Goal: Contribute content: Contribute content

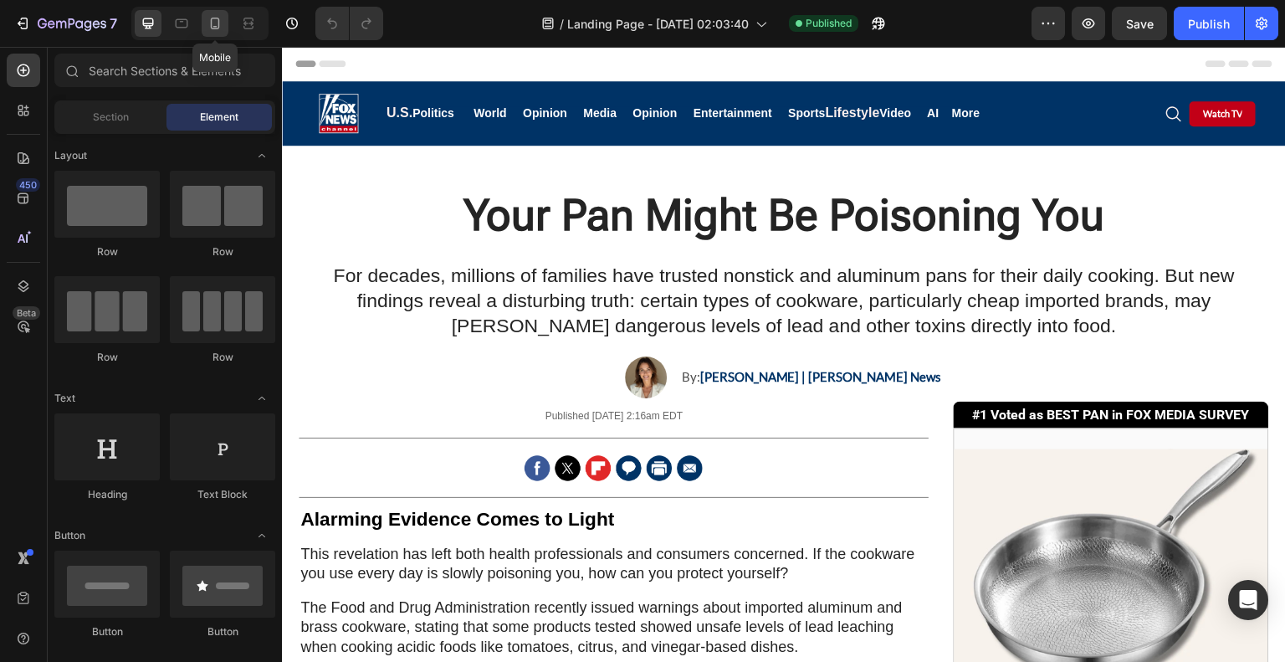
click at [215, 28] on icon at bounding box center [215, 23] width 17 height 17
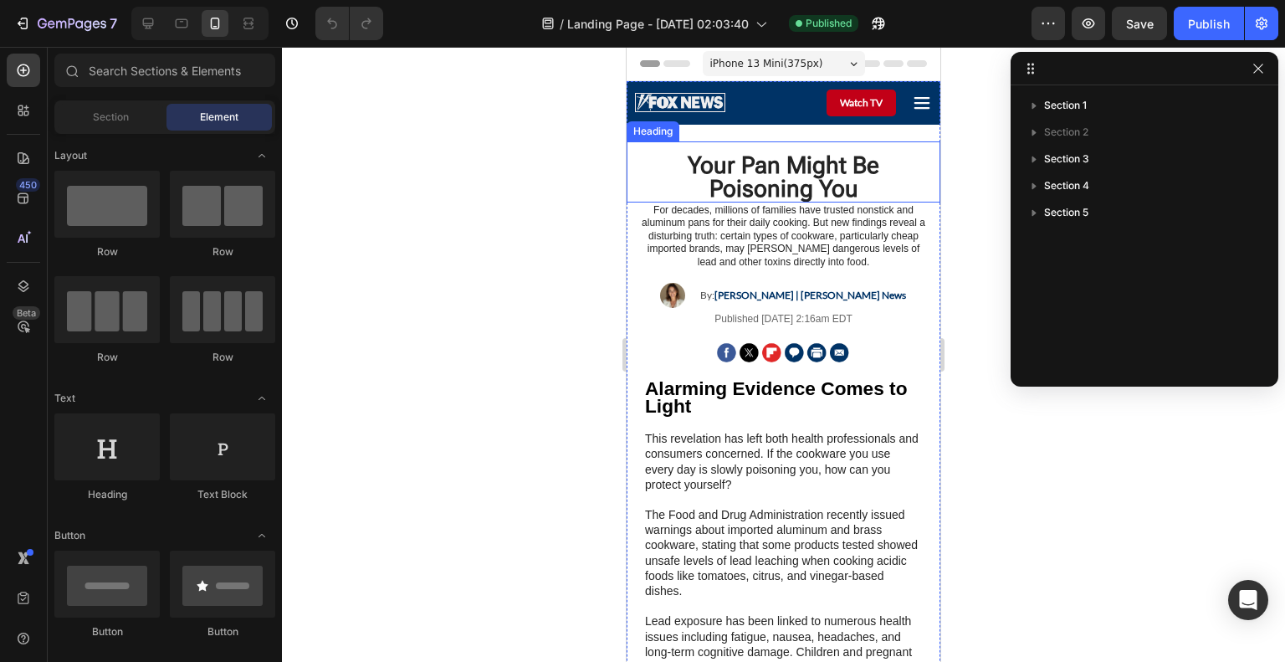
click at [776, 177] on h1 "Your Pan Might Be Poisoning You" at bounding box center [783, 177] width 297 height 50
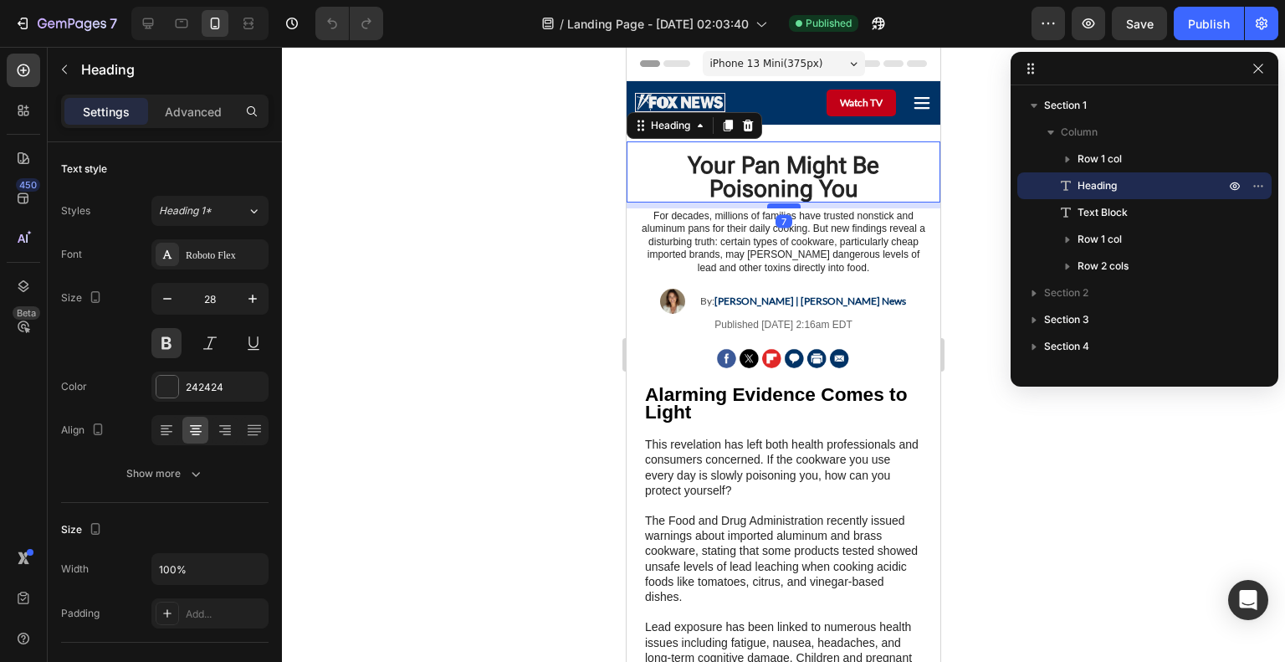
click at [774, 206] on div at bounding box center [783, 205] width 33 height 5
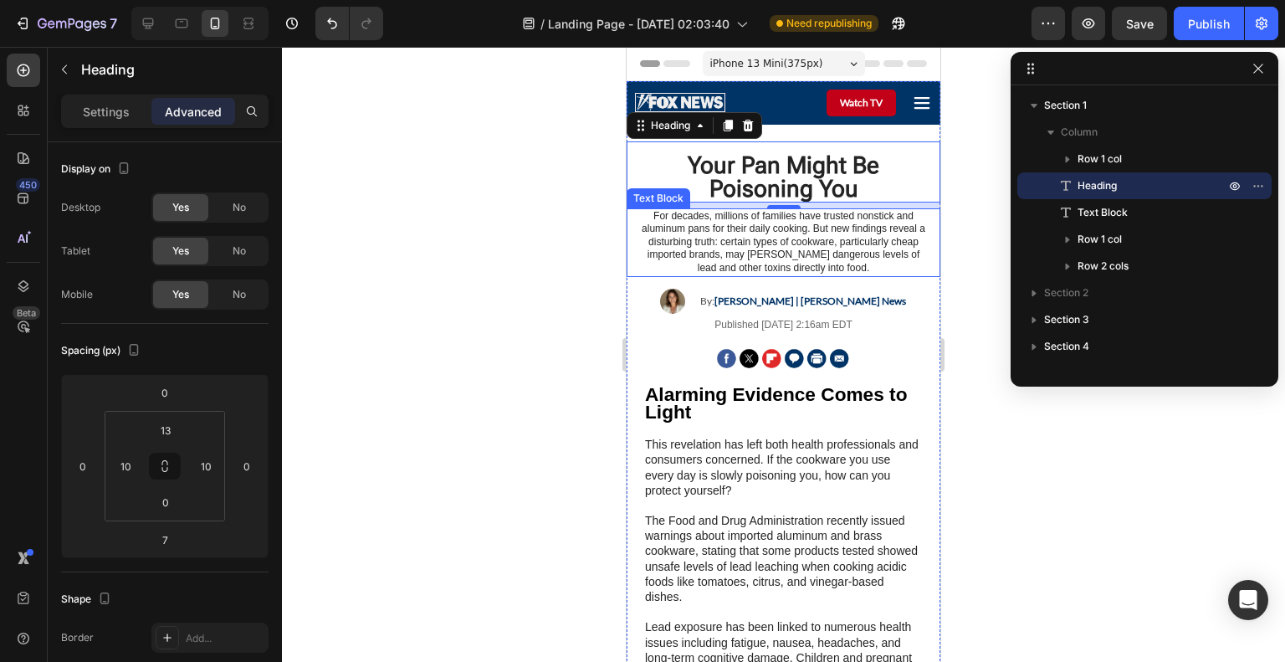
click at [732, 218] on p "For decades, millions of families have trusted nonstick and aluminum pans for t…" at bounding box center [784, 242] width 294 height 65
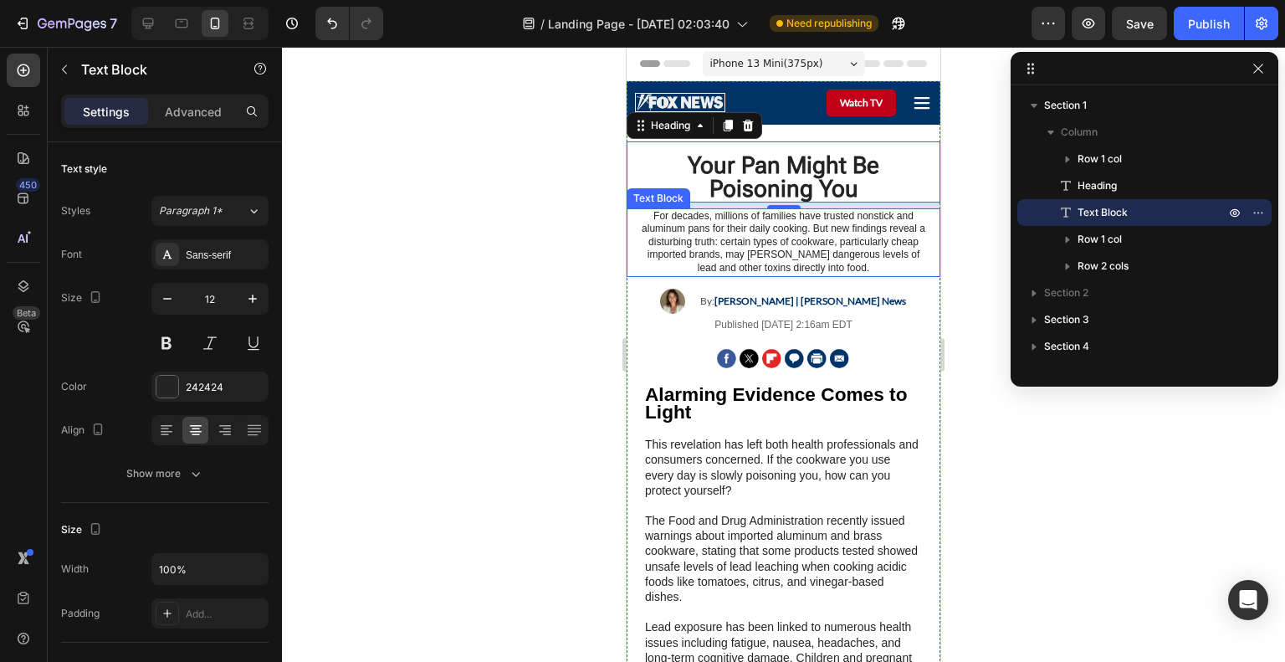
click at [732, 218] on p "For decades, millions of families have trusted nonstick and aluminum pans for t…" at bounding box center [784, 242] width 294 height 65
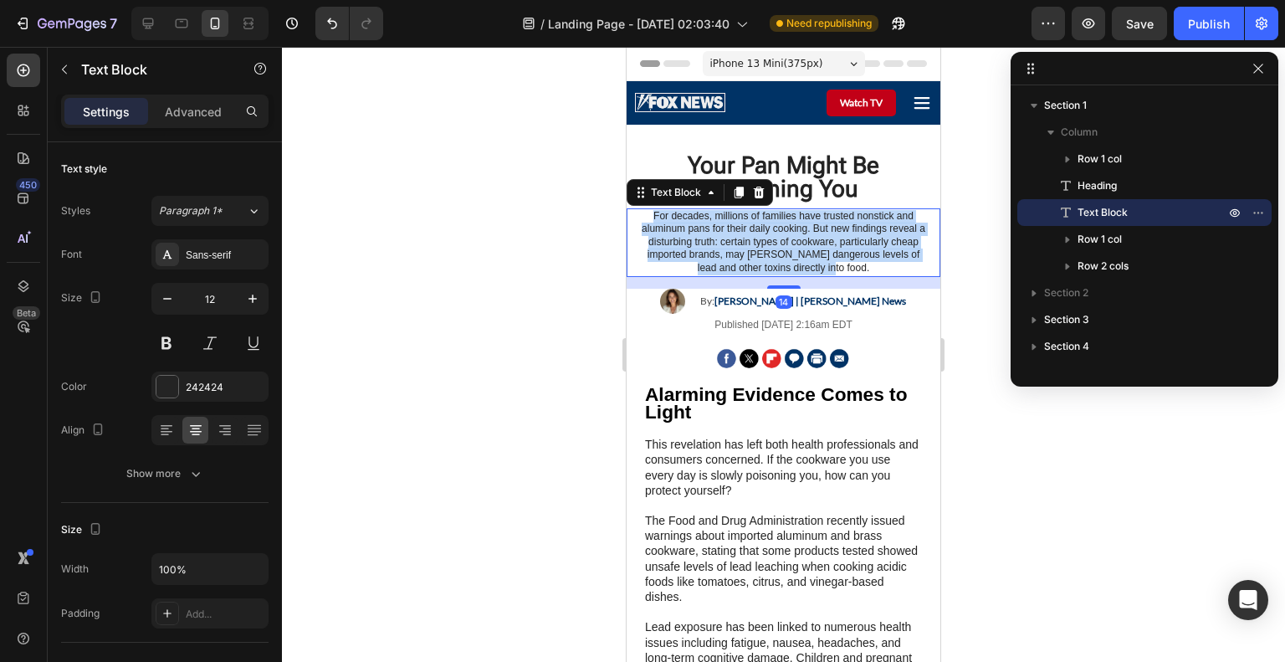
click at [732, 218] on p "For decades, millions of families have trusted nonstick and aluminum pans for t…" at bounding box center [784, 242] width 294 height 65
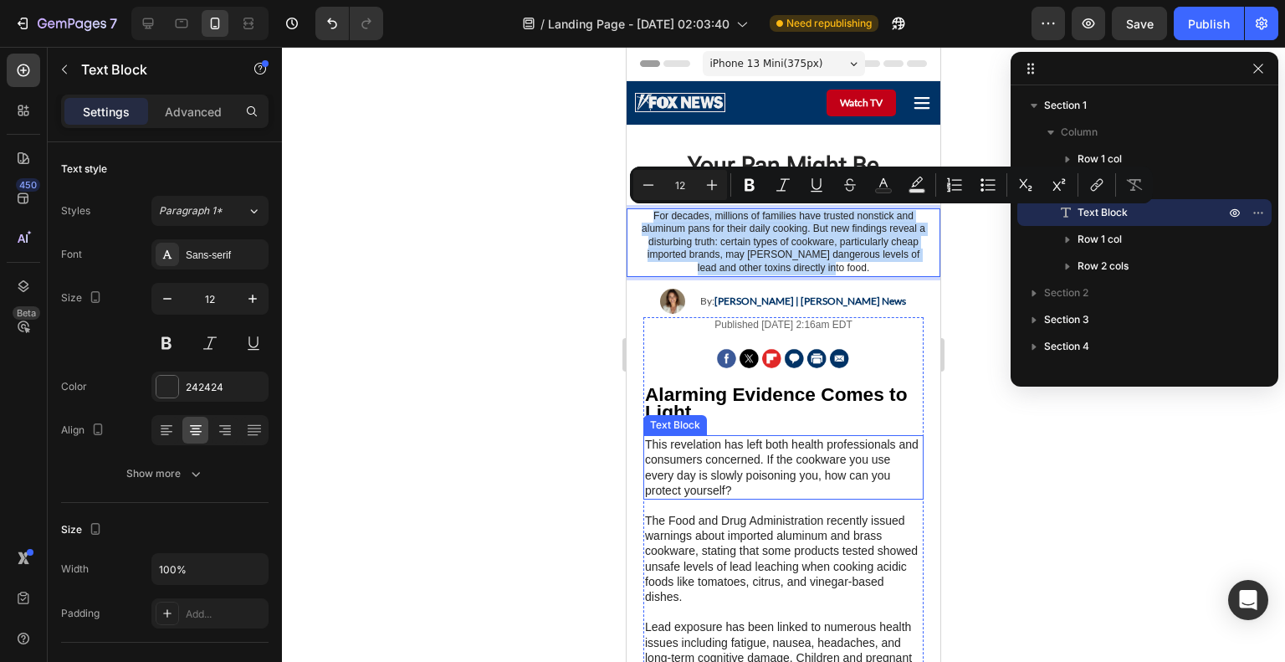
click at [802, 438] on p "This revelation has left both health professionals and consumers concerned. If …" at bounding box center [783, 467] width 277 height 61
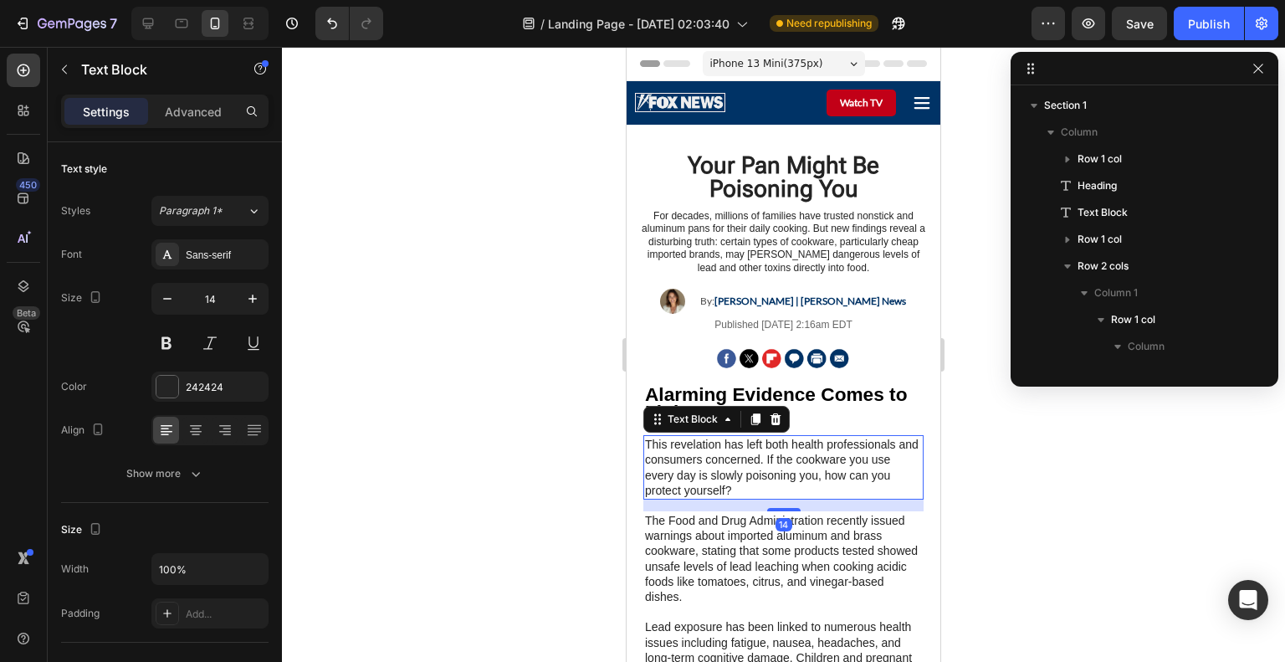
scroll to position [289, 0]
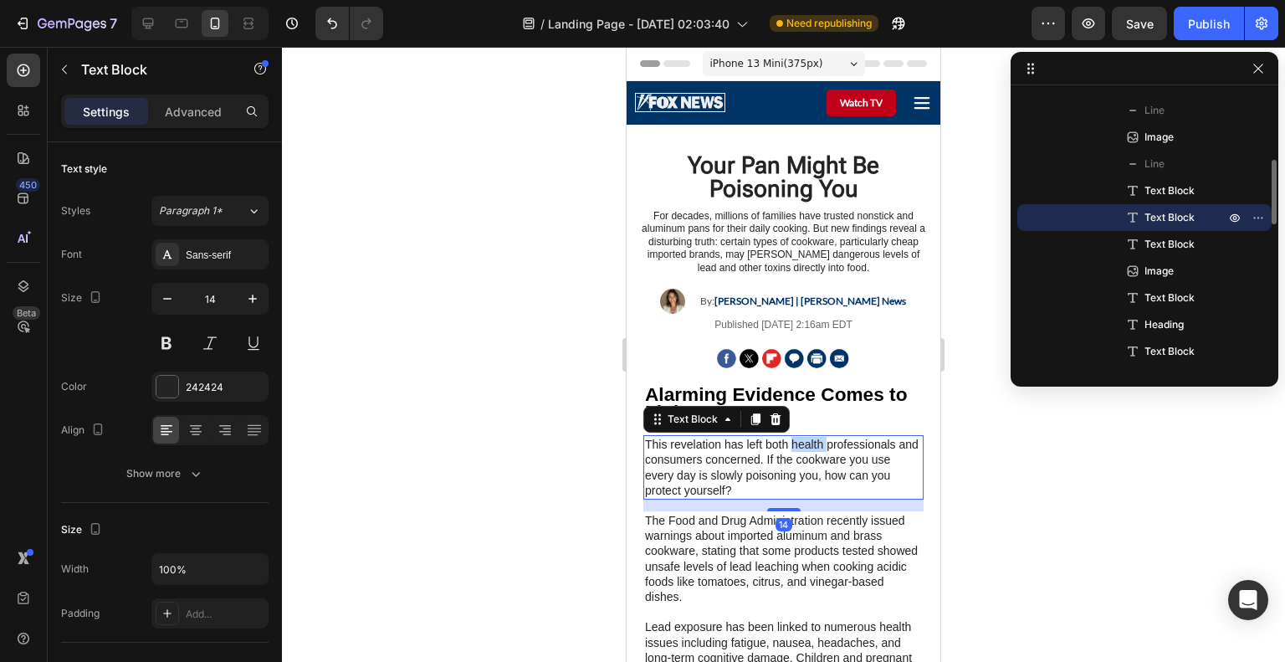
click at [802, 438] on p "This revelation has left both health professionals and consumers concerned. If …" at bounding box center [783, 467] width 277 height 61
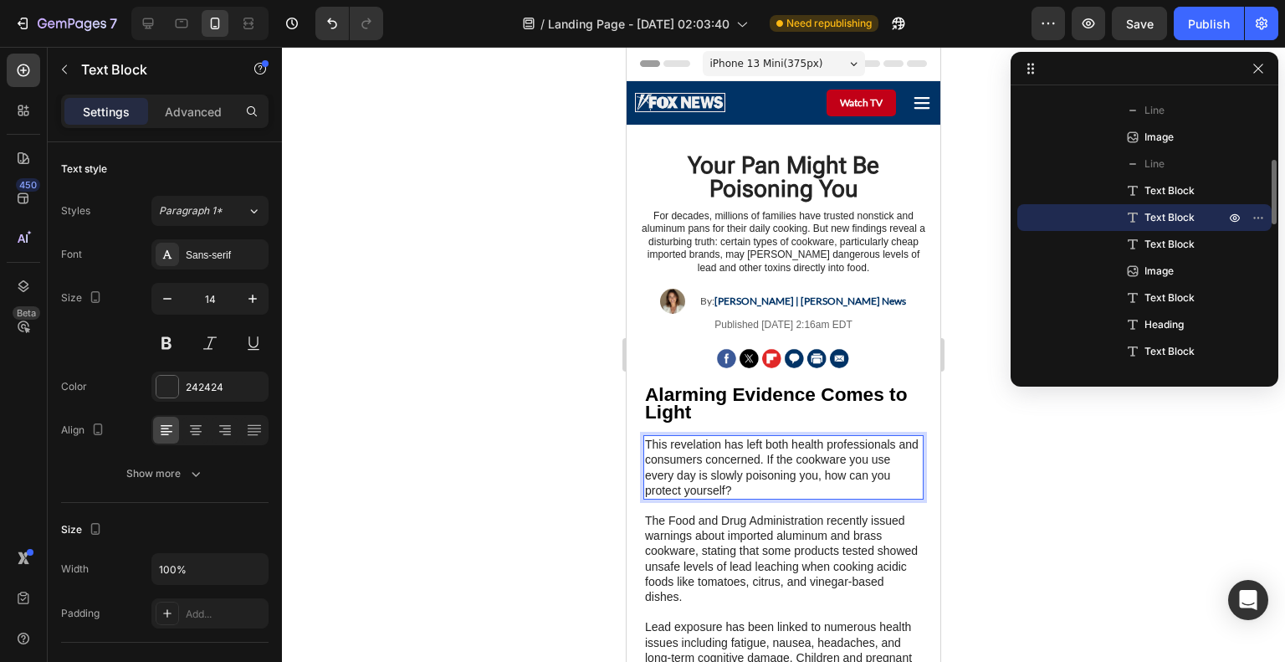
click at [645, 437] on p "This revelation has left both health professionals and consumers concerned. If …" at bounding box center [783, 467] width 277 height 61
click at [649, 441] on p "This revelation has left both health professionals and consumers concerned. If …" at bounding box center [783, 467] width 277 height 61
click at [648, 441] on p "This revelation has left both health professionals and consumers concerned. If …" at bounding box center [783, 467] width 277 height 61
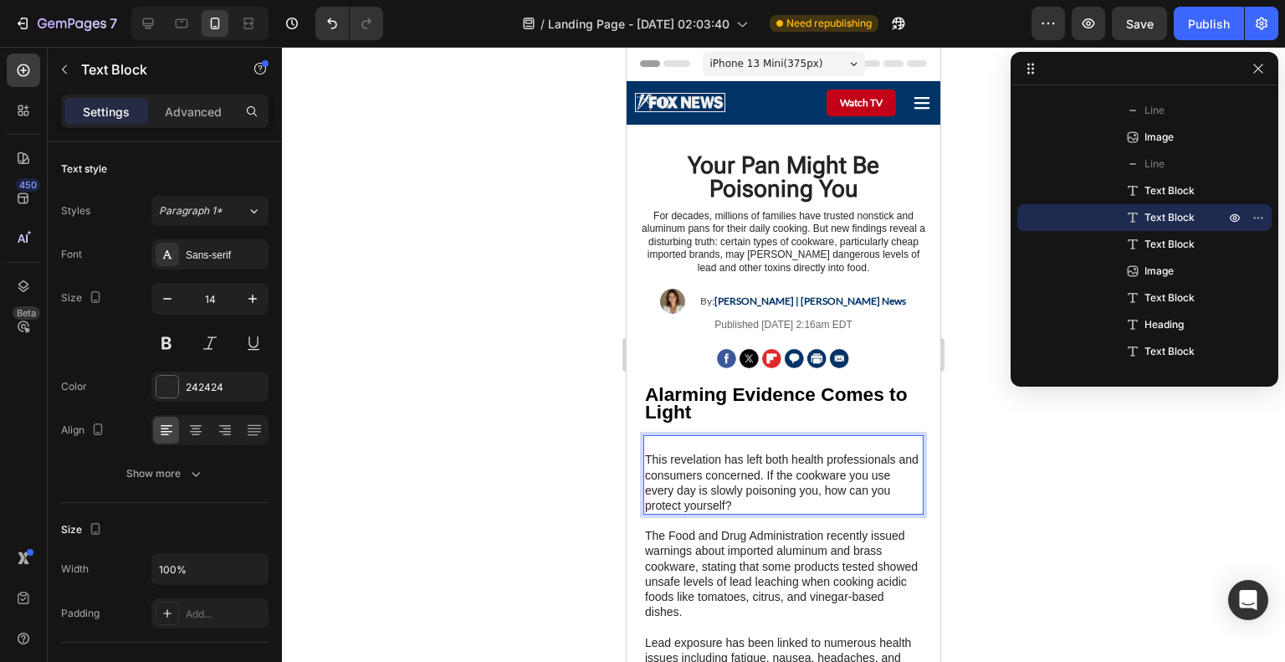
click at [648, 441] on p "Rich Text Editor. Editing area: main" at bounding box center [783, 444] width 277 height 15
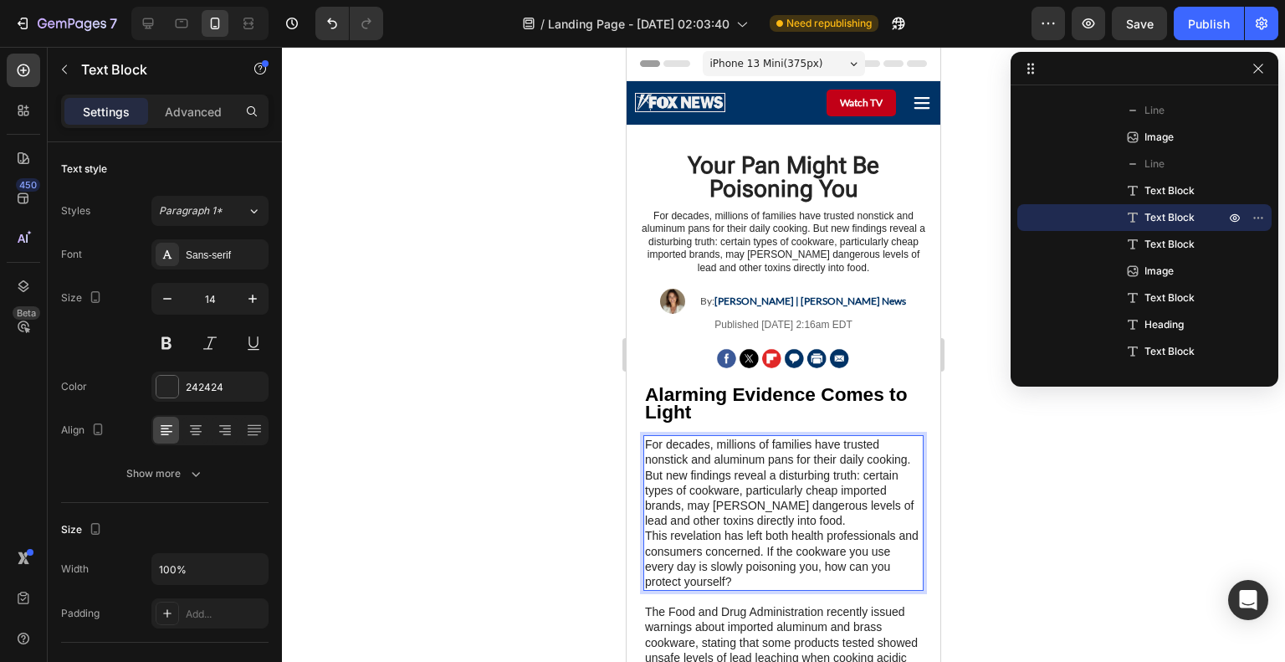
click at [860, 577] on p "This revelation has left both health professionals and consumers concerned. If …" at bounding box center [783, 558] width 277 height 61
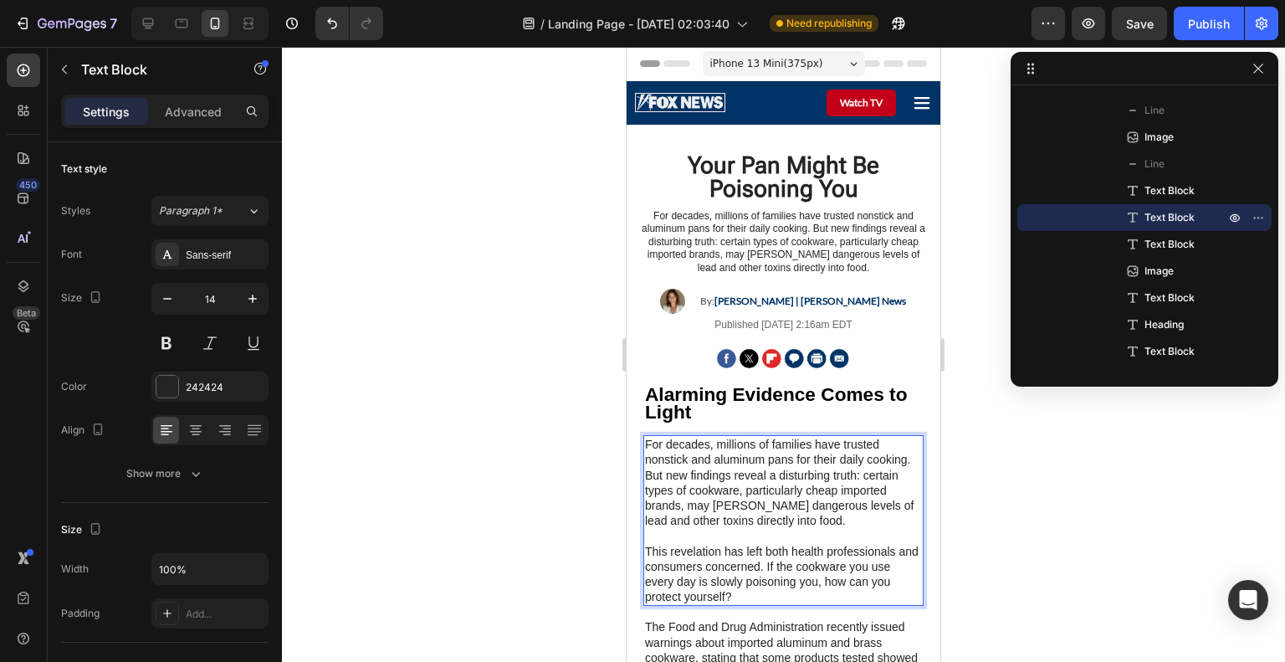
click at [694, 470] on p "For decades, millions of families have trusted nonstick and aluminum pans for t…" at bounding box center [783, 482] width 277 height 91
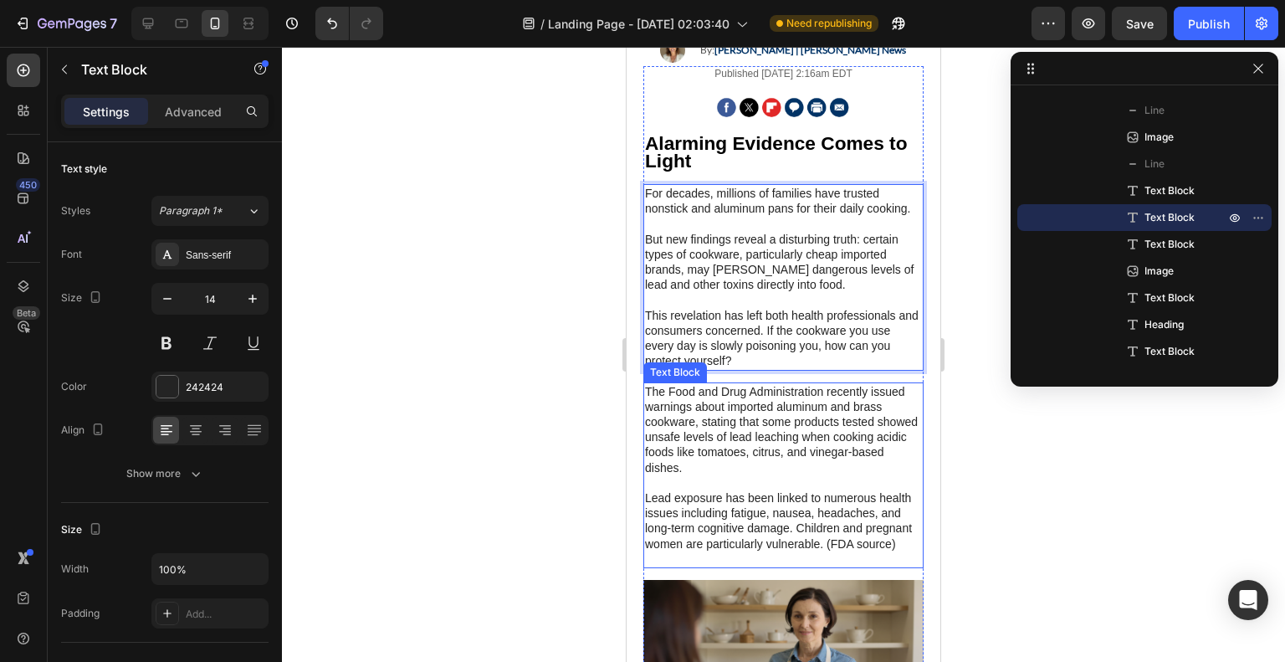
click at [787, 529] on p "Lead exposure has been linked to numerous health issues including fatigue, naus…" at bounding box center [783, 520] width 277 height 91
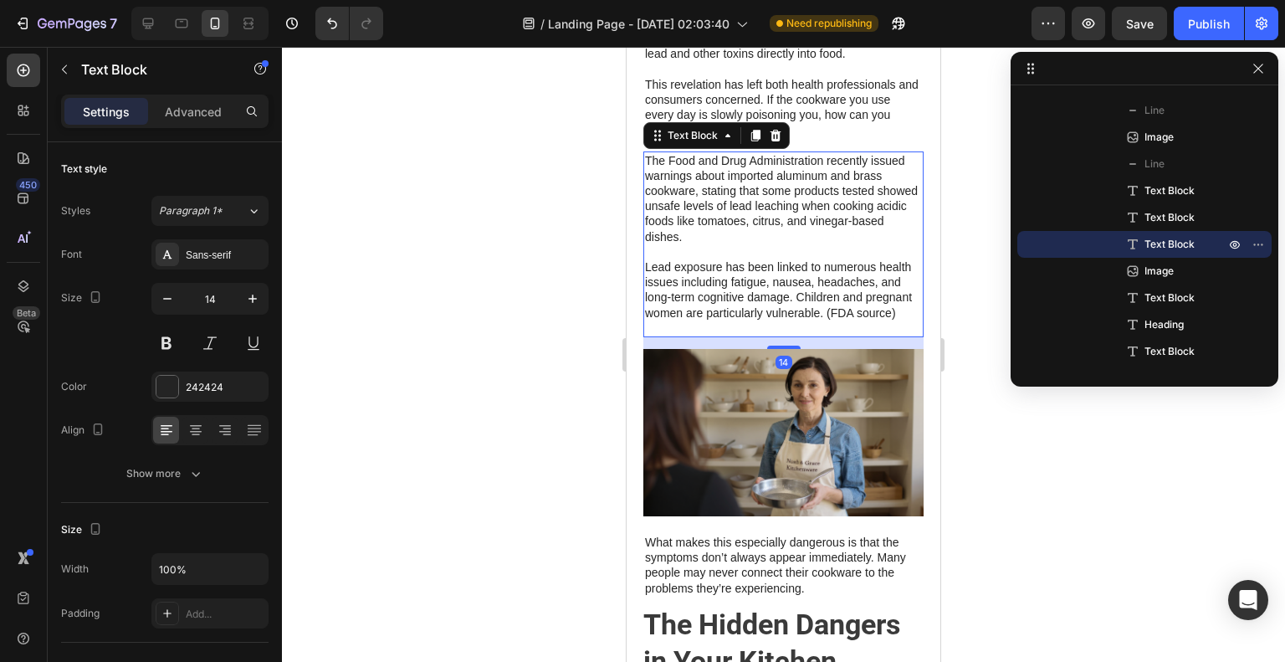
scroll to position [502, 0]
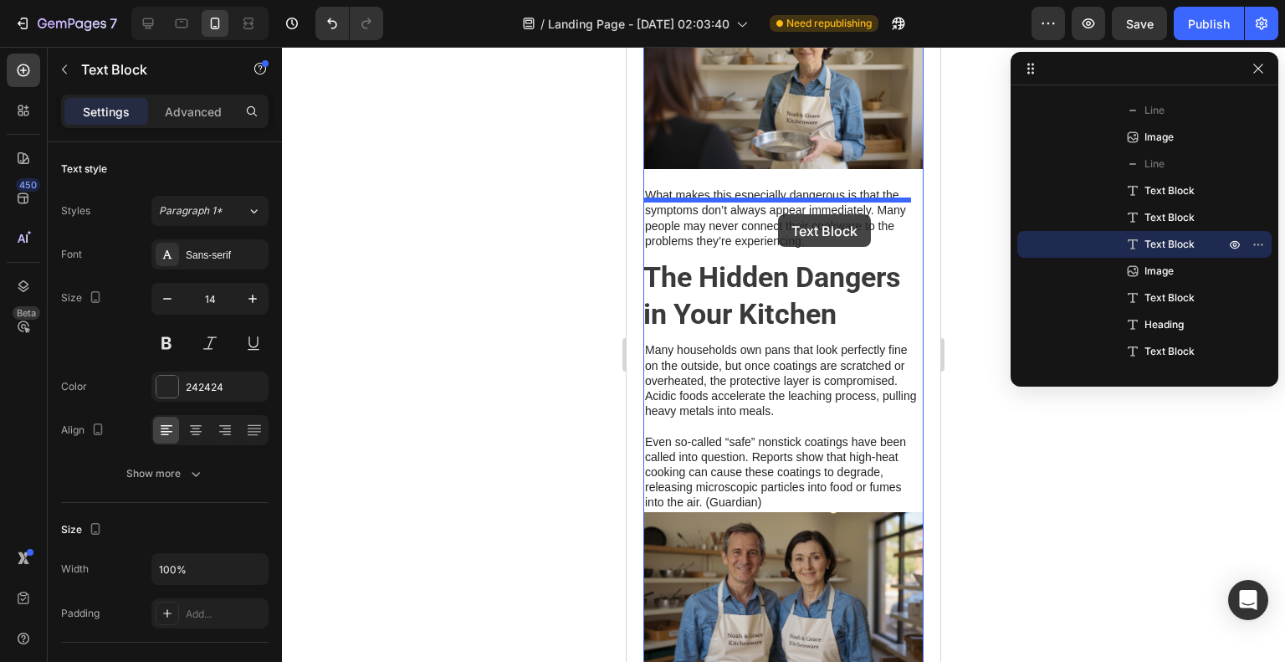
drag, startPoint x: 783, startPoint y: 283, endPoint x: 778, endPoint y: 213, distance: 69.6
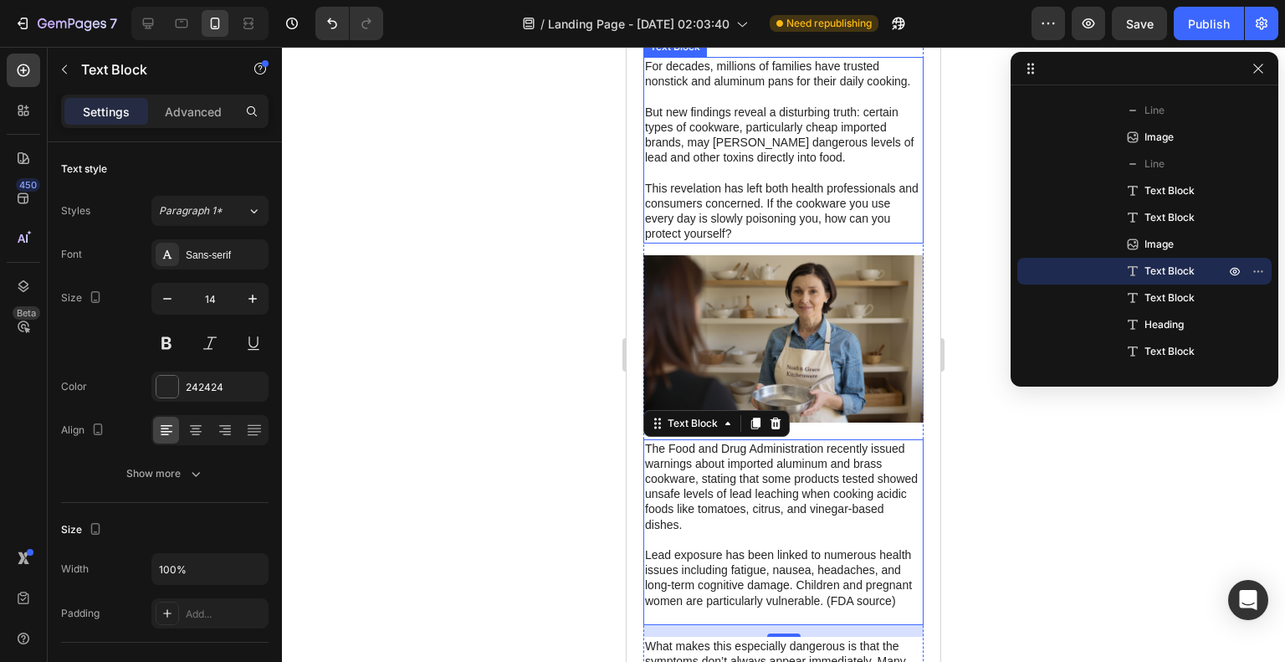
scroll to position [381, 0]
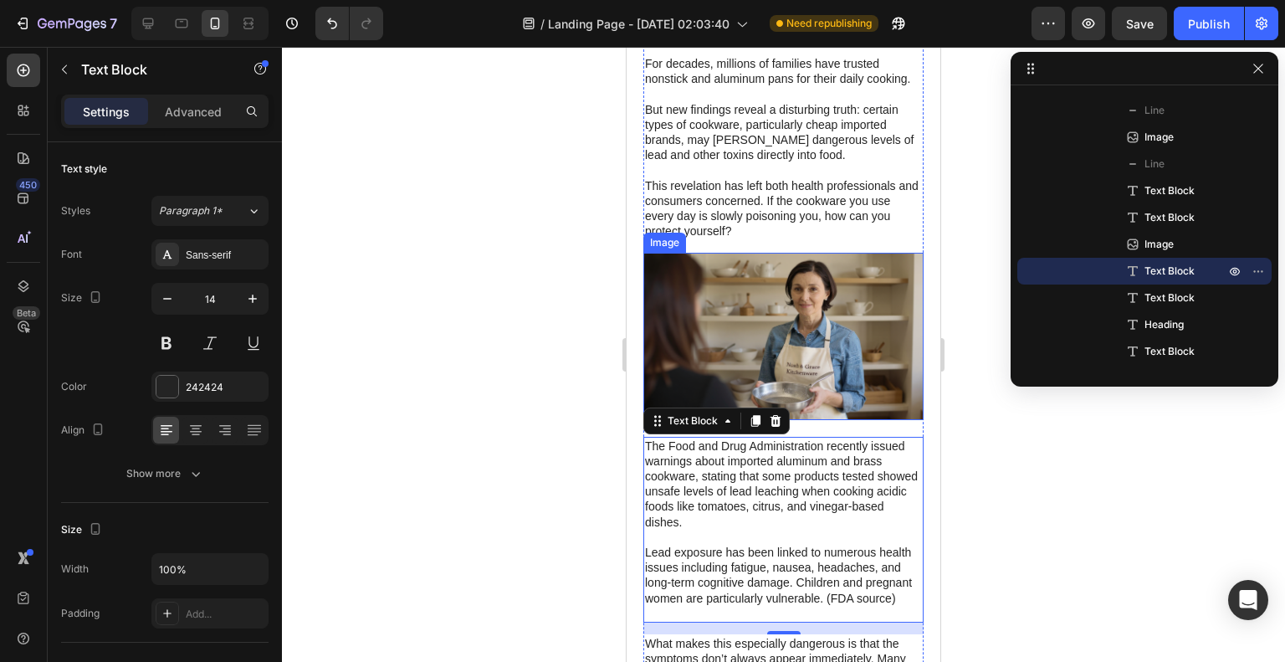
click at [882, 335] on img at bounding box center [783, 336] width 280 height 167
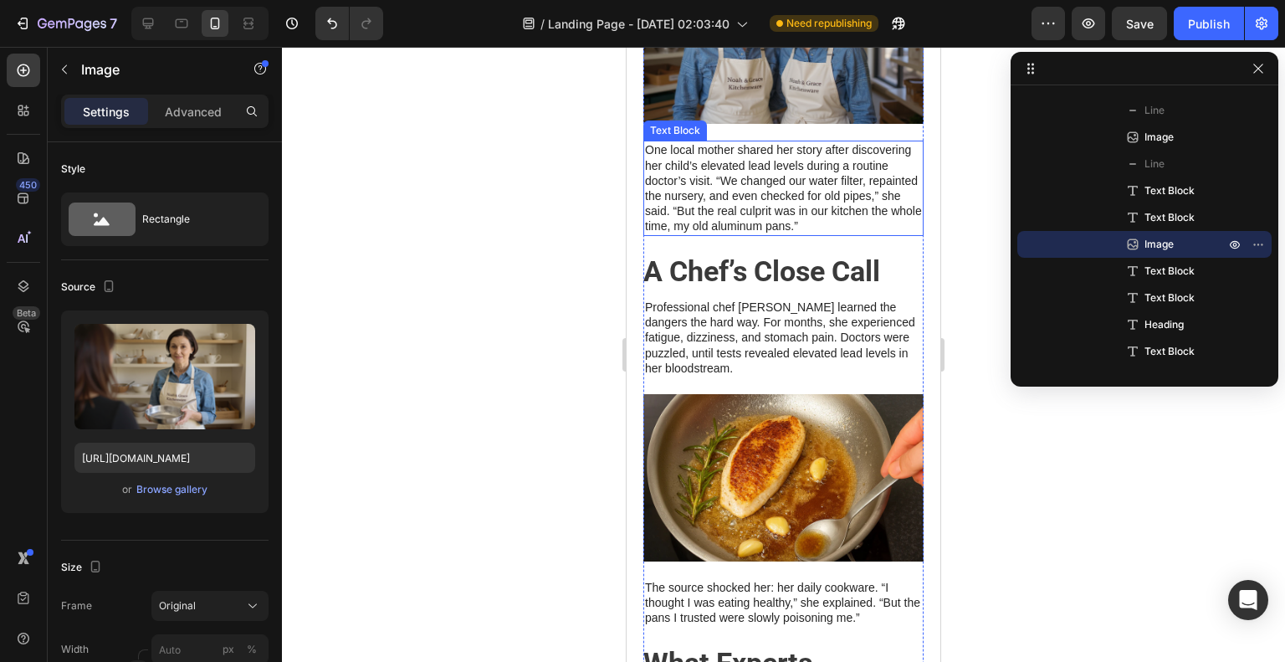
scroll to position [1134, 0]
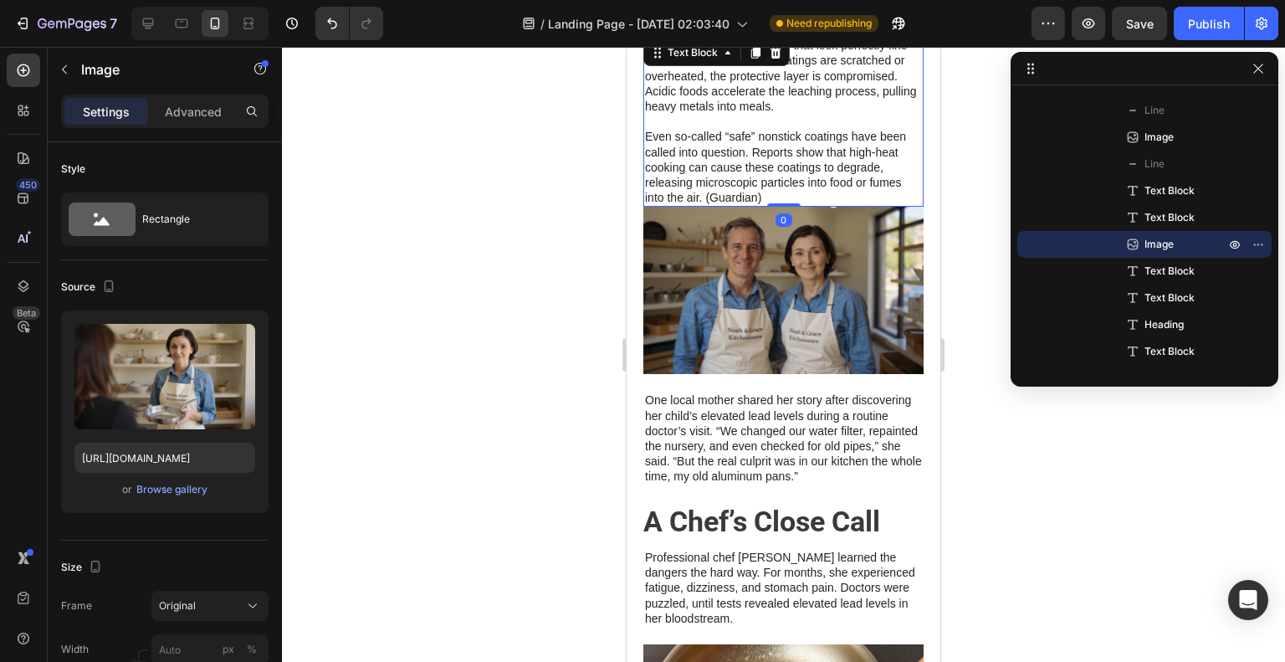
click at [769, 197] on p "Even so-called “safe” nonstick coatings have been called into question. Reports…" at bounding box center [783, 159] width 277 height 91
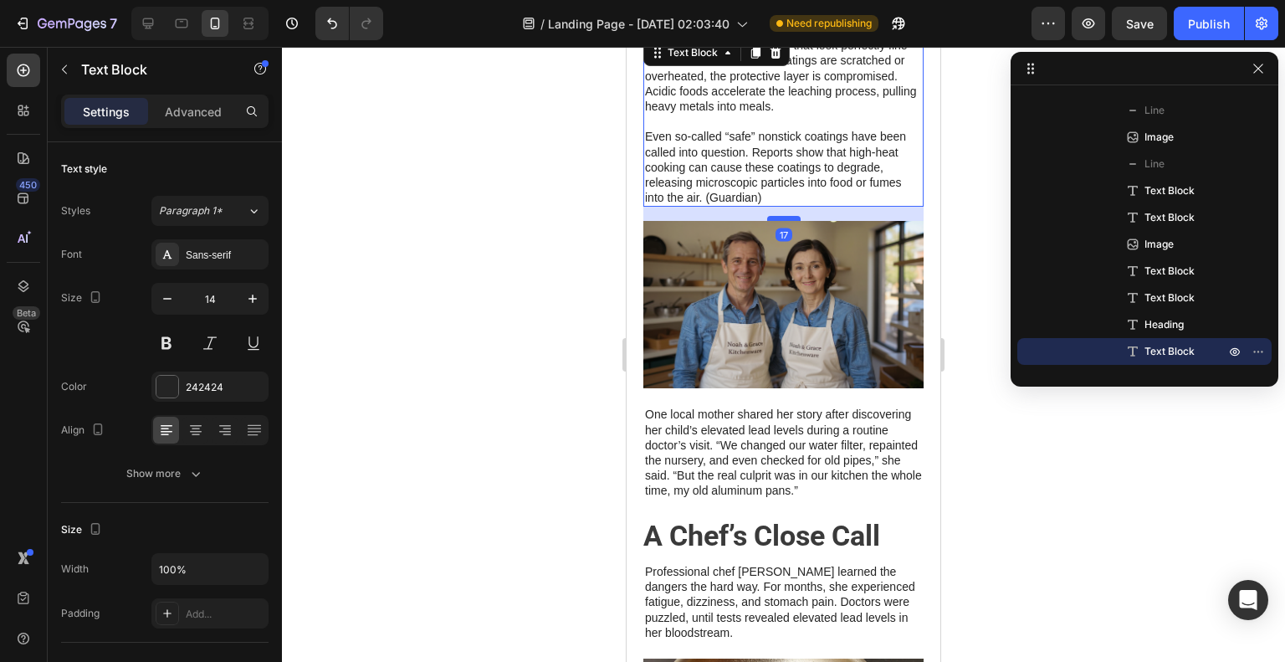
drag, startPoint x: 778, startPoint y: 233, endPoint x: 779, endPoint y: 247, distance: 14.2
click at [779, 221] on div at bounding box center [783, 218] width 33 height 5
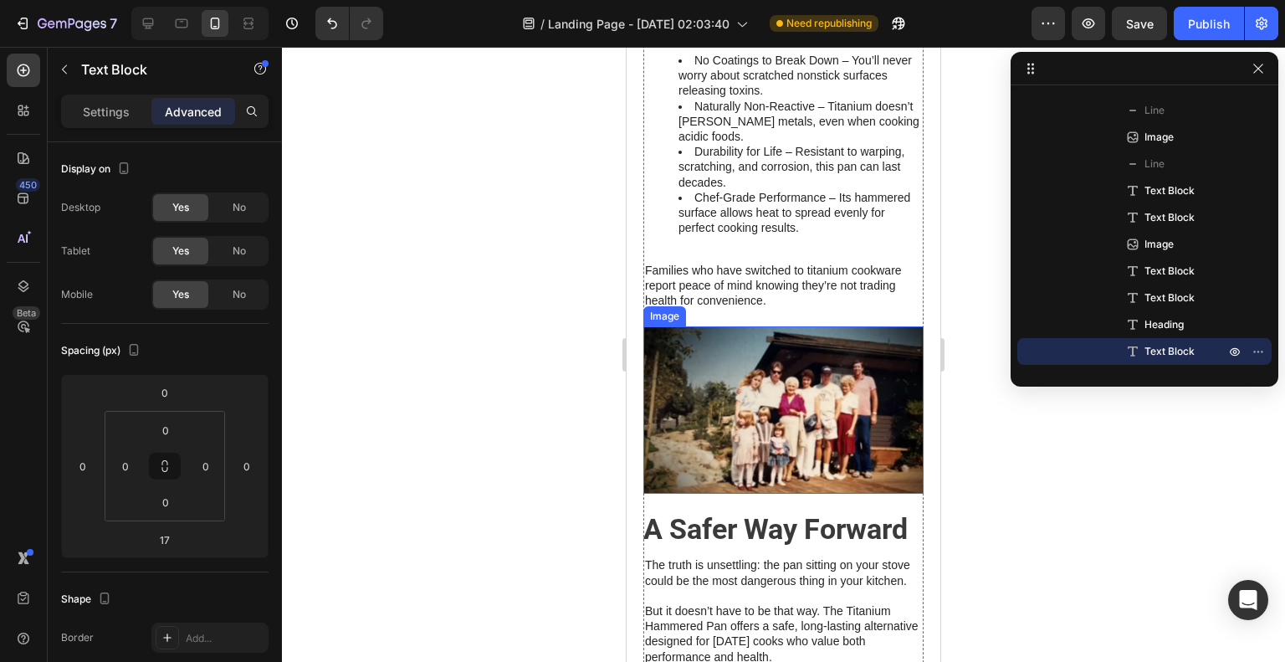
scroll to position [2472, 0]
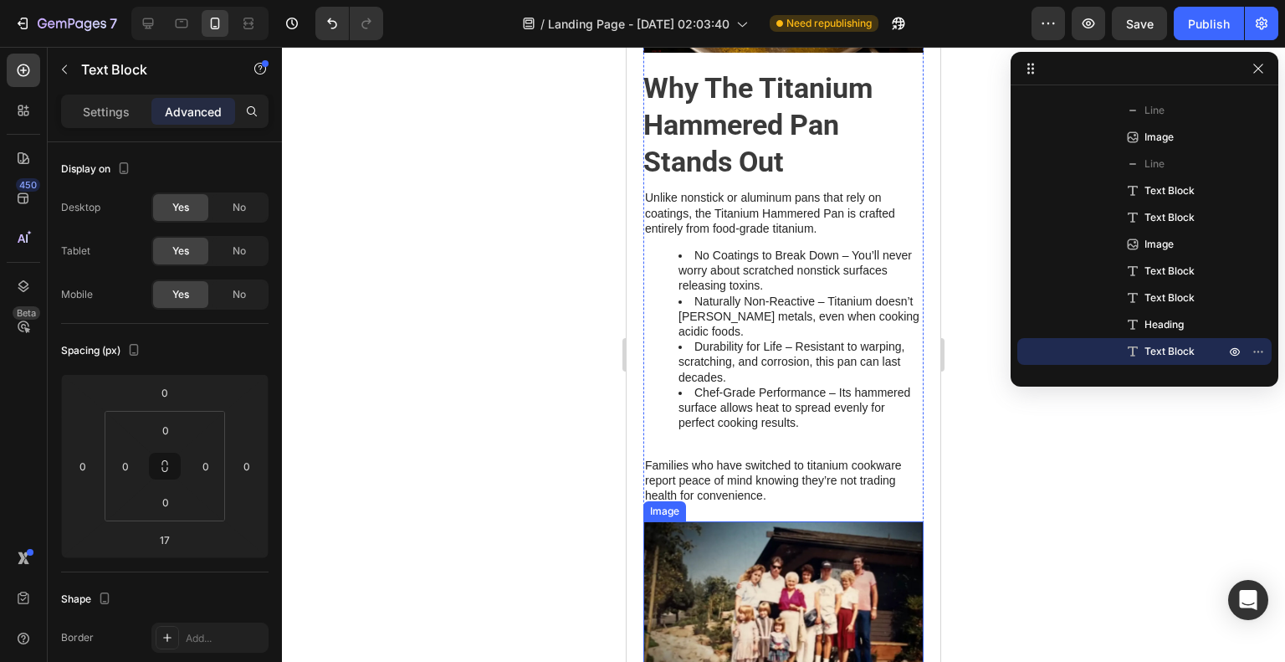
click at [729, 385] on li "Durability for Life – Resistant to warping, scratching, and corrosion, this pan…" at bounding box center [800, 362] width 243 height 46
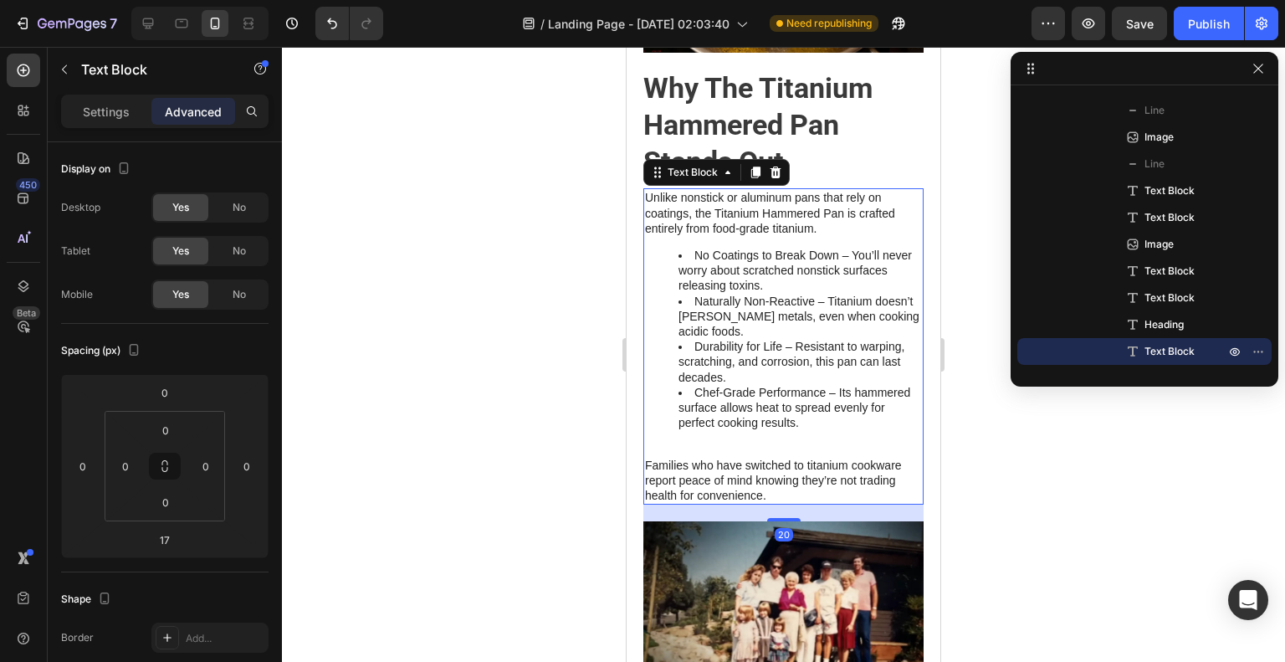
scroll to position [718, 0]
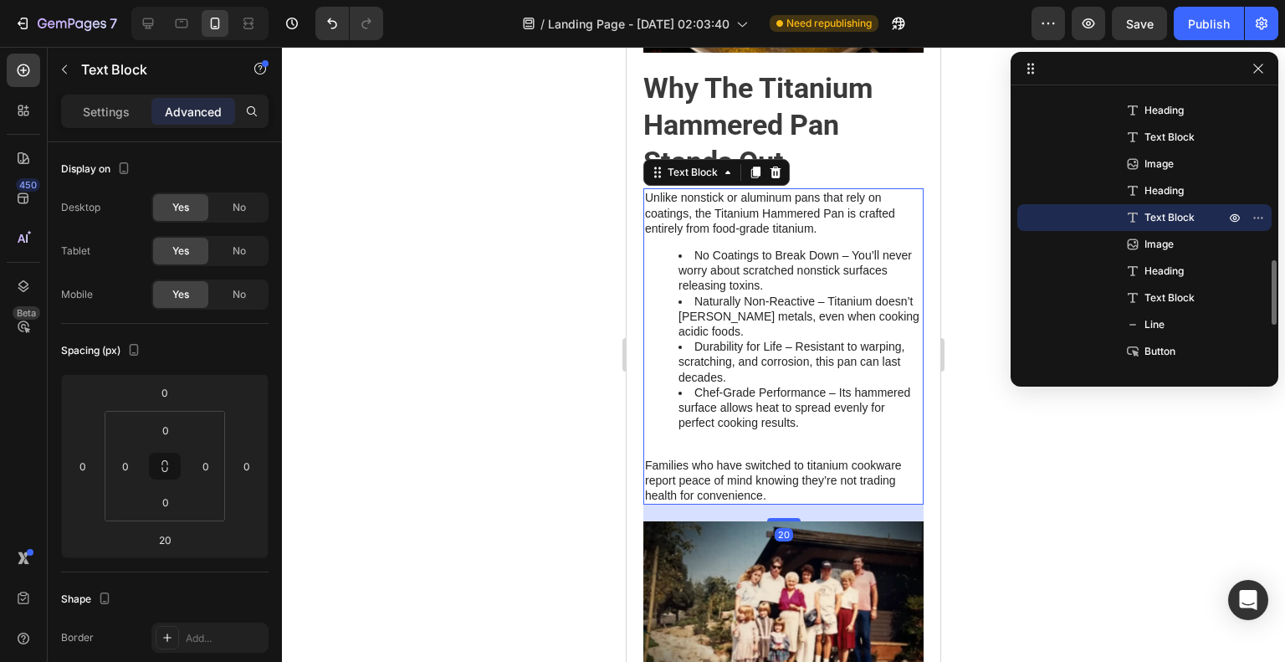
click at [729, 385] on li "Durability for Life – Resistant to warping, scratching, and corrosion, this pan…" at bounding box center [800, 362] width 243 height 46
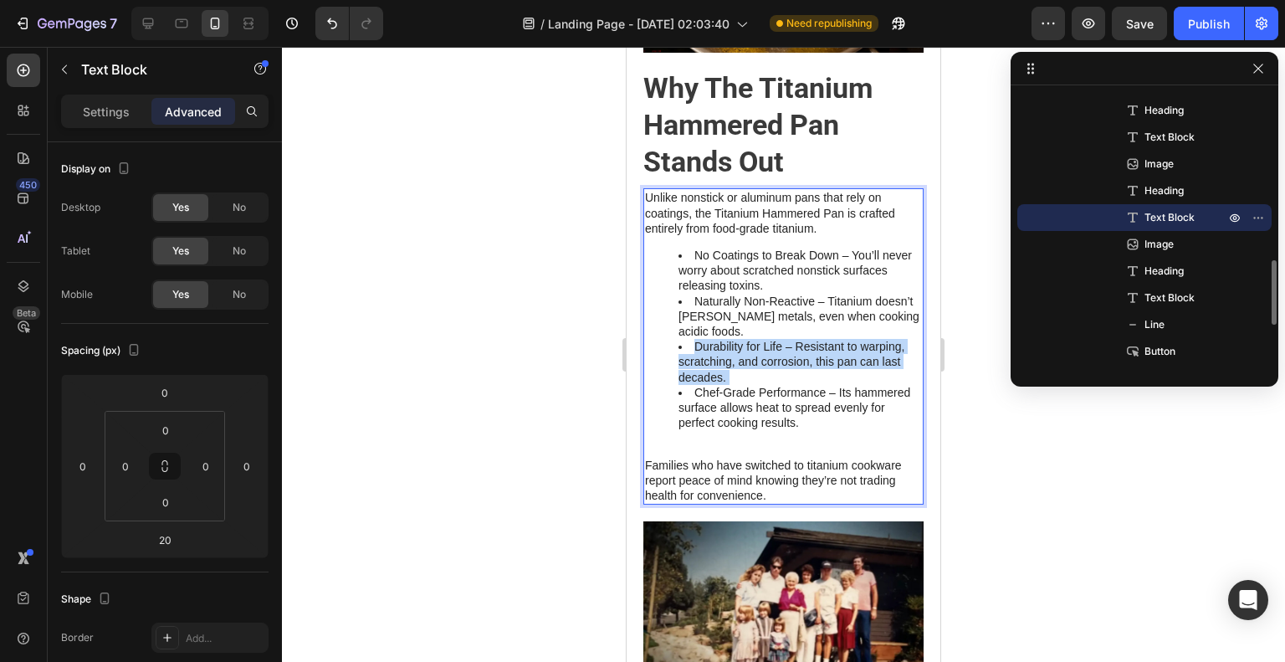
click at [729, 385] on li "Durability for Life – Resistant to warping, scratching, and corrosion, this pan…" at bounding box center [800, 362] width 243 height 46
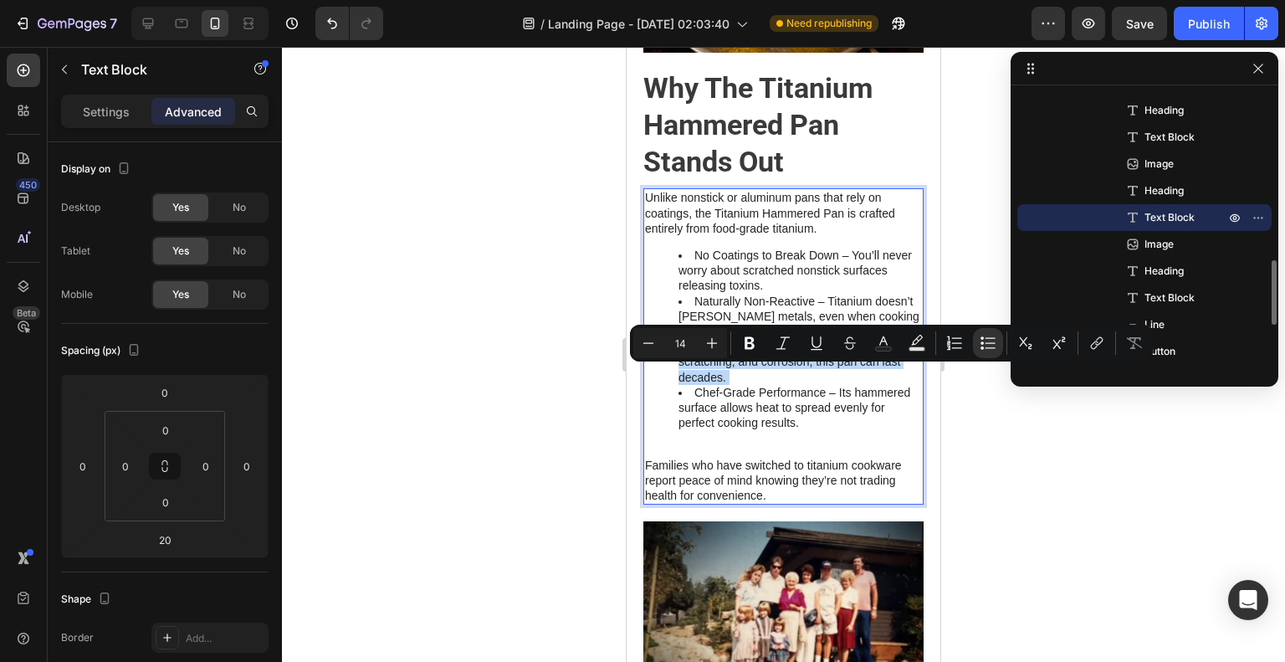
click at [729, 385] on li "Durability for Life – Resistant to warping, scratching, and corrosion, this pan…" at bounding box center [800, 362] width 243 height 46
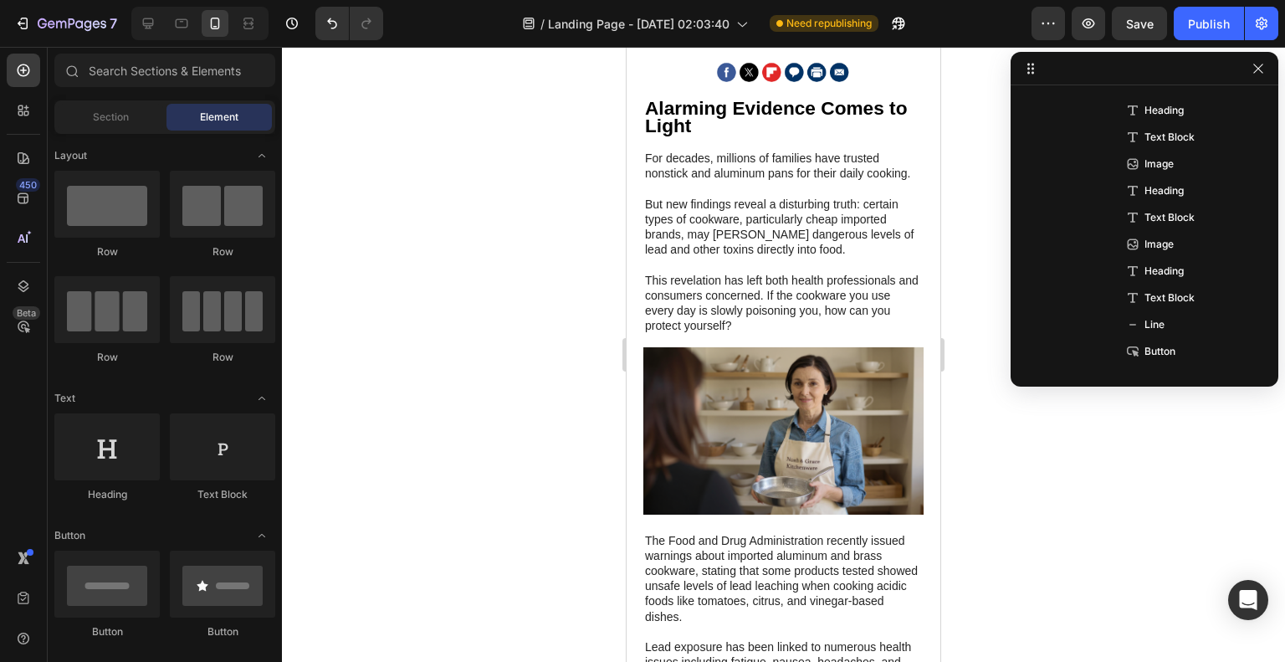
scroll to position [295, 0]
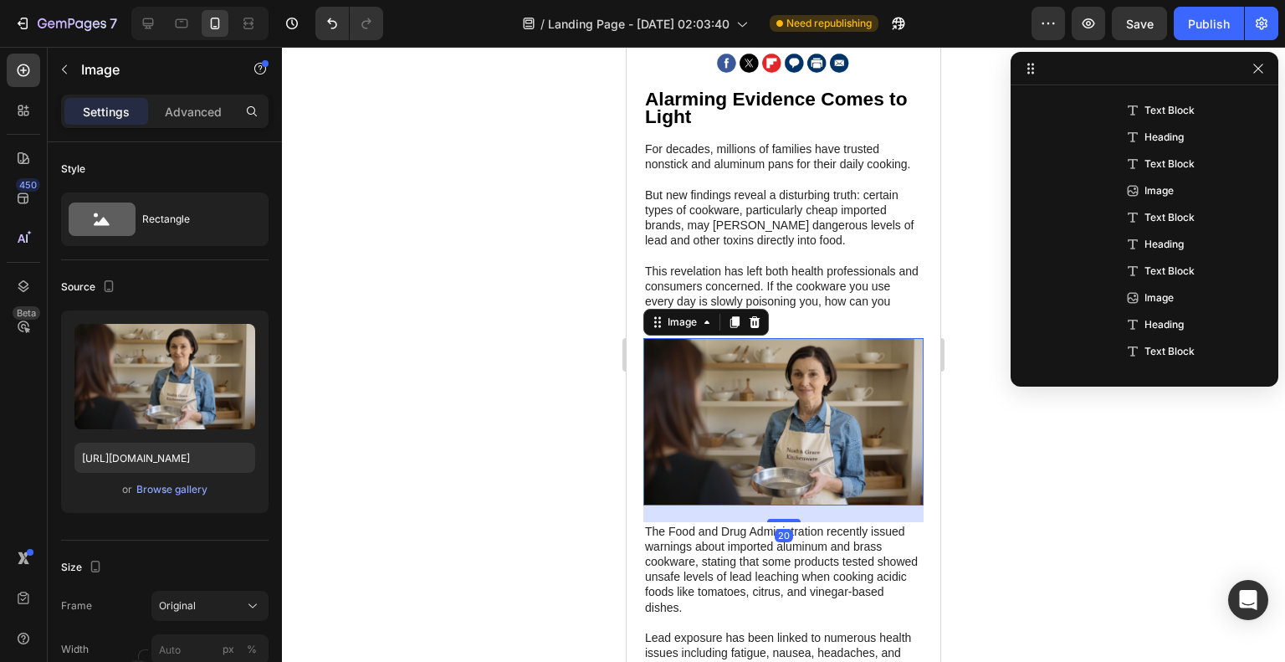
click at [820, 367] on img at bounding box center [783, 421] width 280 height 167
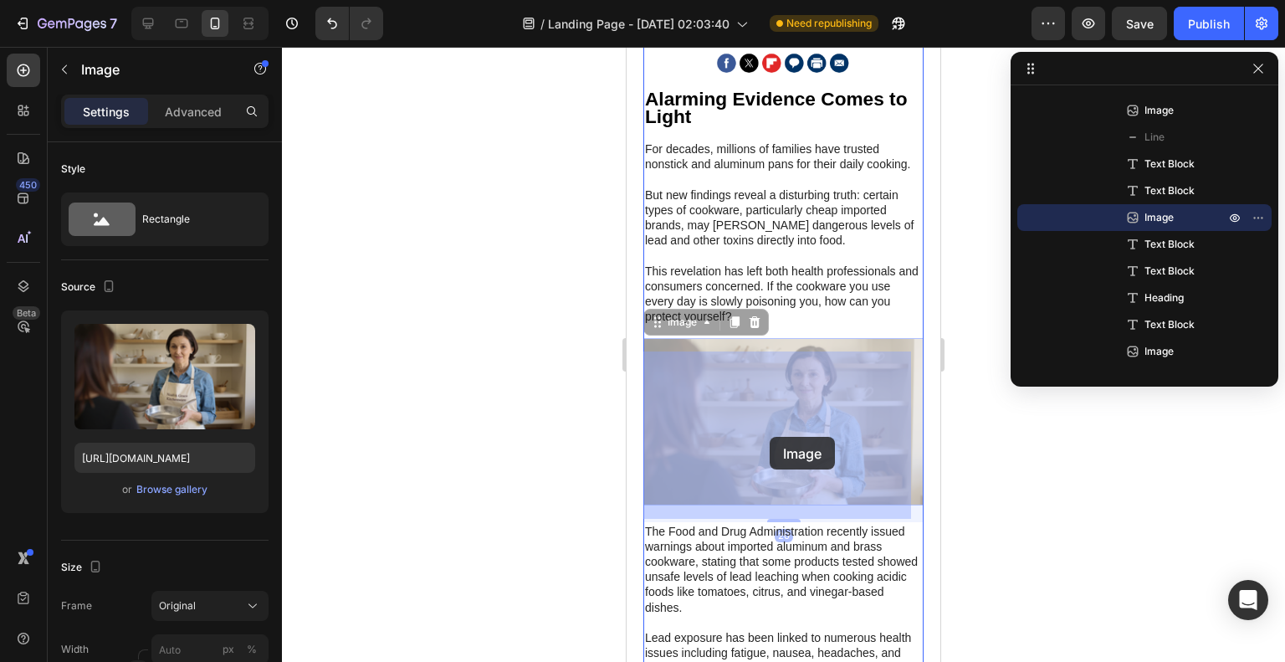
drag, startPoint x: 797, startPoint y: 428, endPoint x: 770, endPoint y: 437, distance: 29.1
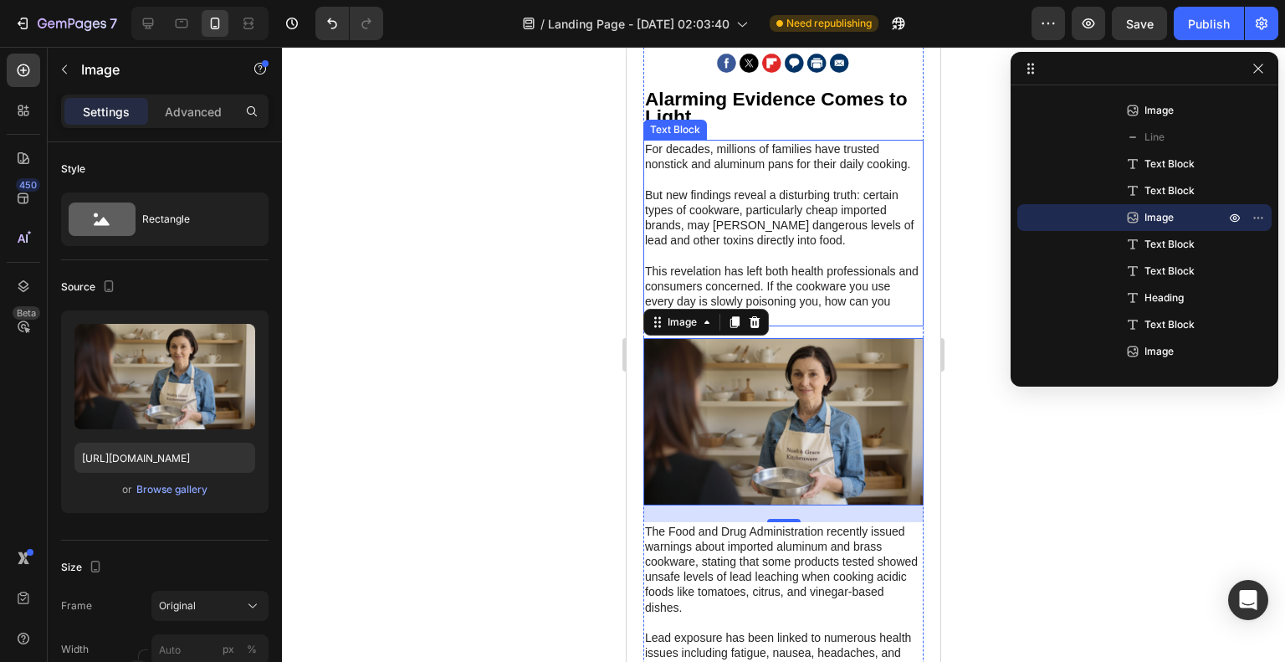
click at [760, 219] on p "But new findings reveal a disturbing truth: certain types of cookware, particul…" at bounding box center [783, 217] width 277 height 61
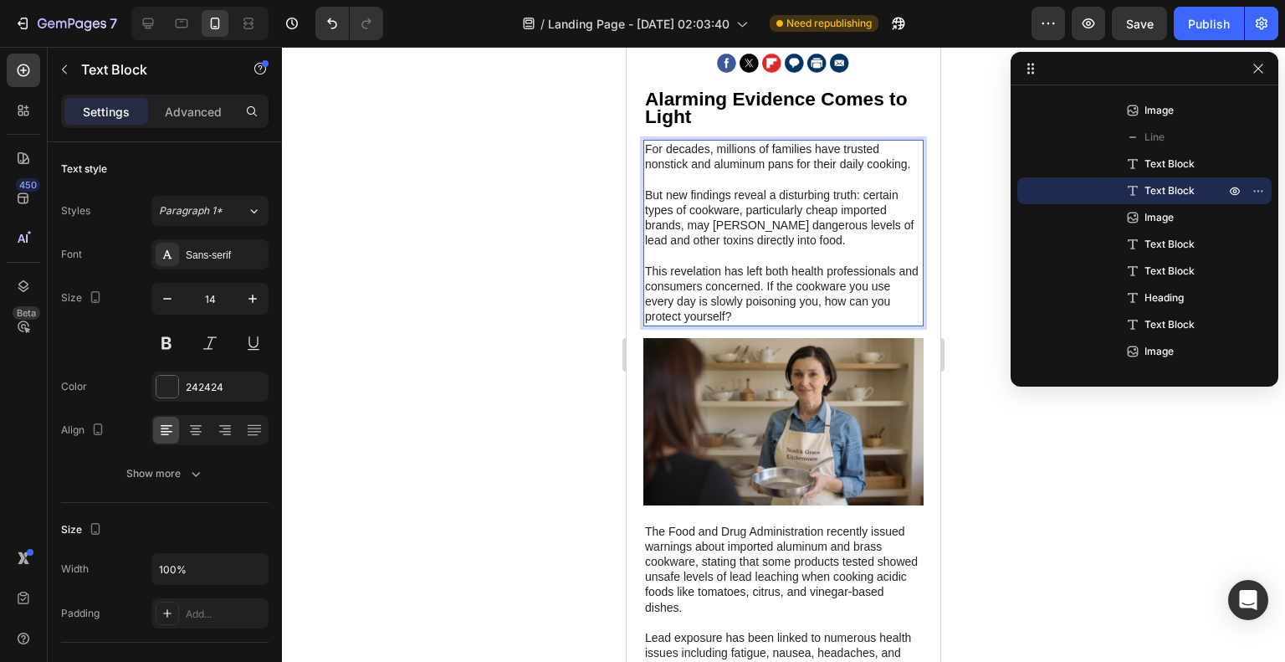
click at [760, 218] on p "But new findings reveal a disturbing truth: certain types of cookware, particul…" at bounding box center [783, 217] width 277 height 61
click at [771, 325] on p "This revelation has left both health professionals and consumers concerned. If …" at bounding box center [783, 294] width 277 height 61
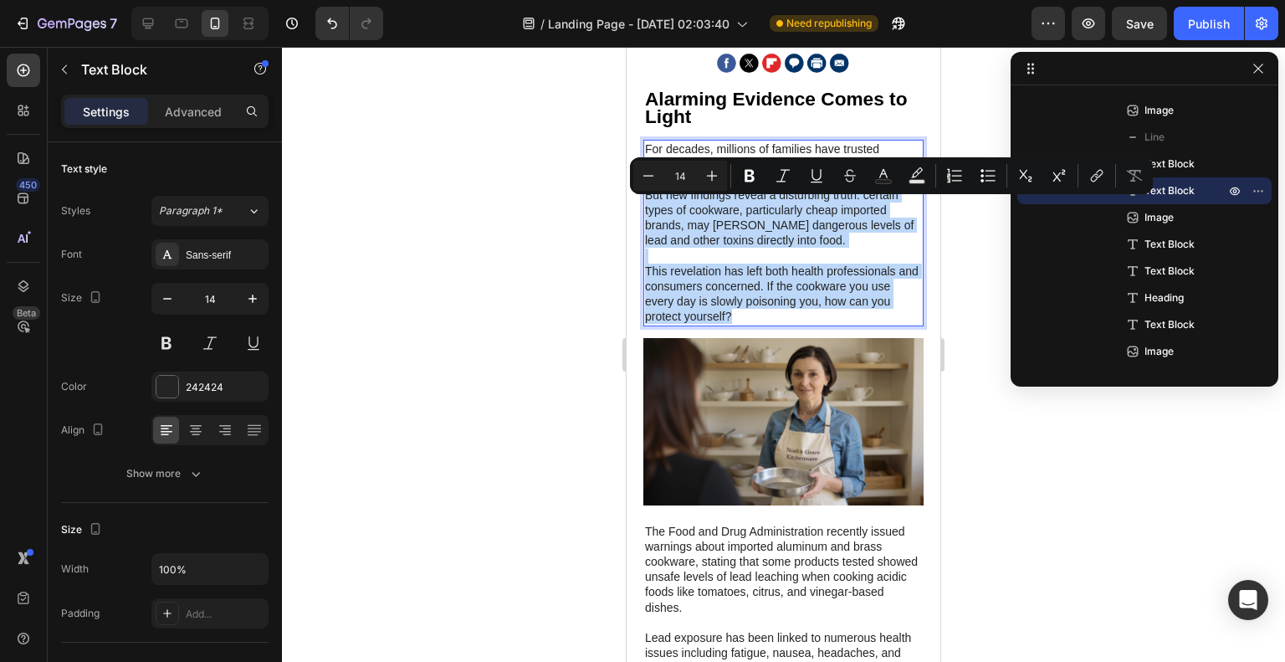
drag, startPoint x: 775, startPoint y: 334, endPoint x: 643, endPoint y: 213, distance: 178.8
click at [643, 213] on div "For decades, millions of families have trusted nonstick and aluminum pans for t…" at bounding box center [783, 233] width 280 height 186
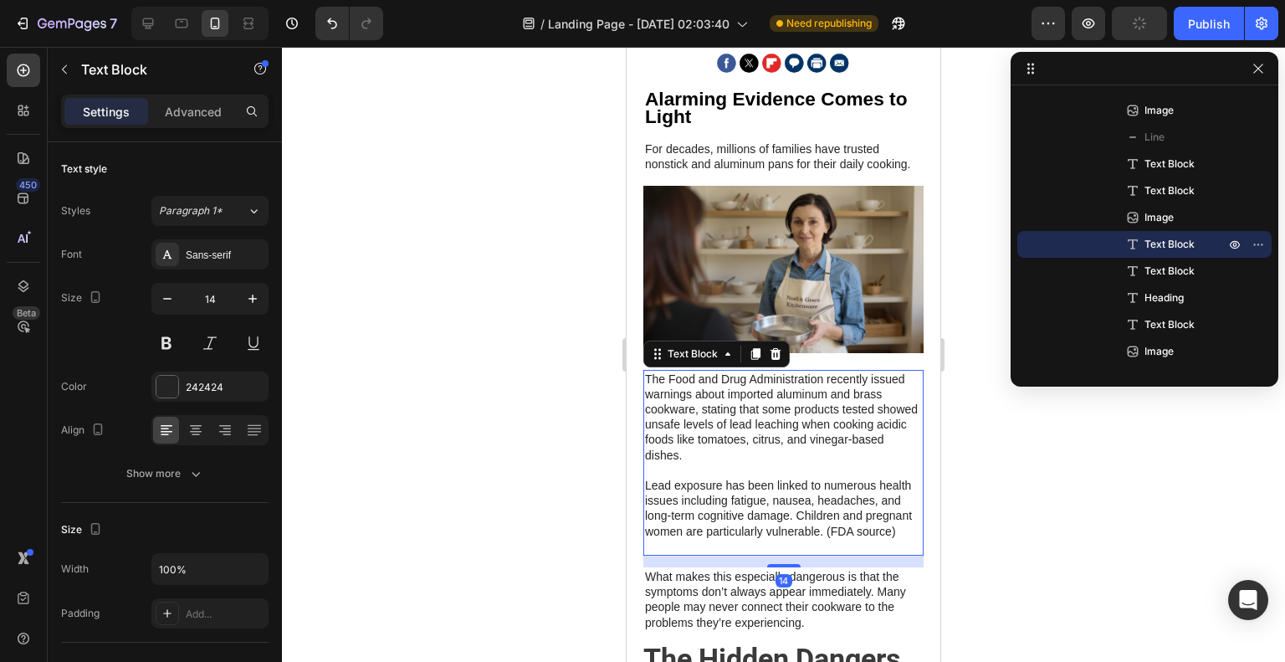
click at [817, 383] on div "The Food and Drug Administration recently issued warnings about imported alumin…" at bounding box center [783, 463] width 280 height 186
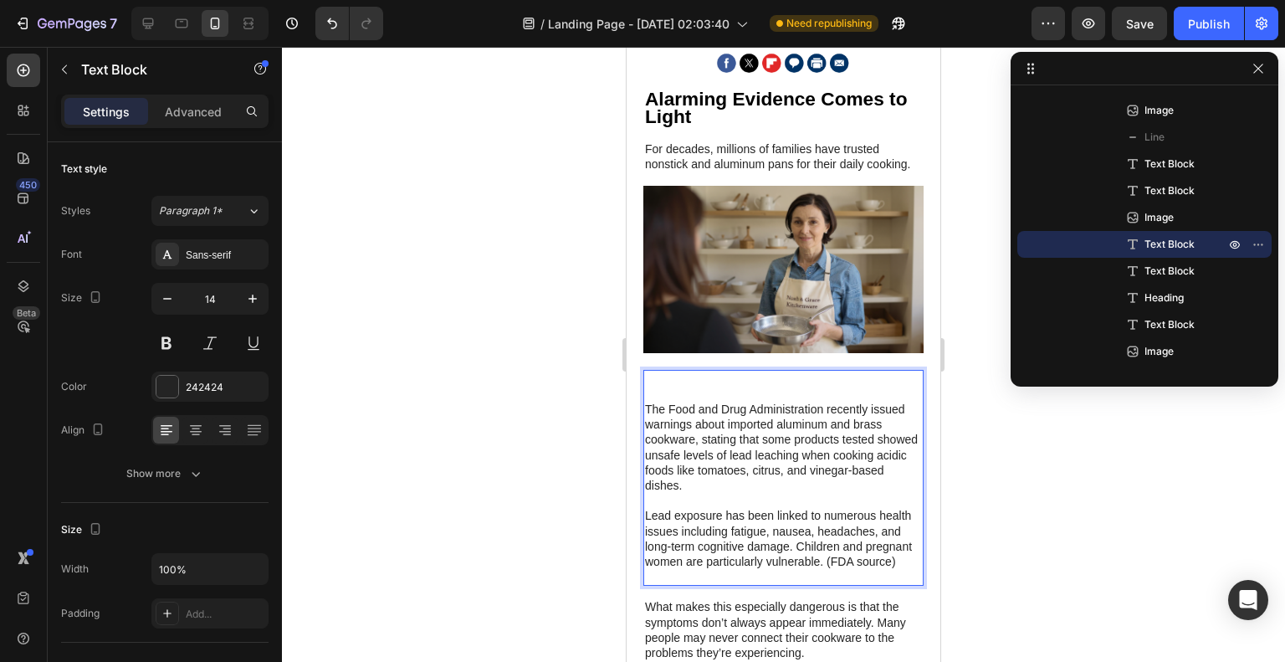
click at [647, 387] on p "Rich Text Editor. Editing area: main" at bounding box center [783, 378] width 277 height 15
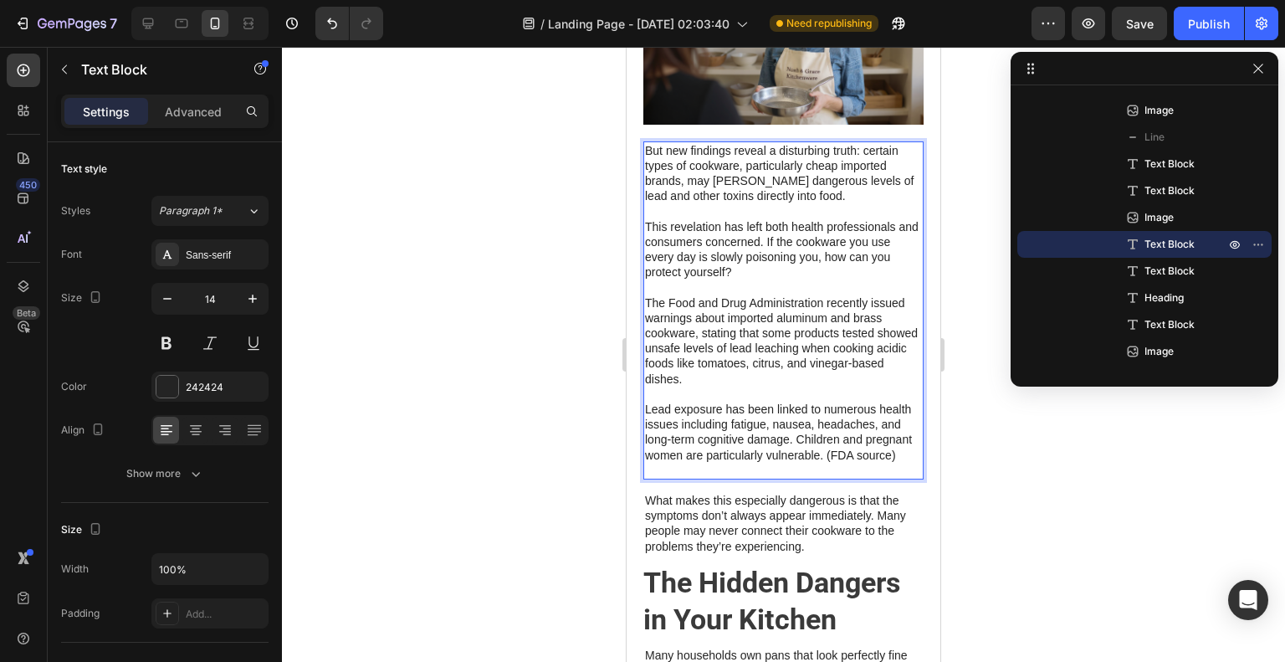
scroll to position [546, 0]
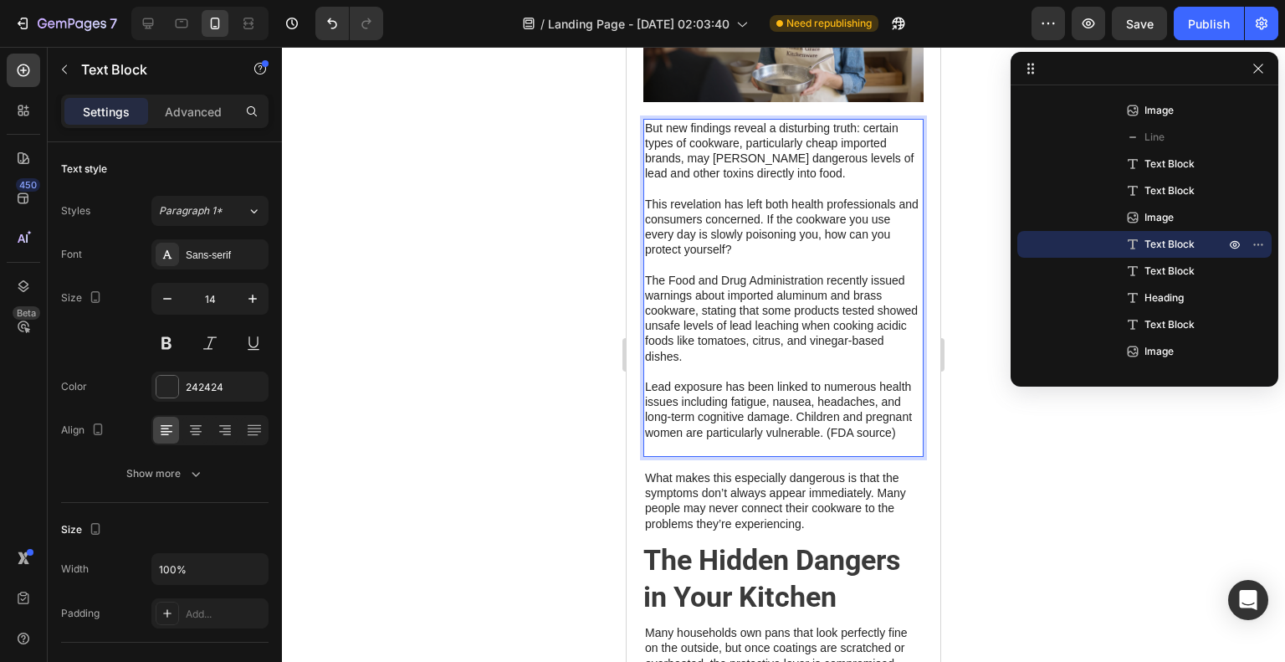
click at [853, 394] on p "Lead exposure has been linked to numerous health issues including fatigue, naus…" at bounding box center [783, 409] width 277 height 91
click at [965, 441] on div at bounding box center [783, 354] width 1003 height 615
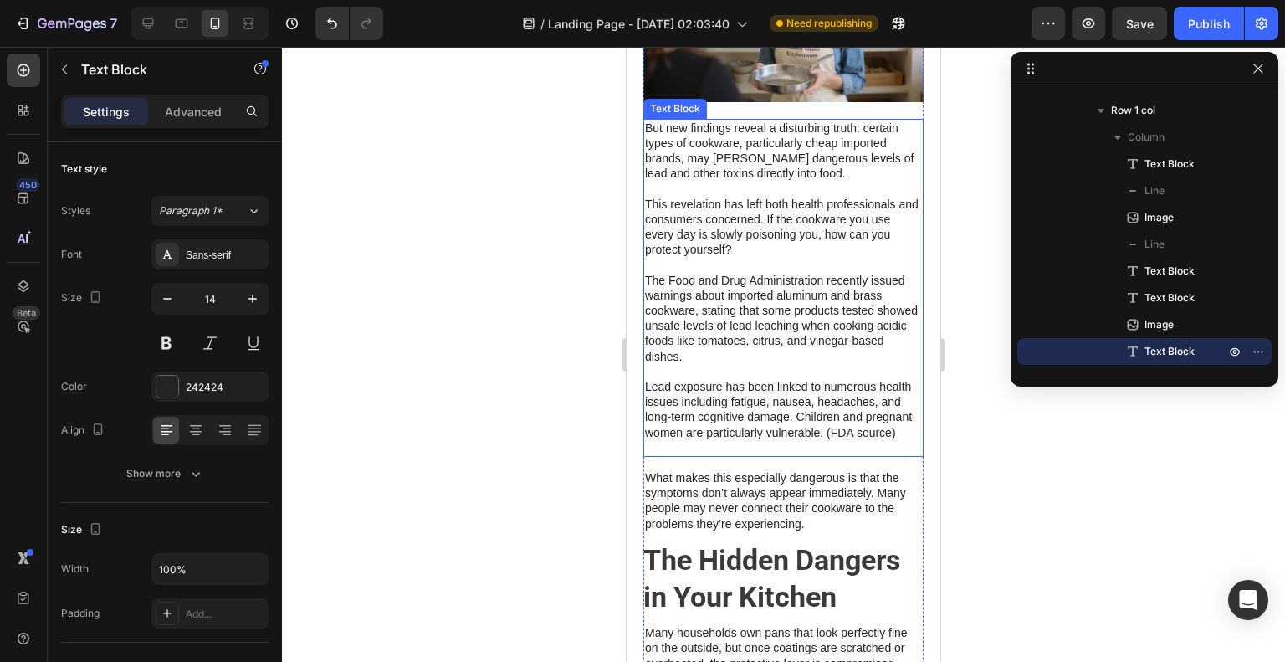
click at [742, 423] on p "Lead exposure has been linked to numerous health issues including fatigue, naus…" at bounding box center [783, 409] width 277 height 91
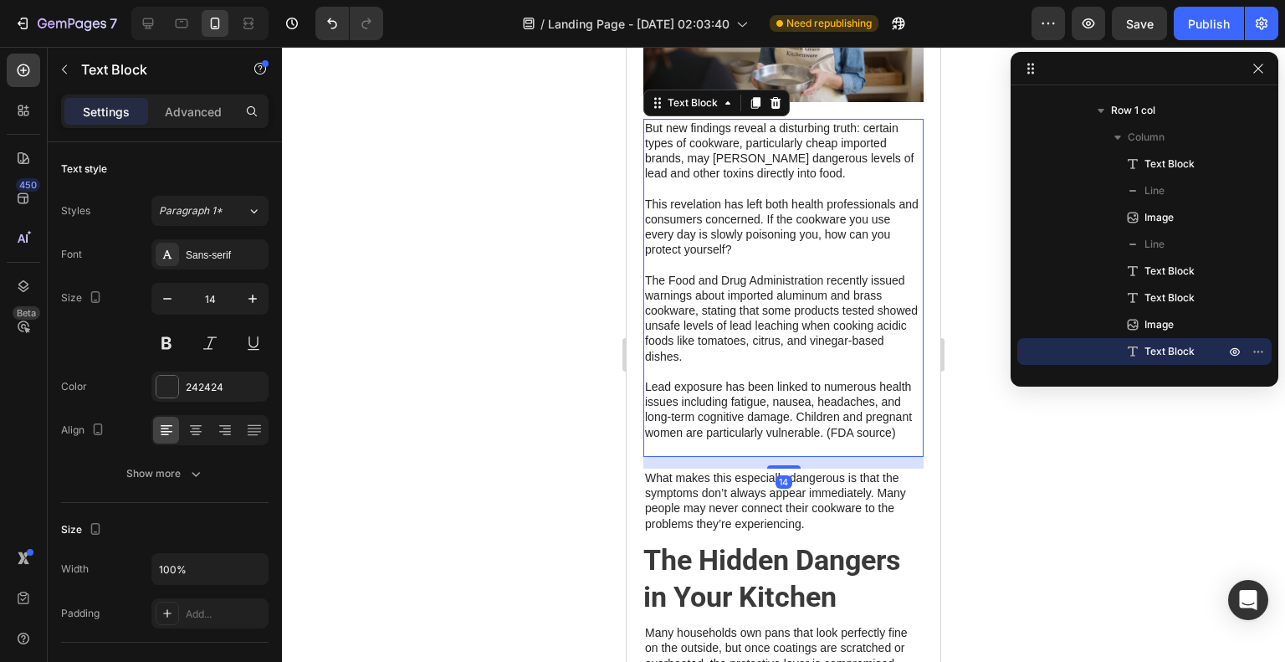
drag, startPoint x: 773, startPoint y: 497, endPoint x: 774, endPoint y: 443, distance: 54.4
click at [774, 443] on div "But new findings reveal a disturbing truth: certain types of cookware, particul…" at bounding box center [783, 288] width 280 height 338
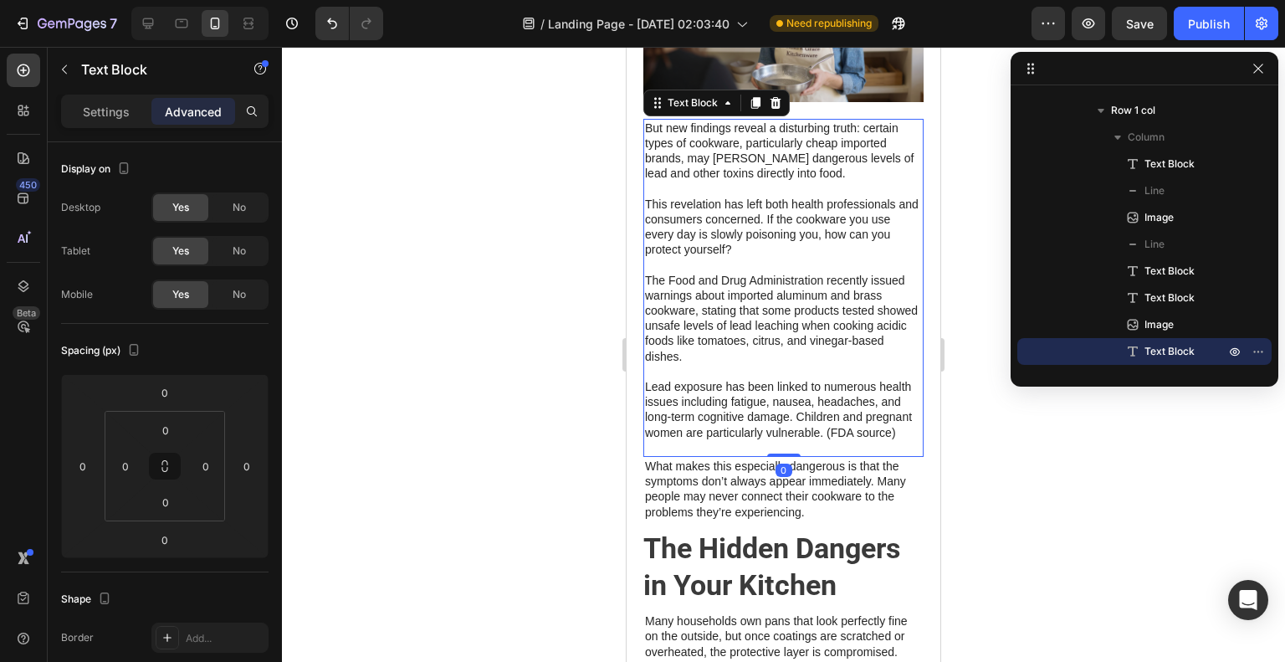
click at [953, 434] on div at bounding box center [783, 354] width 1003 height 615
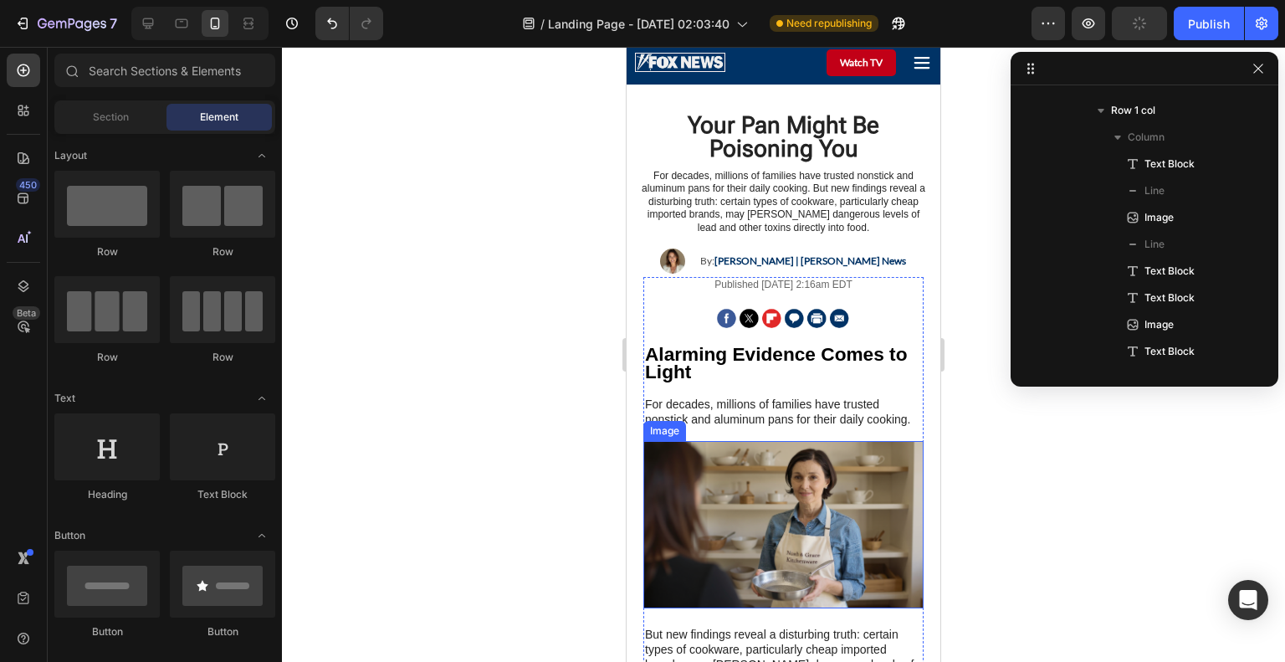
scroll to position [0, 0]
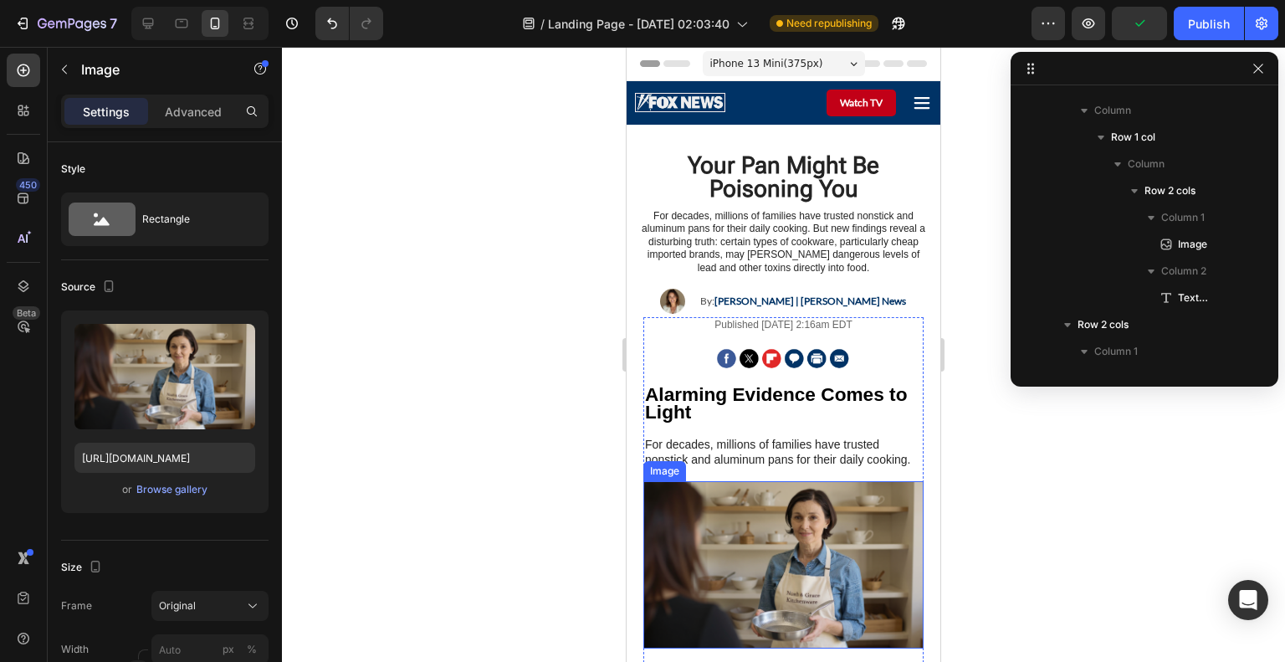
click at [823, 561] on img at bounding box center [783, 564] width 280 height 167
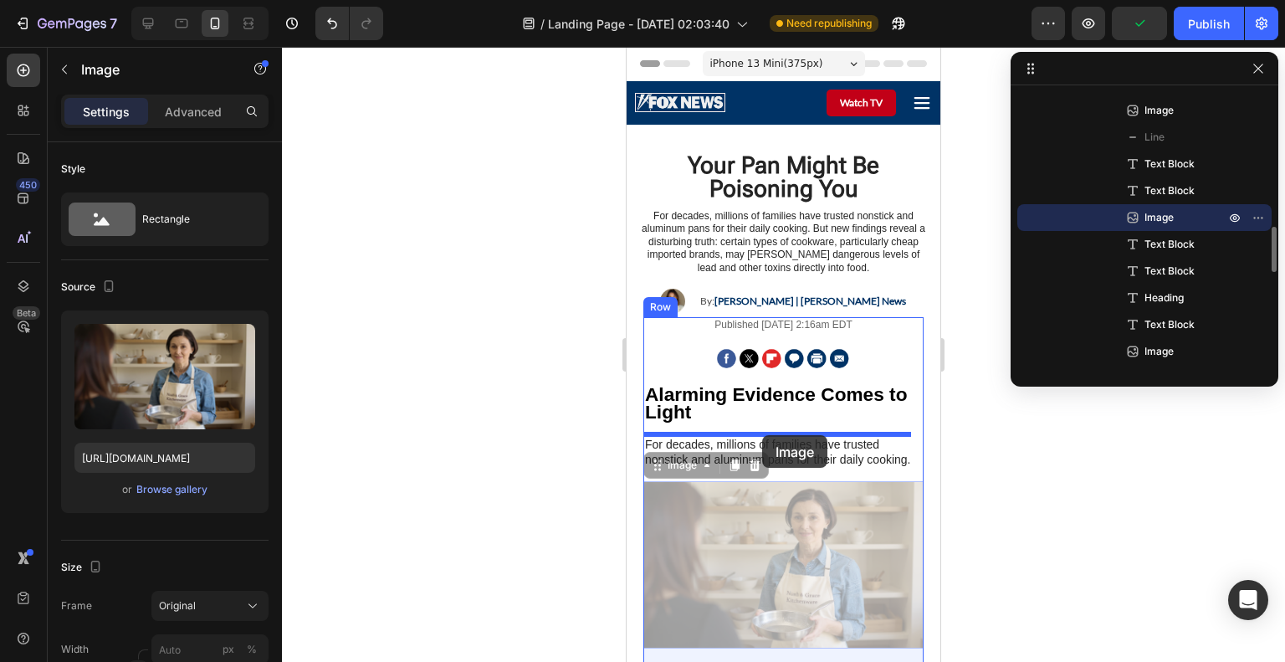
drag, startPoint x: 766, startPoint y: 556, endPoint x: 762, endPoint y: 435, distance: 120.5
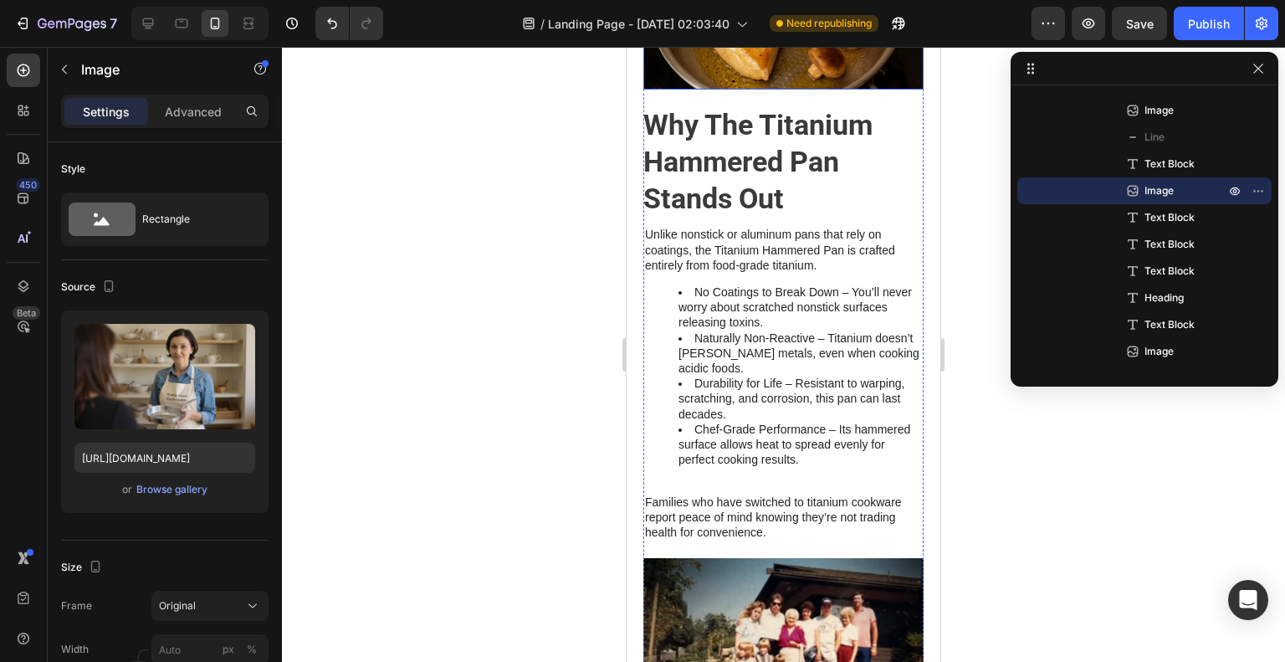
scroll to position [2426, 0]
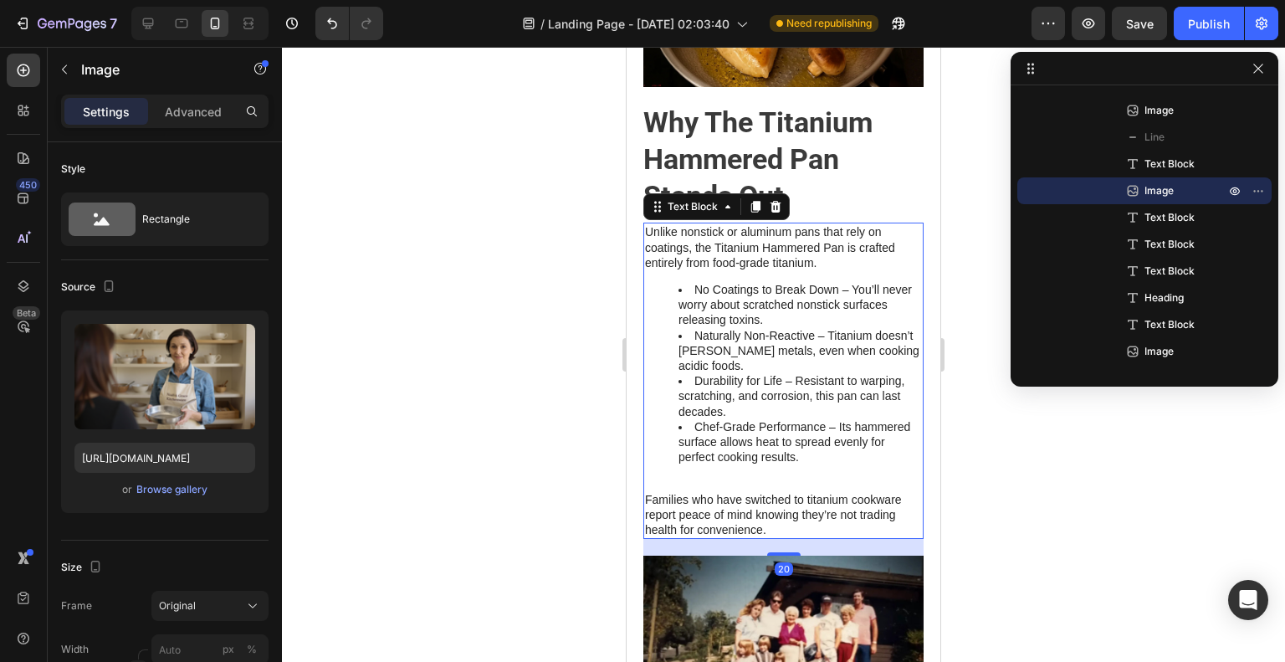
click at [788, 371] on li "Naturally Non-Reactive – Titanium doesn’t [PERSON_NAME] metals, even when cooki…" at bounding box center [800, 351] width 243 height 46
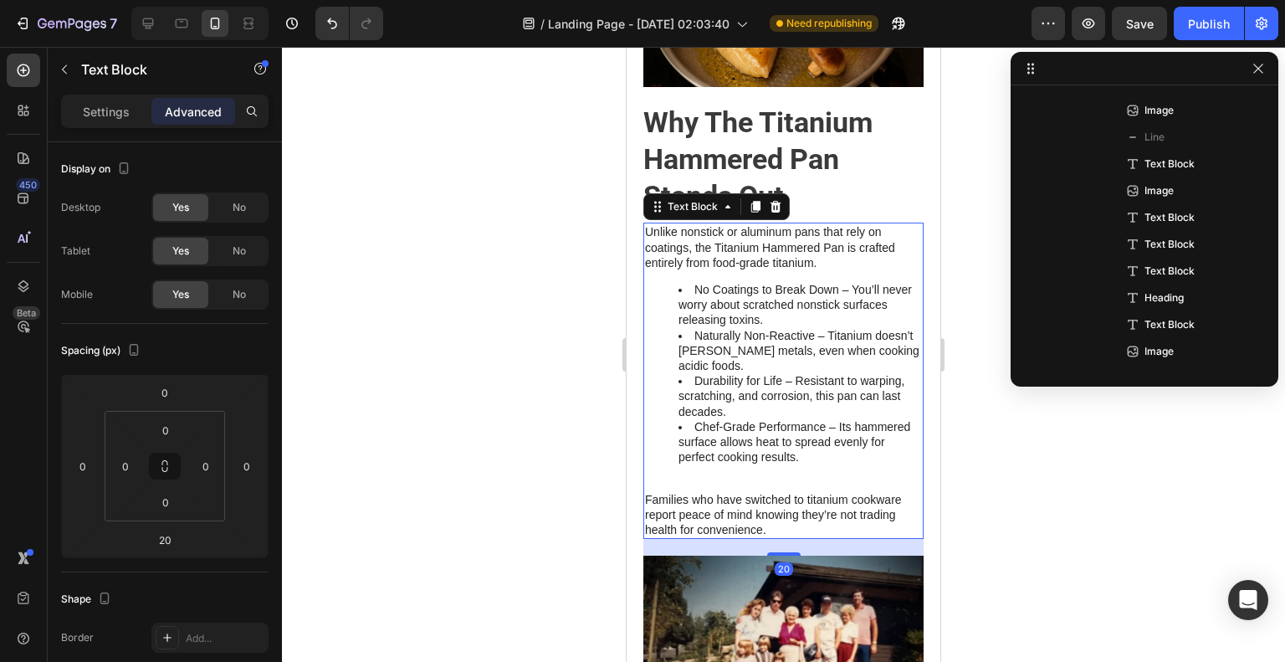
scroll to position [1226, 0]
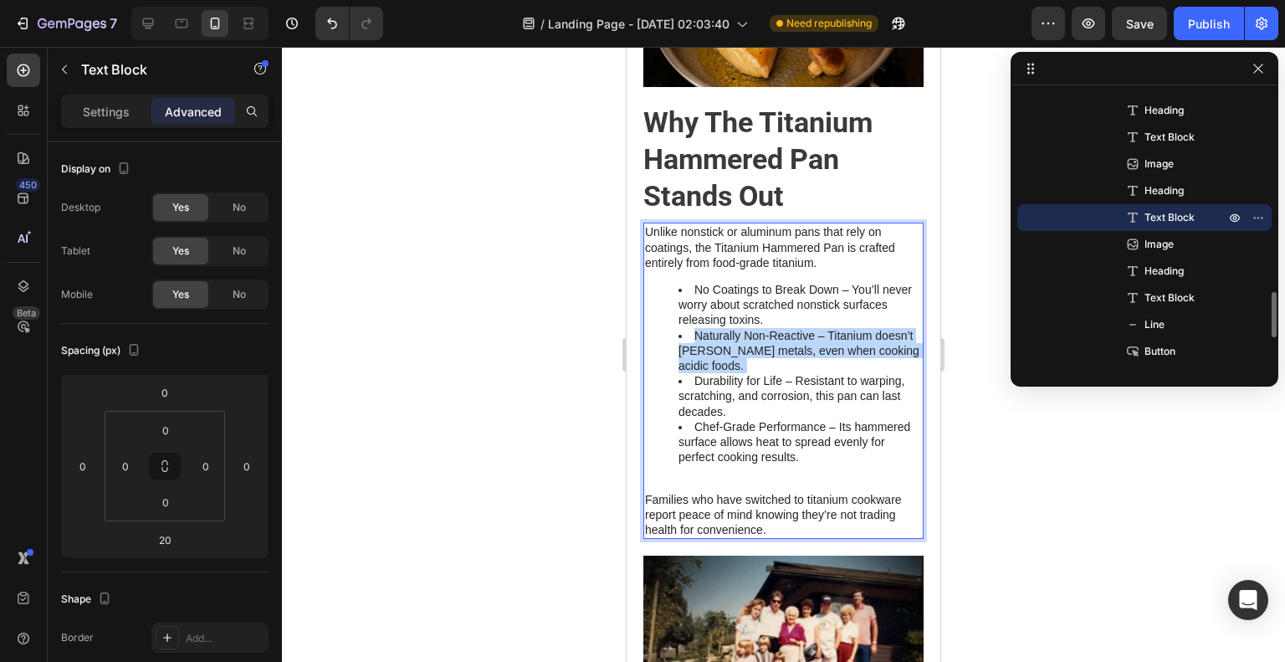
click at [788, 371] on li "Naturally Non-Reactive – Titanium doesn’t [PERSON_NAME] metals, even when cooki…" at bounding box center [800, 351] width 243 height 46
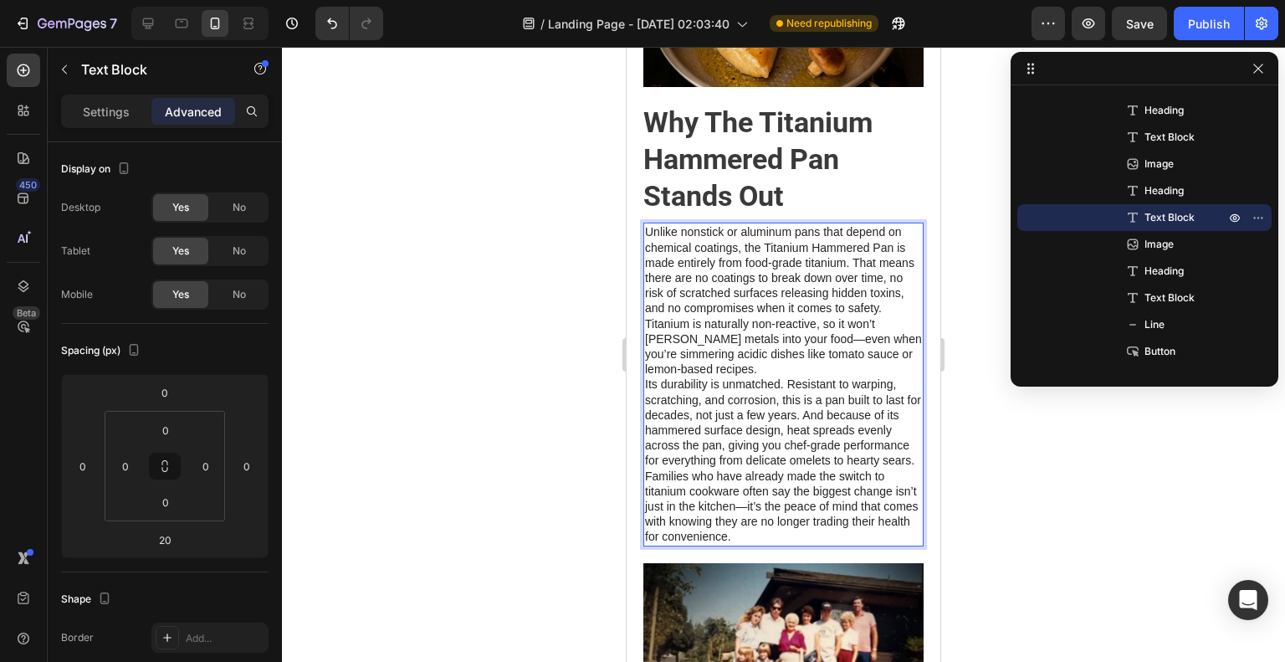
click at [819, 376] on p "Unlike nonstick or aluminum pans that depend on chemical coatings, the Titanium…" at bounding box center [783, 300] width 277 height 152
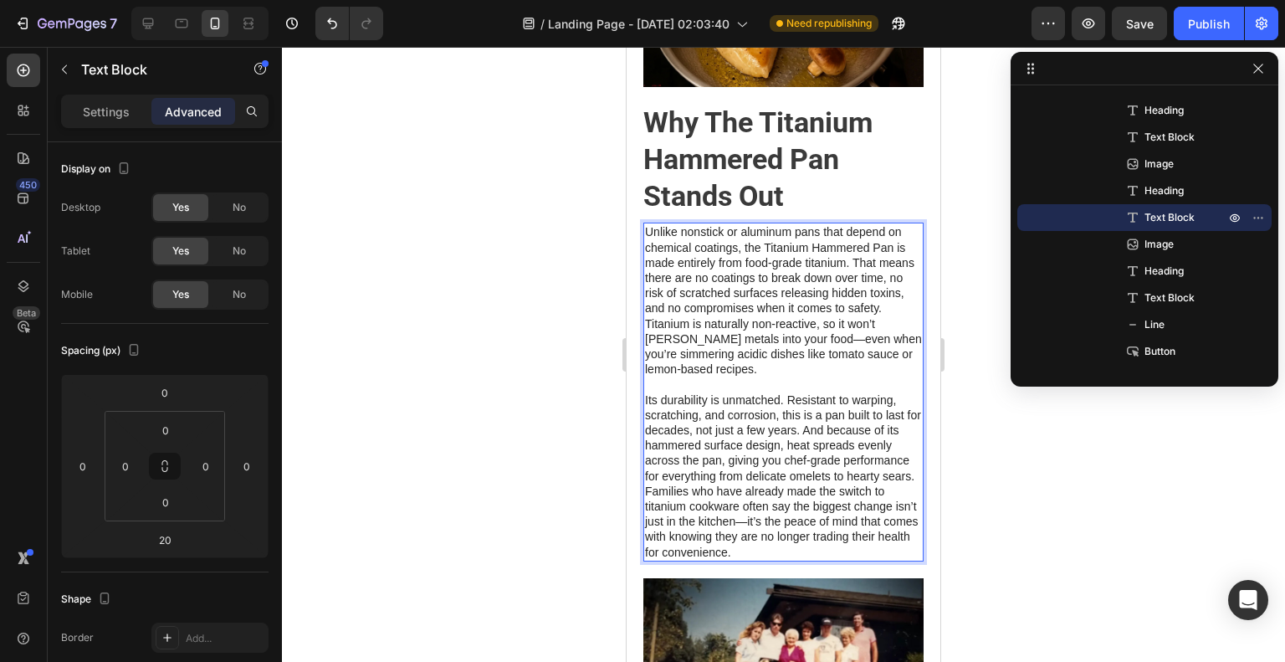
click at [790, 484] on p "Its durability is unmatched. Resistant to warping, scratching, and corrosion, t…" at bounding box center [783, 437] width 277 height 91
click at [789, 484] on p "Its durability is unmatched. Resistant to warping, scratching, and corrosion, t…" at bounding box center [783, 437] width 277 height 91
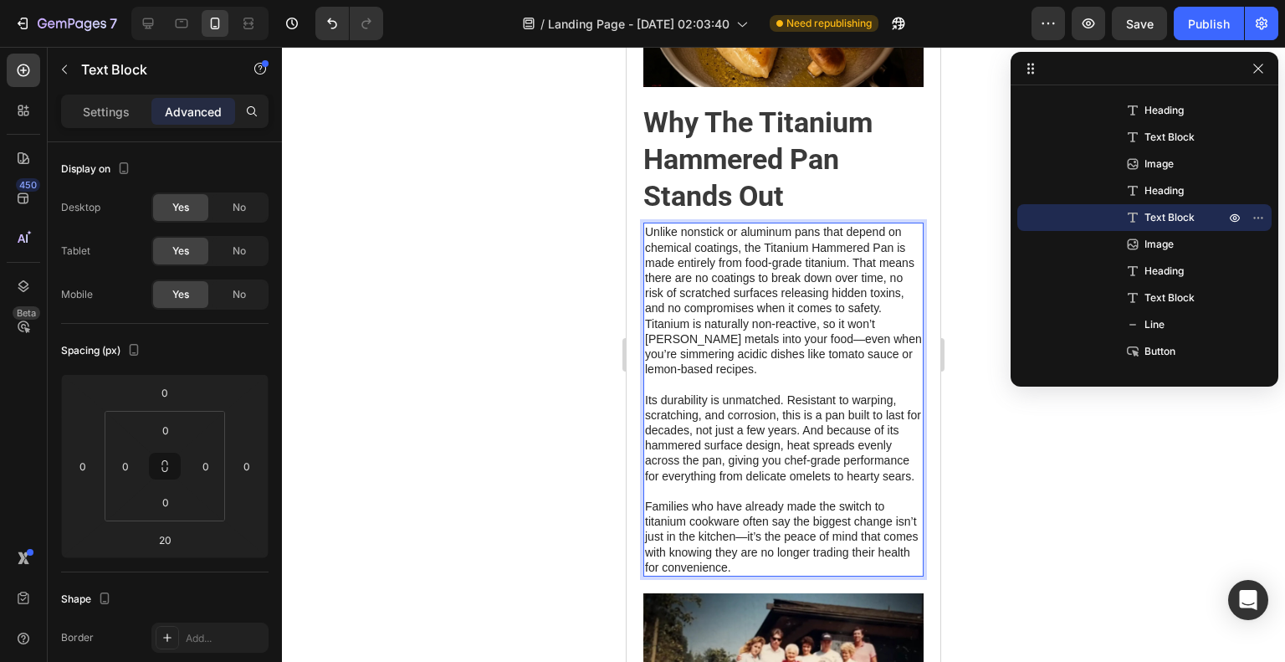
click at [853, 287] on p "Unlike nonstick or aluminum pans that depend on chemical coatings, the Titanium…" at bounding box center [783, 300] width 277 height 152
click at [695, 347] on p "Unlike nonstick or aluminum pans that depend on chemical coatings, the Titanium…" at bounding box center [783, 300] width 277 height 152
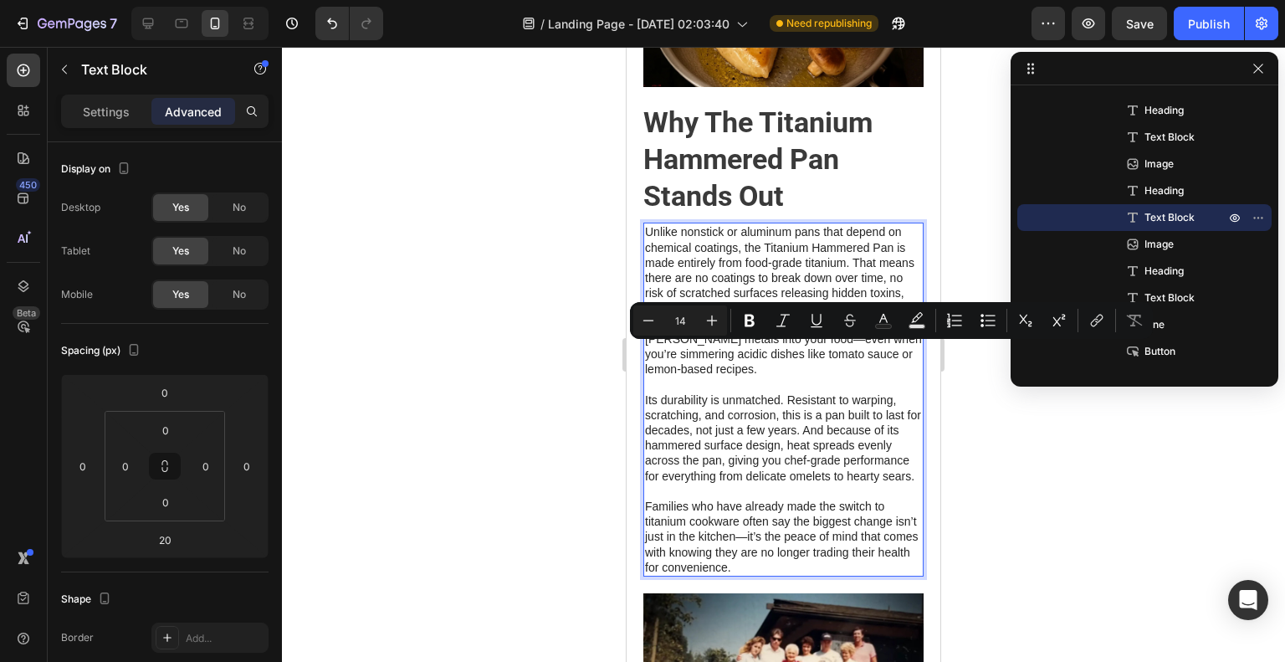
click at [696, 352] on p "Unlike nonstick or aluminum pans that depend on chemical coatings, the Titanium…" at bounding box center [783, 300] width 277 height 152
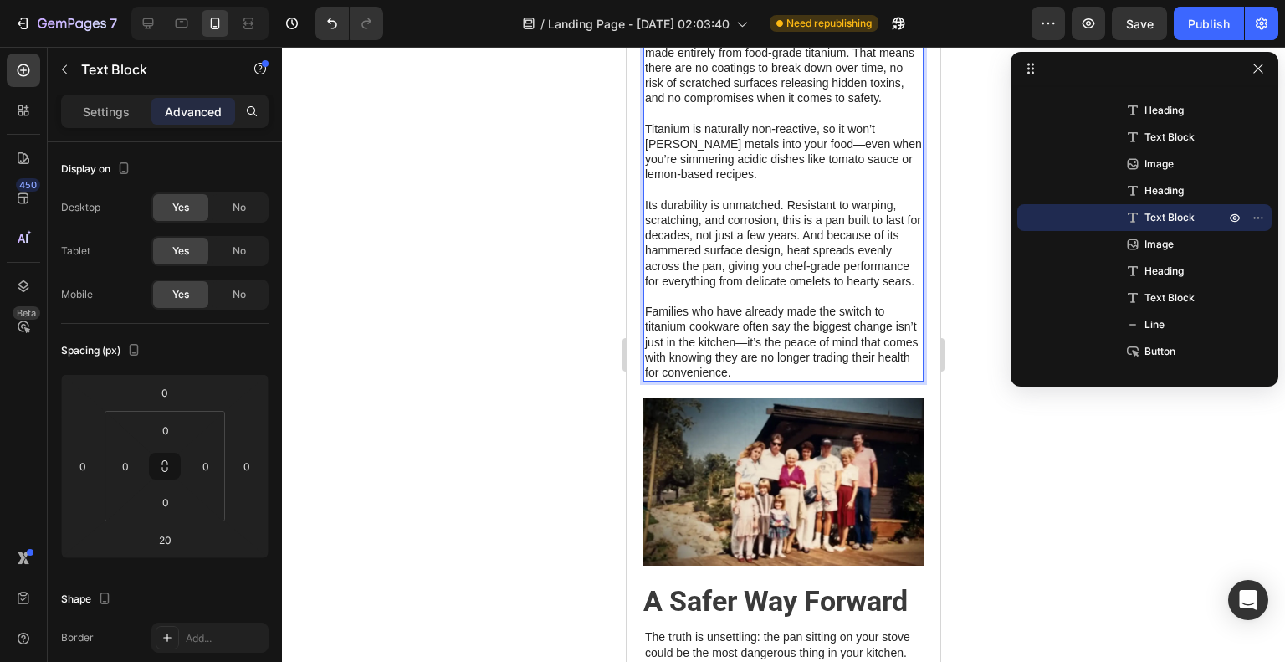
scroll to position [2677, 0]
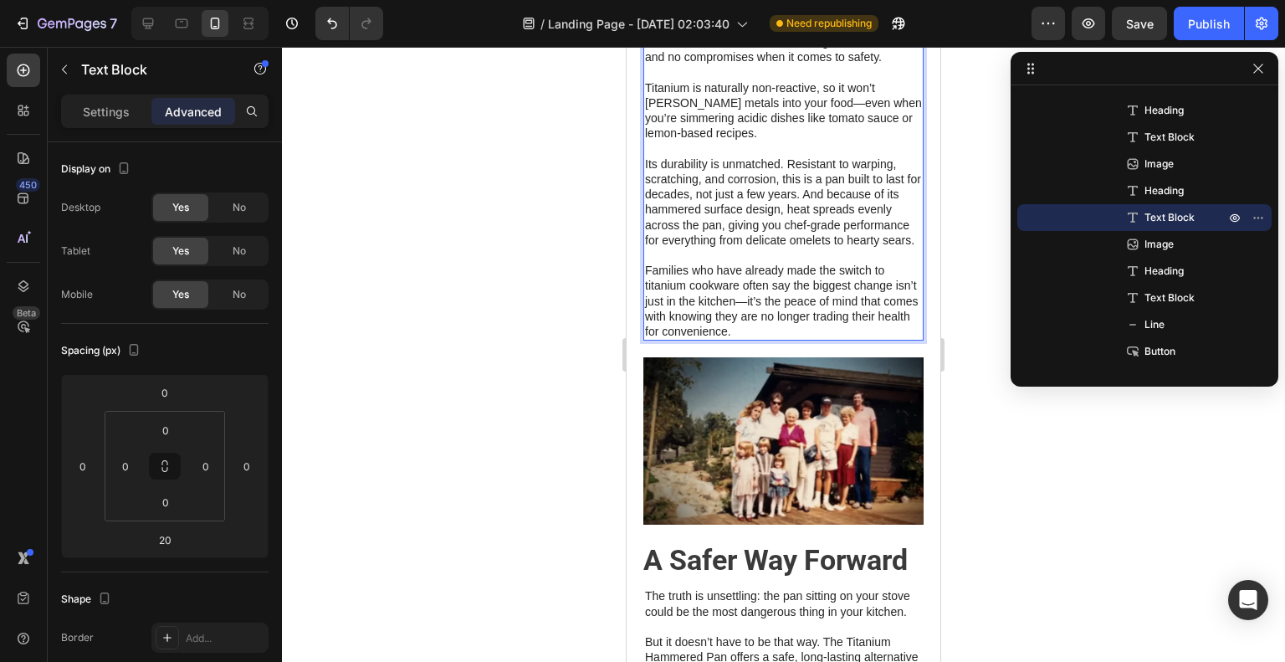
click at [766, 339] on p "Families who have already made the switch to titanium cookware often say the bi…" at bounding box center [783, 301] width 277 height 76
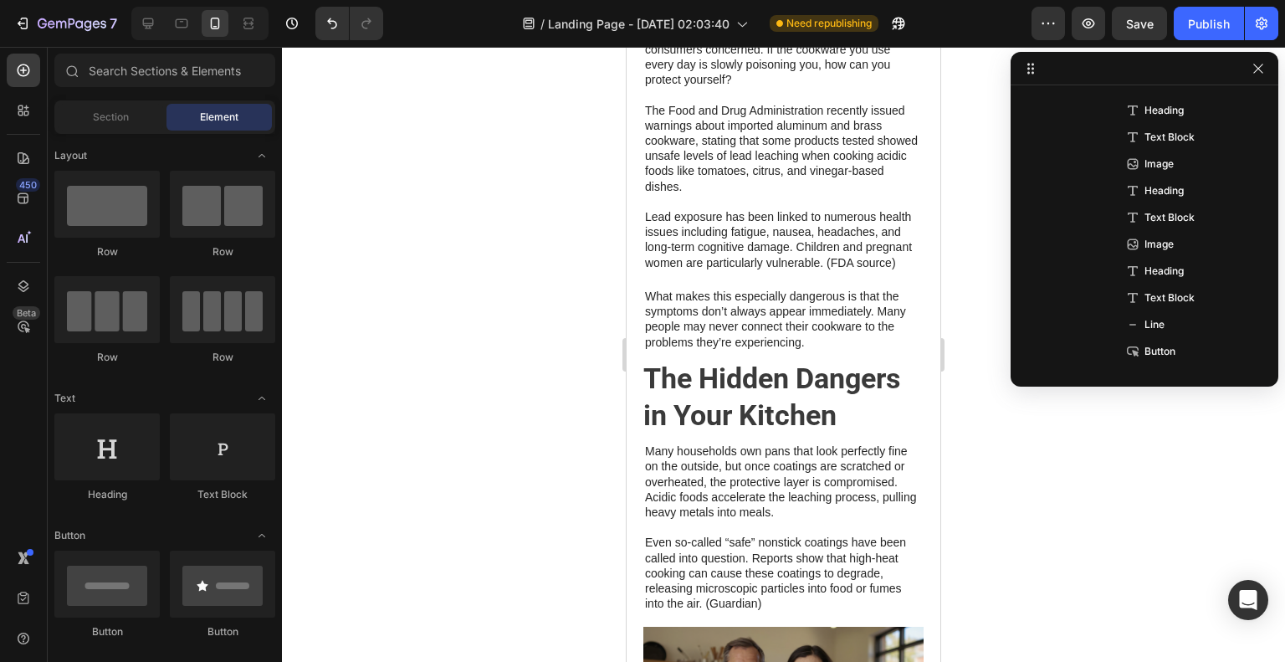
scroll to position [0, 0]
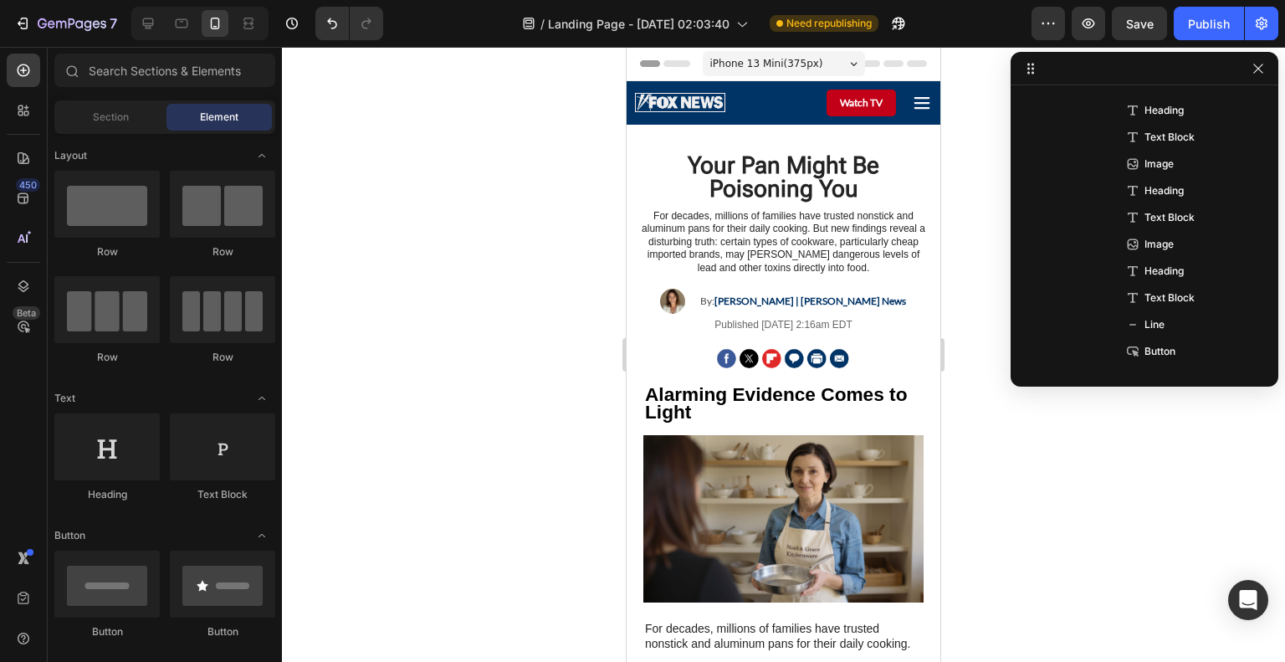
drag, startPoint x: 930, startPoint y: 531, endPoint x: 1513, endPoint y: 90, distance: 731.6
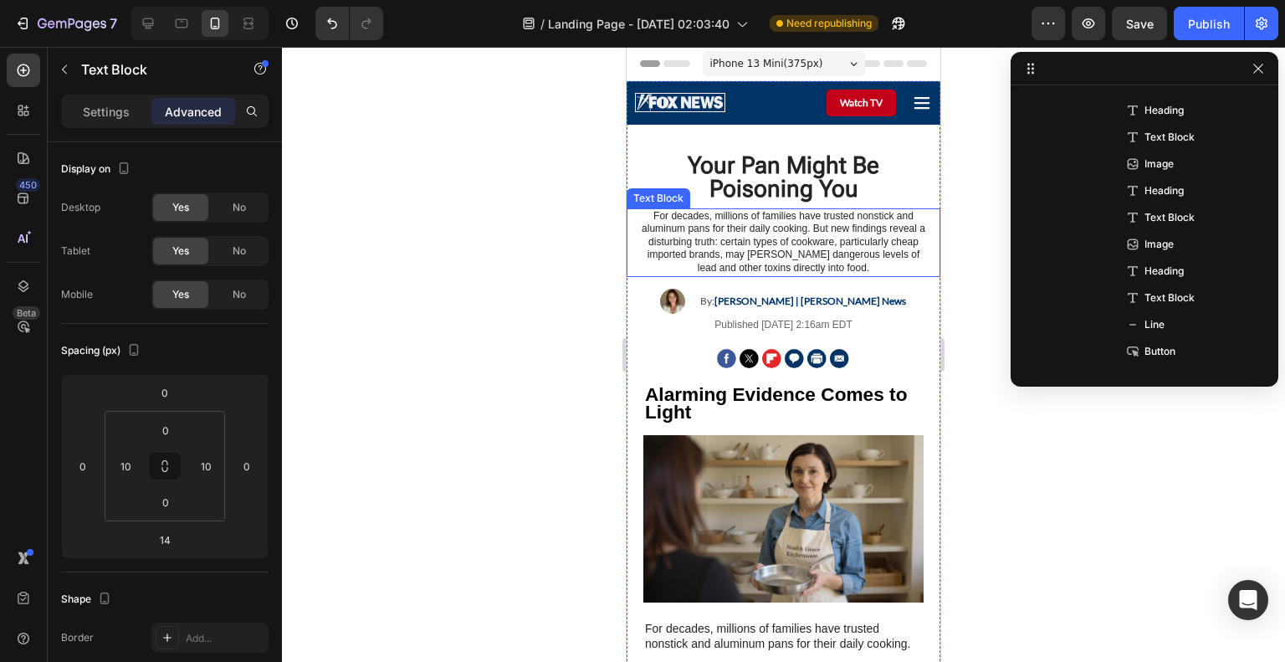
scroll to position [289, 0]
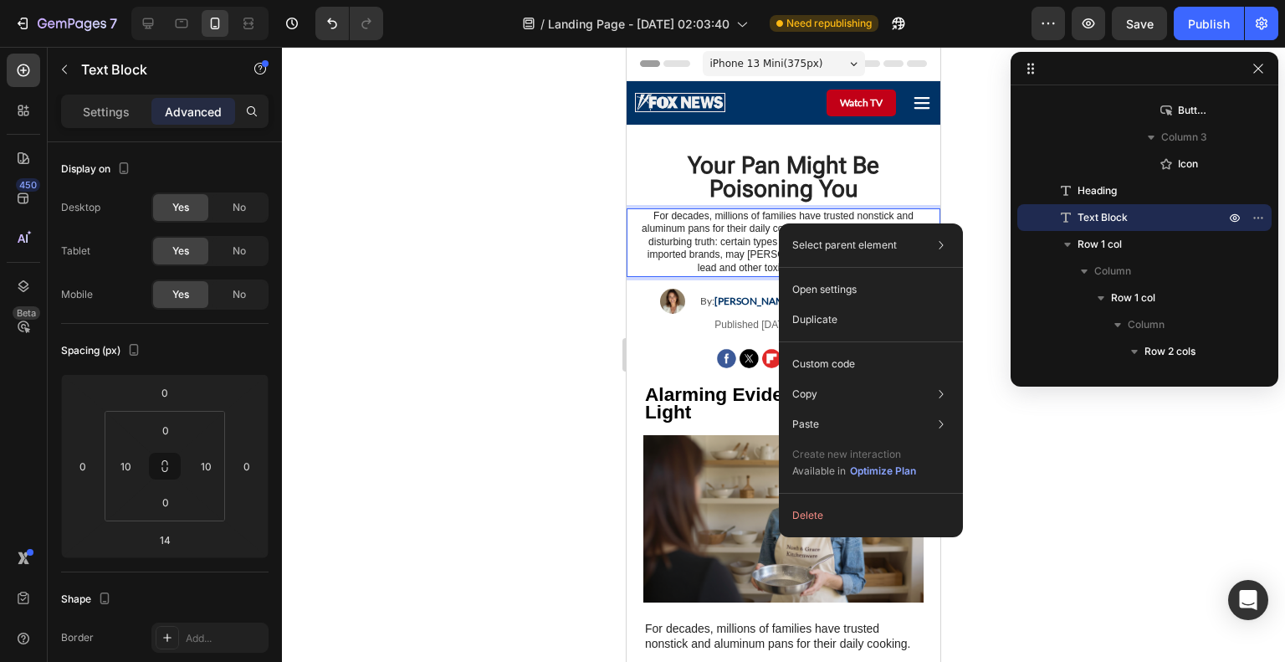
click at [704, 233] on p "For decades, millions of families have trusted nonstick and aluminum pans for t…" at bounding box center [784, 242] width 294 height 65
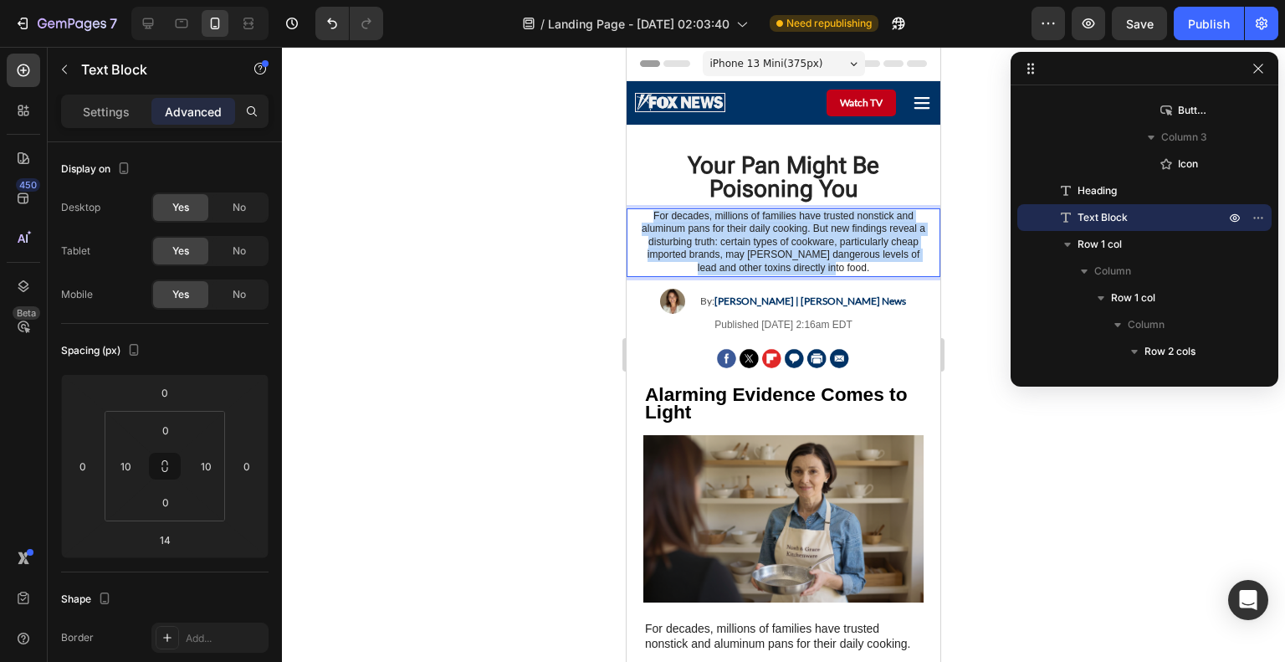
click at [704, 233] on p "For decades, millions of families have trusted nonstick and aluminum pans for t…" at bounding box center [784, 242] width 294 height 65
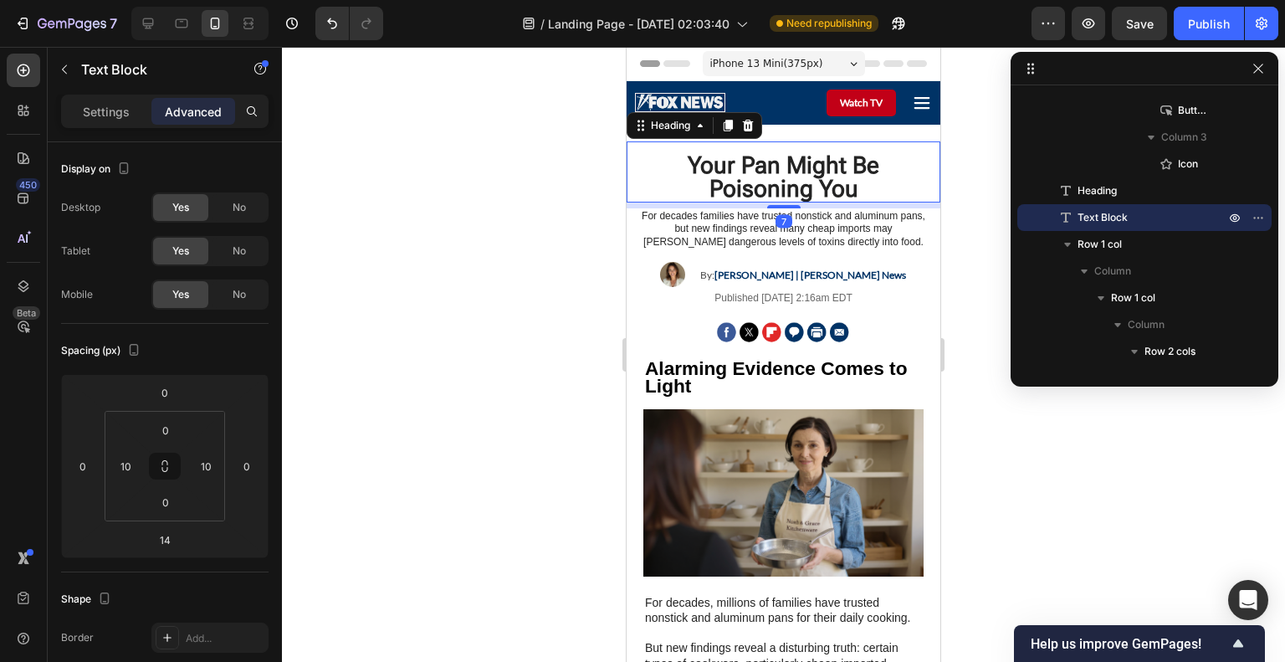
click at [773, 153] on h1 "Your Pan Might Be Poisoning You" at bounding box center [783, 177] width 297 height 50
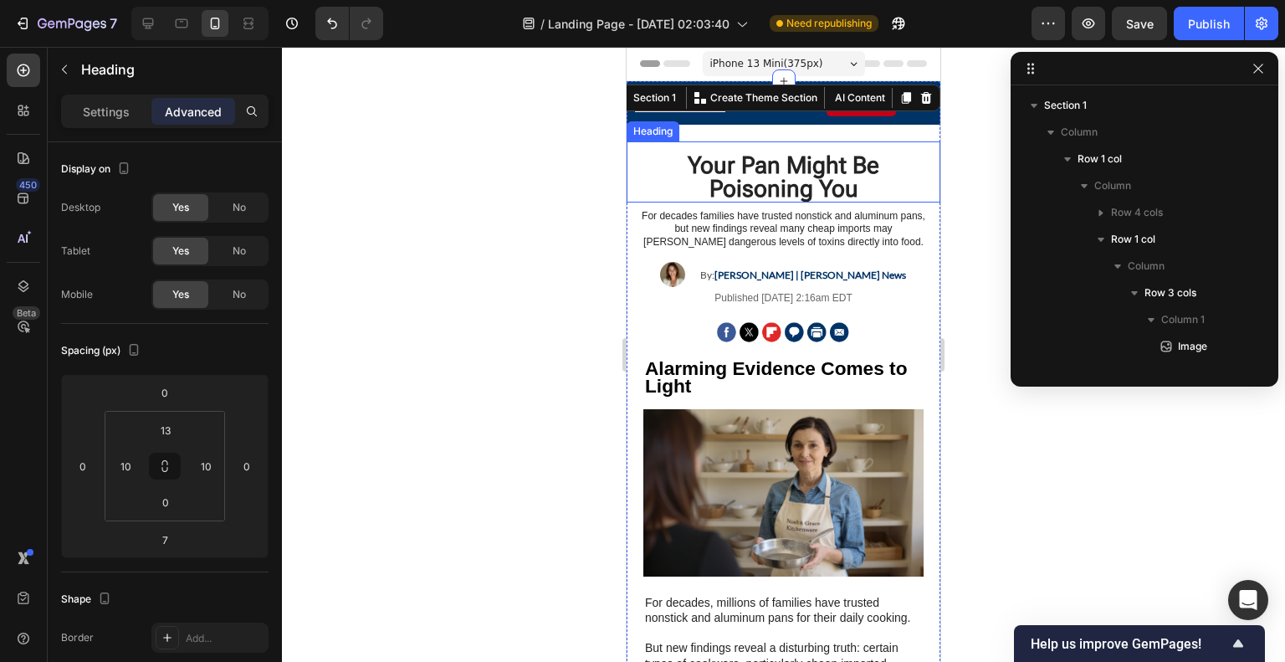
click at [847, 174] on h1 "Your Pan Might Be Poisoning You" at bounding box center [783, 177] width 297 height 50
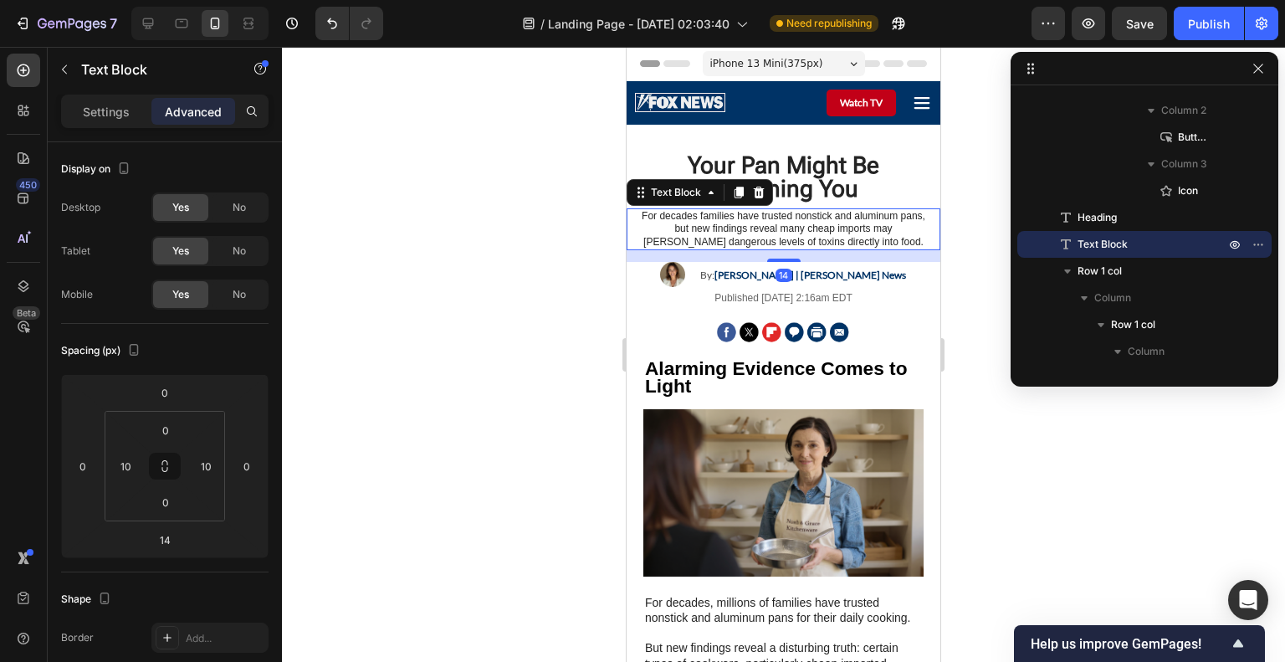
click at [711, 218] on p "For decades families have trusted nonstick and aluminum pans, but new findings …" at bounding box center [784, 229] width 294 height 39
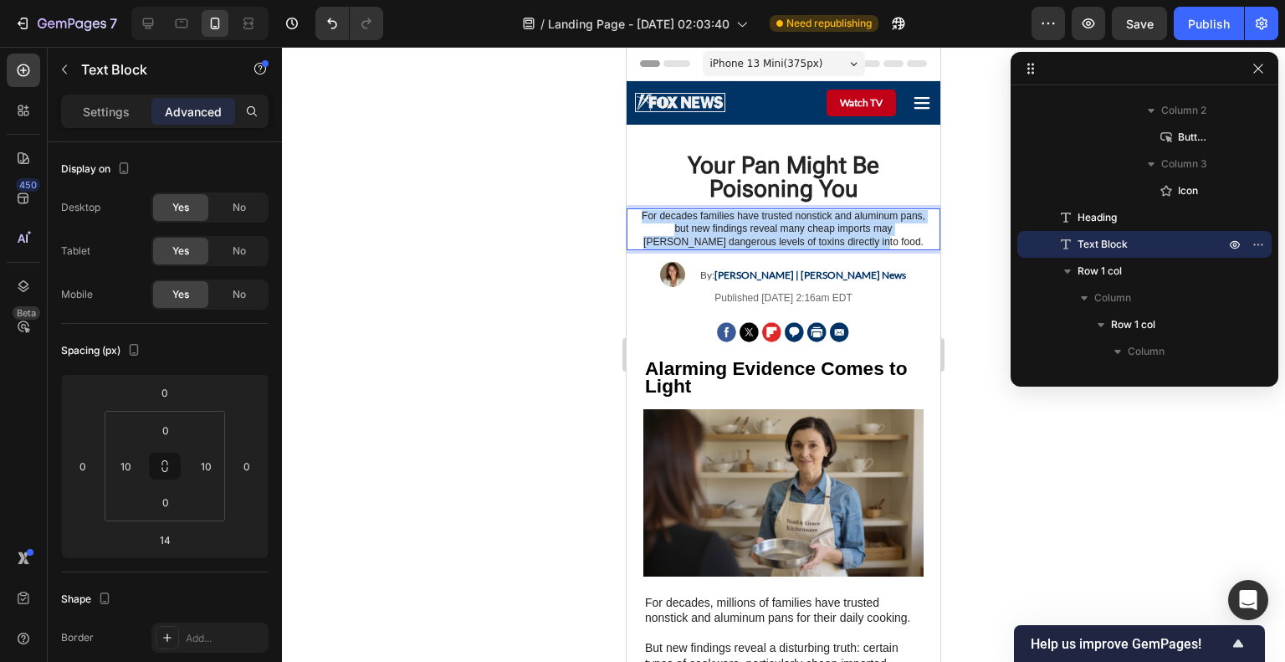
click at [711, 218] on p "For decades families have trusted nonstick and aluminum pans, but new findings …" at bounding box center [784, 229] width 294 height 39
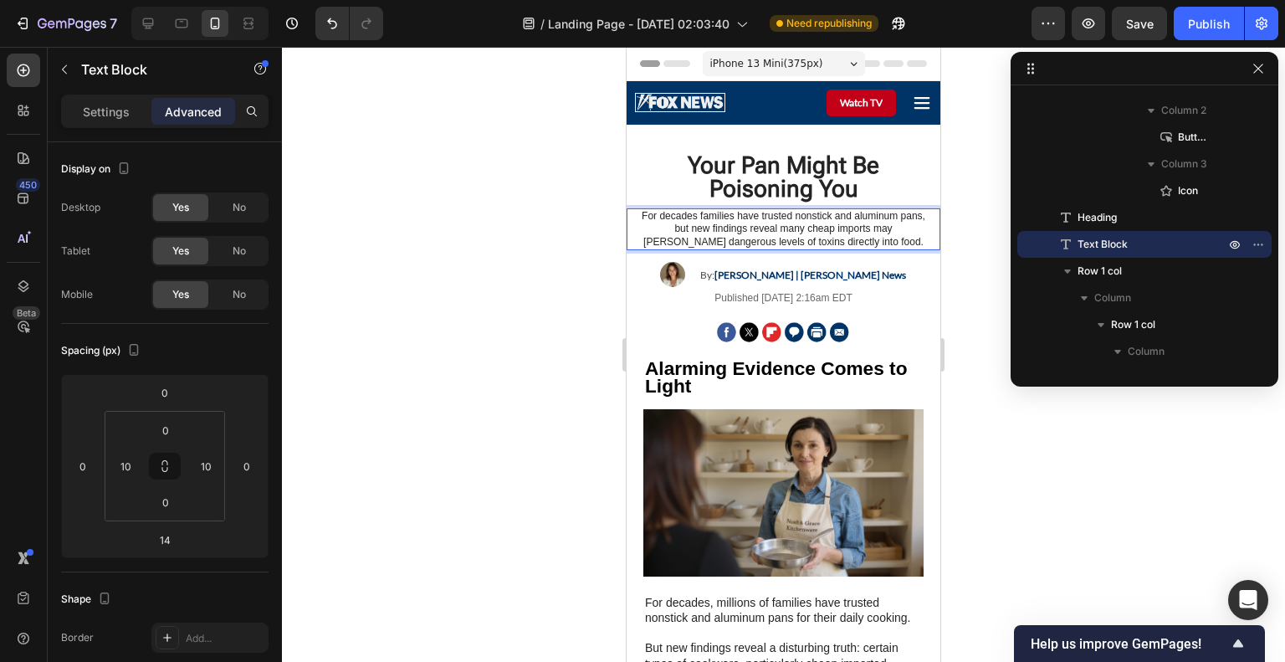
click at [812, 241] on p "For decades families have trusted nonstick and aluminum pans, but new findings …" at bounding box center [784, 229] width 294 height 39
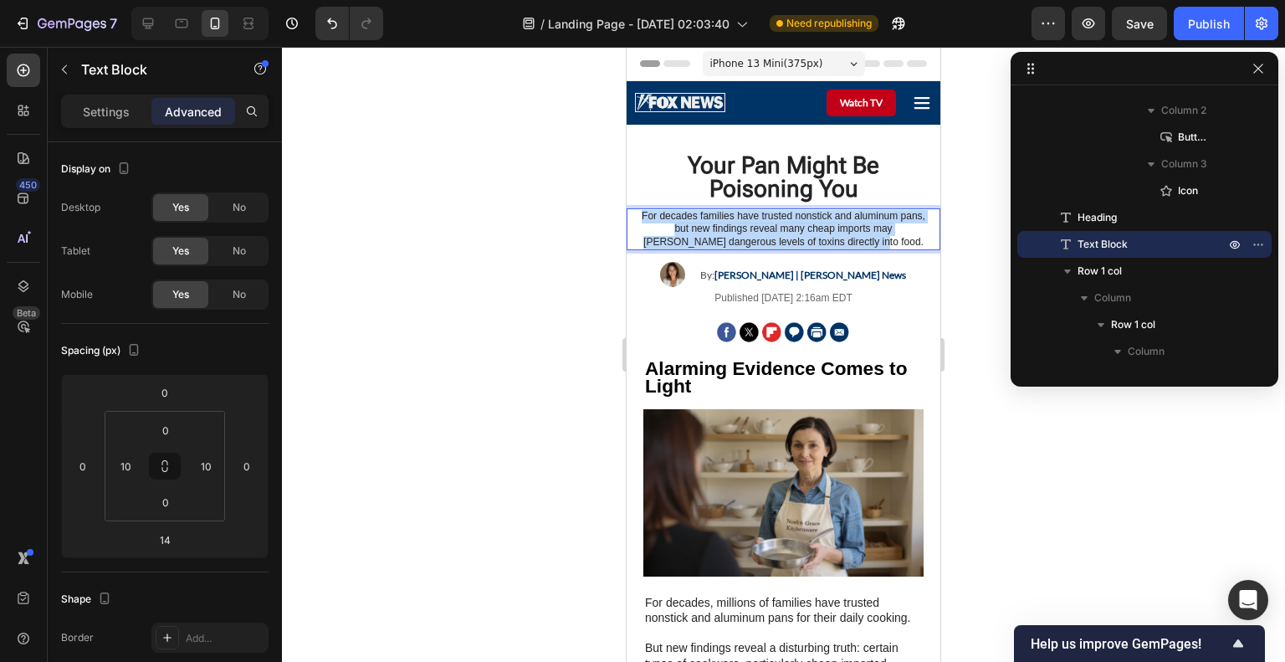
click at [812, 241] on p "For decades families have trusted nonstick and aluminum pans, but new findings …" at bounding box center [784, 229] width 294 height 39
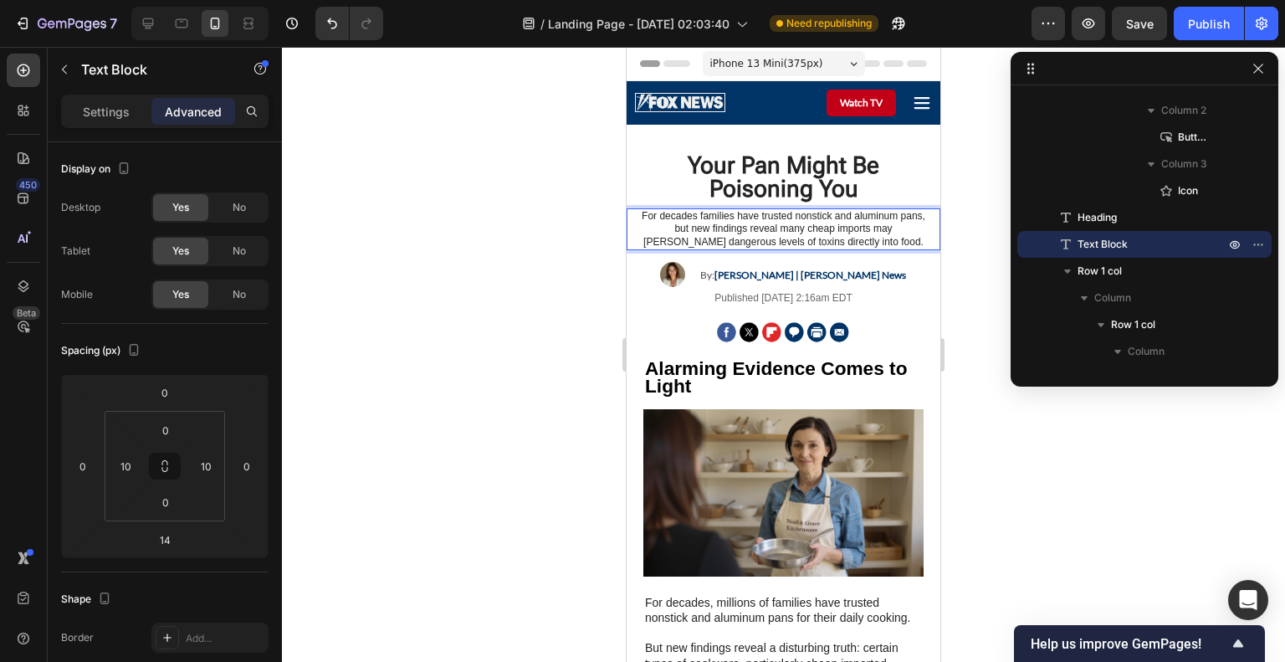
click at [680, 234] on p "For decades families have trusted nonstick and aluminum pans, but new findings …" at bounding box center [784, 229] width 294 height 39
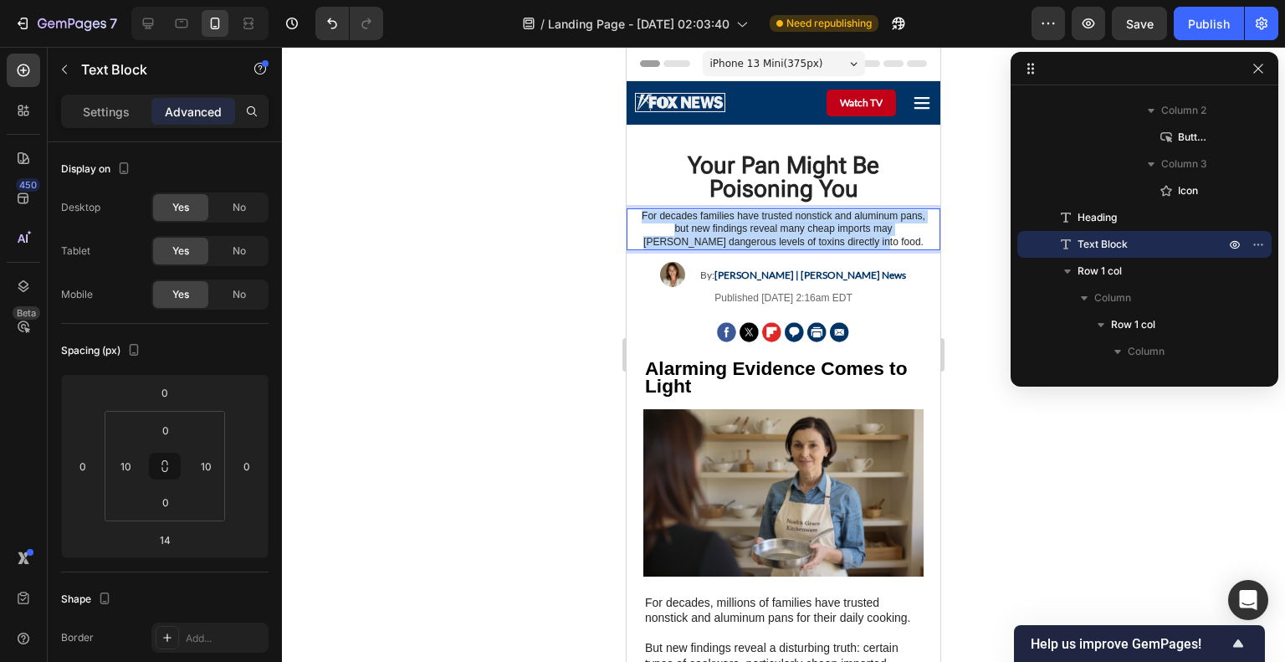
click at [680, 234] on p "For decades families have trusted nonstick and aluminum pans, but new findings …" at bounding box center [784, 229] width 294 height 39
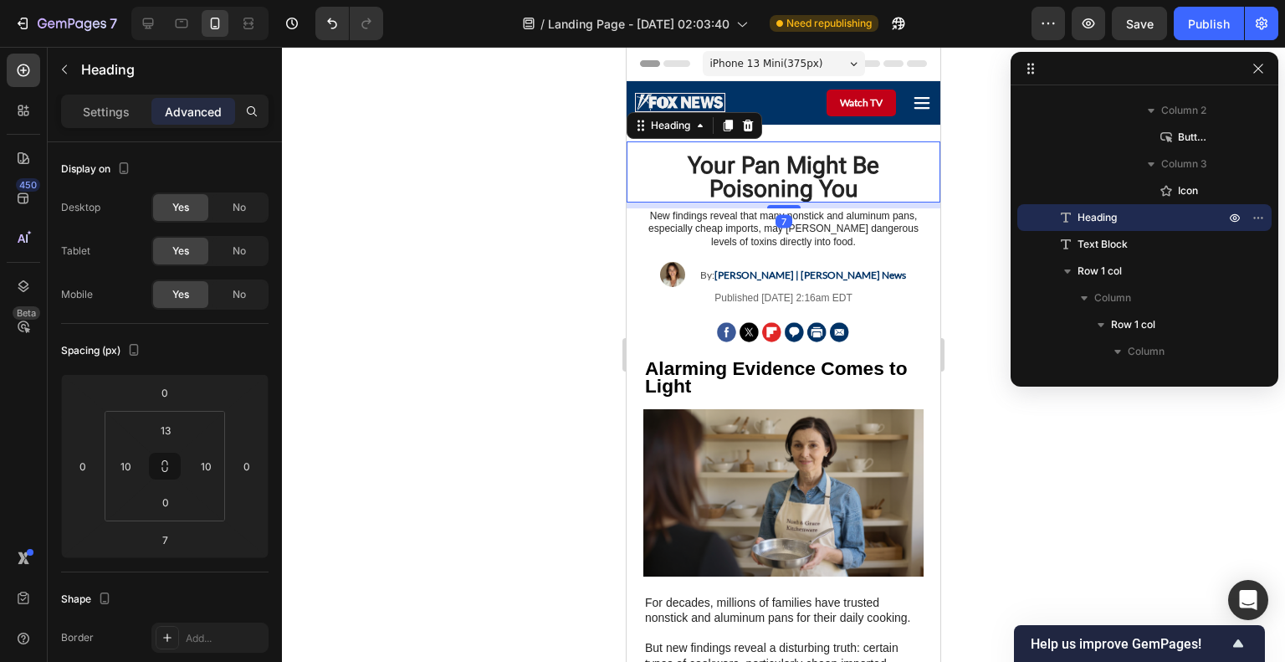
click at [851, 143] on div "Your Pan Might Be Poisoning You Heading 7" at bounding box center [784, 171] width 314 height 61
click at [922, 193] on div "Your Pan Might Be Poisoning You Heading 7" at bounding box center [784, 171] width 314 height 61
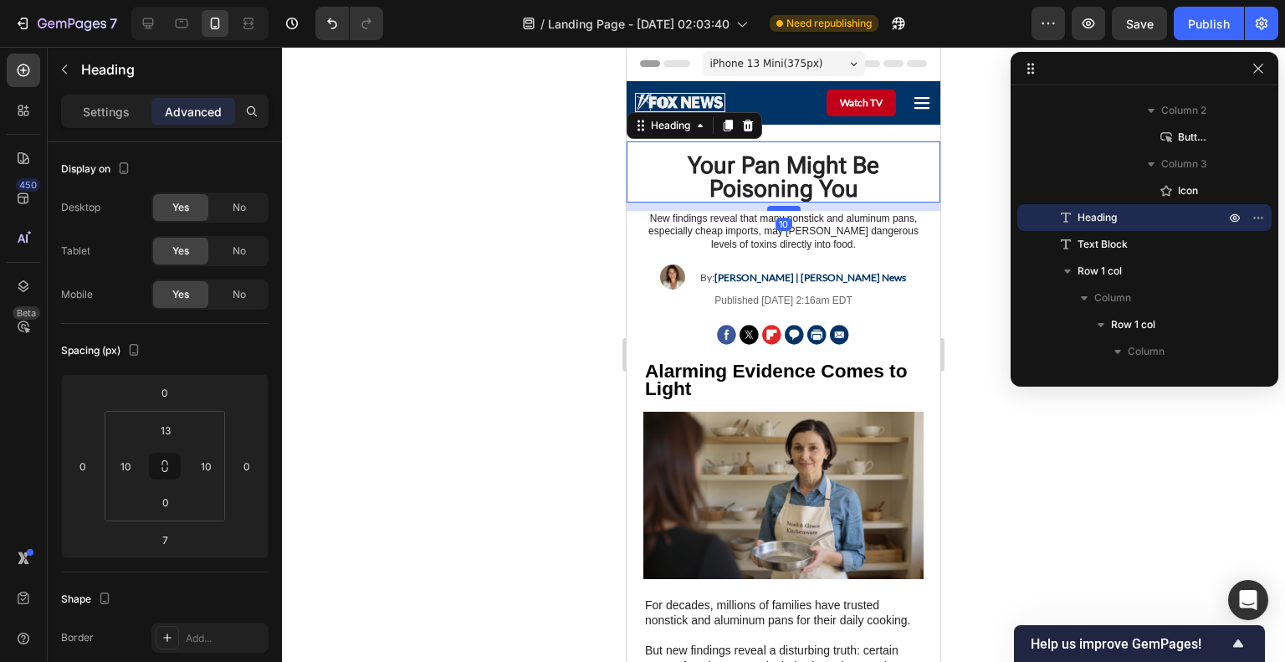
click at [772, 207] on div at bounding box center [783, 208] width 33 height 5
type input "10"
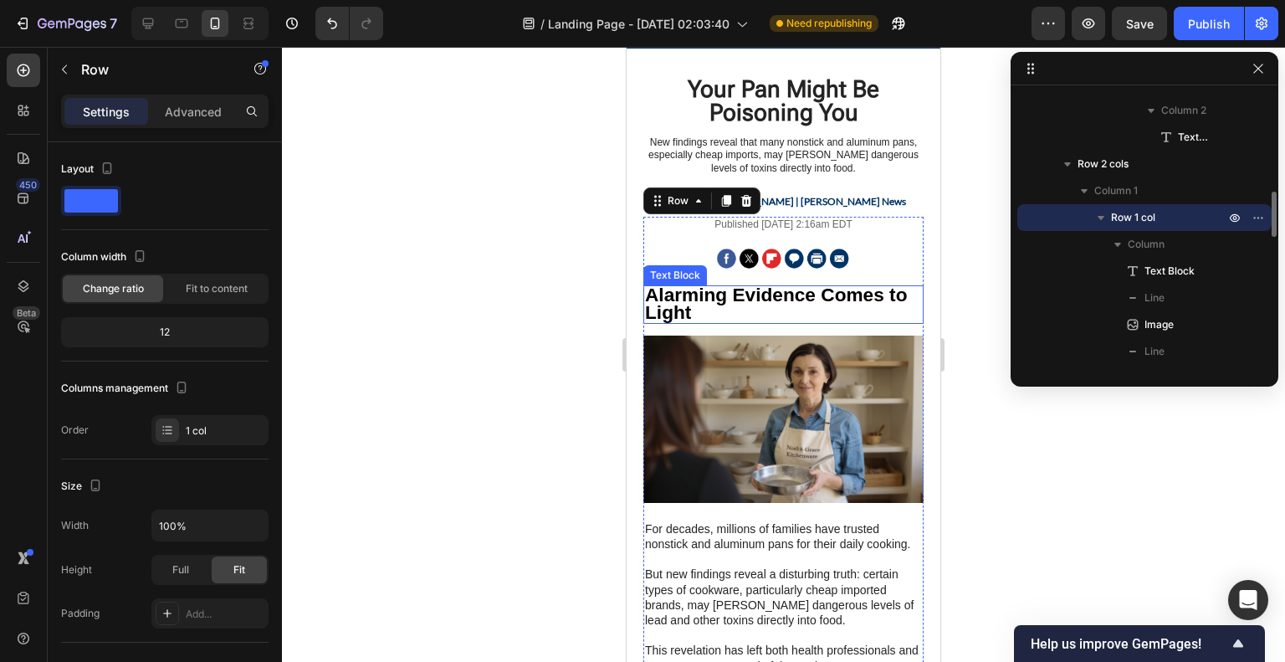
scroll to position [84, 0]
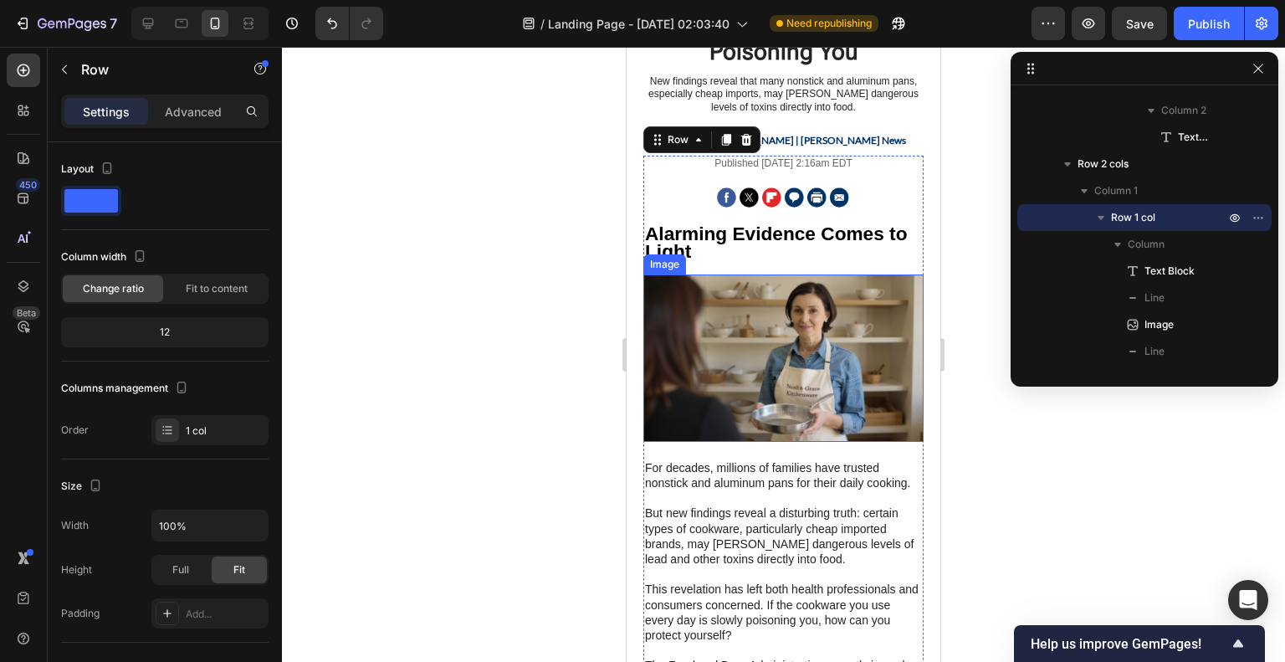
scroll to position [251, 0]
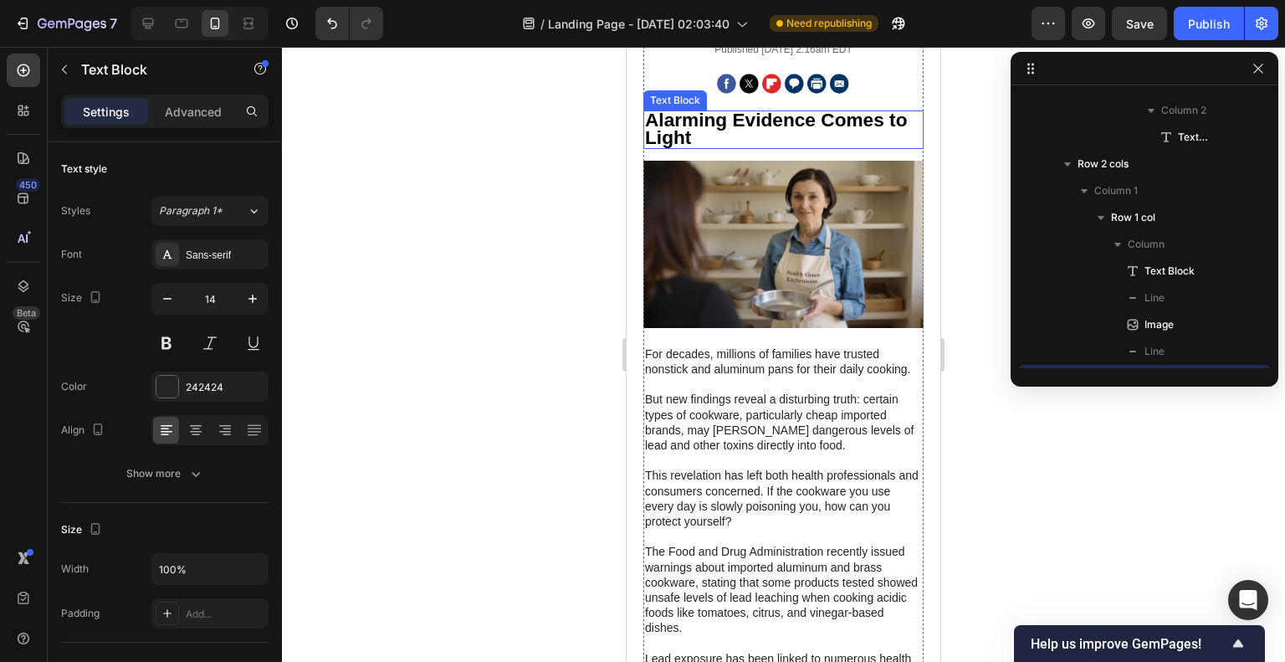
click at [813, 137] on p "Alarming Evidence Comes to Light" at bounding box center [783, 129] width 277 height 35
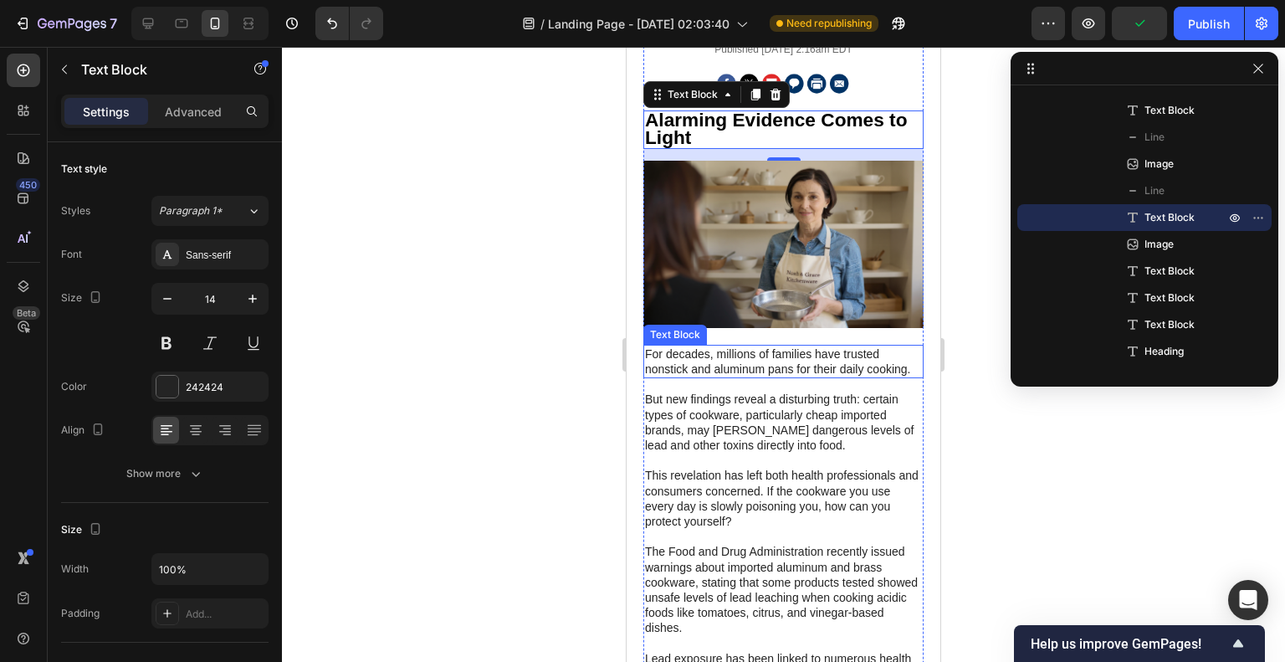
click at [821, 353] on p "For decades, millions of families have trusted nonstick and aluminum pans for t…" at bounding box center [783, 361] width 277 height 30
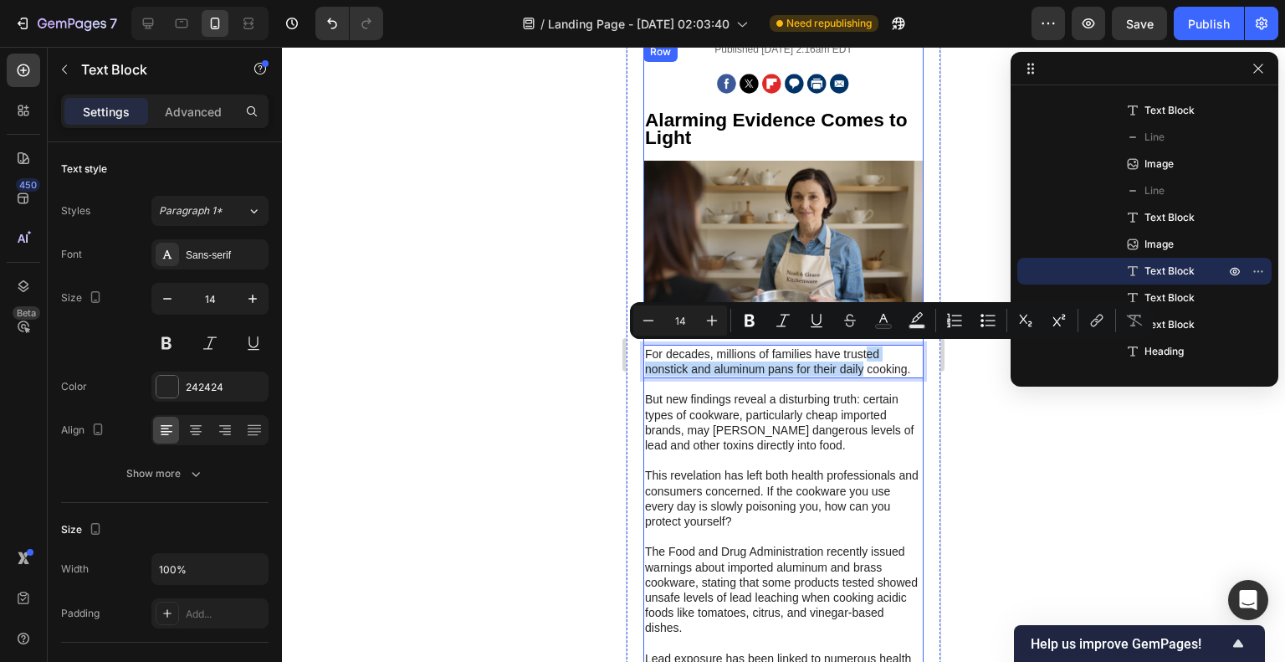
drag, startPoint x: 873, startPoint y: 367, endPoint x: 868, endPoint y: 149, distance: 218.4
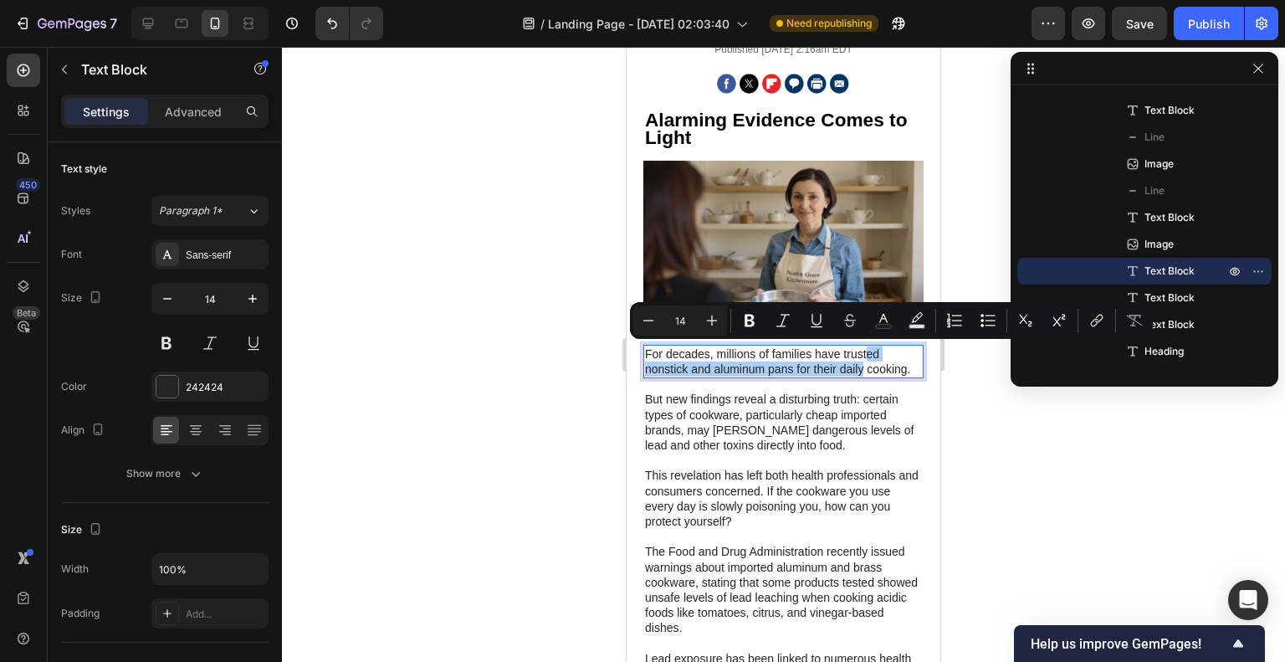
click at [960, 395] on div at bounding box center [783, 354] width 1003 height 615
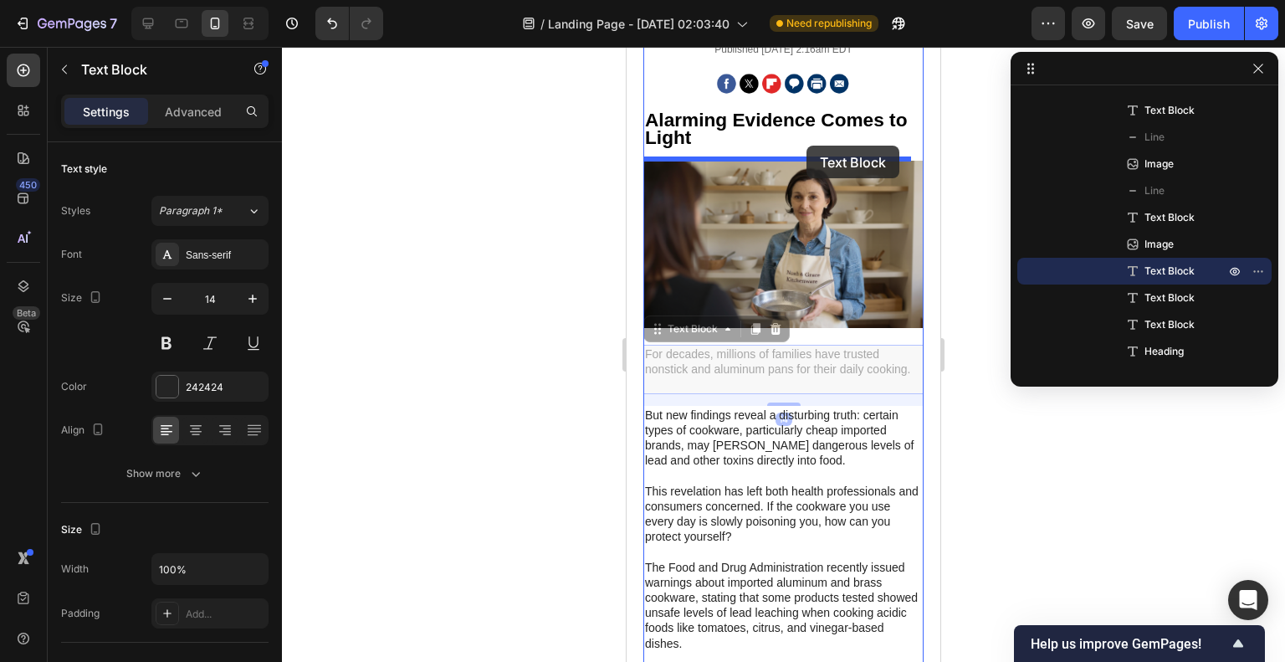
drag, startPoint x: 828, startPoint y: 362, endPoint x: 807, endPoint y: 146, distance: 217.8
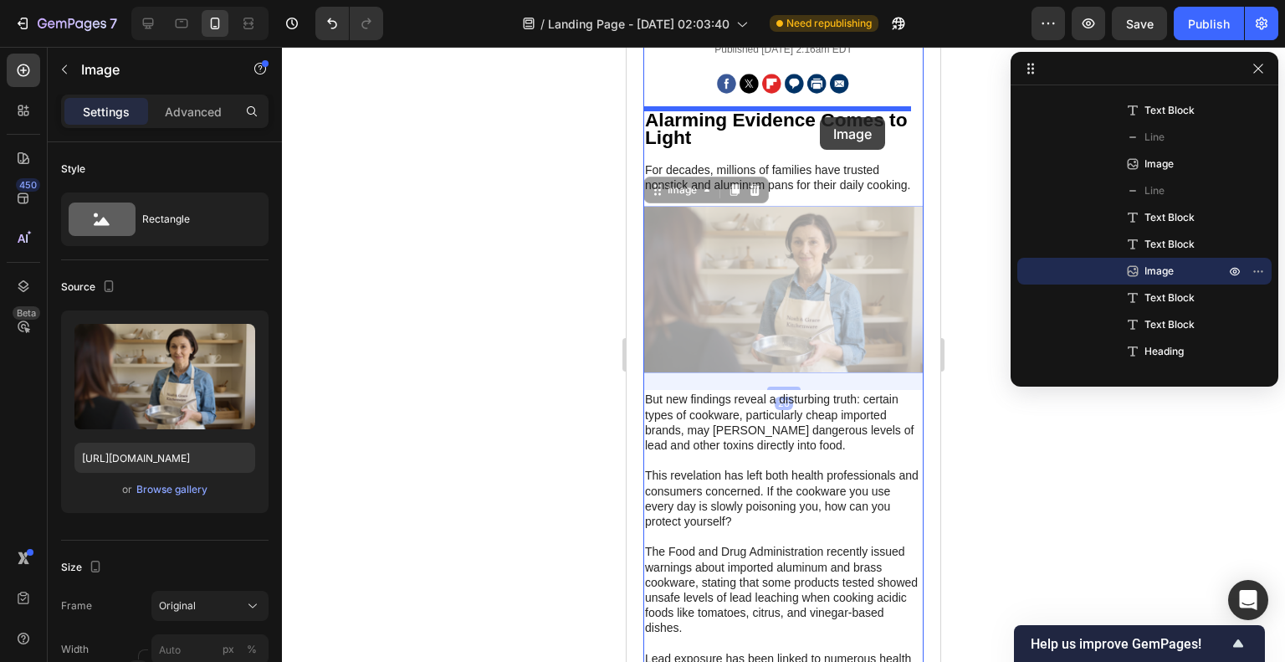
drag, startPoint x: 827, startPoint y: 327, endPoint x: 820, endPoint y: 117, distance: 210.1
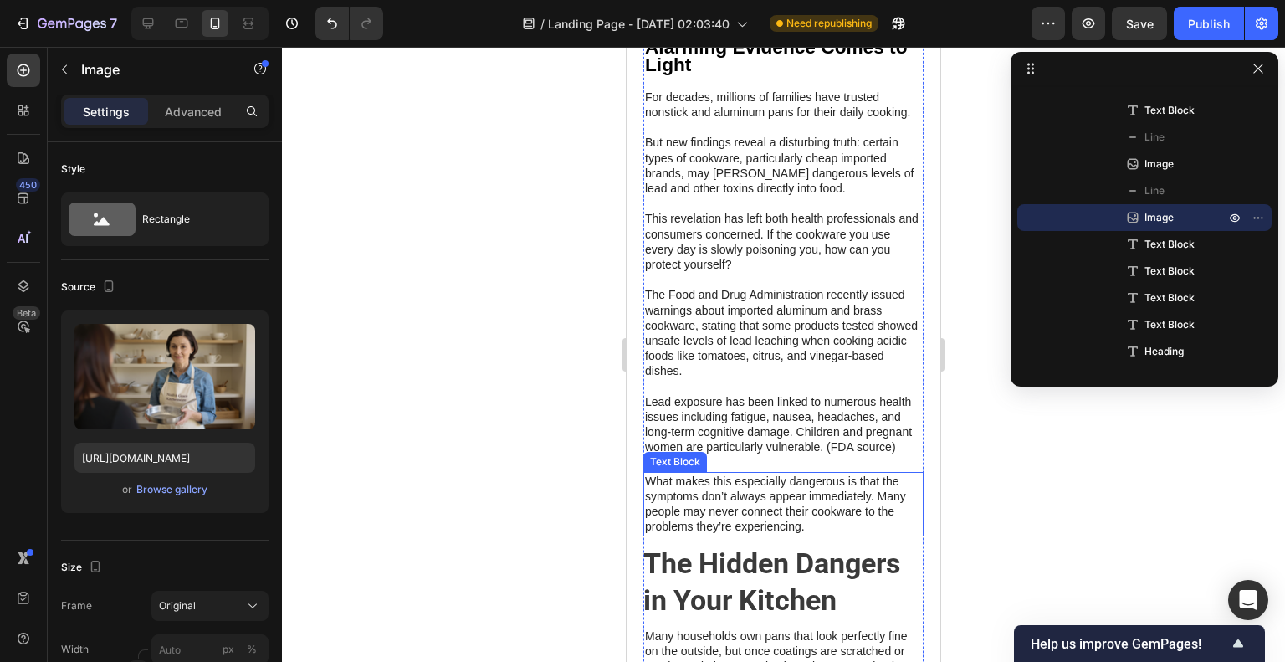
scroll to position [502, 0]
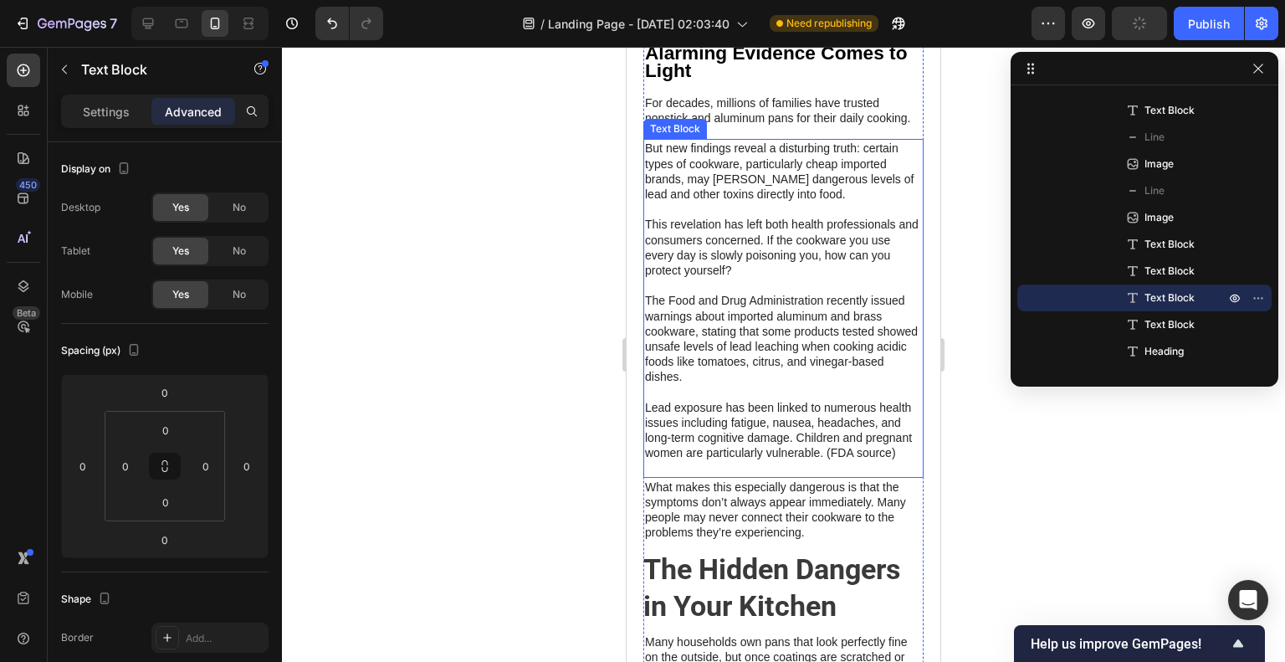
click at [830, 439] on p "Lead exposure has been linked to numerous health issues including fatigue, naus…" at bounding box center [783, 430] width 277 height 91
click at [819, 176] on p "But new findings reveal a disturbing truth: certain types of cookware, particul…" at bounding box center [783, 171] width 277 height 61
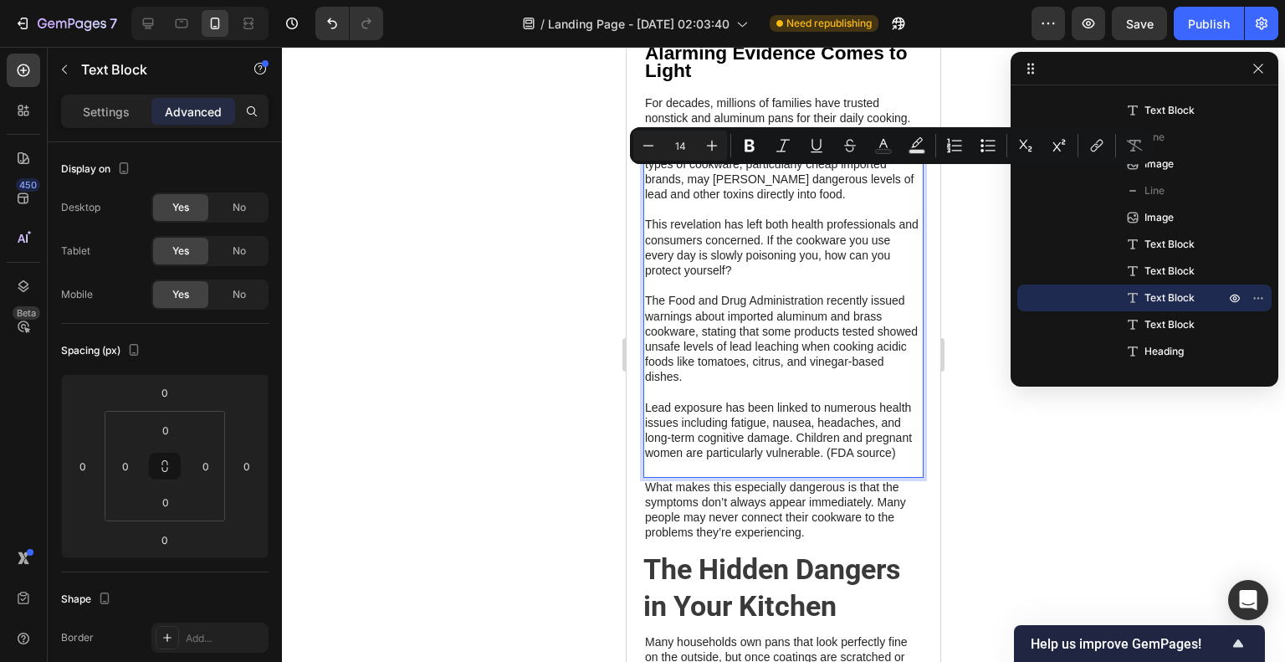
click at [814, 202] on p "But new findings reveal a disturbing truth: certain types of cookware, particul…" at bounding box center [783, 171] width 277 height 61
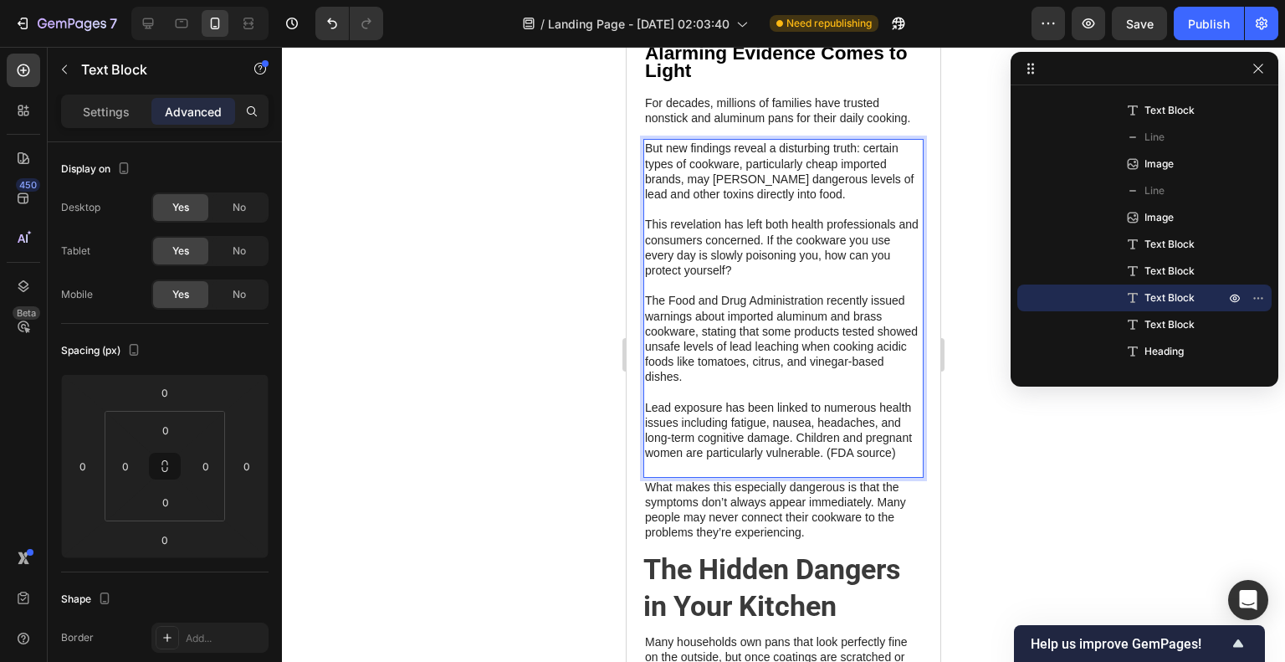
drag, startPoint x: 812, startPoint y: 200, endPoint x: 705, endPoint y: 183, distance: 107.6
click at [705, 183] on p "But new findings reveal a disturbing truth: certain types of cookware, particul…" at bounding box center [783, 171] width 277 height 61
click at [781, 199] on p "But new findings reveal a disturbing truth: certain types of cookware, particul…" at bounding box center [783, 171] width 277 height 61
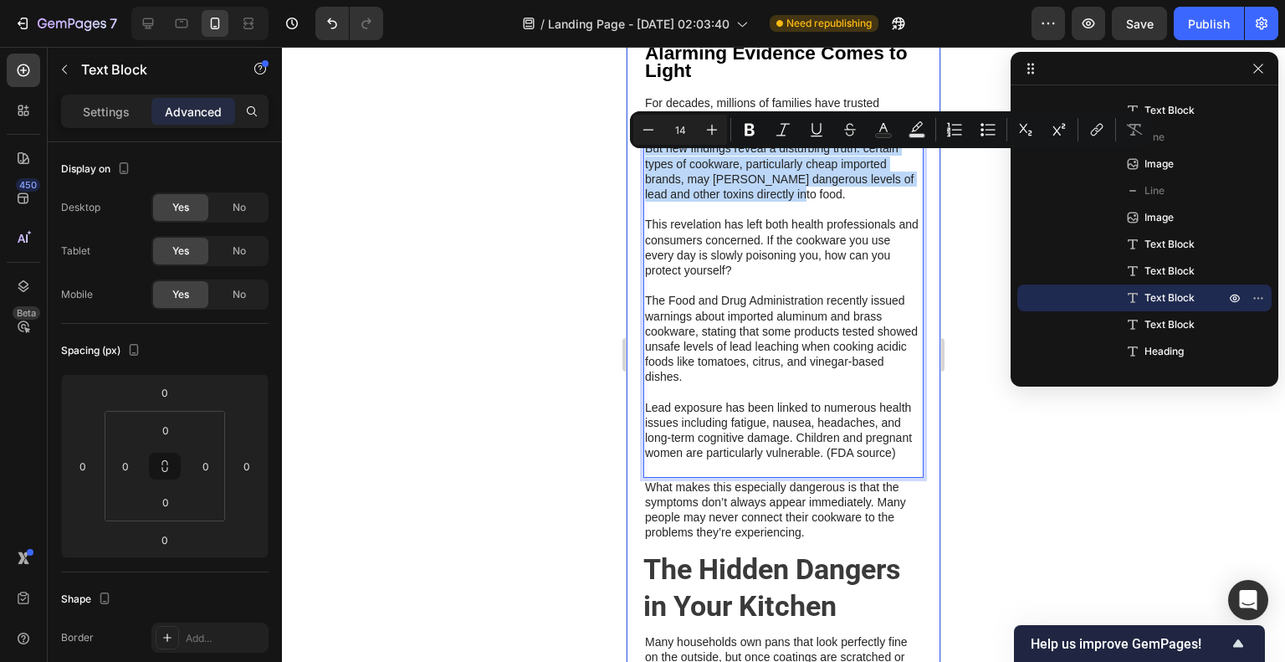
drag, startPoint x: 810, startPoint y: 212, endPoint x: 638, endPoint y: 166, distance: 178.2
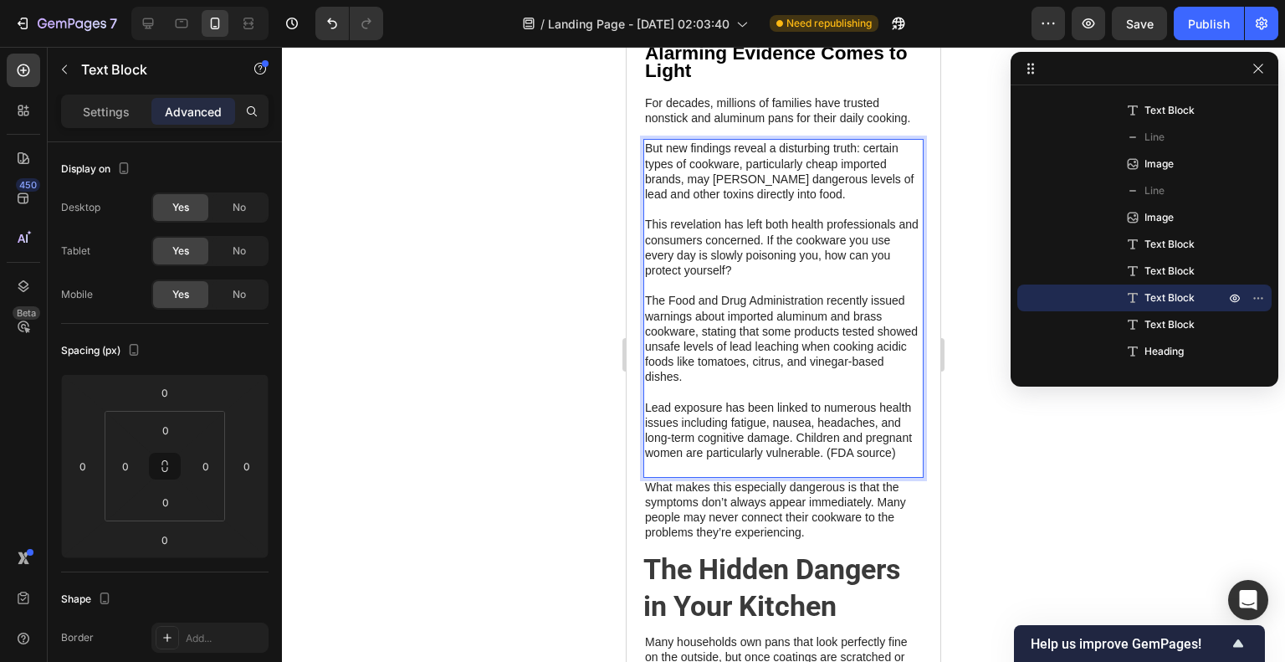
click at [753, 278] on p "This revelation has left both health professionals and consumers concerned. If …" at bounding box center [783, 247] width 277 height 61
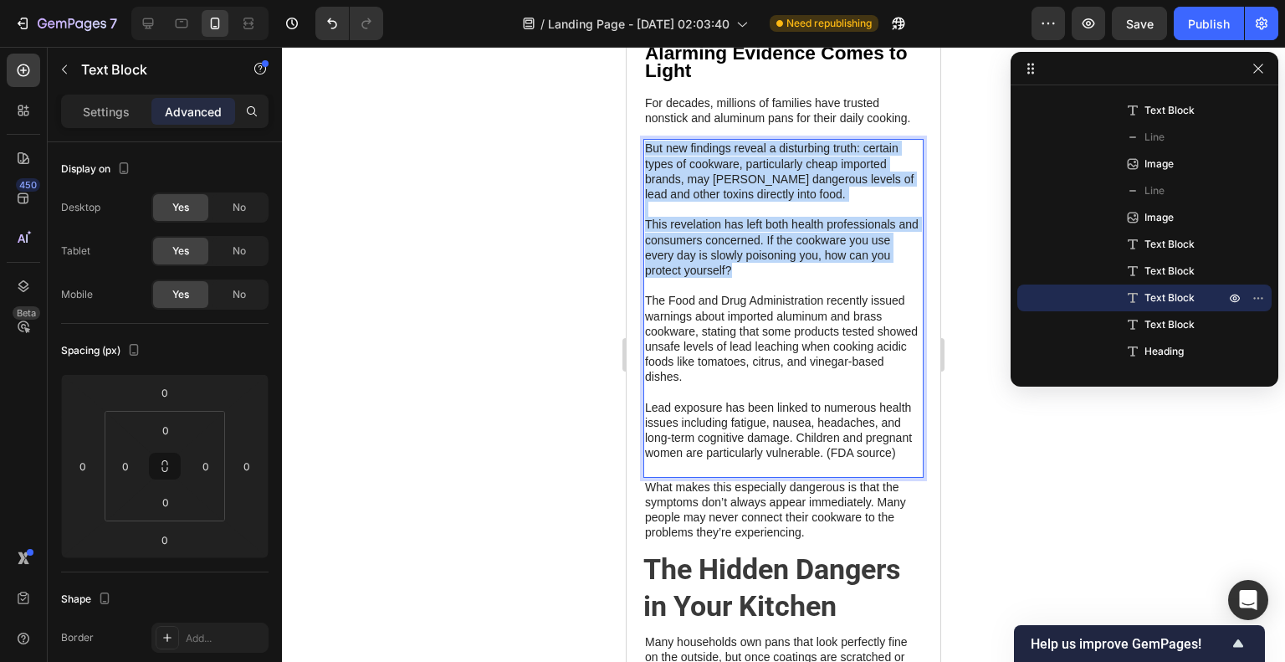
drag, startPoint x: 772, startPoint y: 284, endPoint x: 624, endPoint y: 152, distance: 197.9
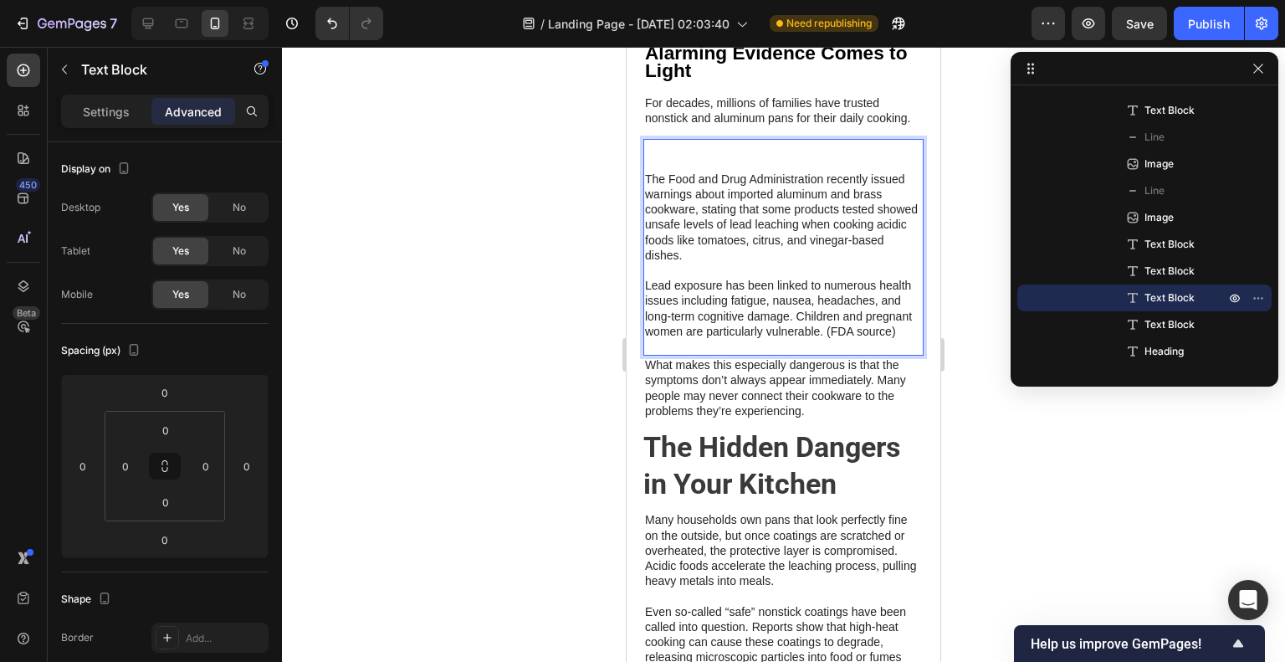
click at [648, 188] on p "The Food and Drug Administration recently issued warnings about imported alumin…" at bounding box center [783, 217] width 277 height 91
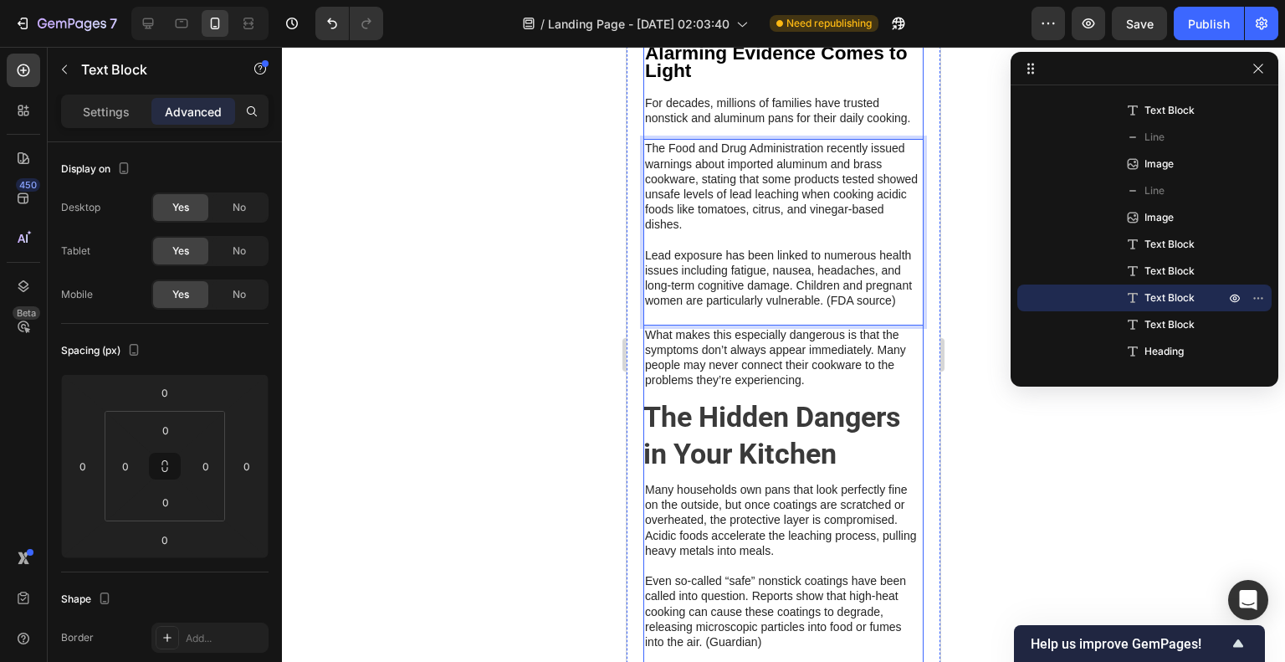
click at [713, 125] on p "For decades, millions of families have trusted nonstick and aluminum pans for t…" at bounding box center [783, 110] width 277 height 30
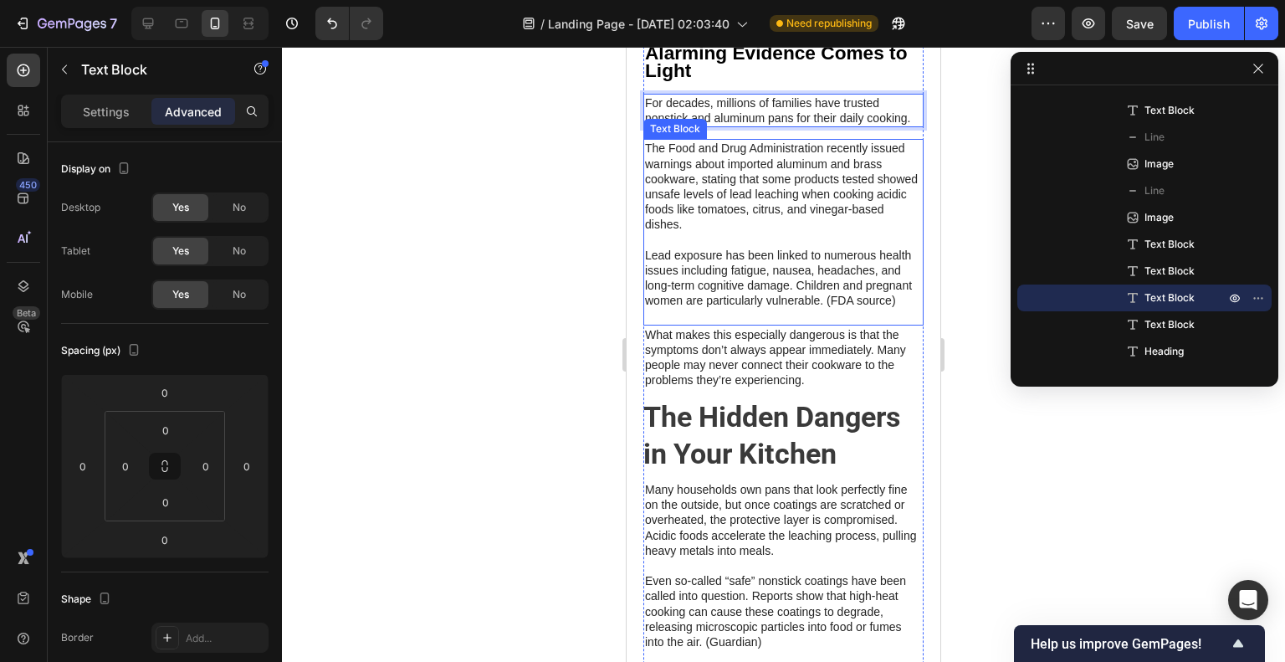
click at [833, 177] on p "The Food and Drug Administration recently issued warnings about imported alumin…" at bounding box center [783, 186] width 277 height 91
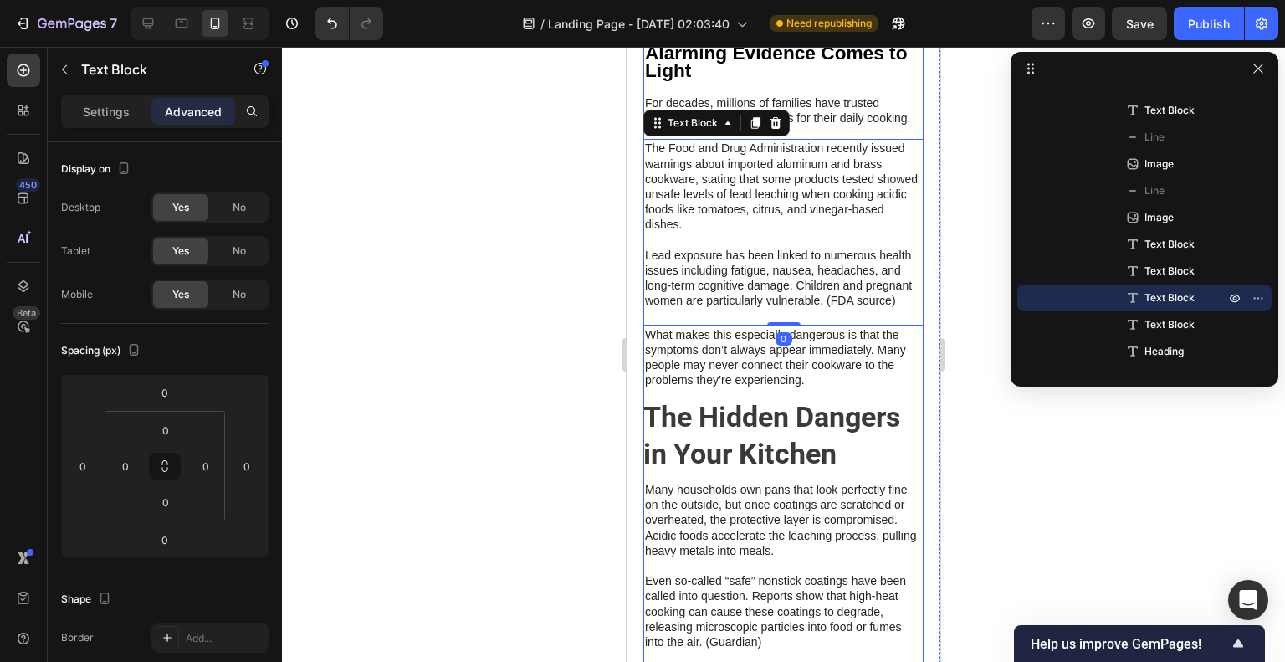
click at [850, 120] on p "For decades, millions of families have trusted nonstick and aluminum pans for t…" at bounding box center [783, 110] width 277 height 30
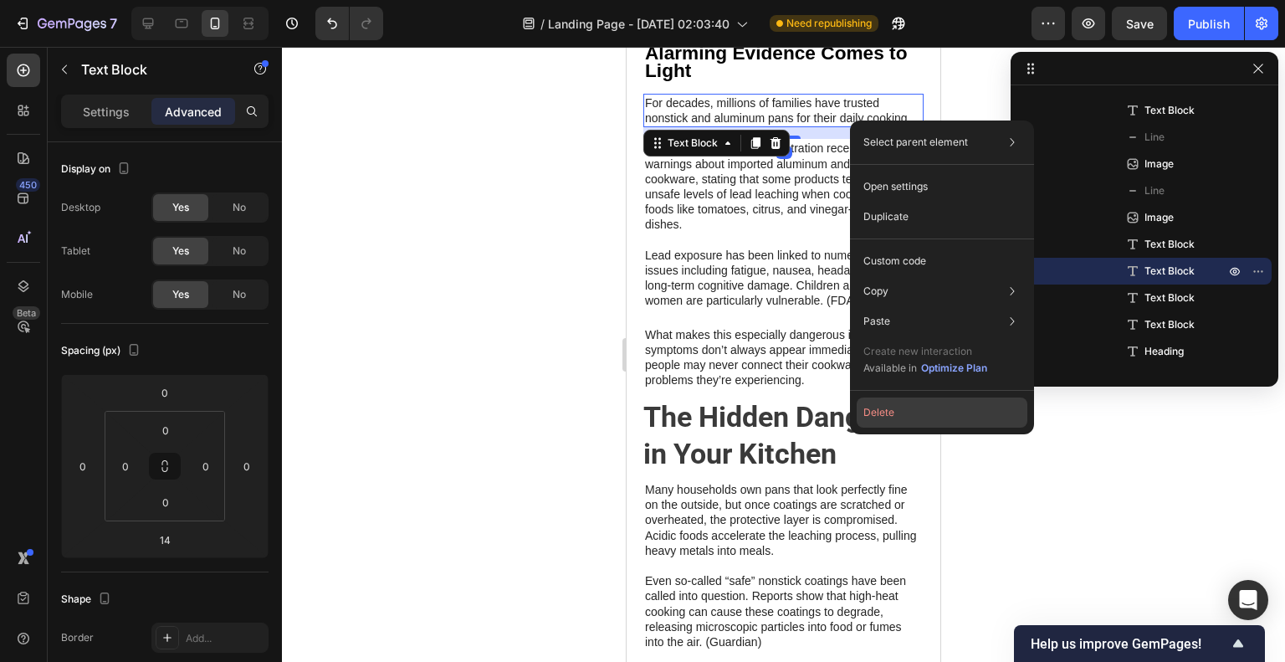
click at [923, 419] on button "Delete" at bounding box center [942, 412] width 171 height 30
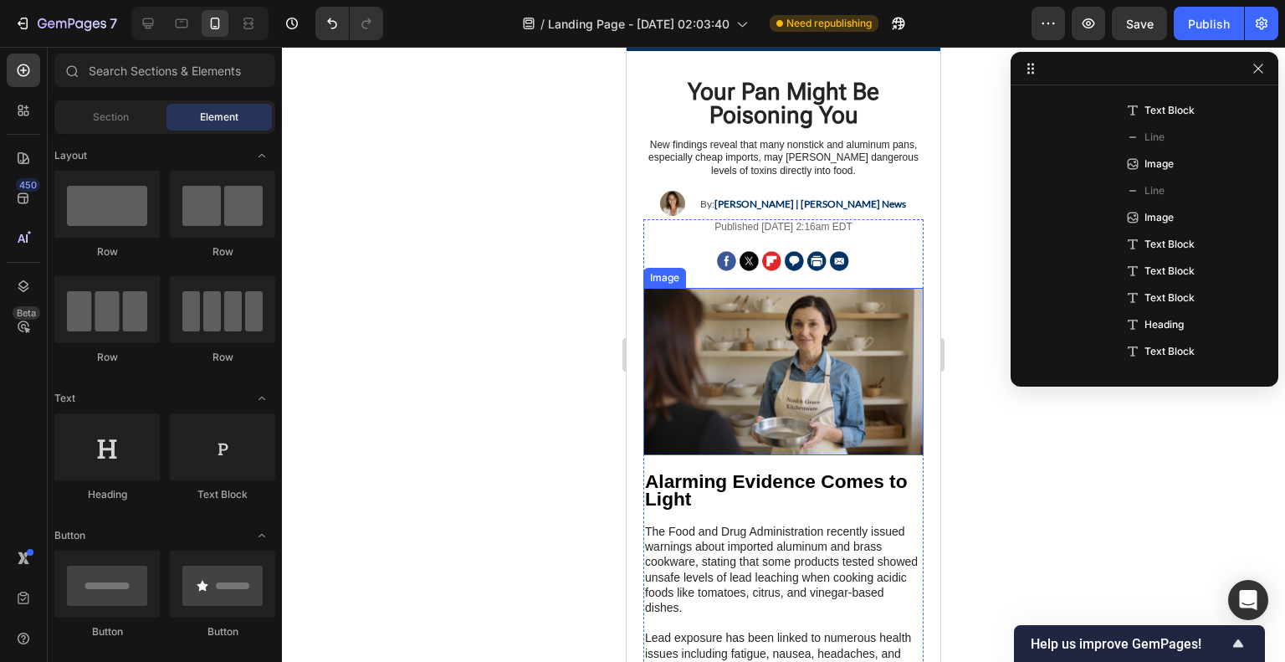
scroll to position [84, 0]
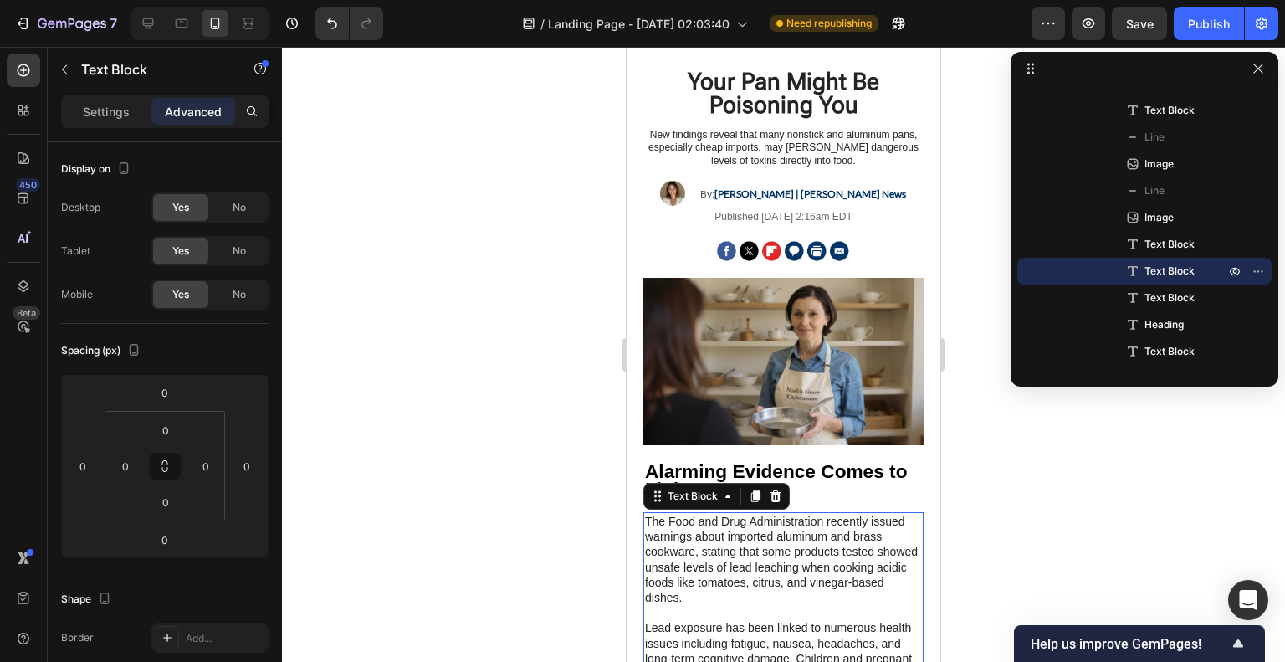
click at [784, 530] on p "The Food and Drug Administration recently issued warnings about imported alumin…" at bounding box center [783, 559] width 277 height 91
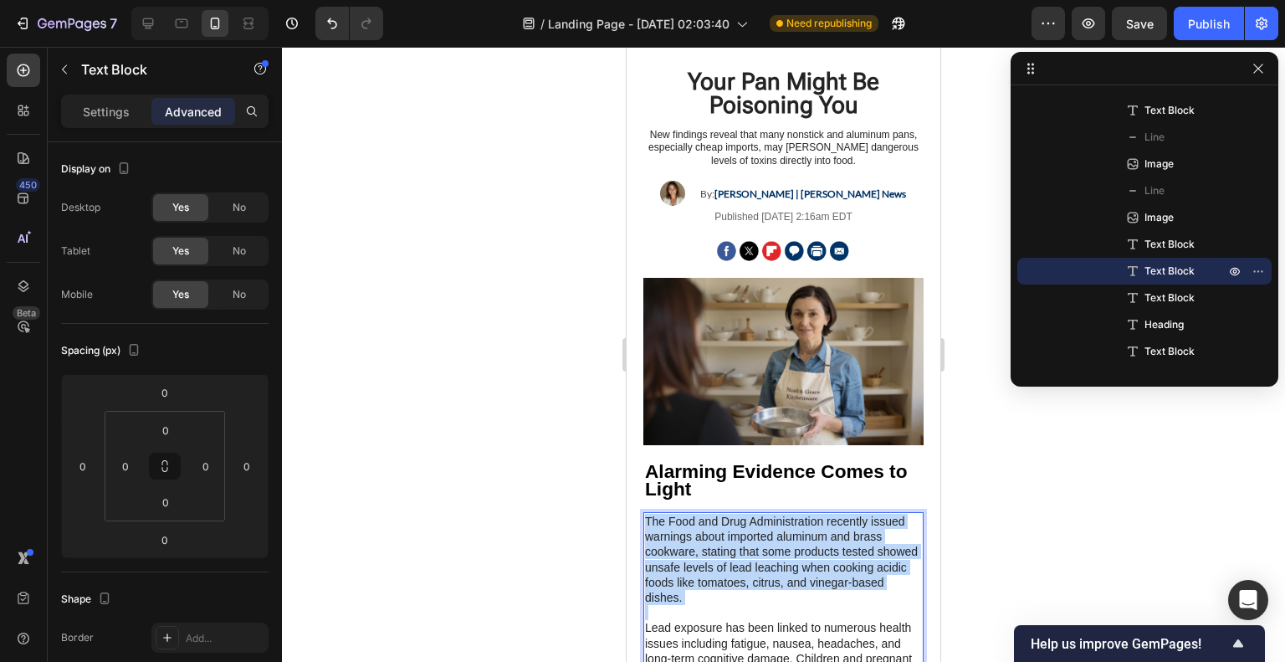
click at [784, 530] on p "The Food and Drug Administration recently issued warnings about imported alumin…" at bounding box center [783, 559] width 277 height 91
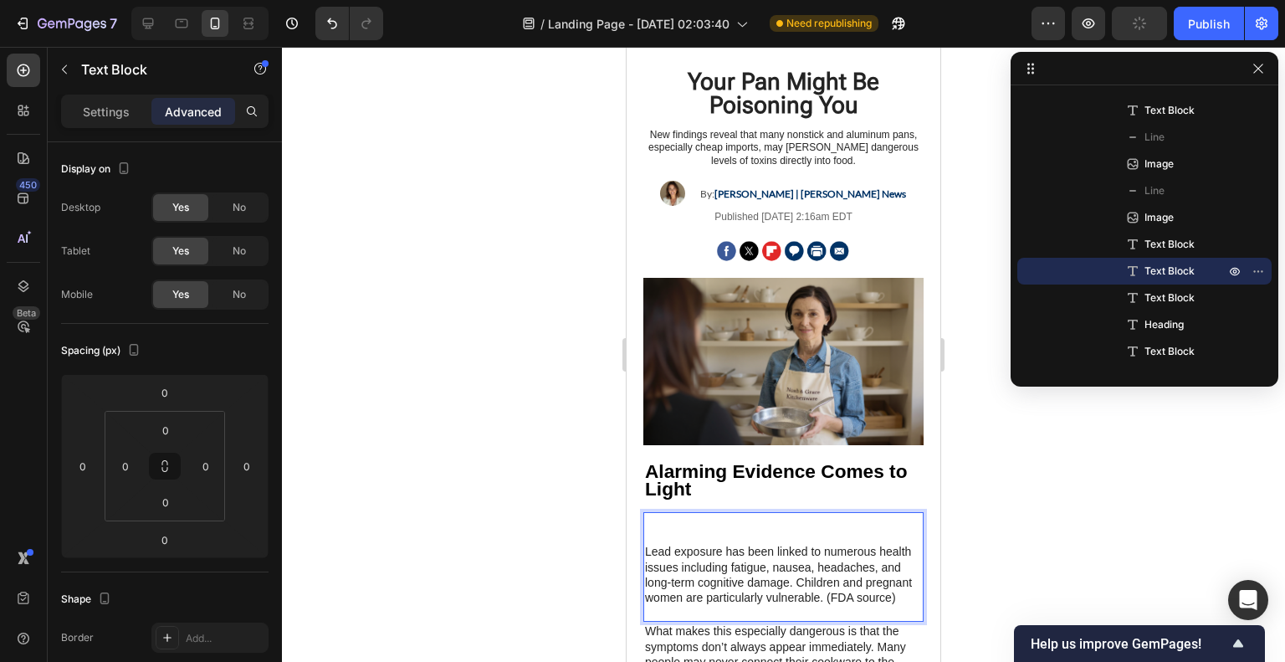
click at [643, 550] on div "Lead exposure has been linked to numerous health issues including fatigue, naus…" at bounding box center [783, 567] width 280 height 110
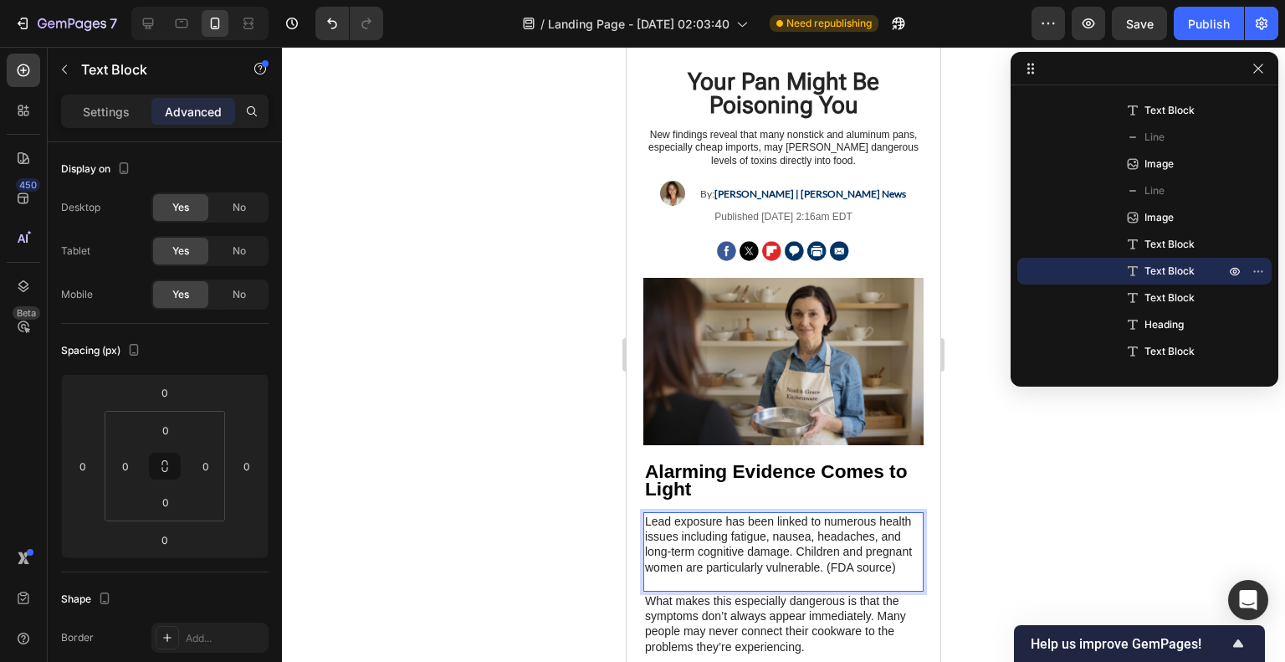
drag, startPoint x: 1005, startPoint y: 500, endPoint x: 228, endPoint y: 510, distance: 776.4
click at [1005, 500] on div at bounding box center [783, 354] width 1003 height 615
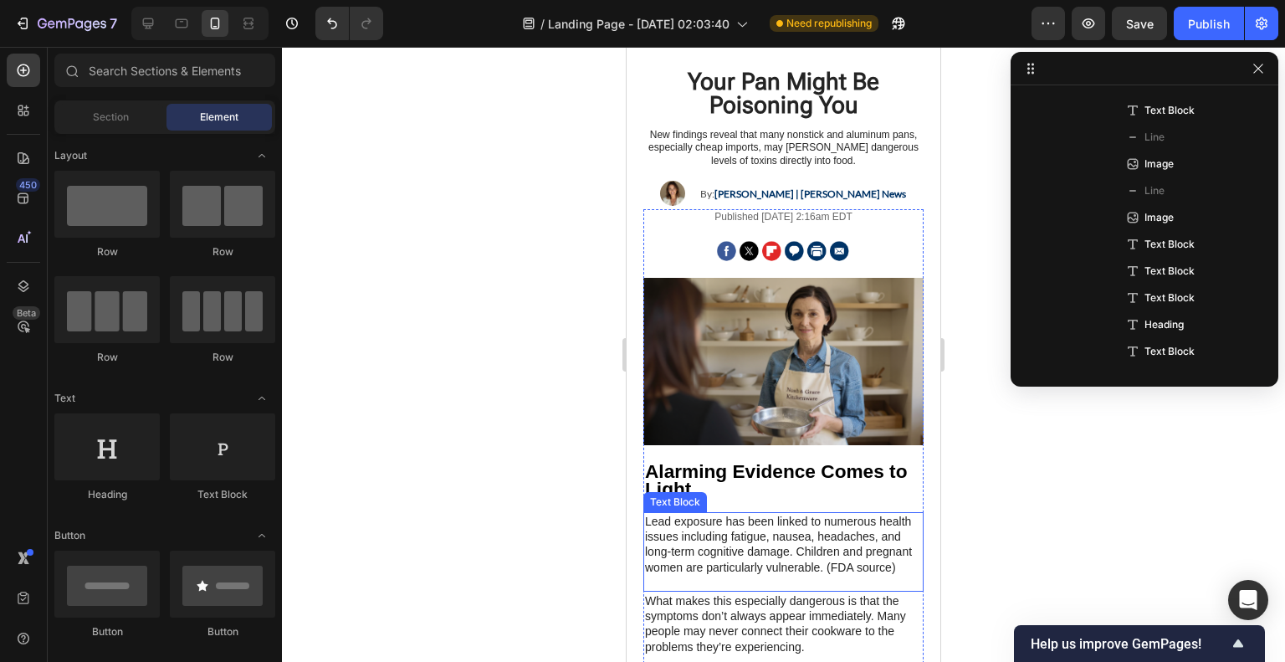
click at [746, 581] on p "Lead exposure has been linked to numerous health issues including fatigue, naus…" at bounding box center [783, 552] width 277 height 76
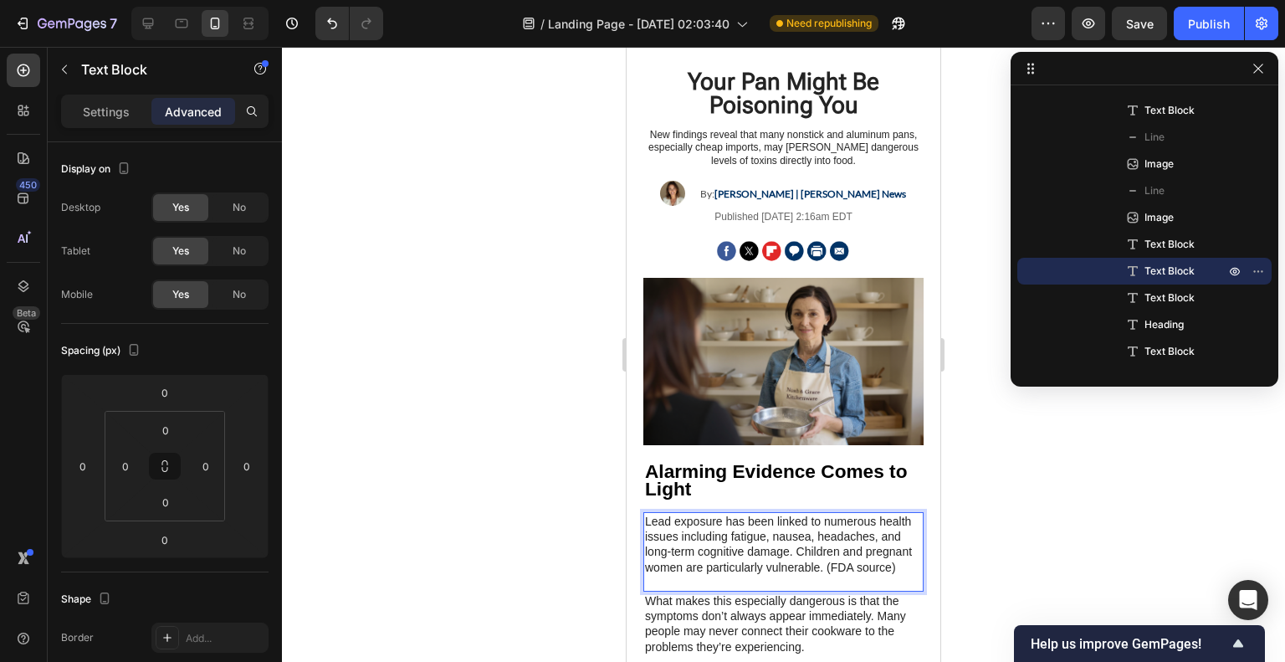
click at [989, 567] on div at bounding box center [783, 354] width 1003 height 615
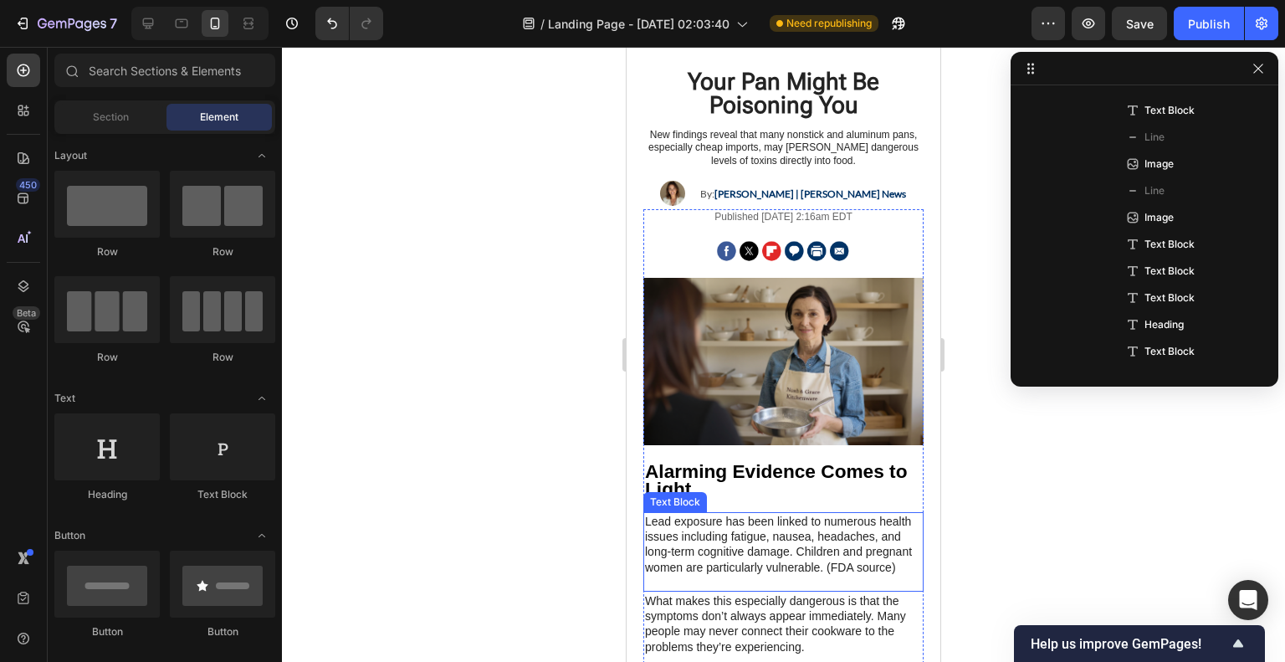
click at [840, 564] on p "Lead exposure has been linked to numerous health issues including fatigue, naus…" at bounding box center [783, 544] width 277 height 61
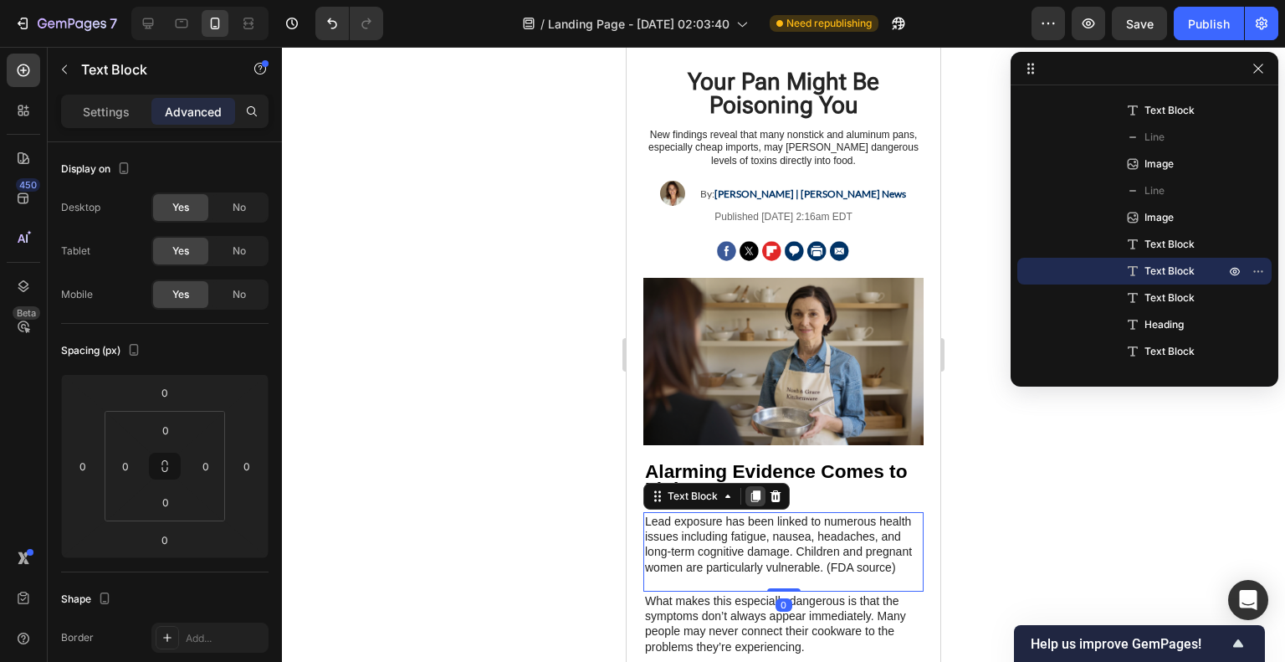
click at [753, 489] on icon at bounding box center [755, 495] width 13 height 13
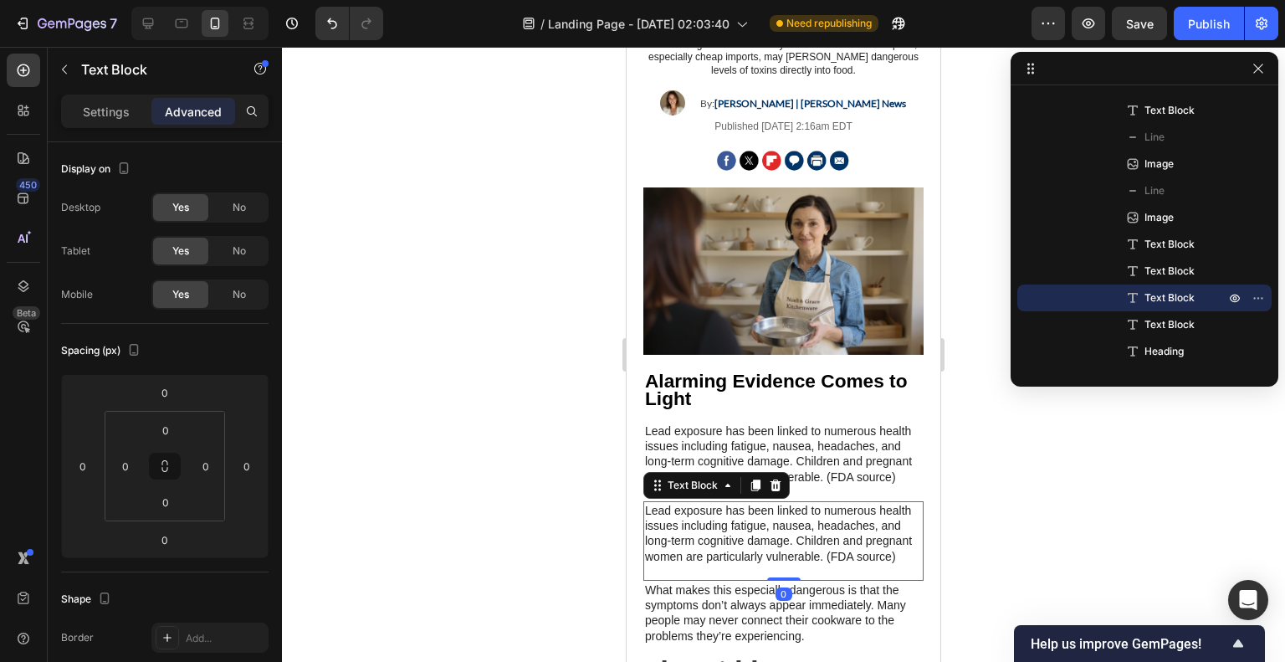
scroll to position [165, 0]
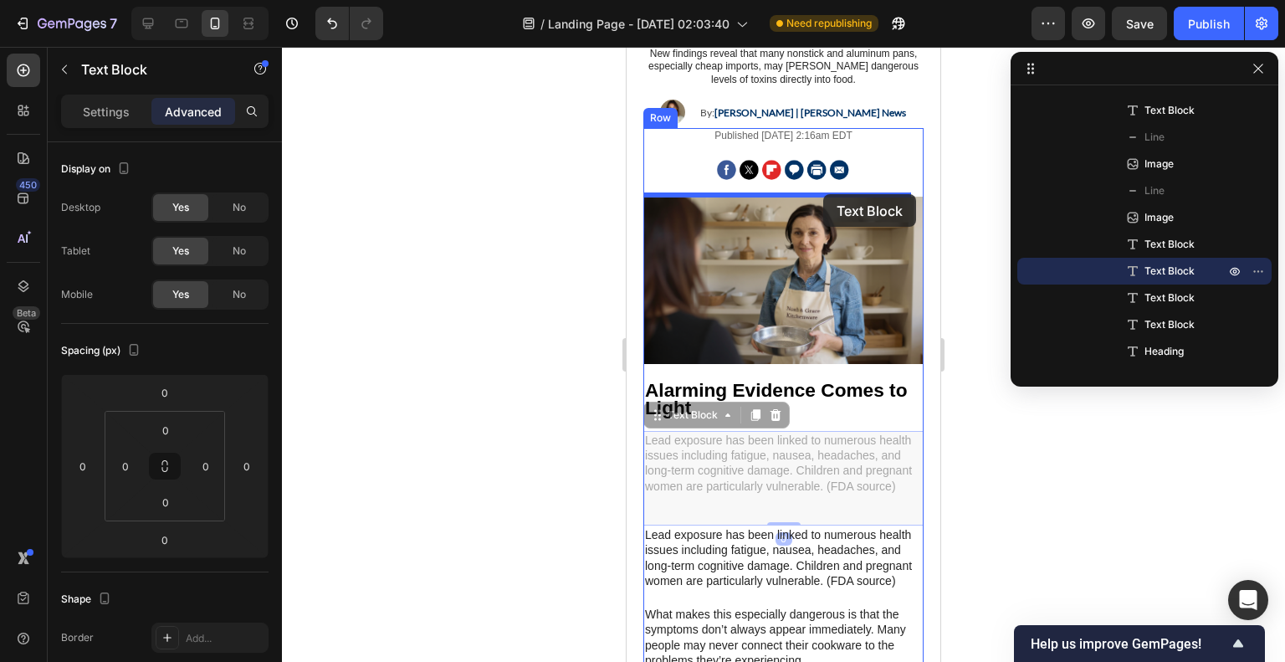
drag, startPoint x: 848, startPoint y: 468, endPoint x: 822, endPoint y: 197, distance: 272.3
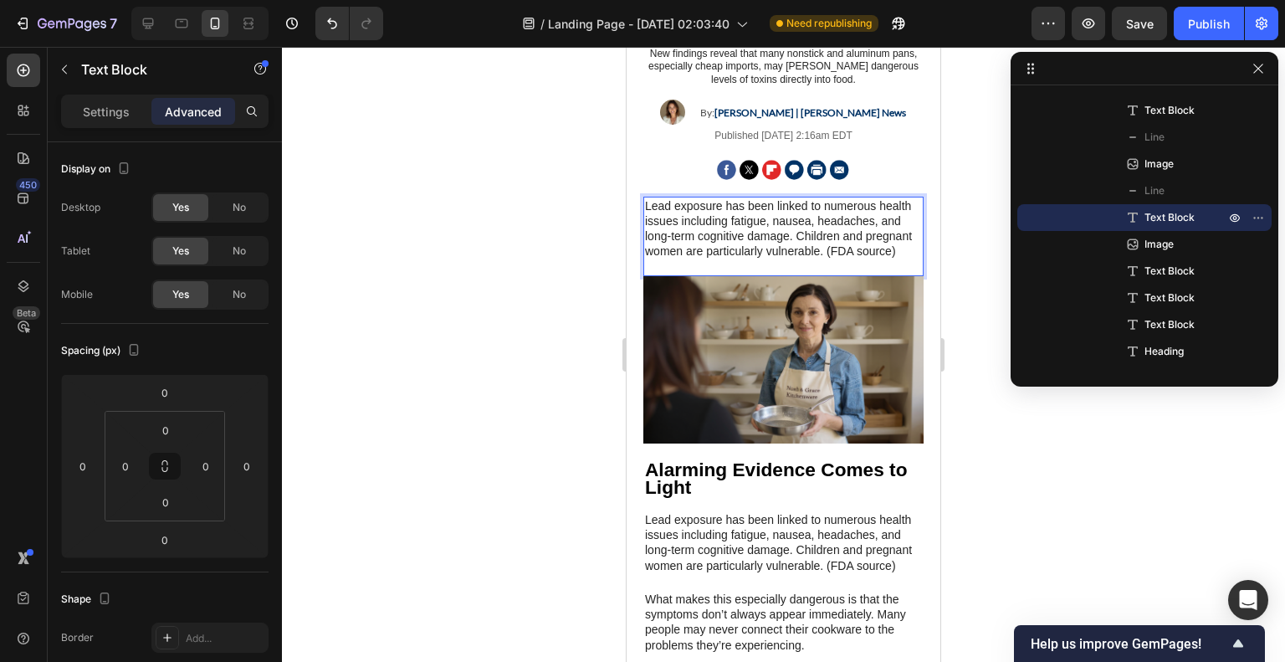
click at [820, 252] on p "Lead exposure has been linked to numerous health issues including fatigue, naus…" at bounding box center [783, 228] width 277 height 61
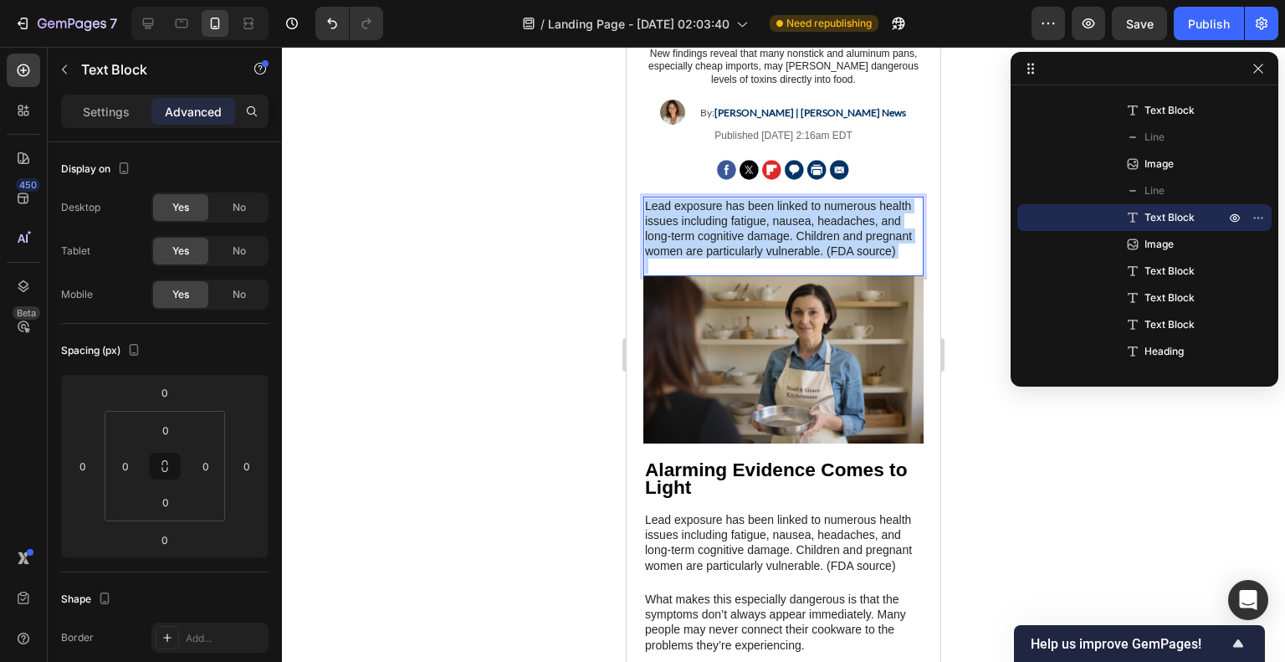
click at [820, 252] on p "Lead exposure has been linked to numerous health issues including fatigue, naus…" at bounding box center [783, 228] width 277 height 61
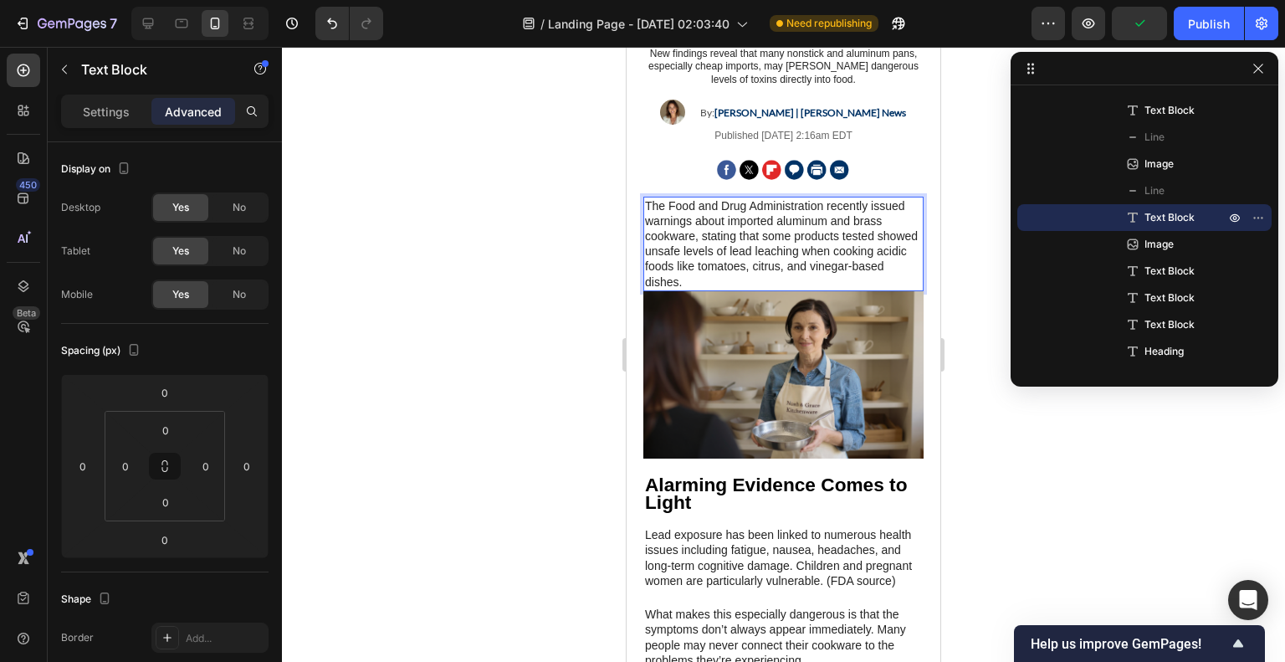
click at [1009, 446] on div at bounding box center [783, 354] width 1003 height 615
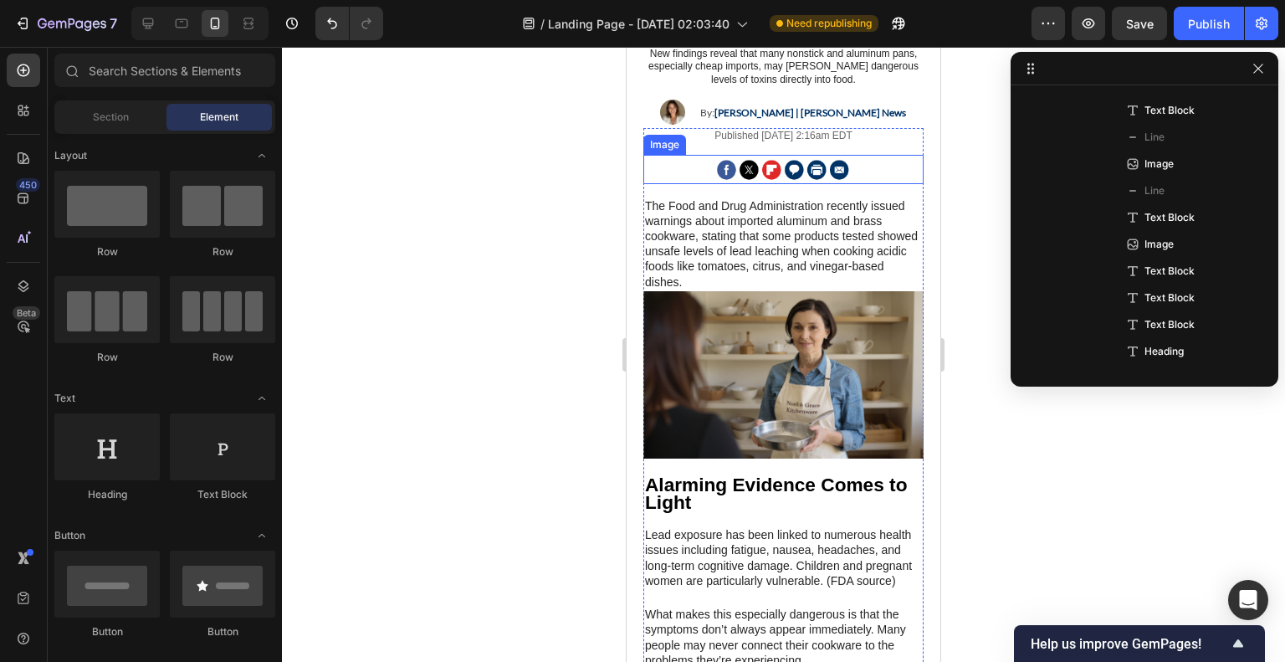
click at [819, 225] on p "The Food and Drug Administration recently issued warnings about imported alumin…" at bounding box center [783, 243] width 277 height 91
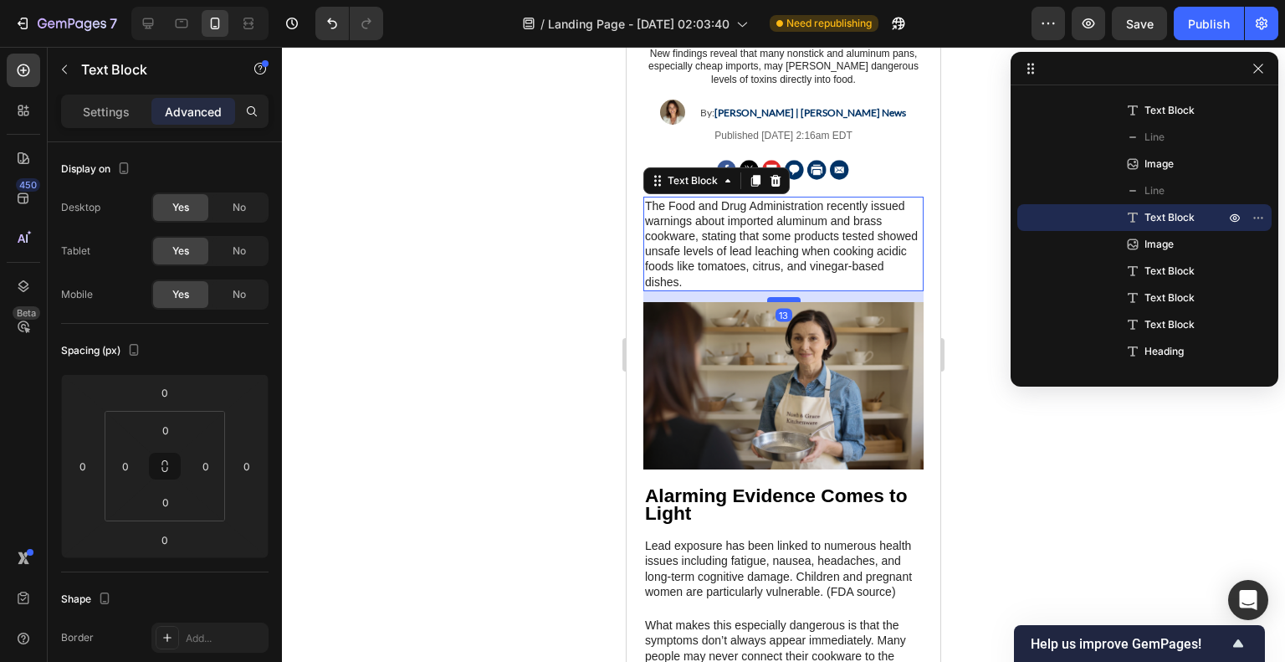
drag, startPoint x: 784, startPoint y: 287, endPoint x: 790, endPoint y: 298, distance: 12.4
click at [790, 298] on div at bounding box center [783, 299] width 33 height 5
type input "13"
click at [1001, 526] on div at bounding box center [783, 354] width 1003 height 615
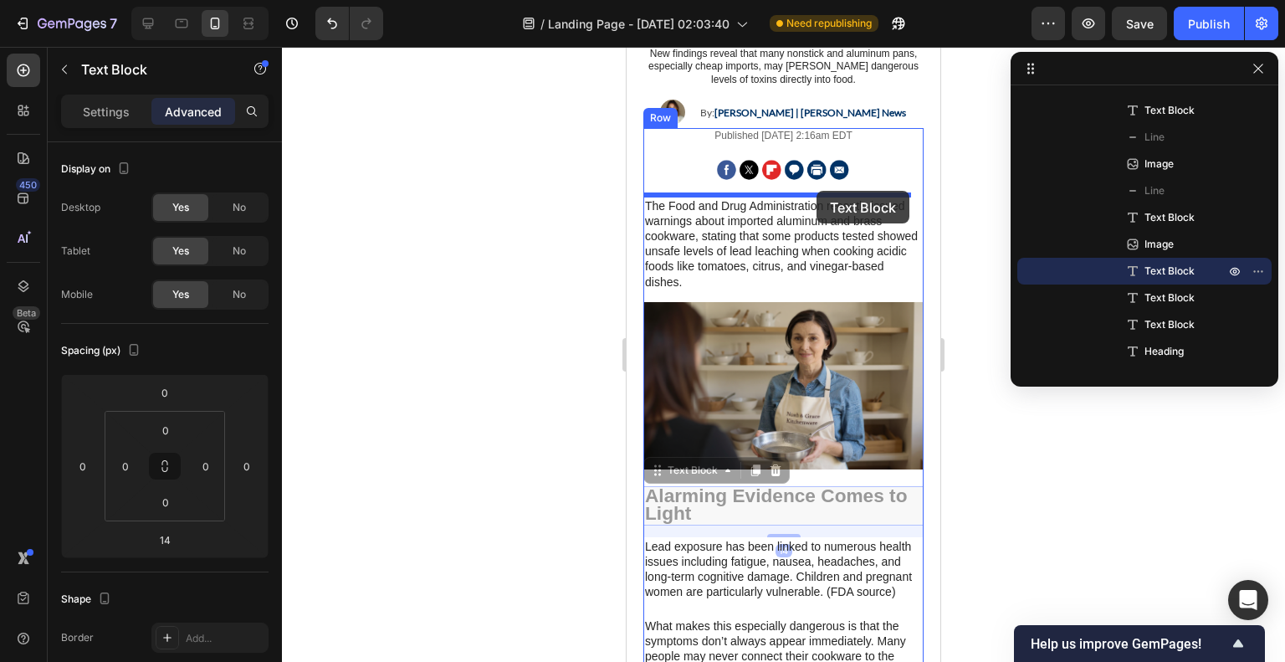
drag, startPoint x: 894, startPoint y: 502, endPoint x: 803, endPoint y: 191, distance: 324.3
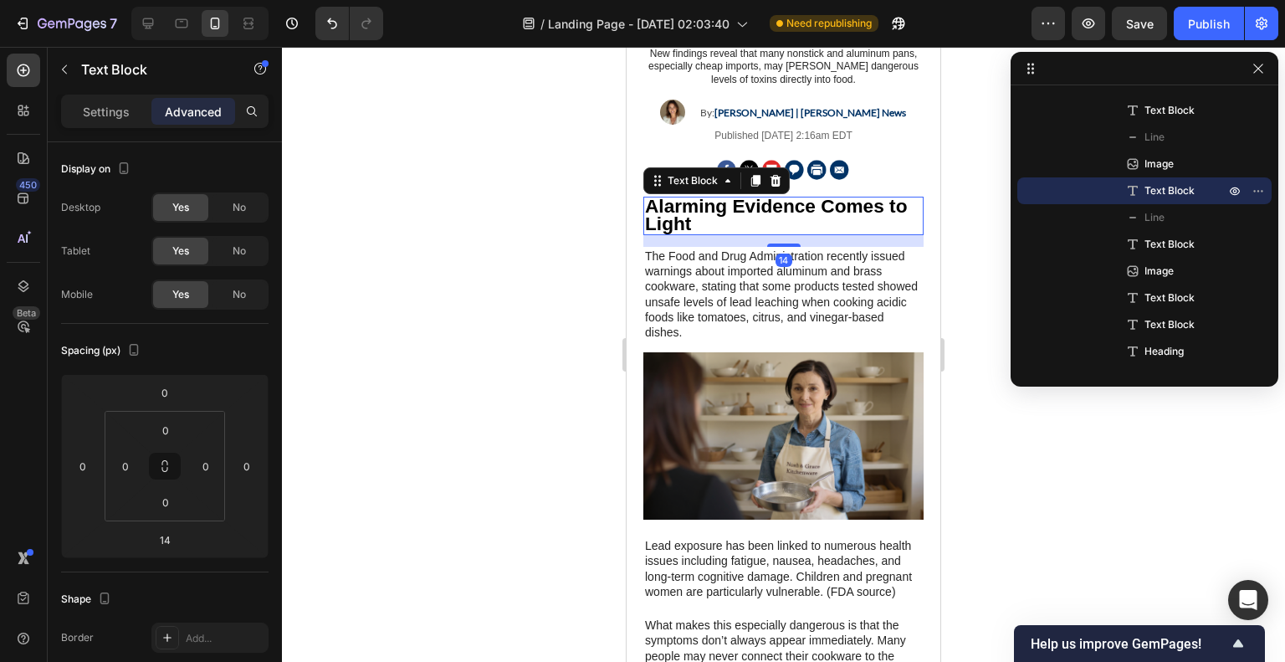
click at [951, 428] on div at bounding box center [783, 354] width 1003 height 615
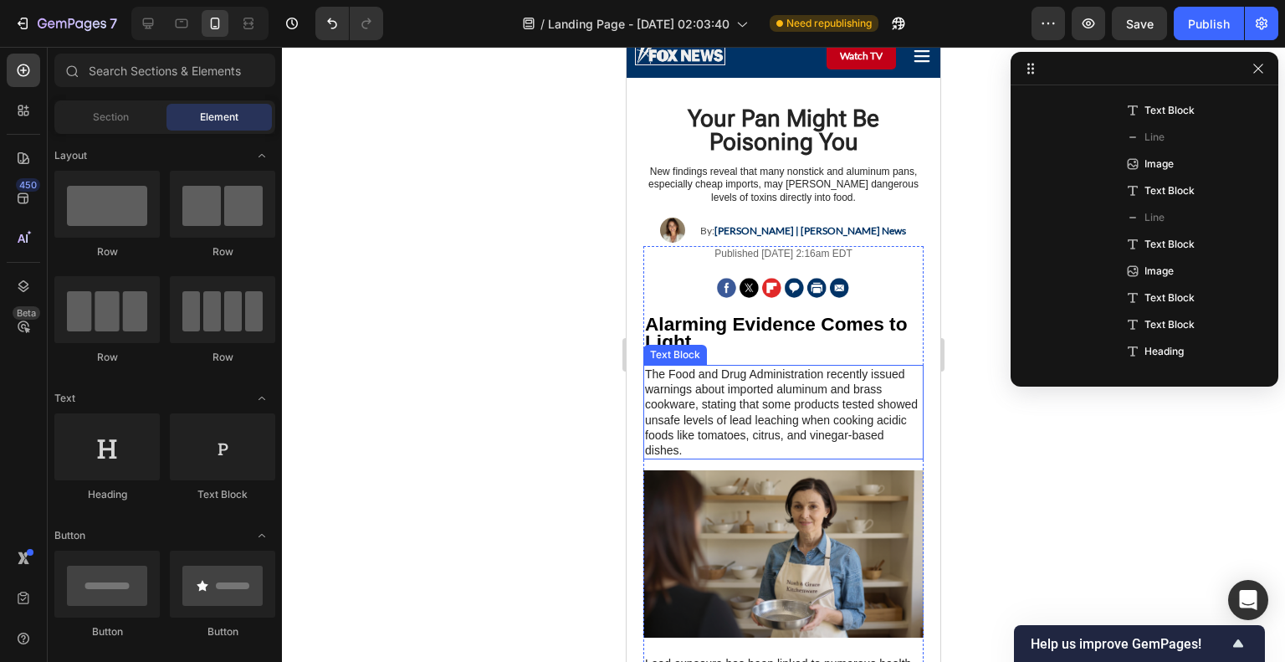
scroll to position [0, 0]
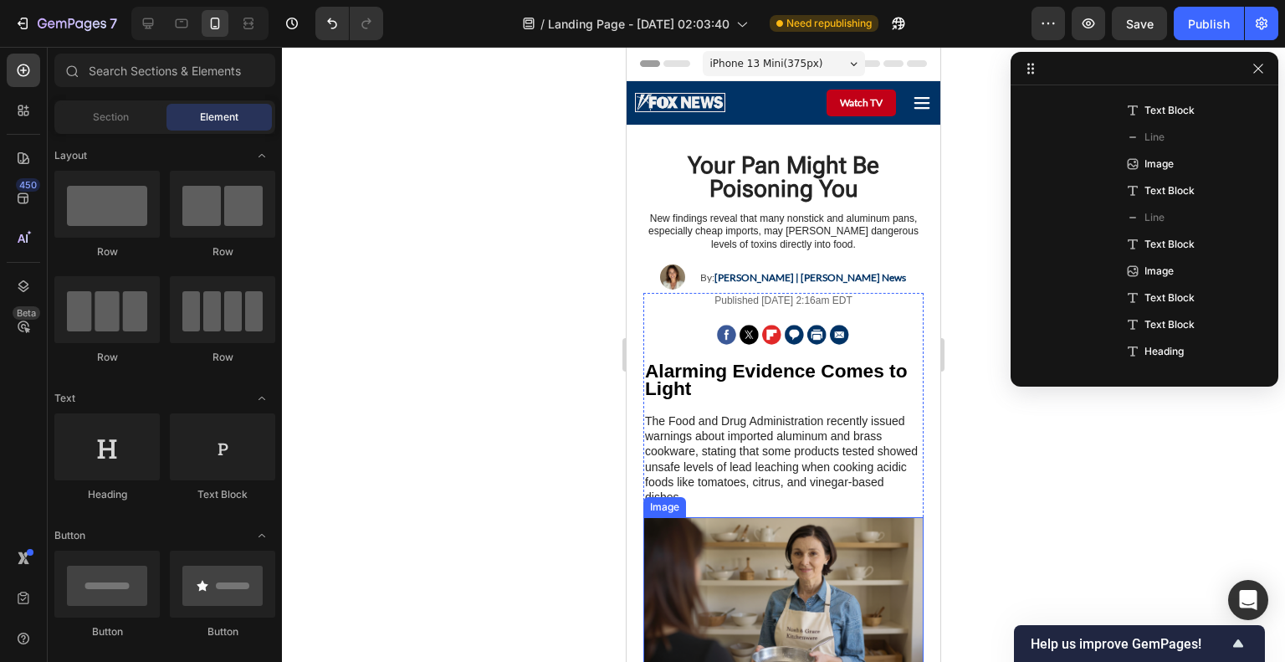
click at [800, 562] on img at bounding box center [783, 600] width 280 height 167
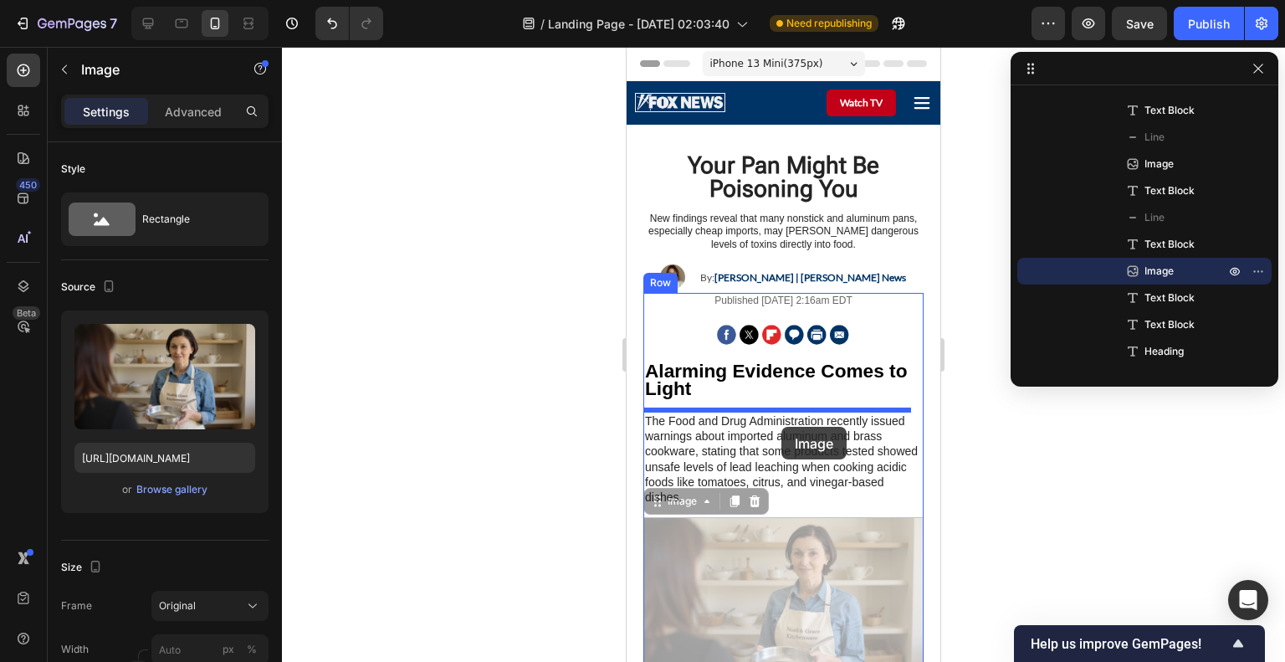
drag, startPoint x: 801, startPoint y: 603, endPoint x: 781, endPoint y: 427, distance: 177.7
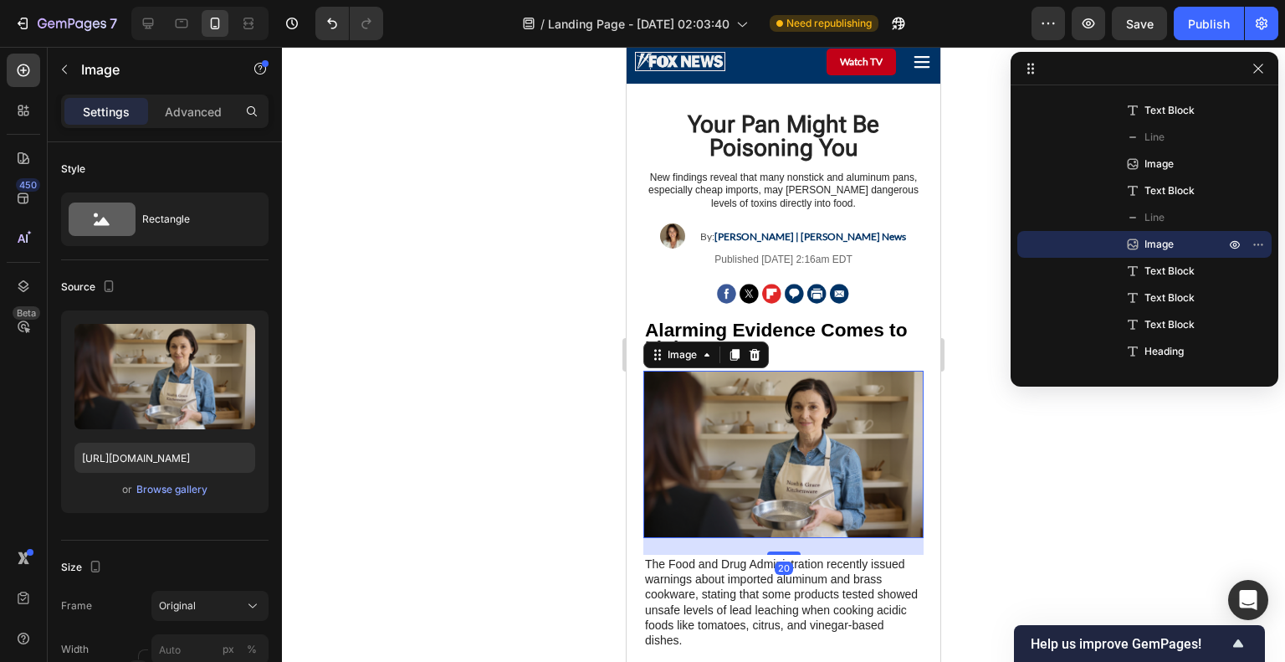
scroll to position [167, 0]
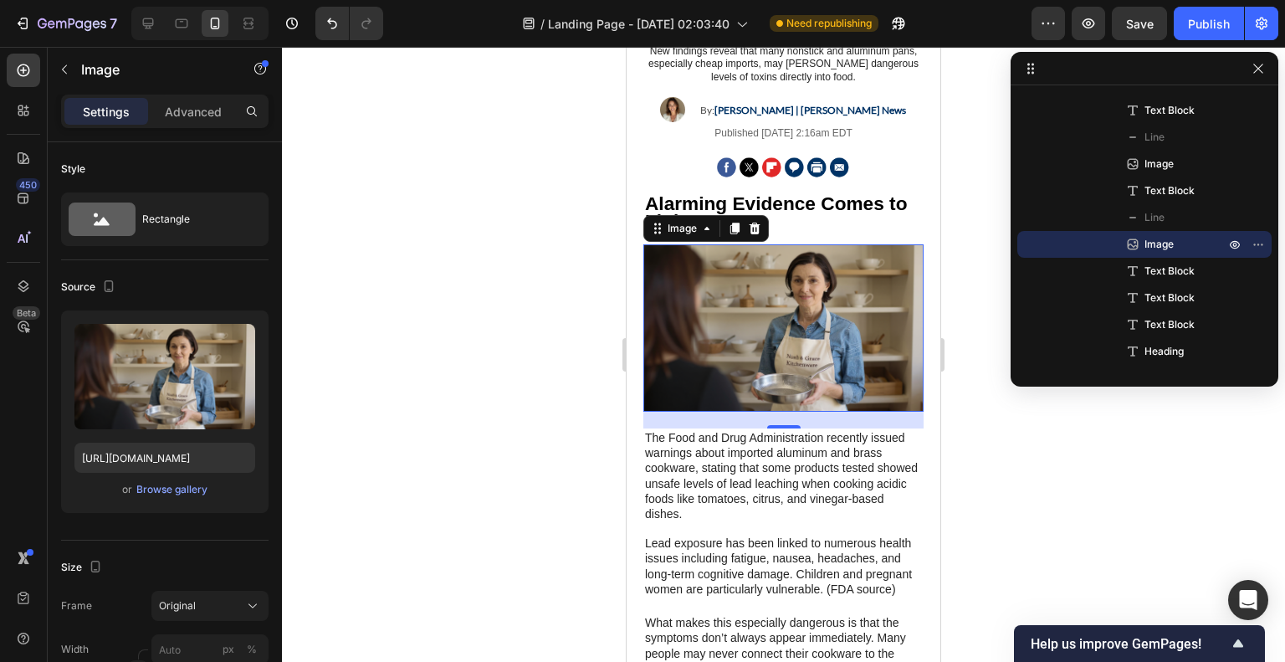
click at [1149, 541] on div at bounding box center [783, 354] width 1003 height 615
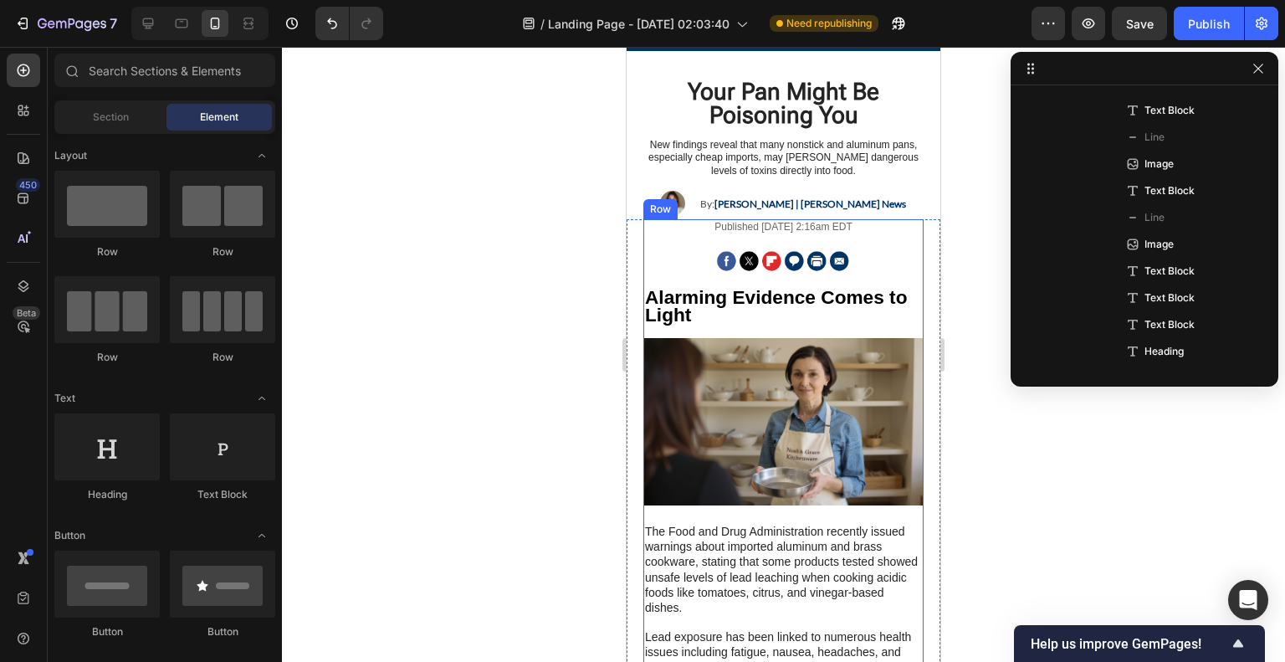
scroll to position [84, 0]
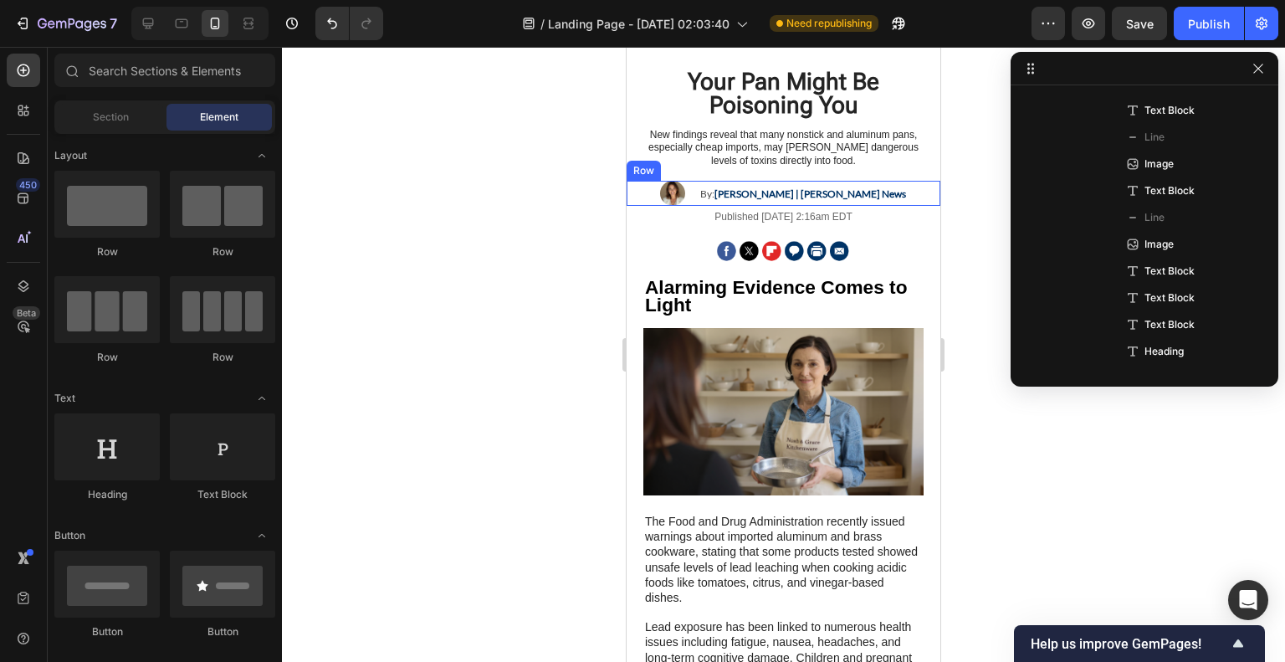
click at [880, 193] on div "Image By: [PERSON_NAME] | [PERSON_NAME] News Text Block Row" at bounding box center [784, 193] width 314 height 25
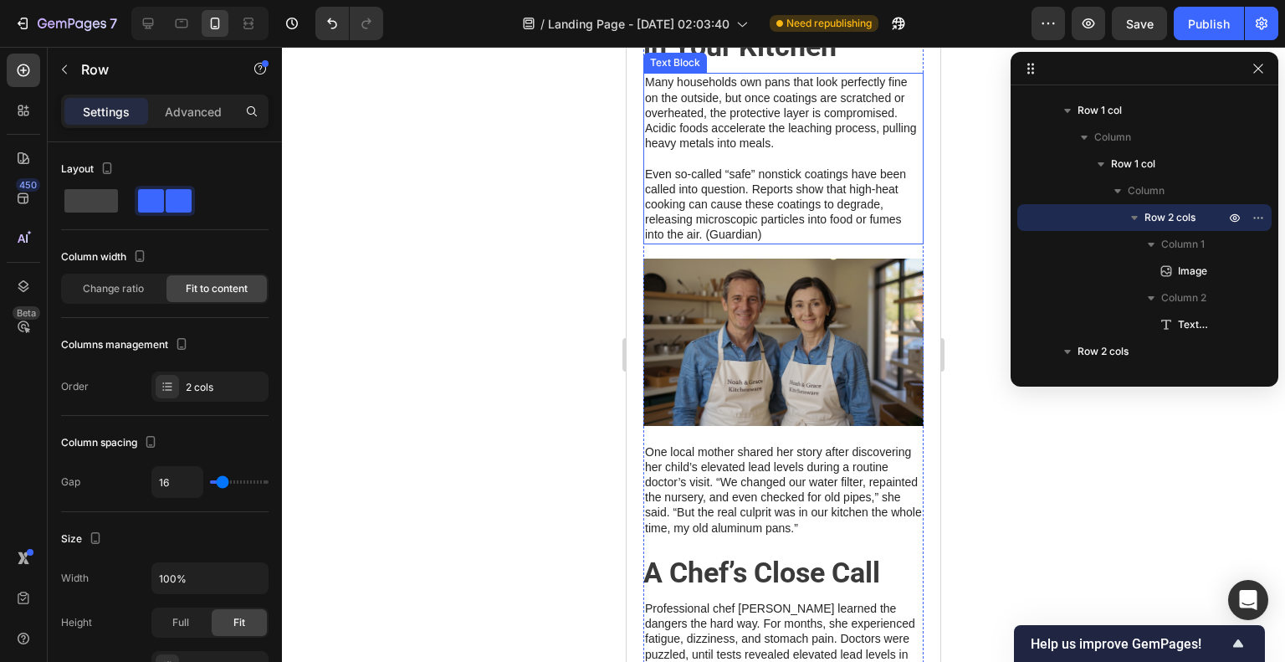
scroll to position [837, 0]
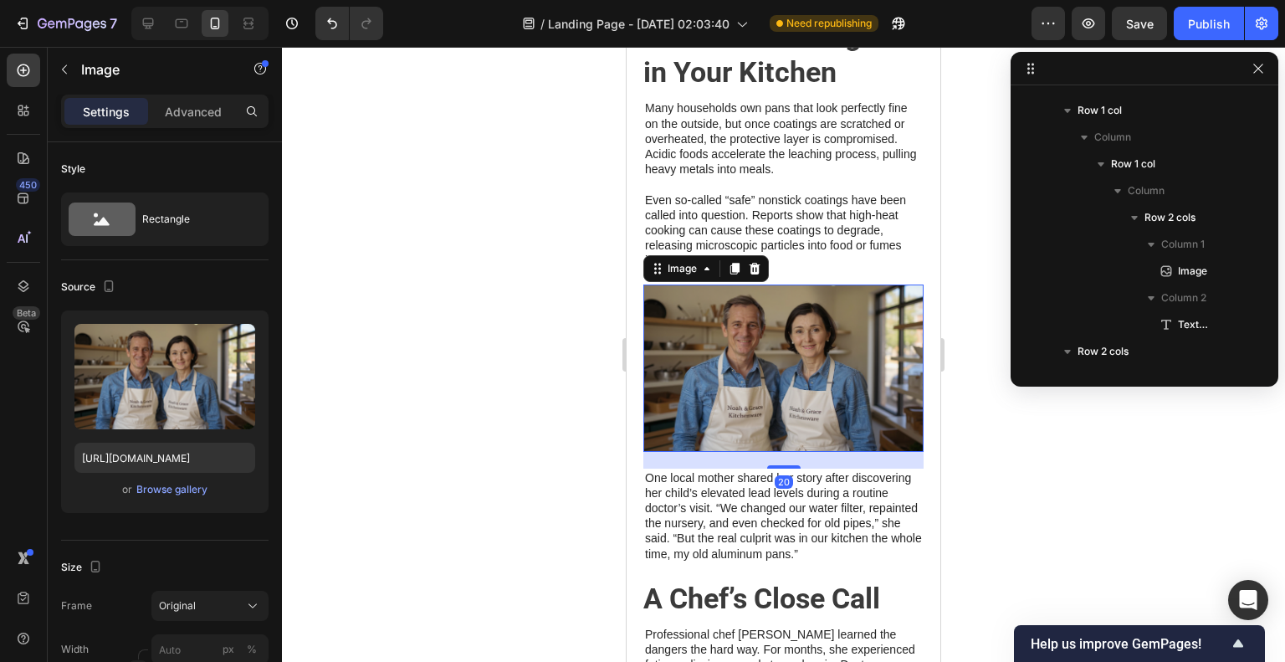
click at [806, 353] on img at bounding box center [783, 367] width 280 height 167
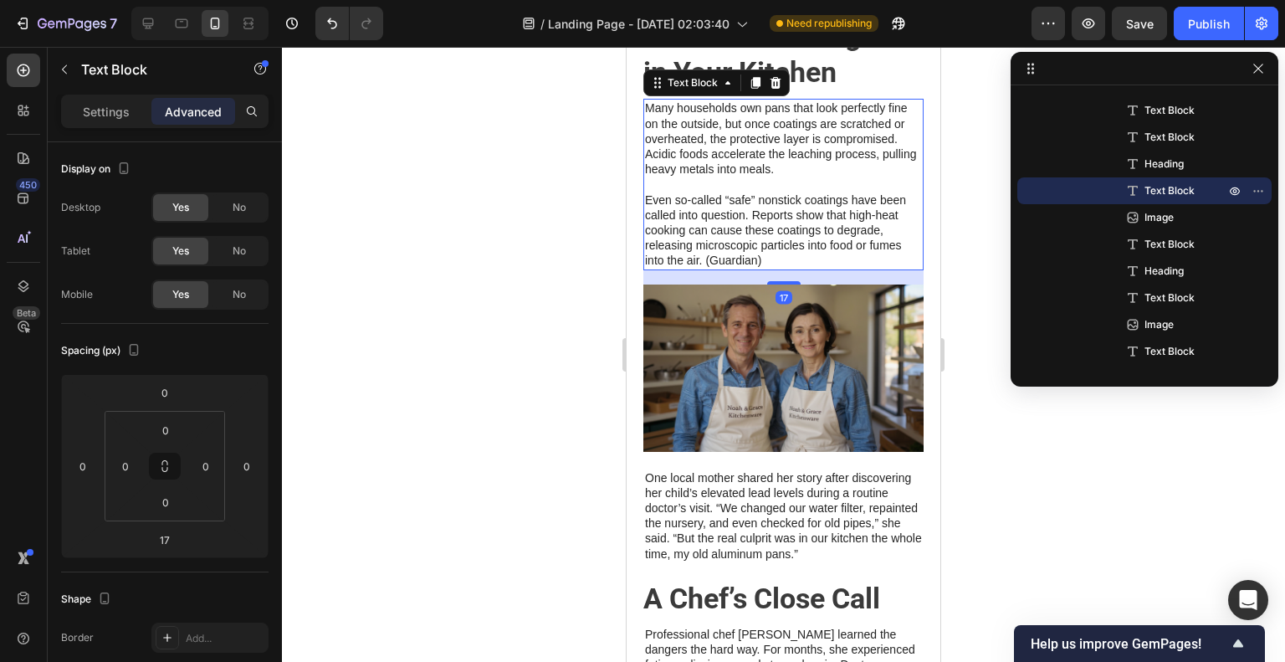
click at [820, 239] on p "Even so-called “safe” nonstick coatings have been called into question. Reports…" at bounding box center [783, 222] width 277 height 91
click at [809, 319] on img at bounding box center [783, 367] width 280 height 167
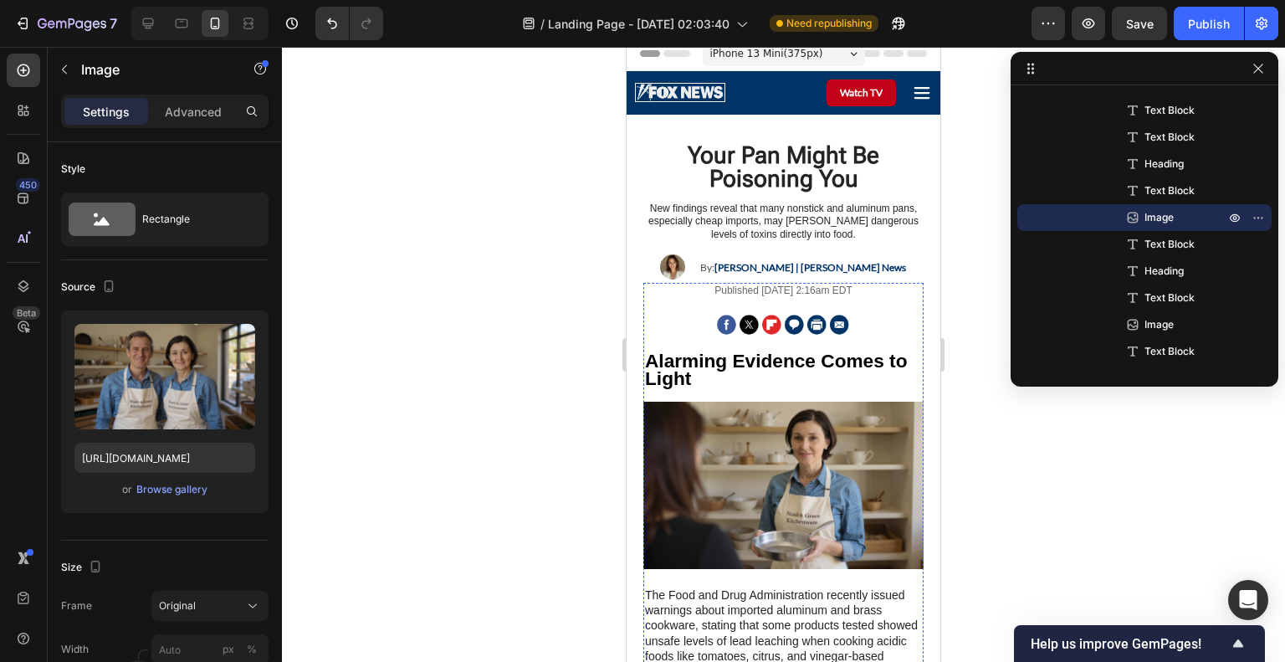
scroll to position [0, 0]
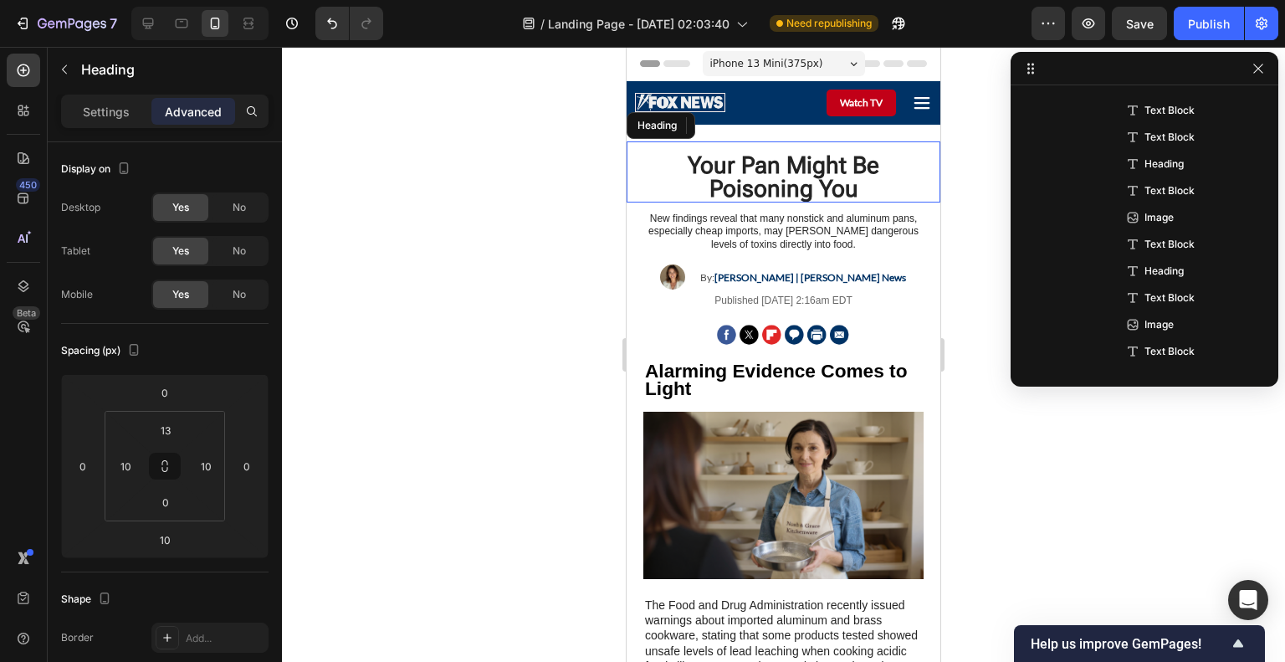
click at [731, 171] on h1 "Your Pan Might Be Poisoning You" at bounding box center [783, 177] width 297 height 50
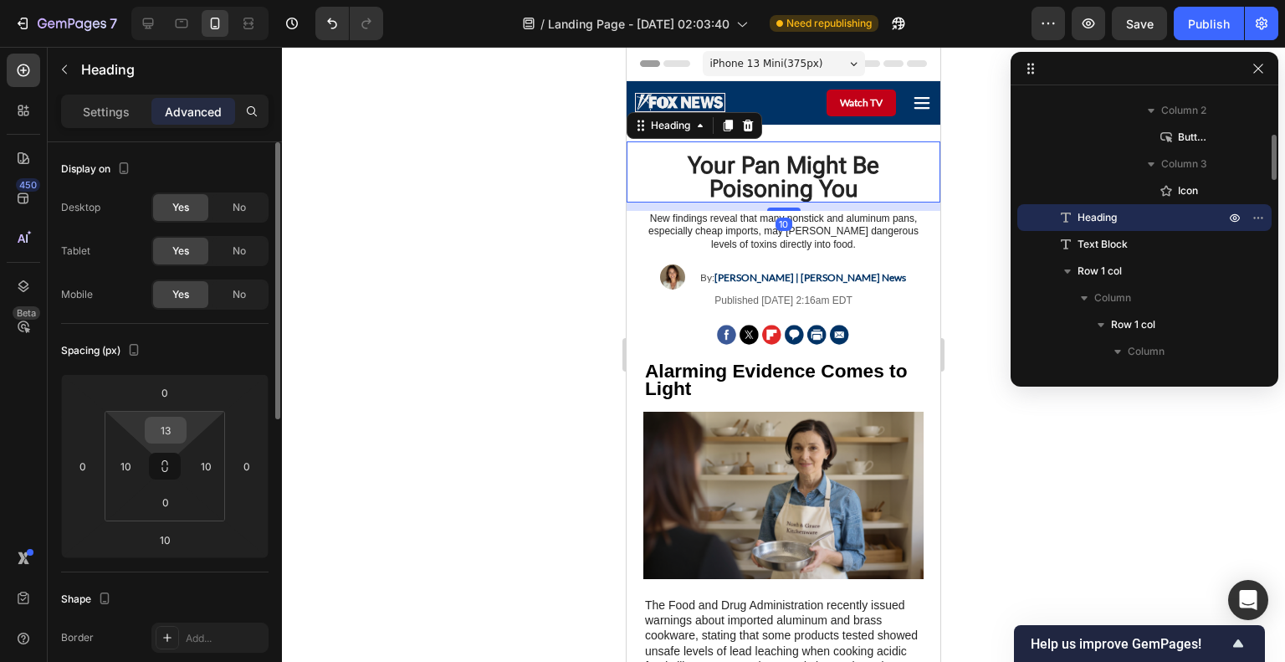
click at [167, 434] on input "13" at bounding box center [165, 429] width 33 height 25
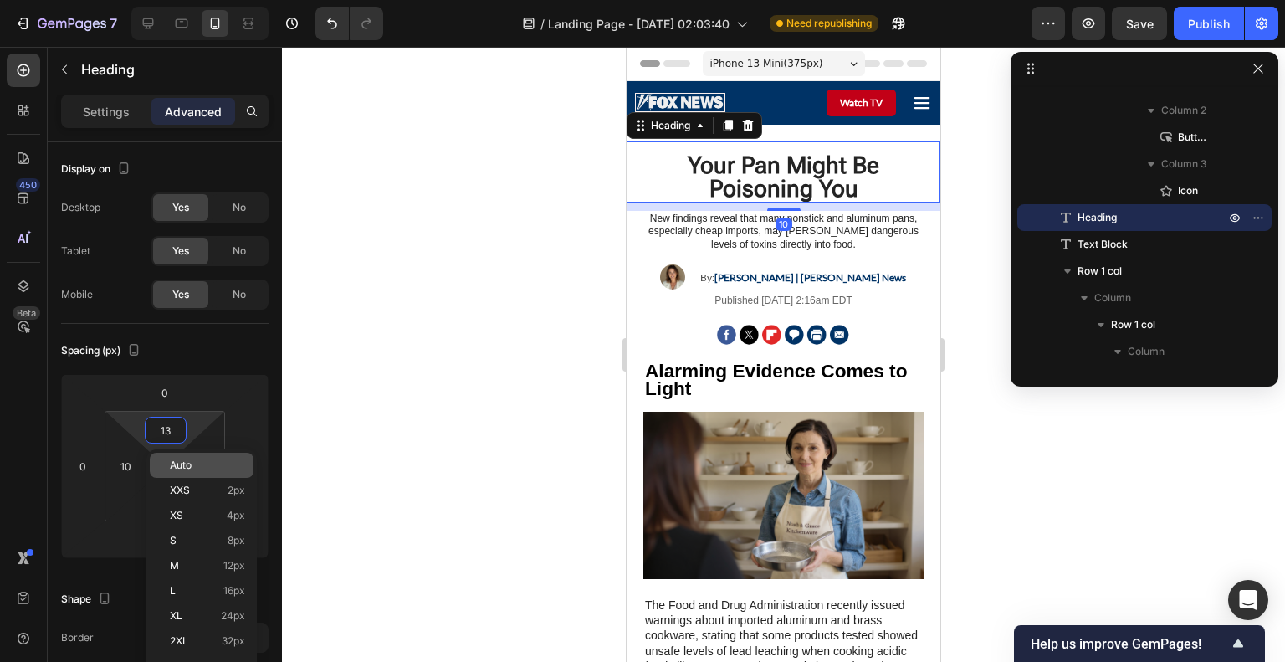
click at [188, 476] on div "Auto" at bounding box center [202, 465] width 104 height 25
type input "Auto"
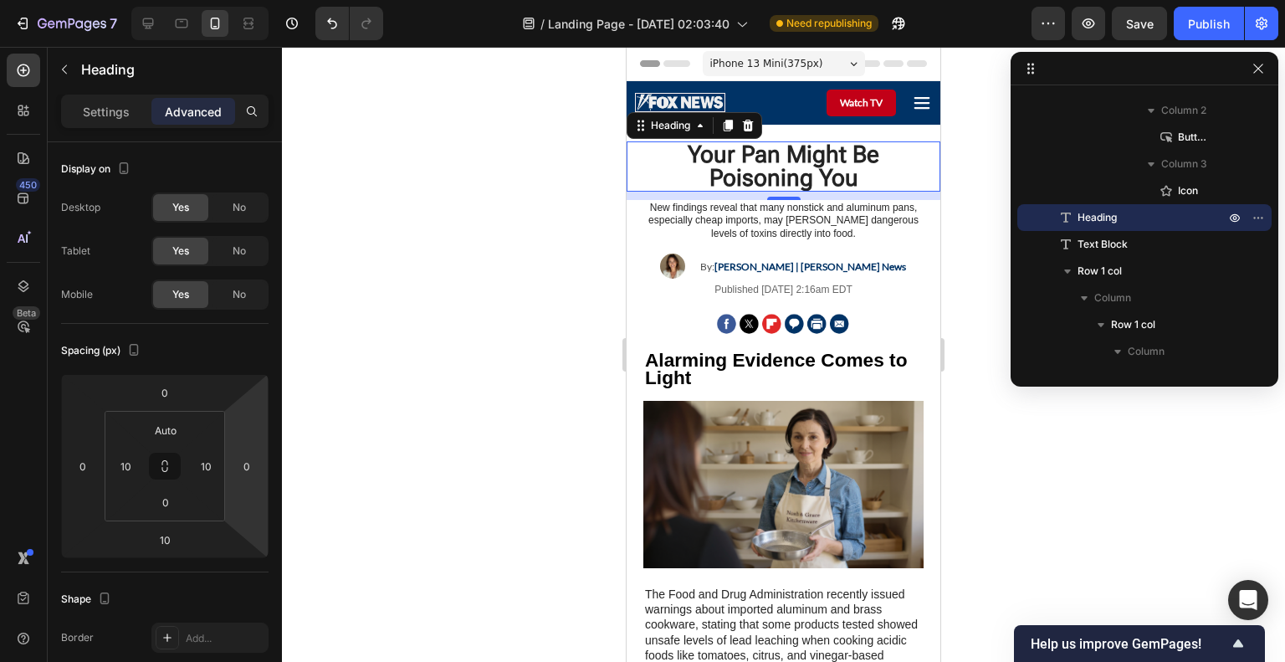
click at [954, 340] on div at bounding box center [783, 354] width 1003 height 615
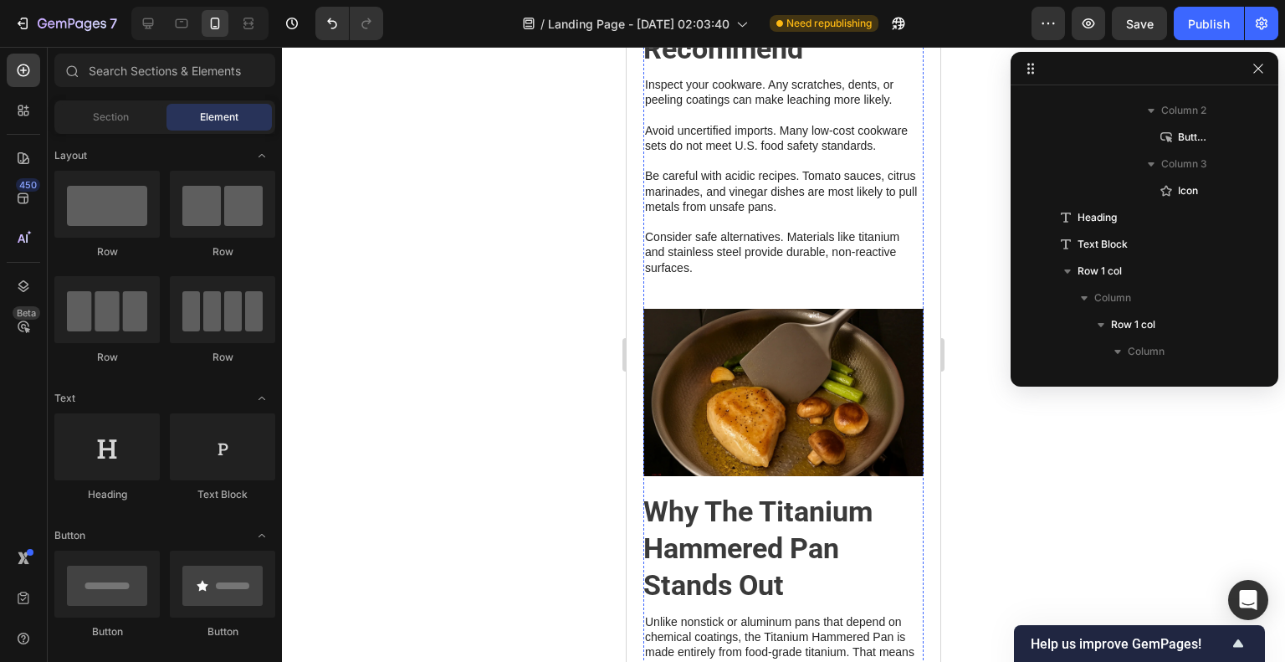
scroll to position [1841, 0]
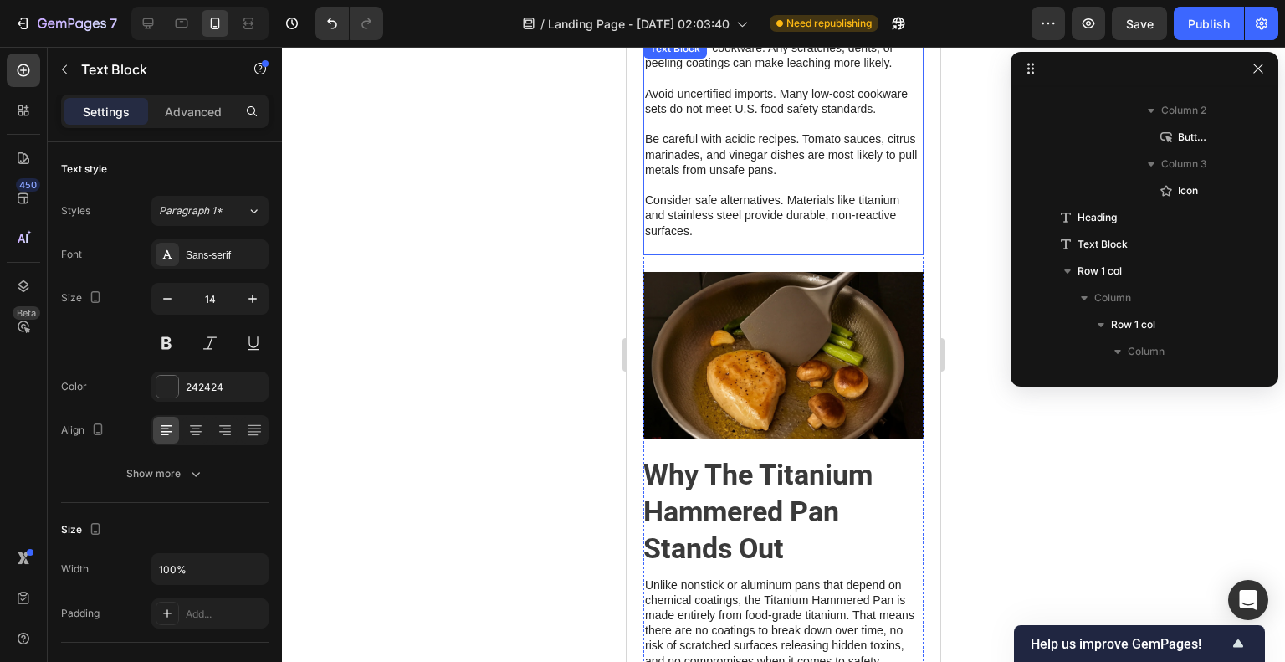
click at [759, 233] on p "Consider safe alternatives. Materials like titanium and stainless steel provide…" at bounding box center [783, 215] width 277 height 76
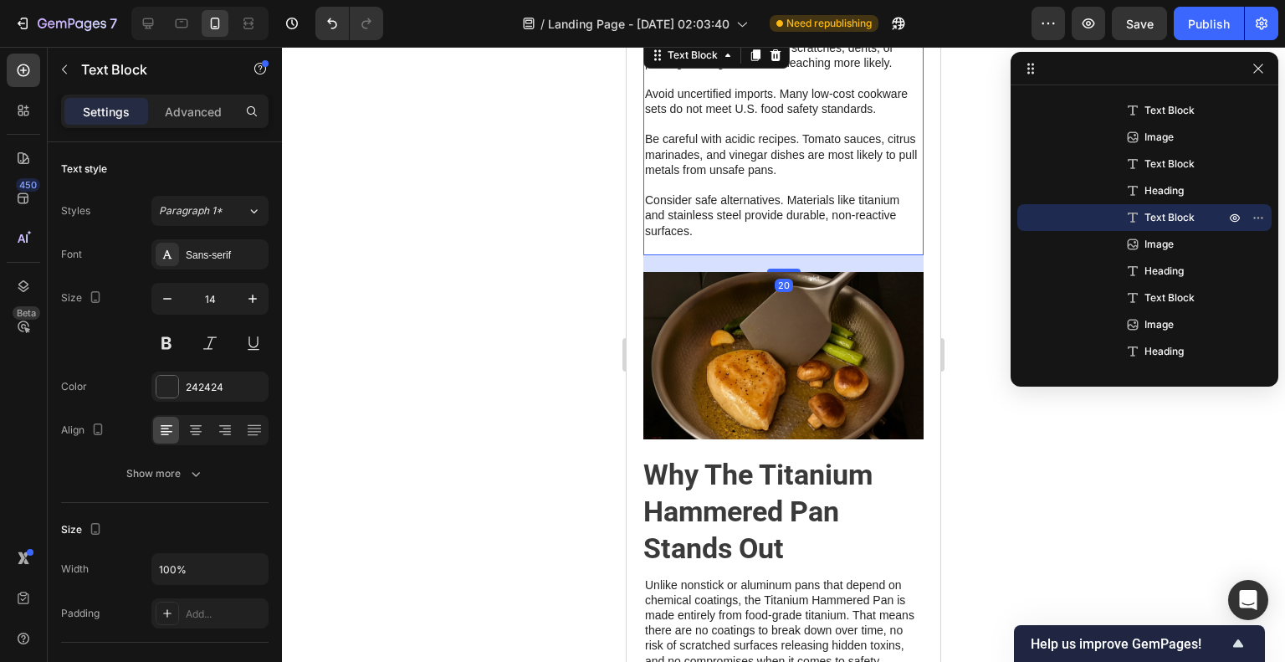
click at [768, 253] on p "Consider safe alternatives. Materials like titanium and stainless steel provide…" at bounding box center [783, 215] width 277 height 76
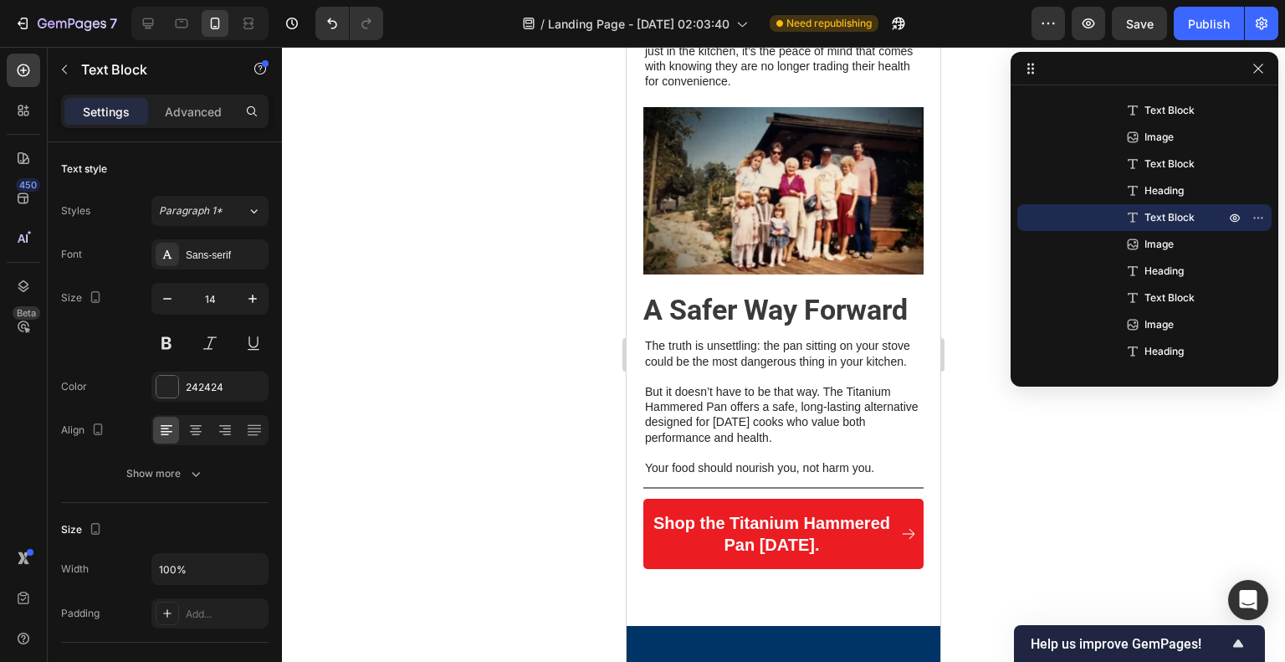
scroll to position [2594, 0]
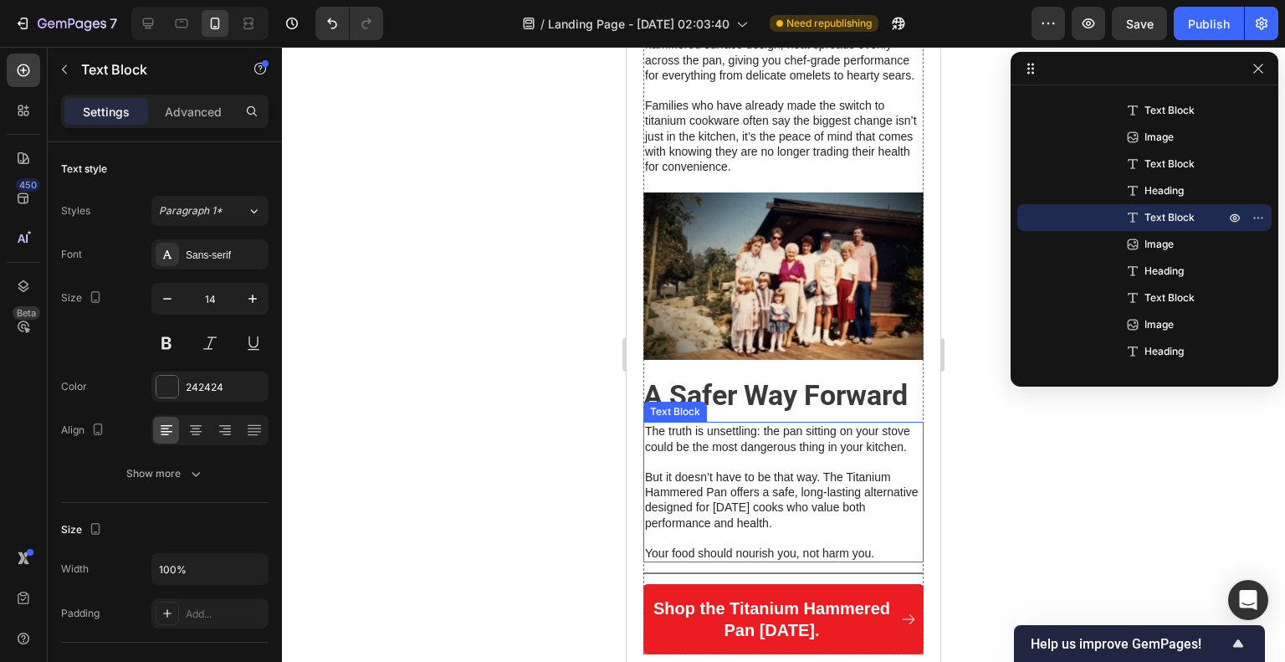
click at [785, 466] on div "The truth is unsettling: the pan sitting on your stove could be the most danger…" at bounding box center [783, 492] width 280 height 141
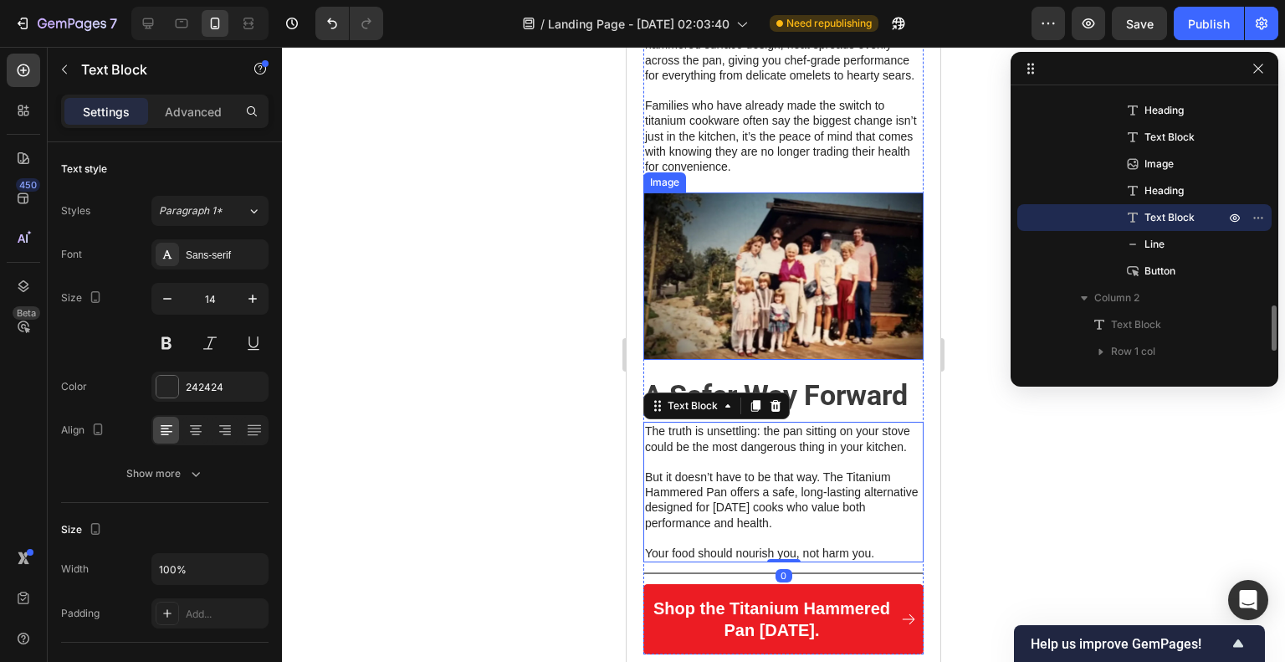
click at [808, 330] on img at bounding box center [783, 275] width 280 height 167
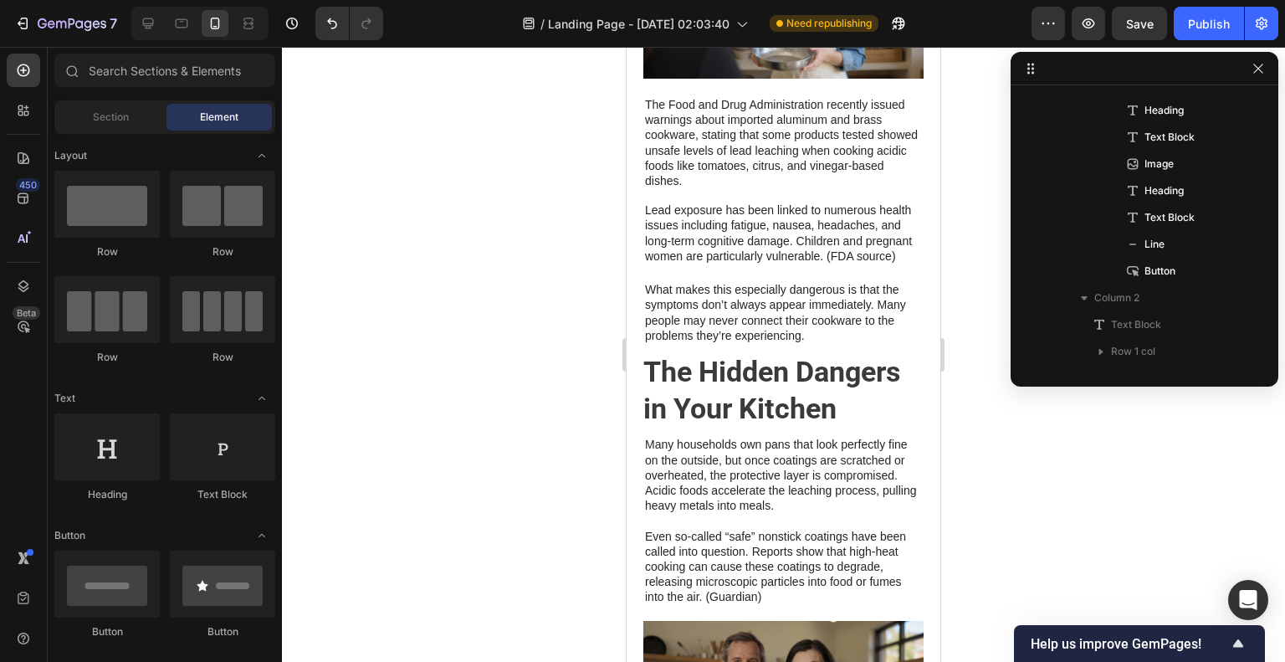
scroll to position [0, 0]
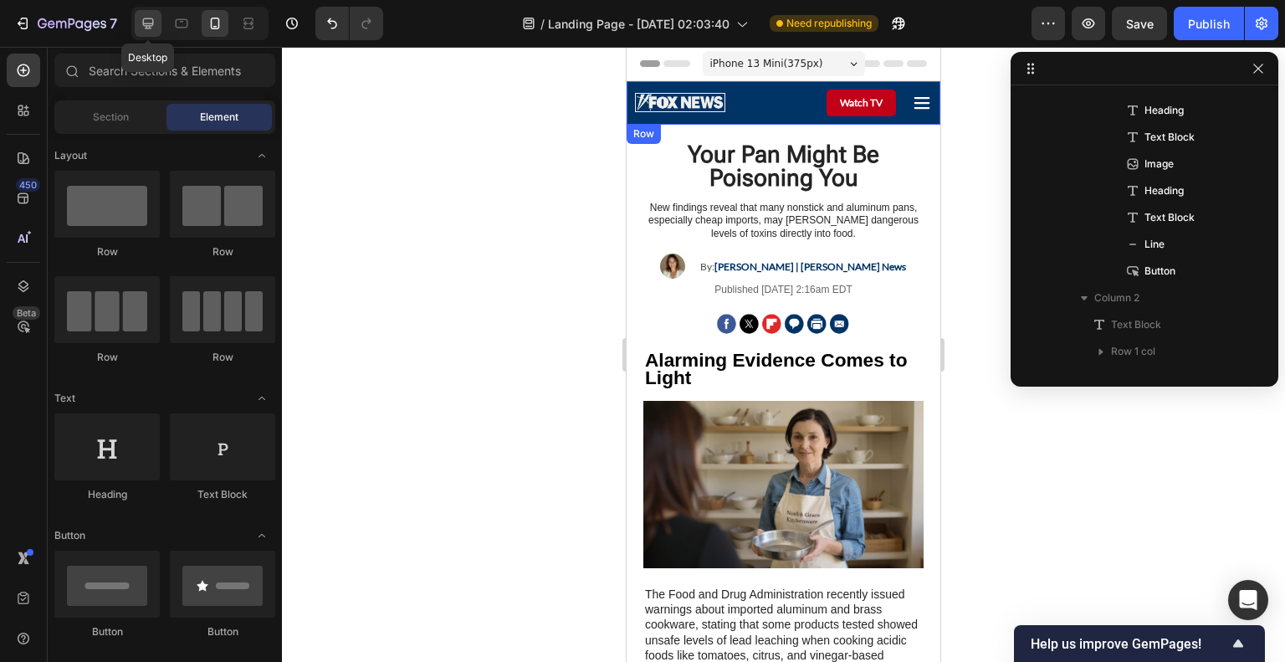
click at [140, 21] on icon at bounding box center [148, 23] width 17 height 17
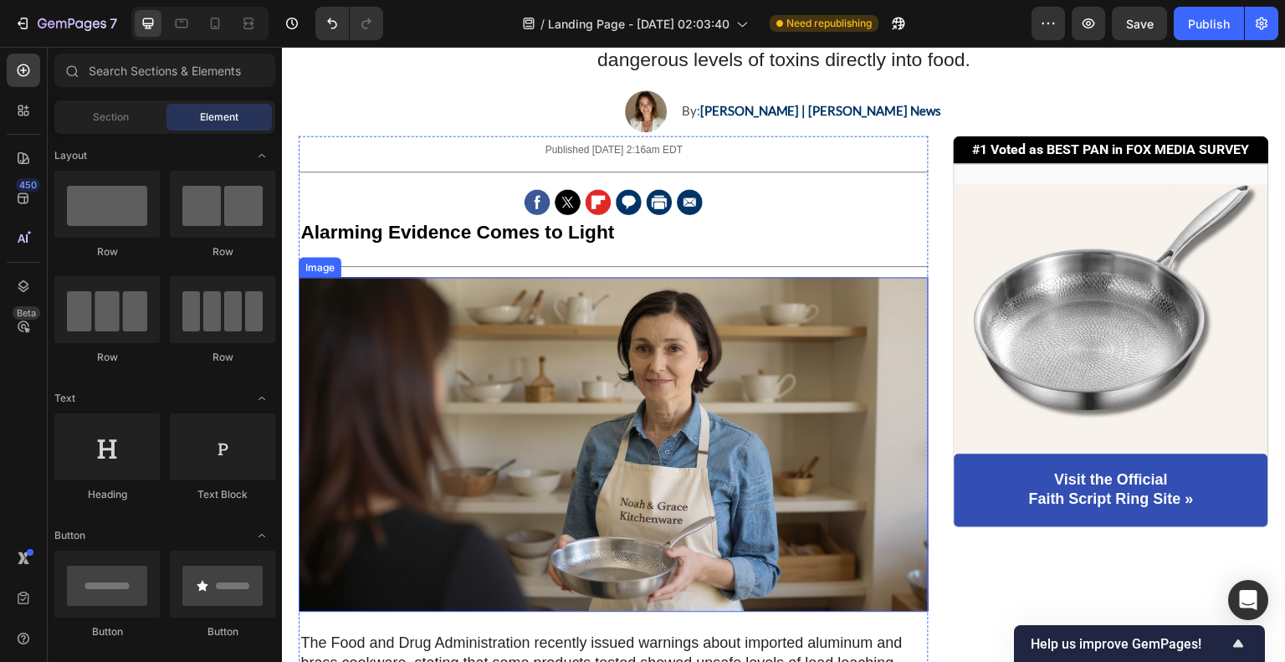
scroll to position [251, 0]
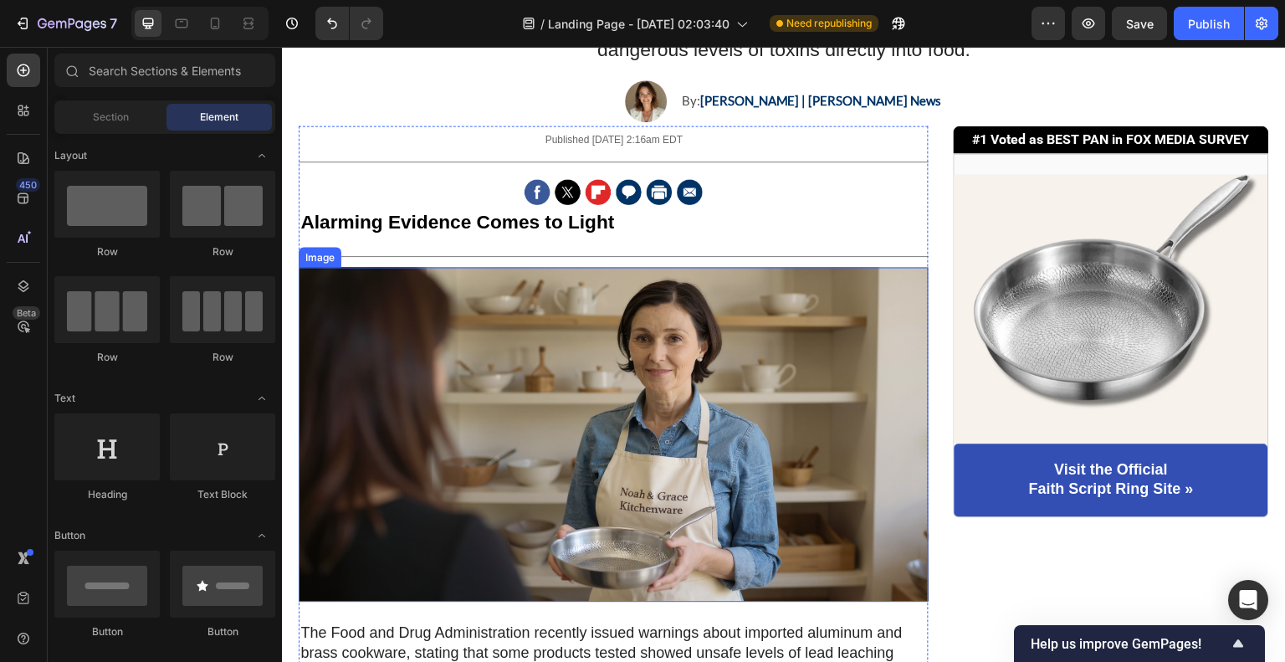
click at [610, 400] on img at bounding box center [614, 434] width 630 height 335
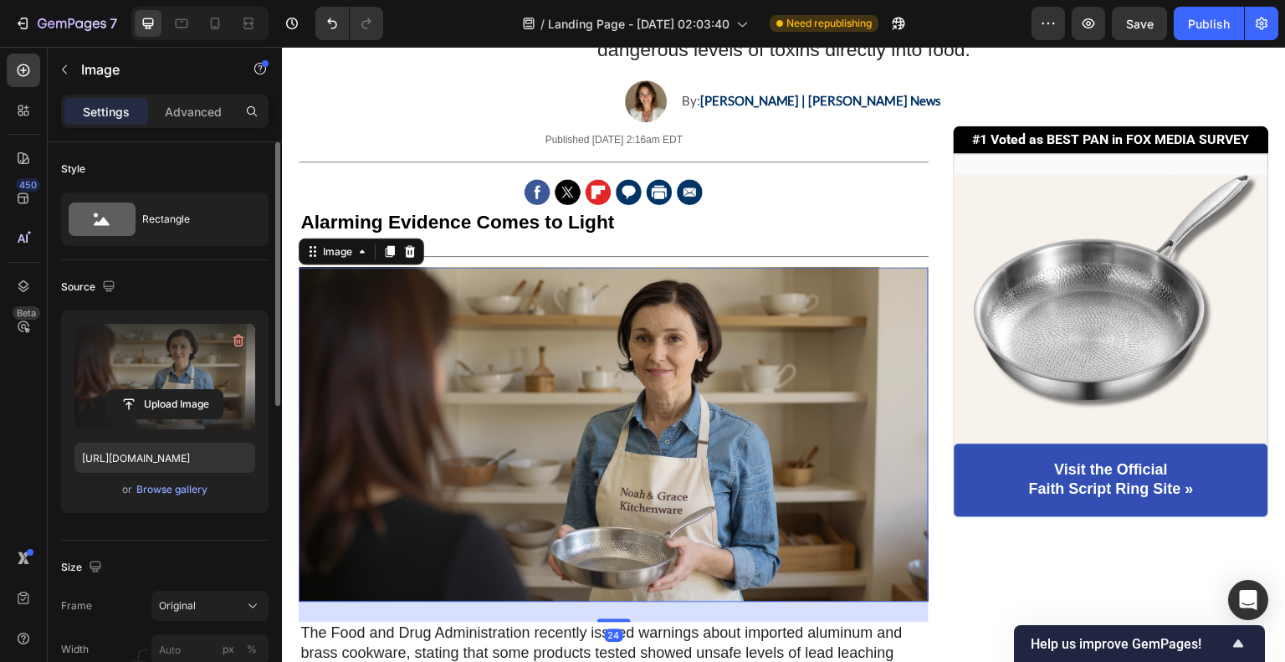
click at [196, 384] on label at bounding box center [164, 376] width 181 height 105
click at [196, 390] on input "file" at bounding box center [164, 404] width 115 height 28
click at [211, 360] on label at bounding box center [164, 376] width 181 height 105
click at [211, 390] on input "file" at bounding box center [164, 404] width 115 height 28
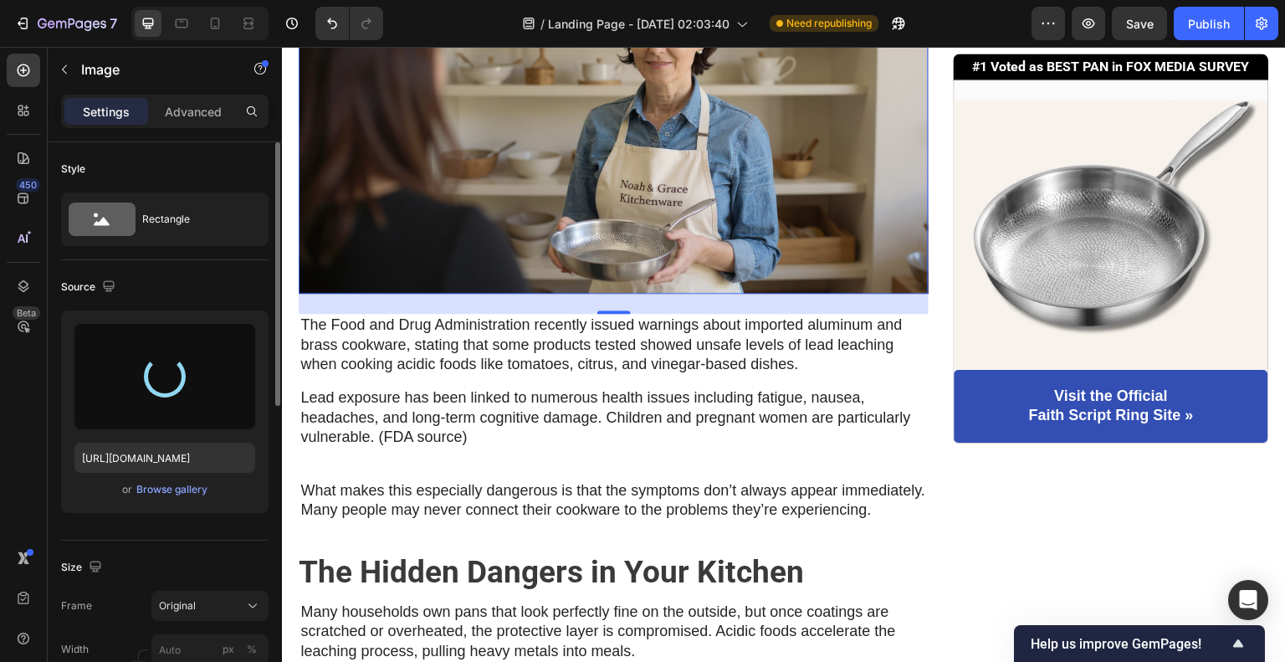
scroll to position [586, 0]
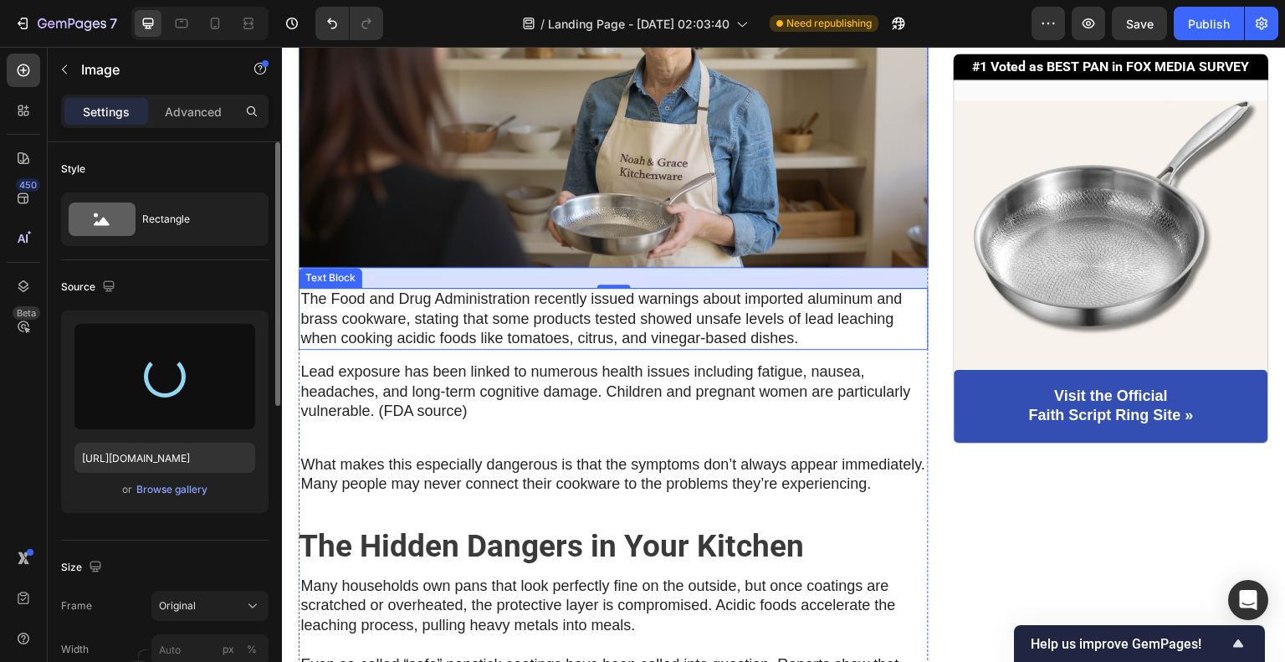
type input "[URL][DOMAIN_NAME]"
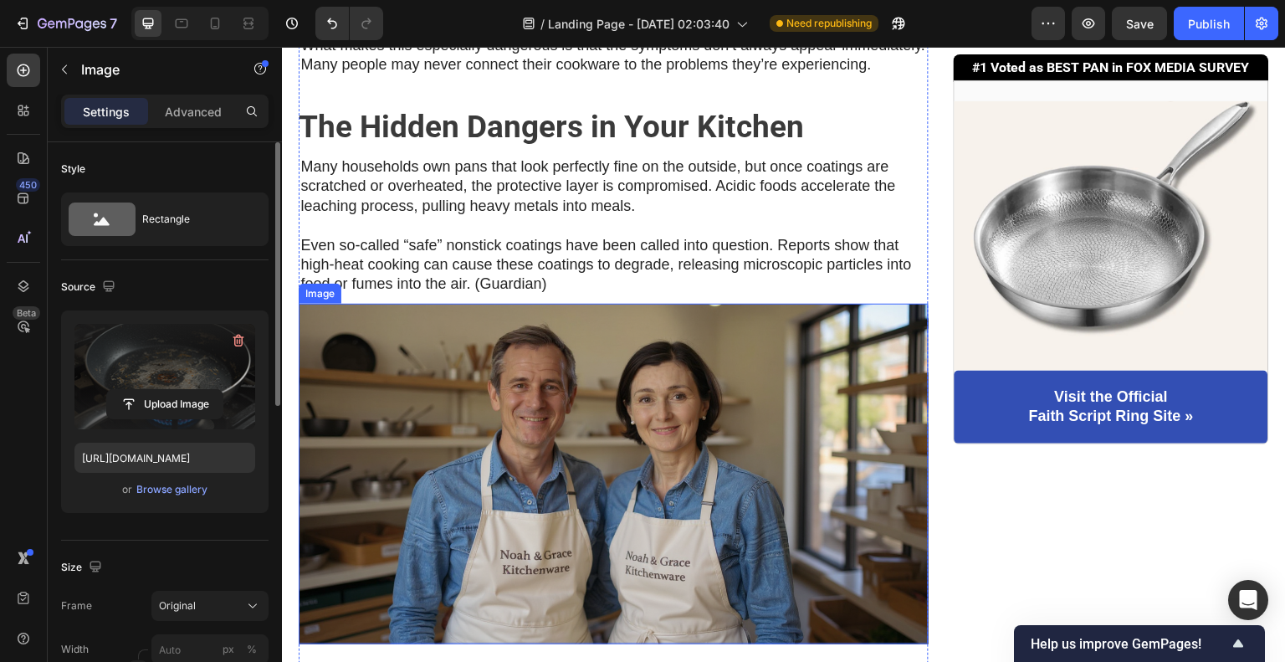
scroll to position [1171, 0]
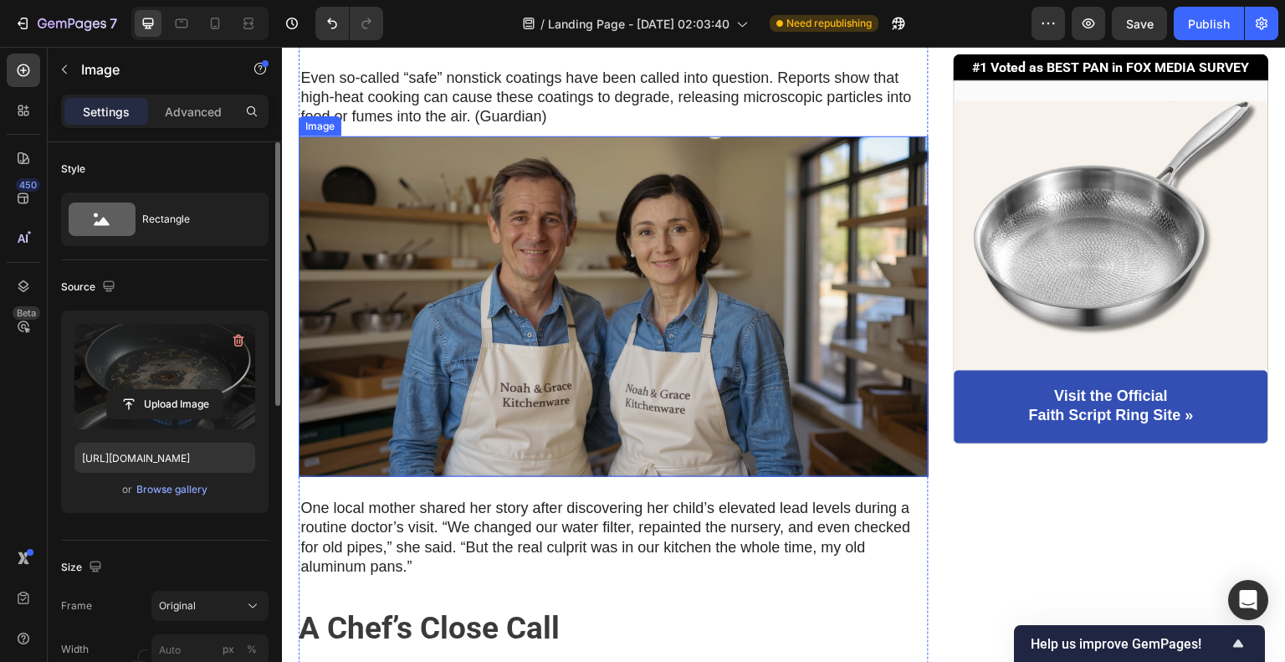
click at [616, 292] on img at bounding box center [614, 306] width 630 height 341
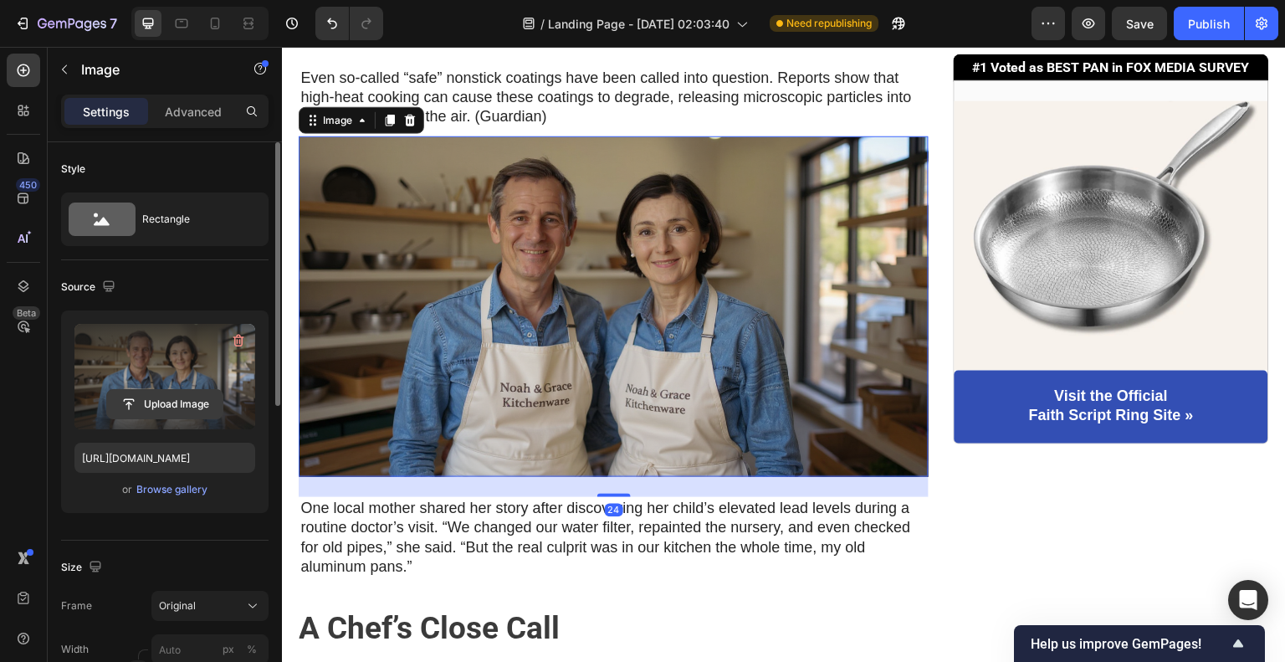
click at [188, 410] on input "file" at bounding box center [164, 404] width 115 height 28
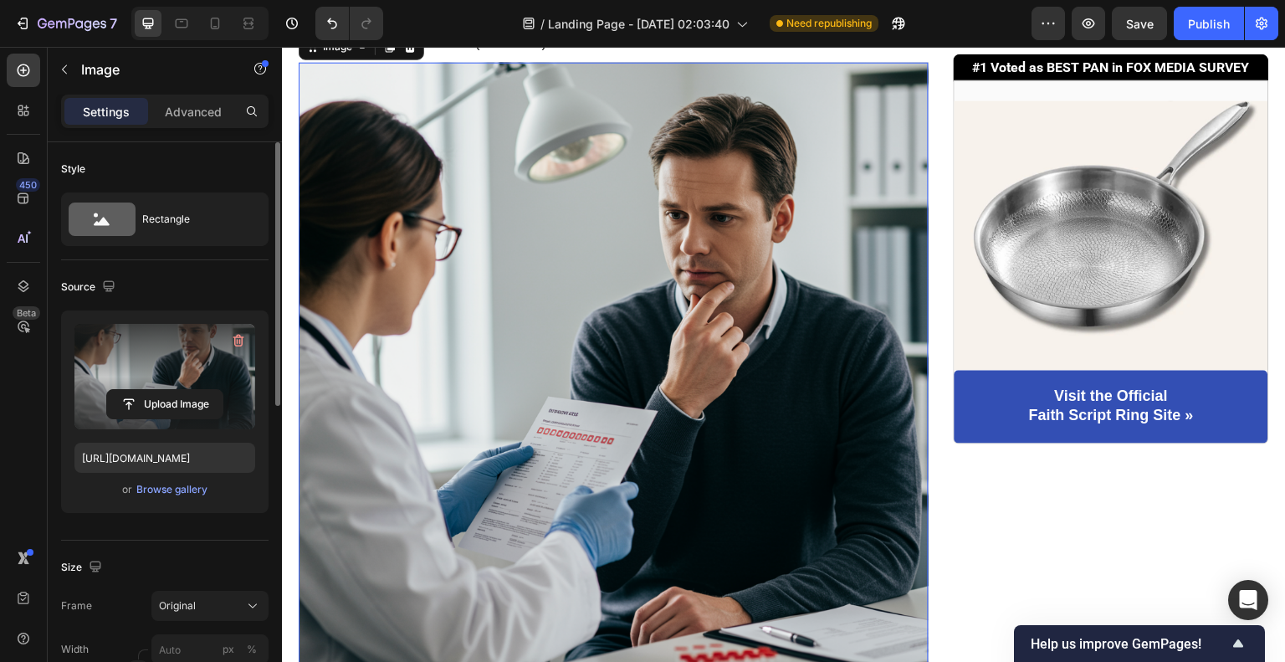
scroll to position [1255, 0]
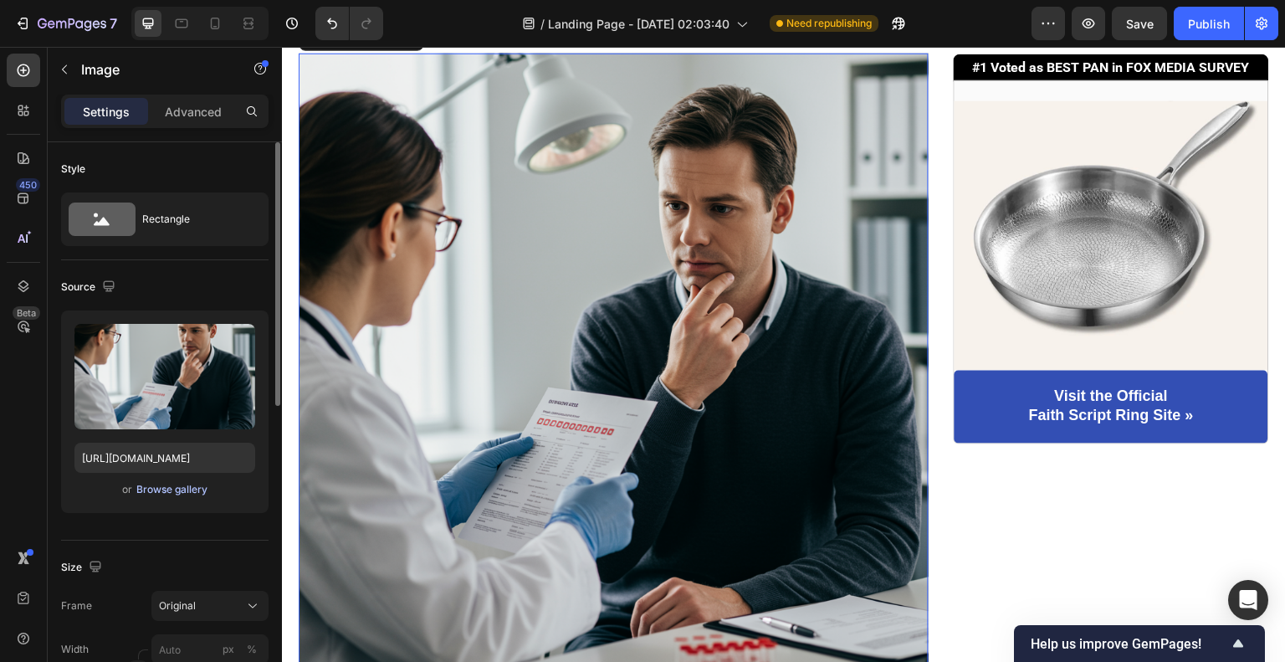
drag, startPoint x: 145, startPoint y: 405, endPoint x: 184, endPoint y: 486, distance: 90.2
click at [184, 486] on div "Upload Image [URL][DOMAIN_NAME] or Browse gallery" at bounding box center [164, 411] width 207 height 202
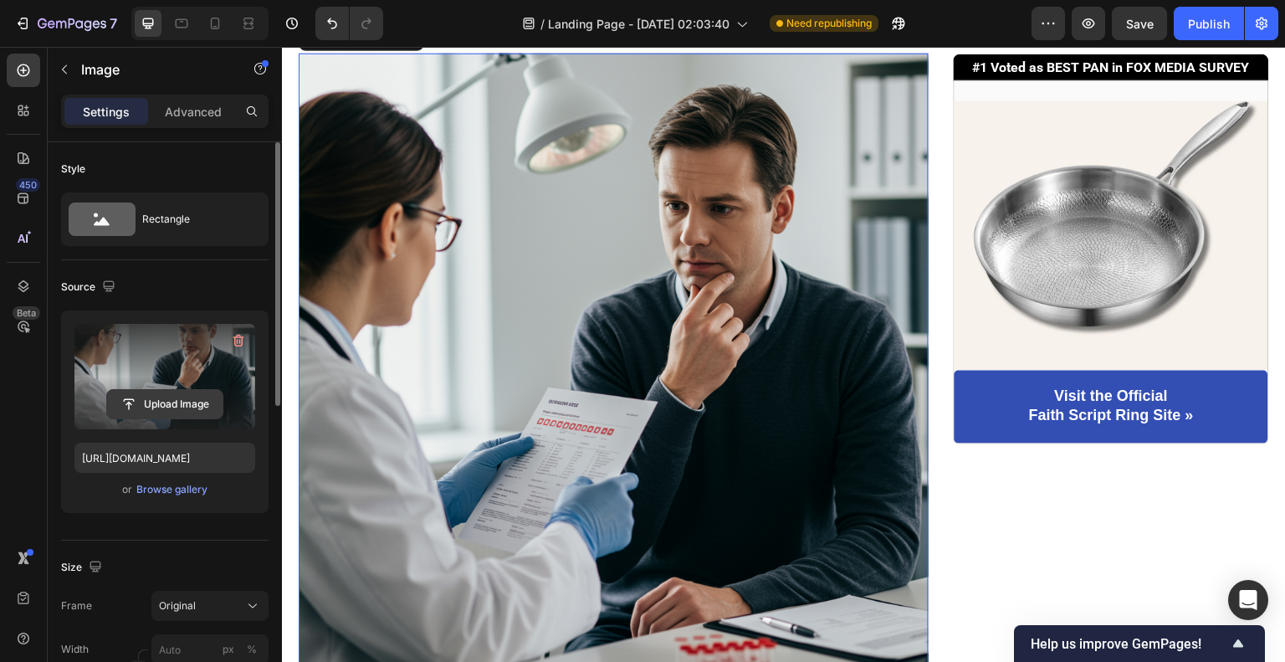
click at [173, 399] on input "file" at bounding box center [164, 404] width 115 height 28
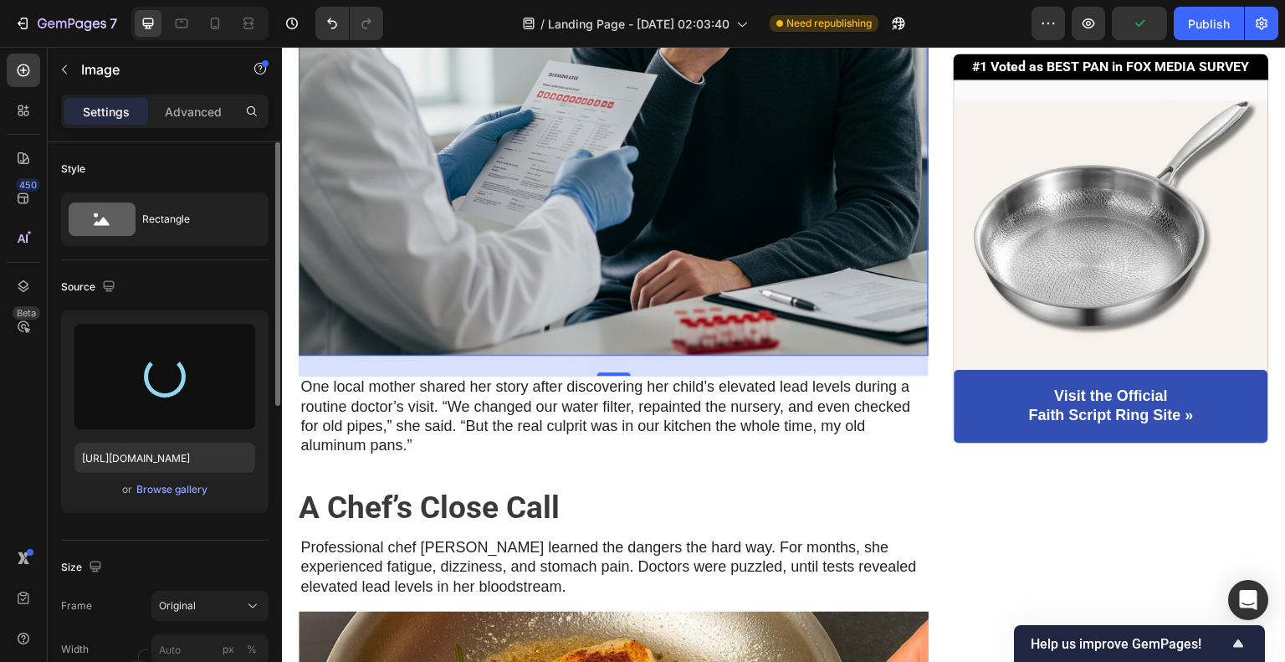
scroll to position [1590, 0]
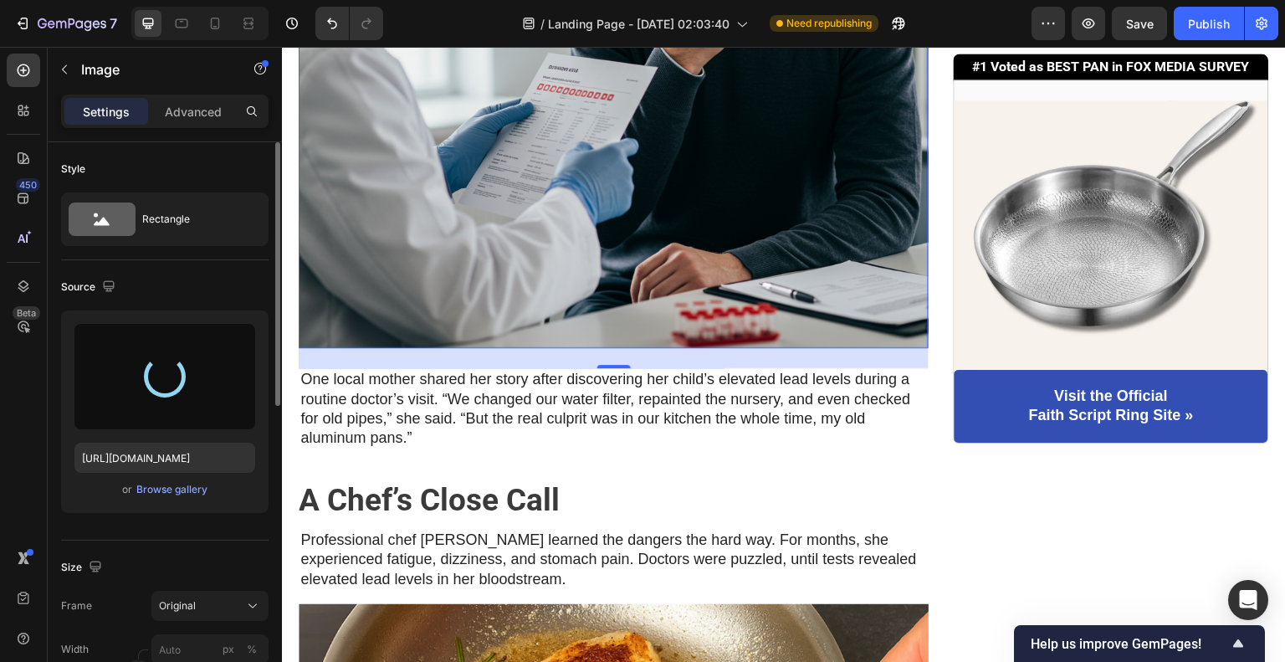
type input "[URL][DOMAIN_NAME]"
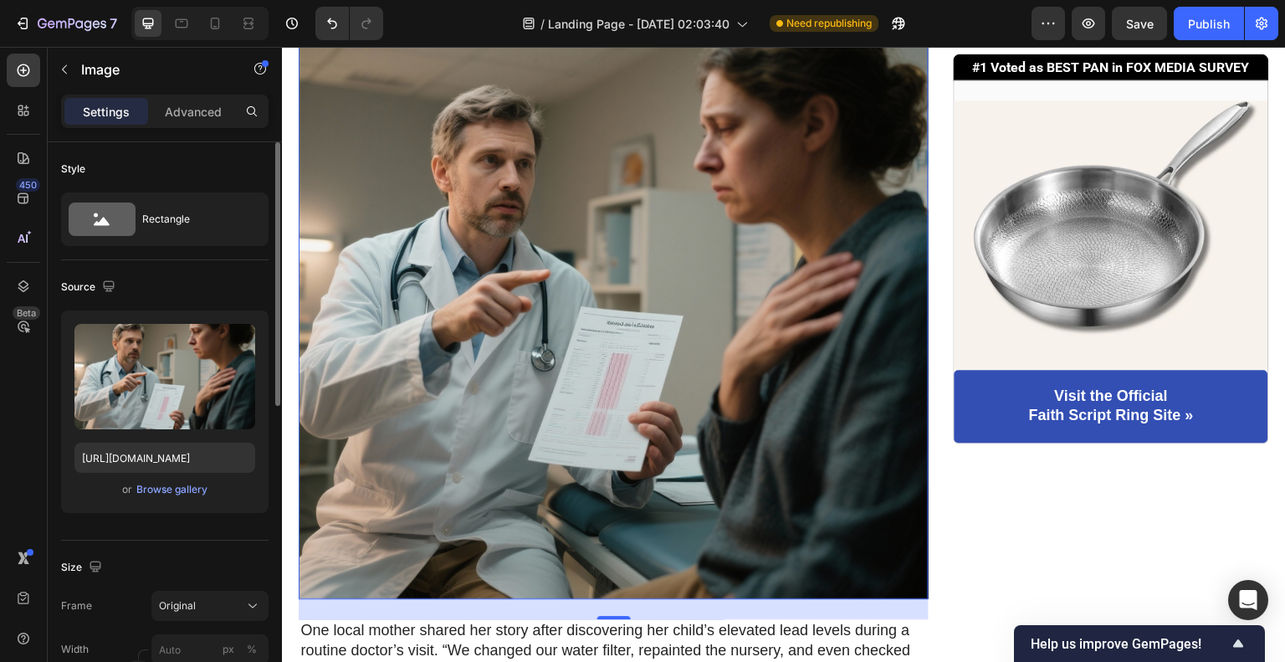
scroll to position [167, 0]
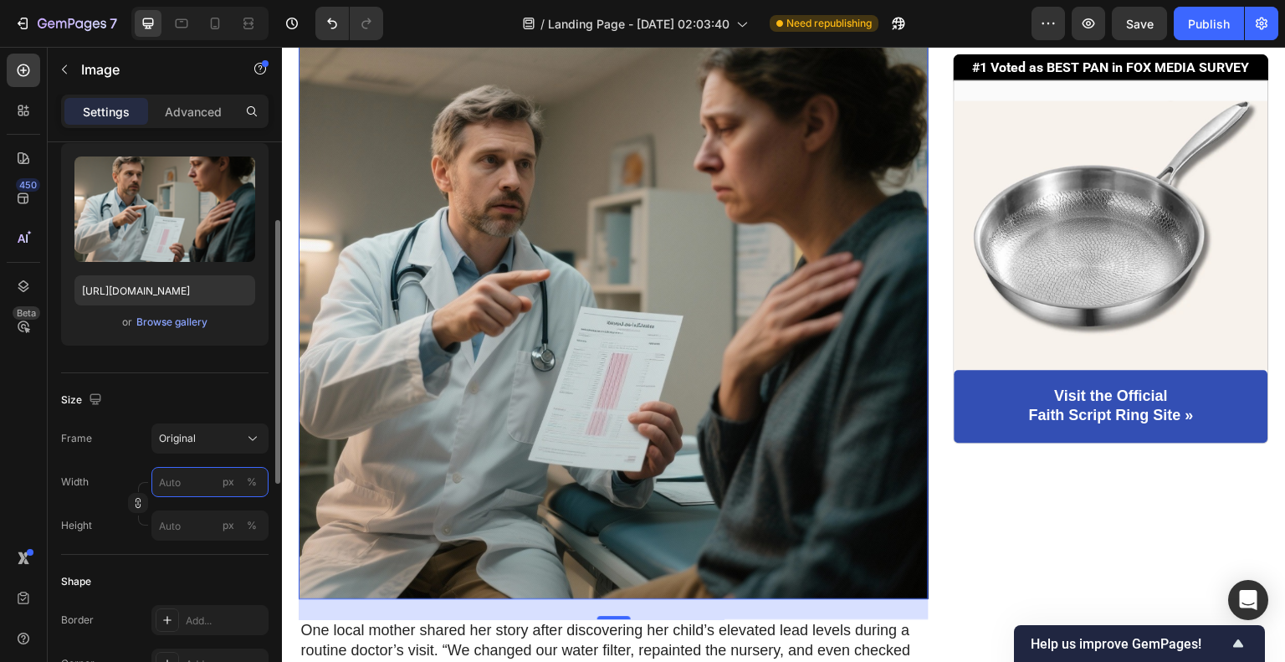
click at [181, 474] on input "px %" at bounding box center [209, 482] width 117 height 30
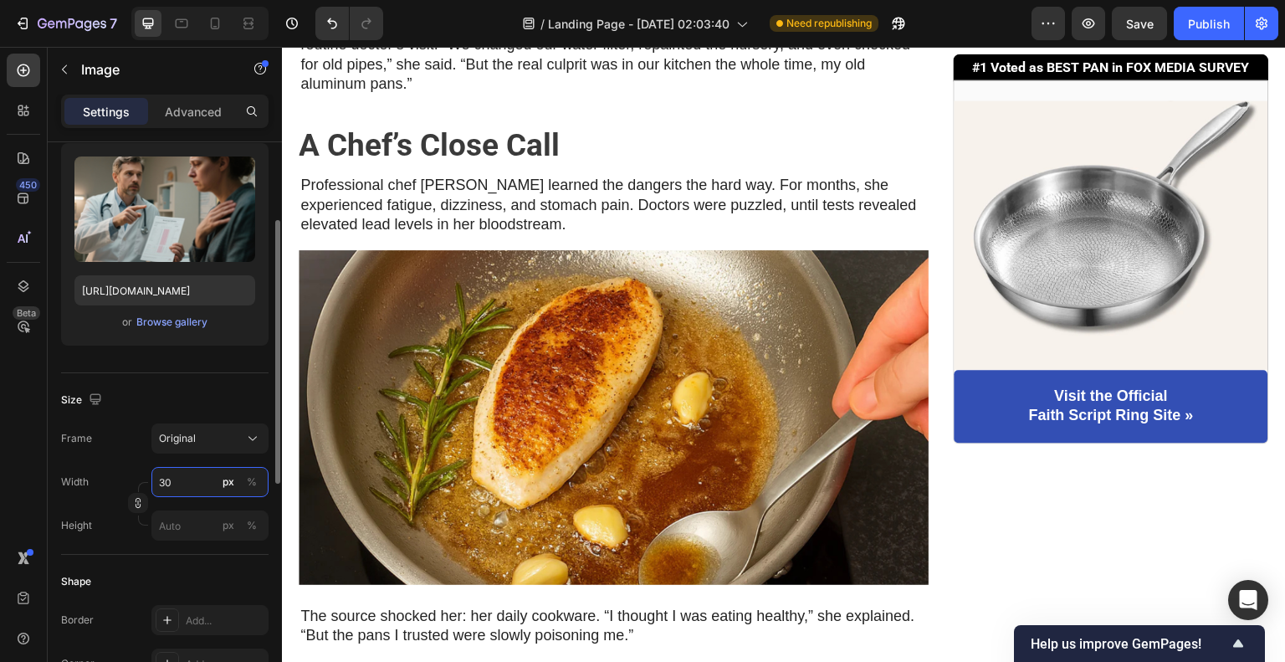
type input "300"
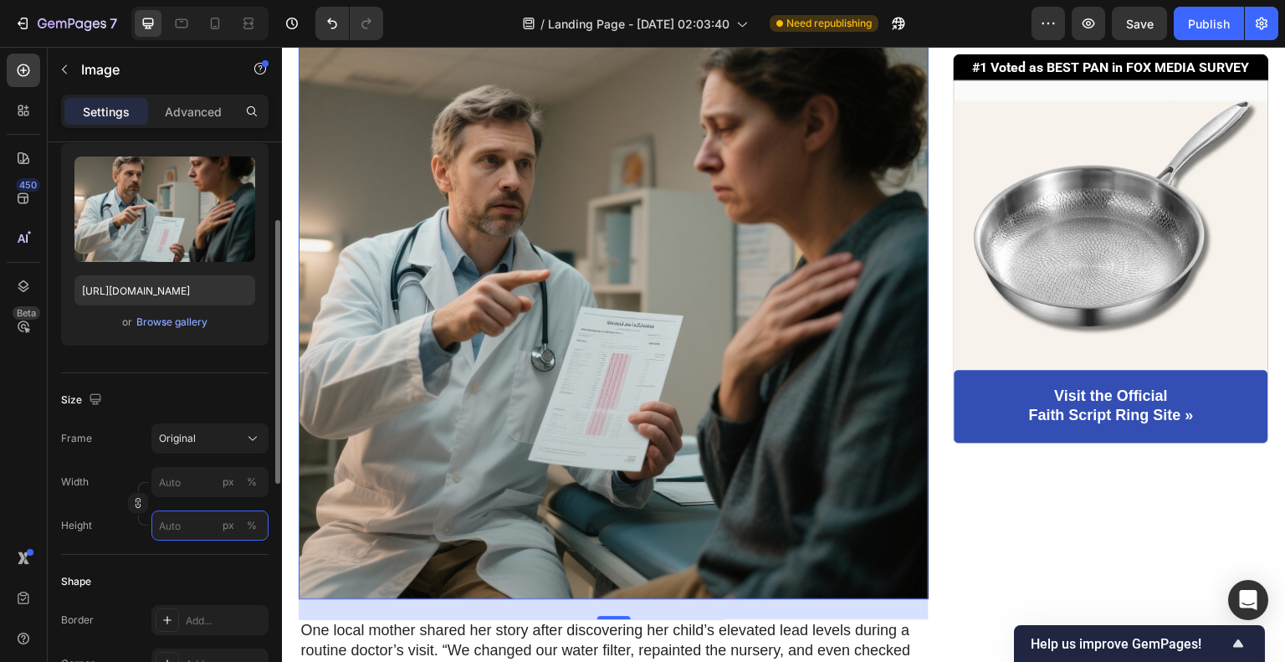
click at [175, 537] on input "px %" at bounding box center [209, 525] width 117 height 30
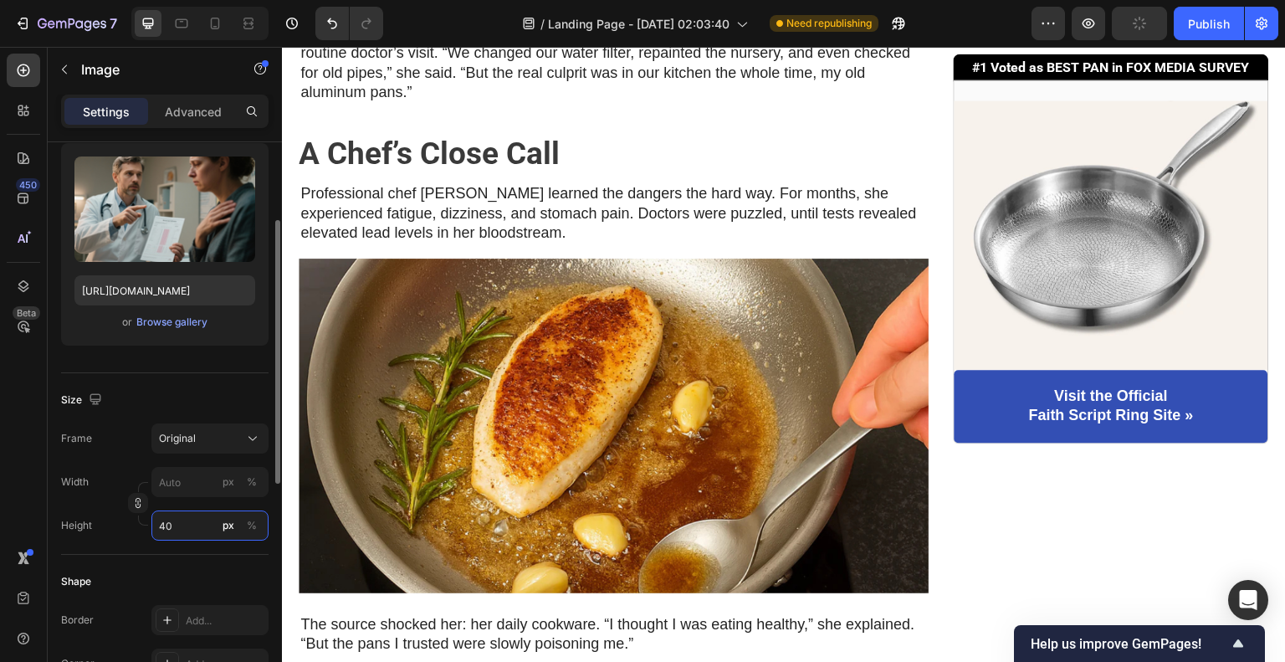
type input "400"
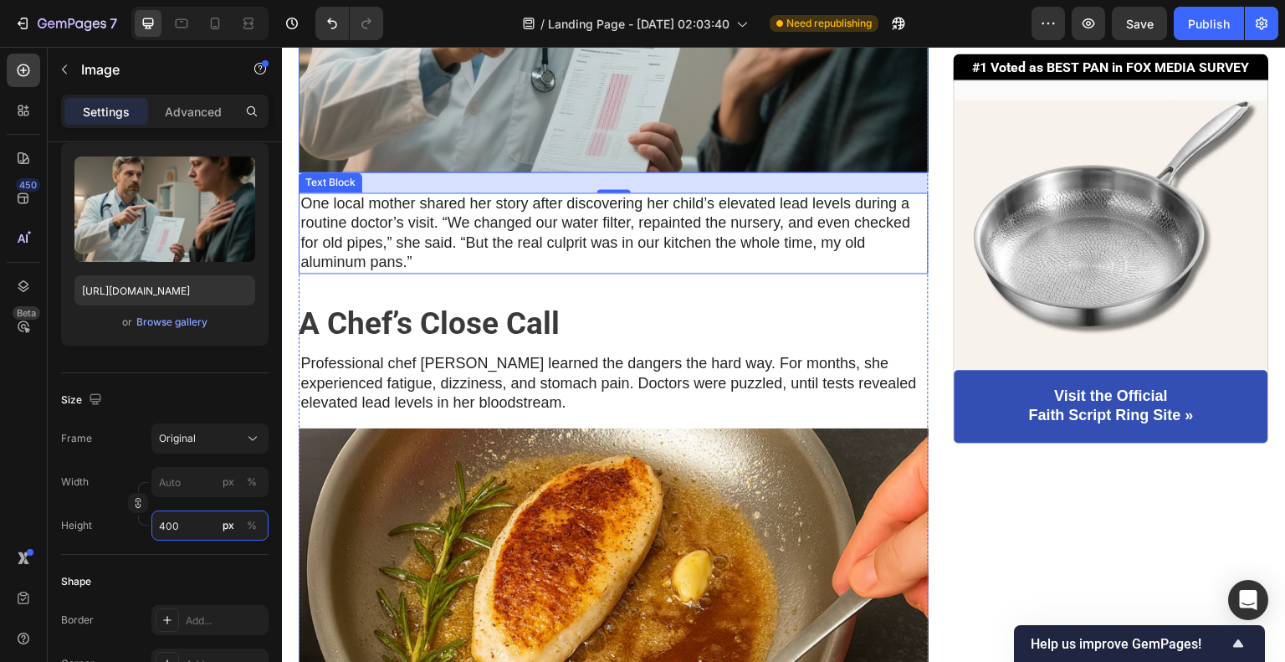
scroll to position [1590, 0]
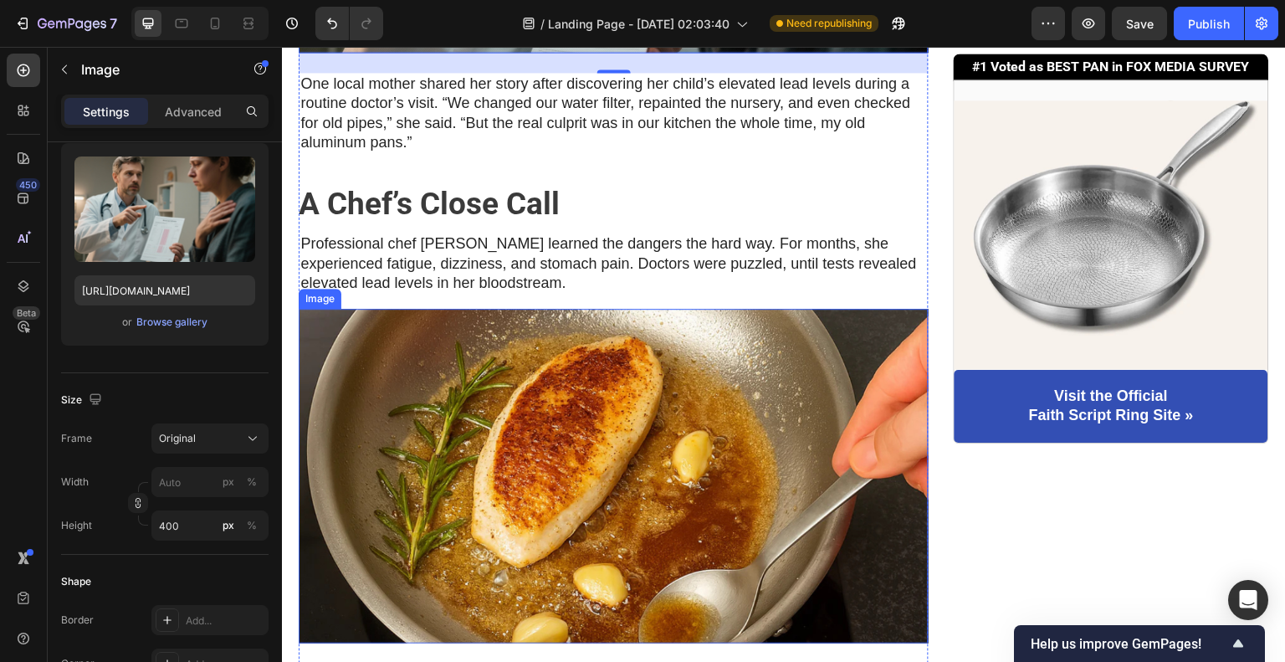
click at [505, 358] on img at bounding box center [614, 476] width 630 height 335
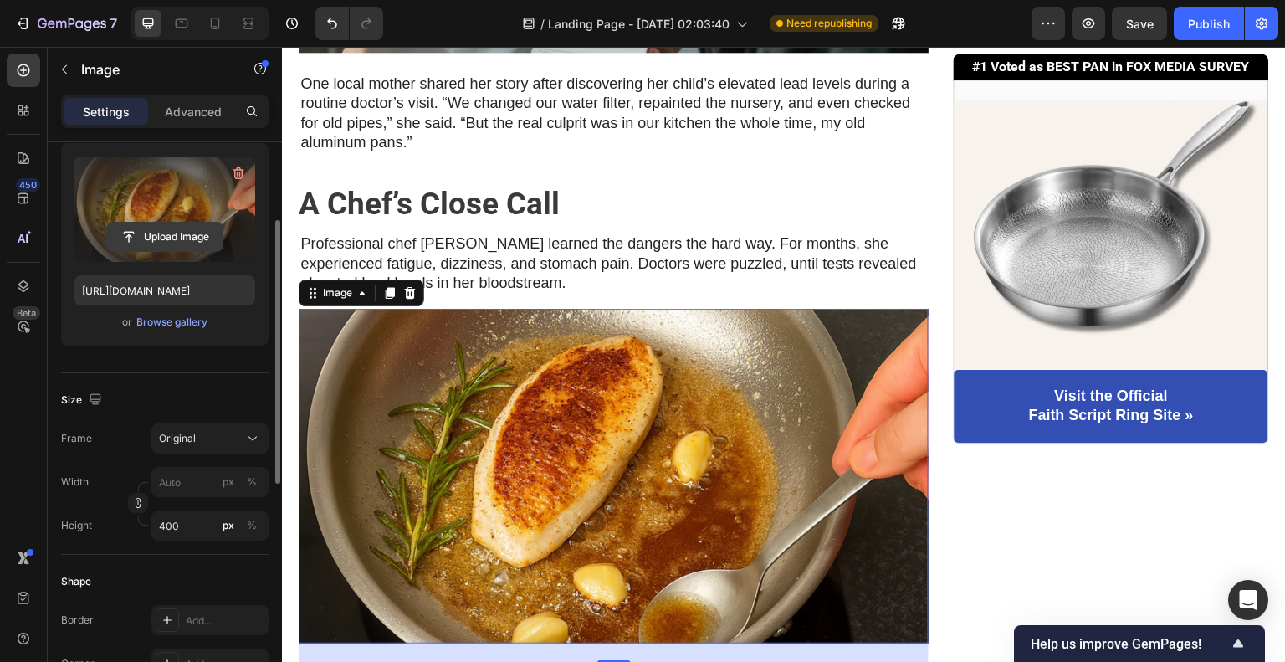
click at [171, 226] on input "file" at bounding box center [164, 237] width 115 height 28
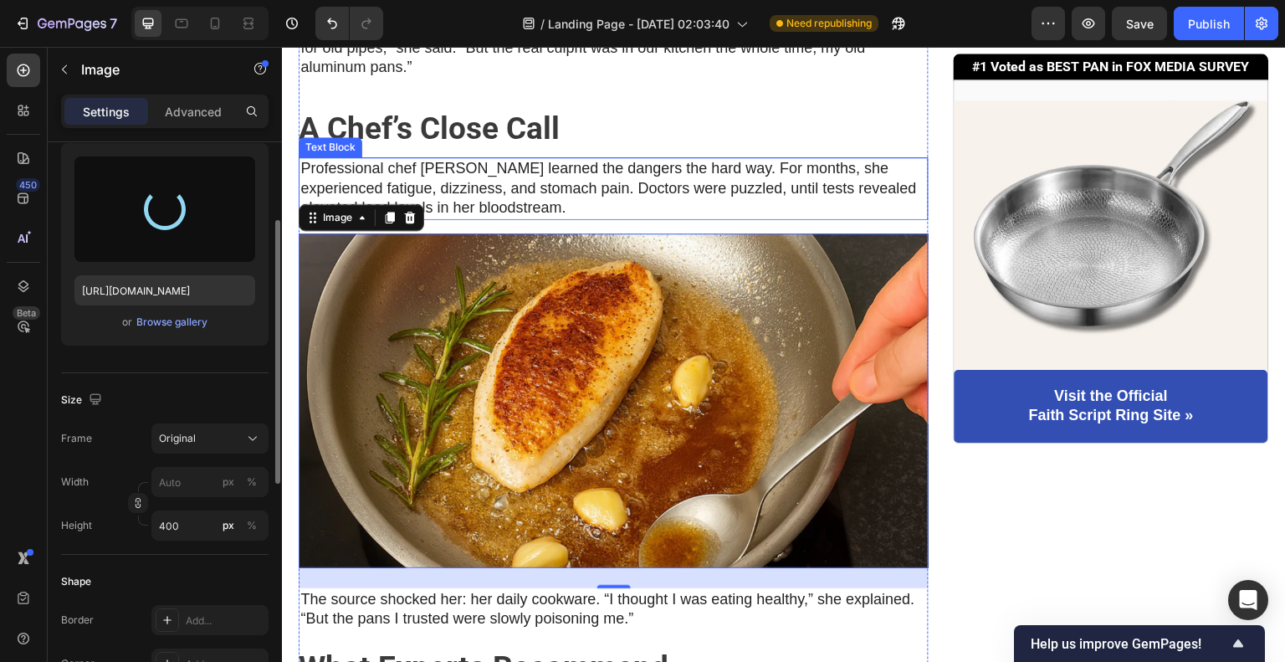
scroll to position [1673, 0]
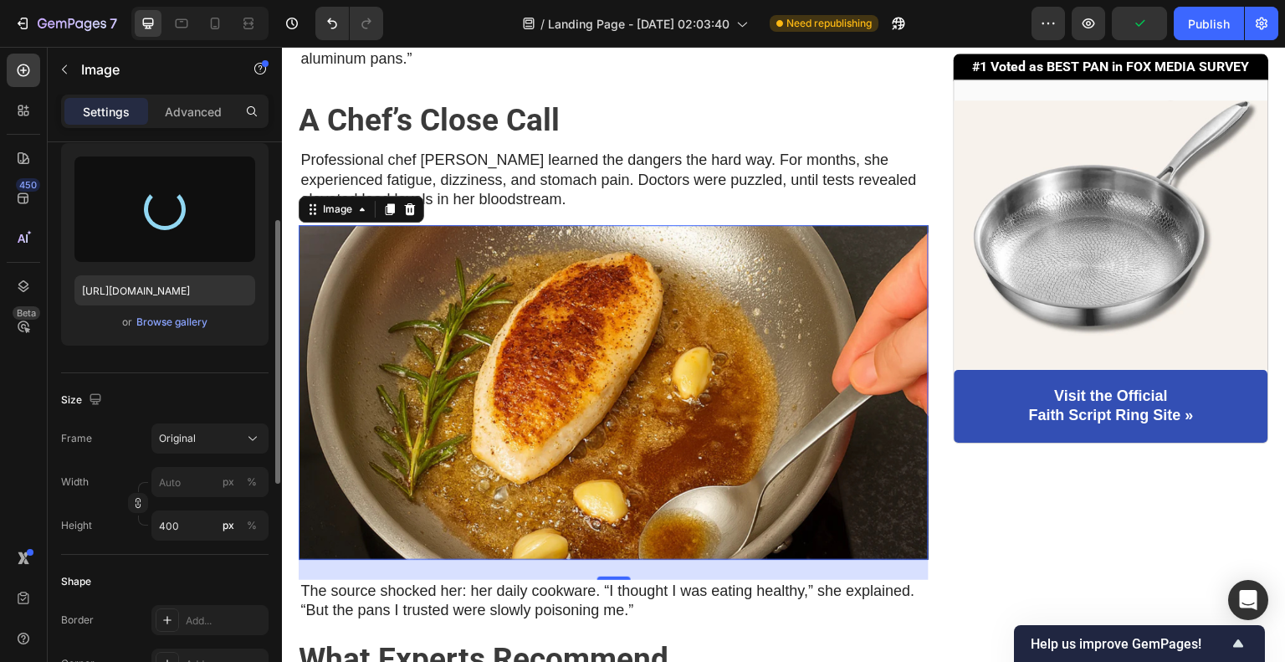
type input "[URL][DOMAIN_NAME]"
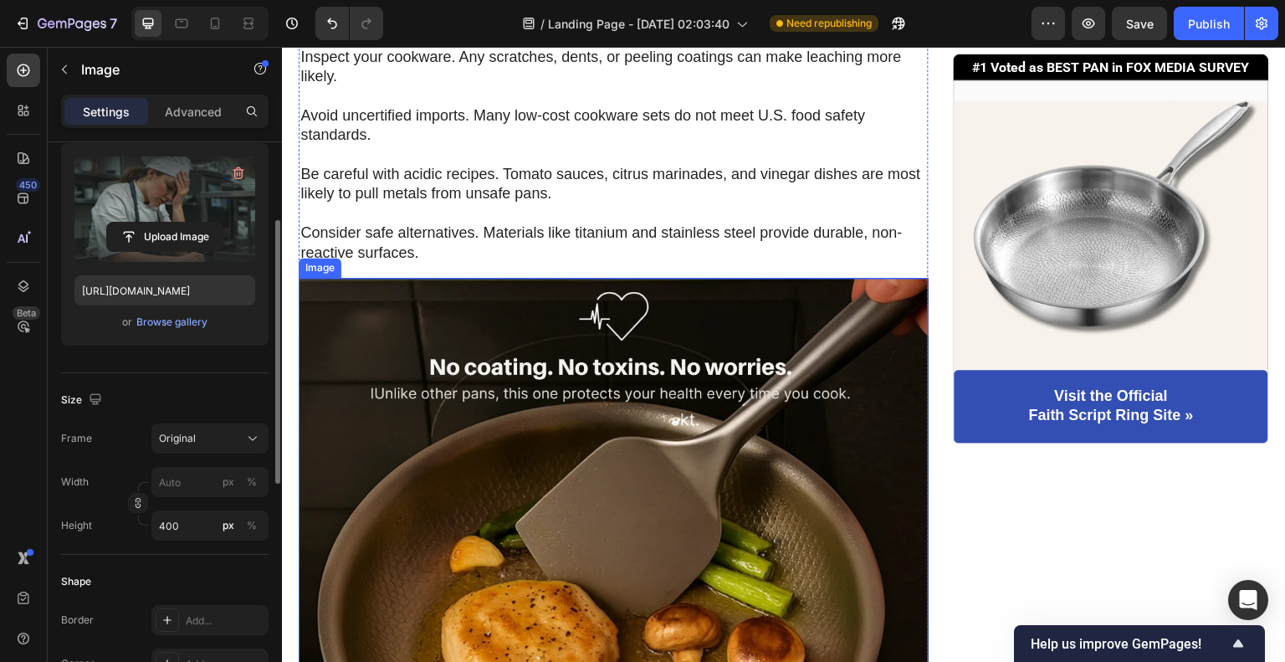
scroll to position [2426, 0]
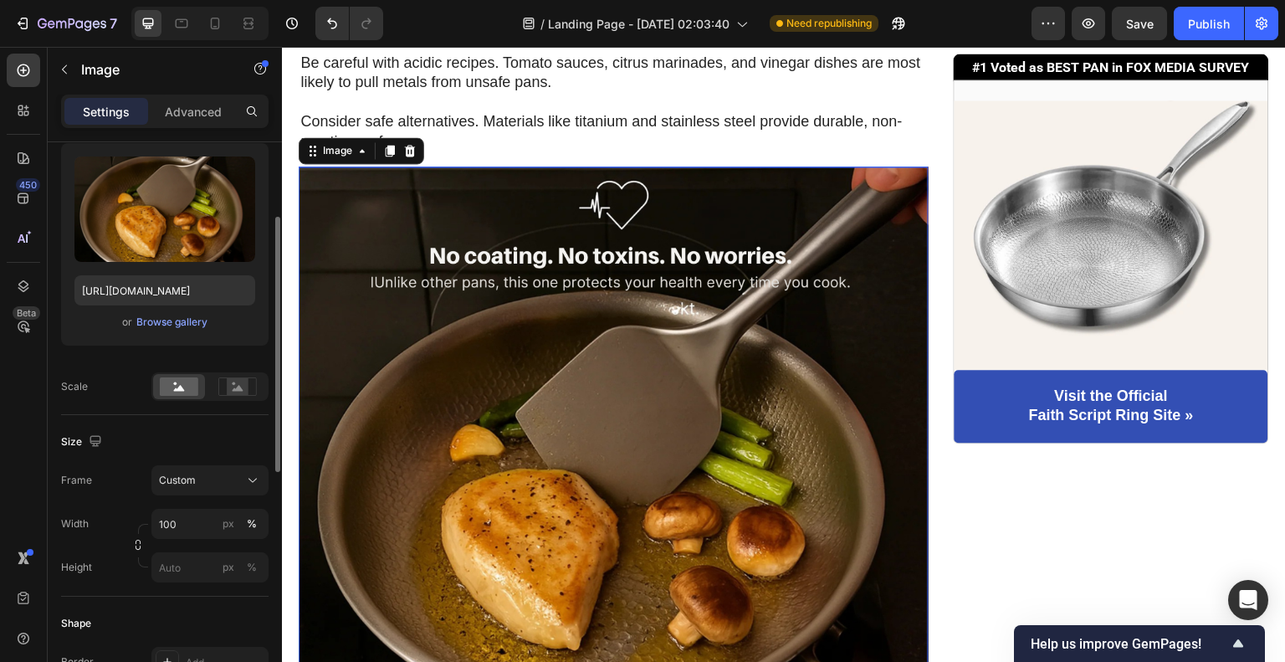
click at [670, 397] on img at bounding box center [614, 481] width 630 height 630
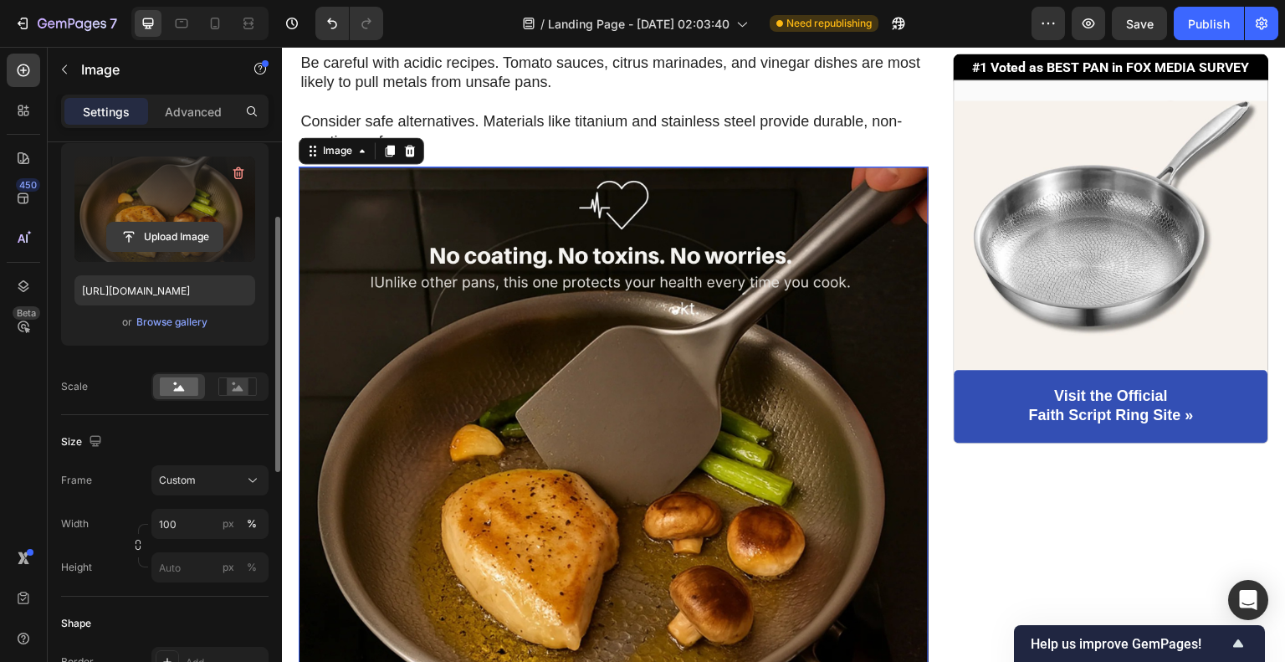
click at [175, 236] on input "file" at bounding box center [164, 237] width 115 height 28
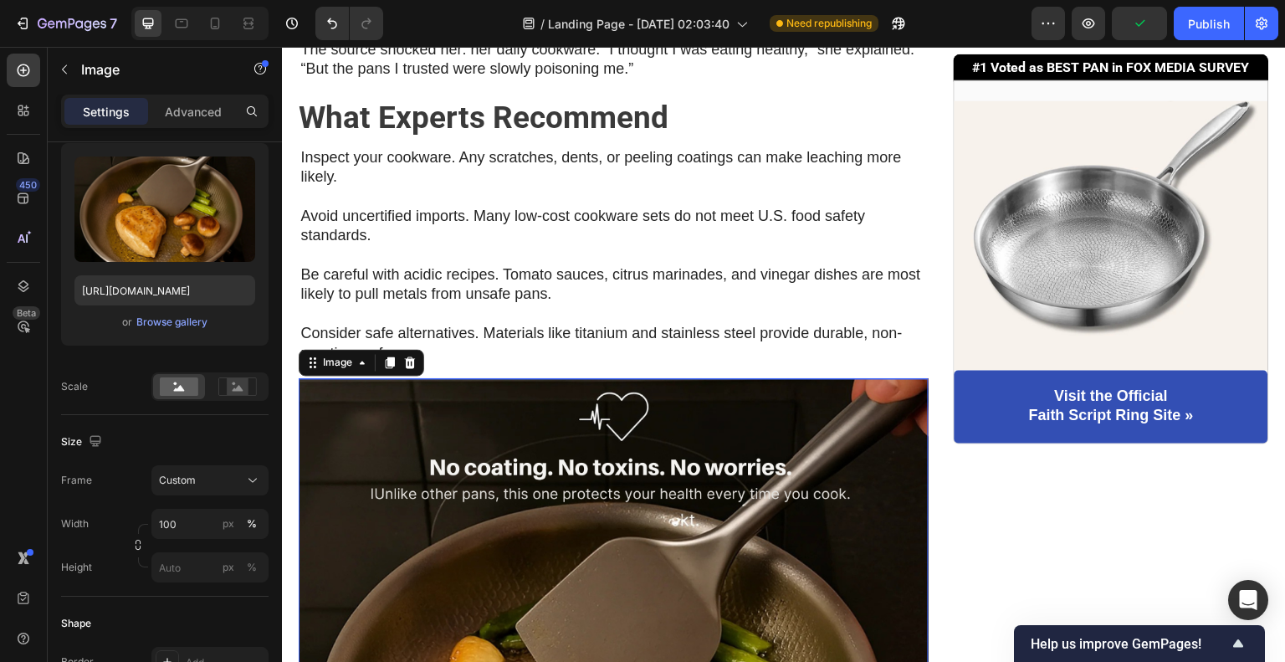
scroll to position [2343, 0]
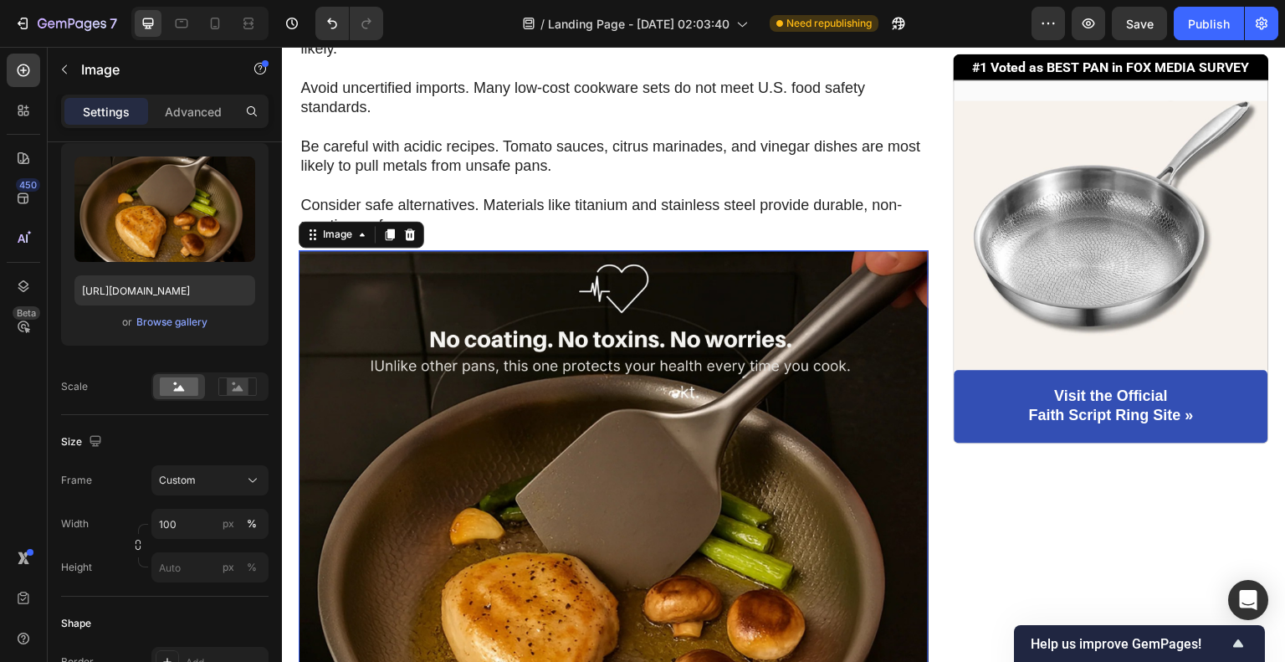
click at [654, 461] on img at bounding box center [614, 565] width 630 height 630
click at [189, 298] on input "[URL][DOMAIN_NAME]" at bounding box center [164, 290] width 181 height 30
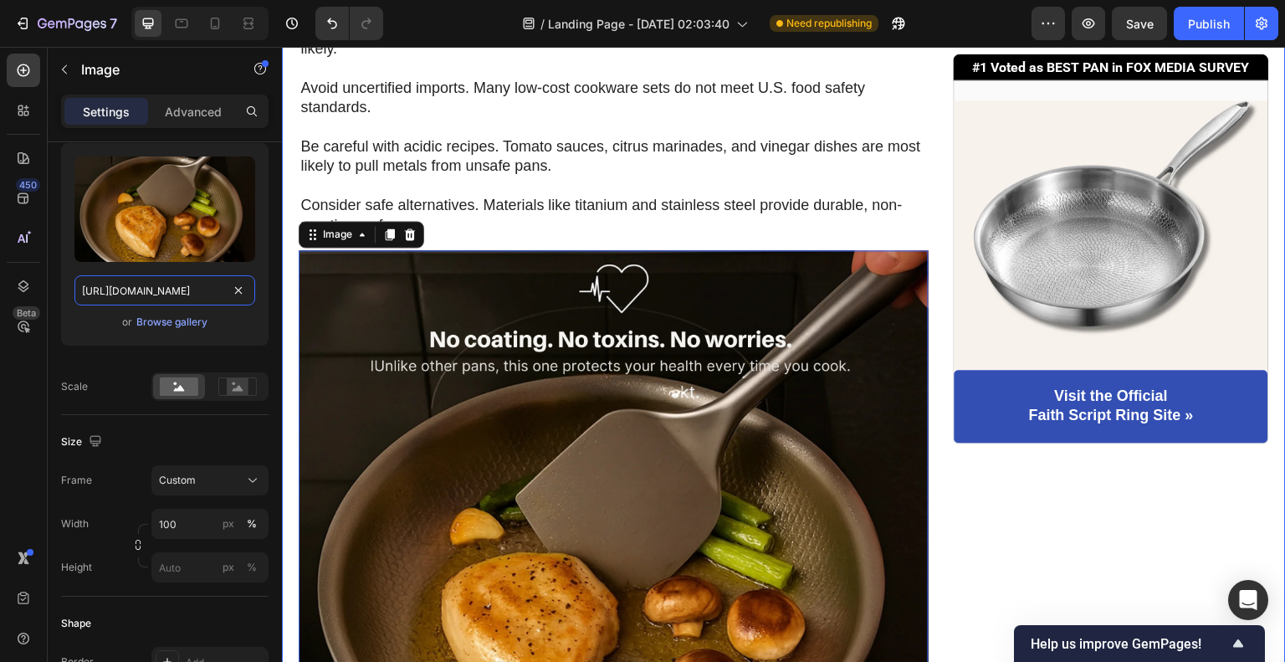
paste input "1_9c83d2fd-63f5-4170-b201-9a082b1e77b8.png?v=1758695960"
type input "[URL][DOMAIN_NAME]"
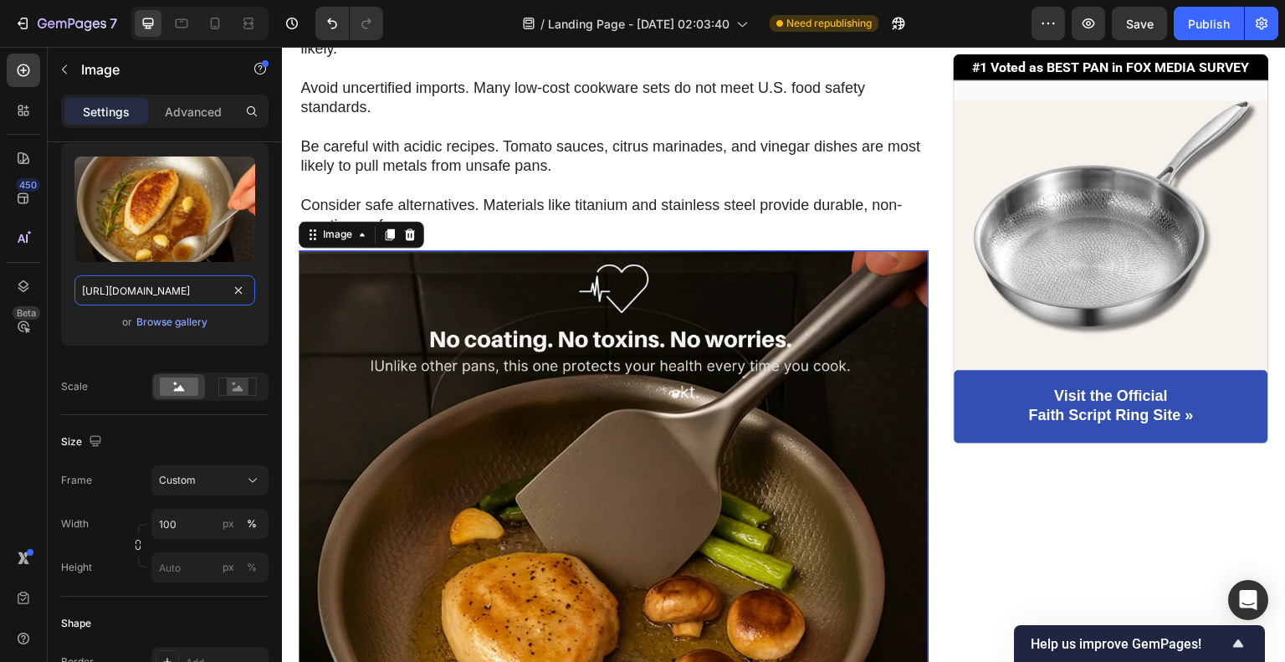
scroll to position [0, 433]
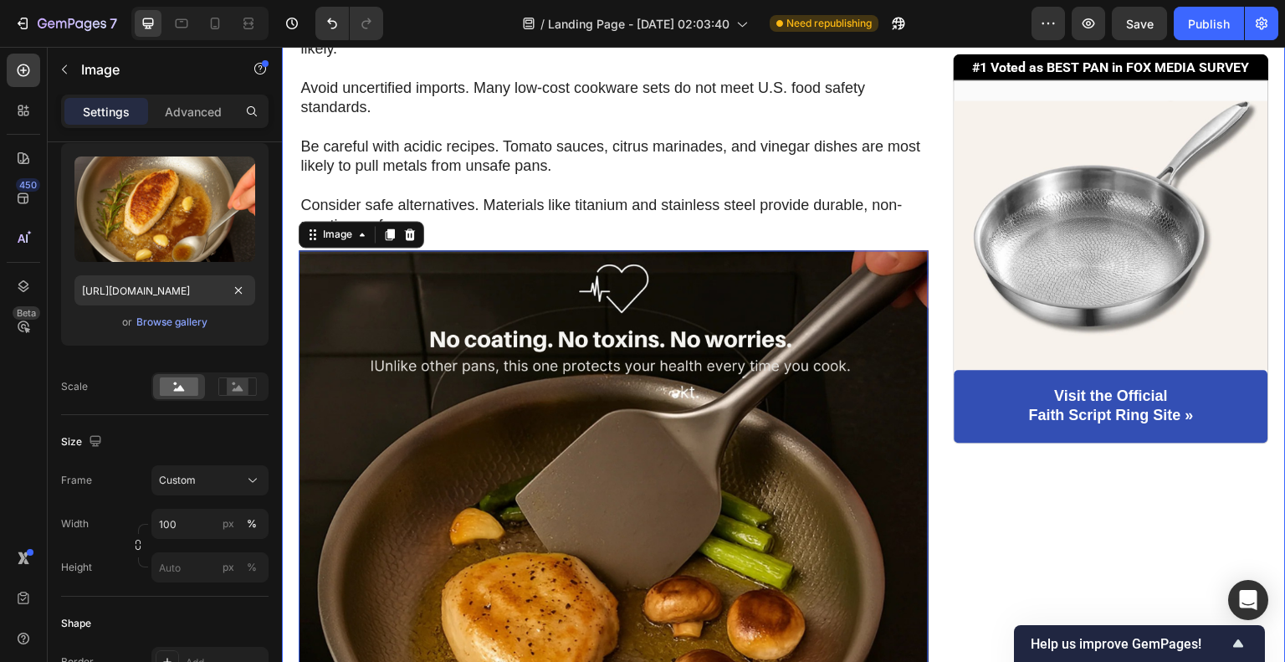
click at [1000, 586] on div "#1 Voted as BEST PAN in FOX MEDIA SURVEY Text Block Image Visit the Official Fa…" at bounding box center [1111, 150] width 315 height 4232
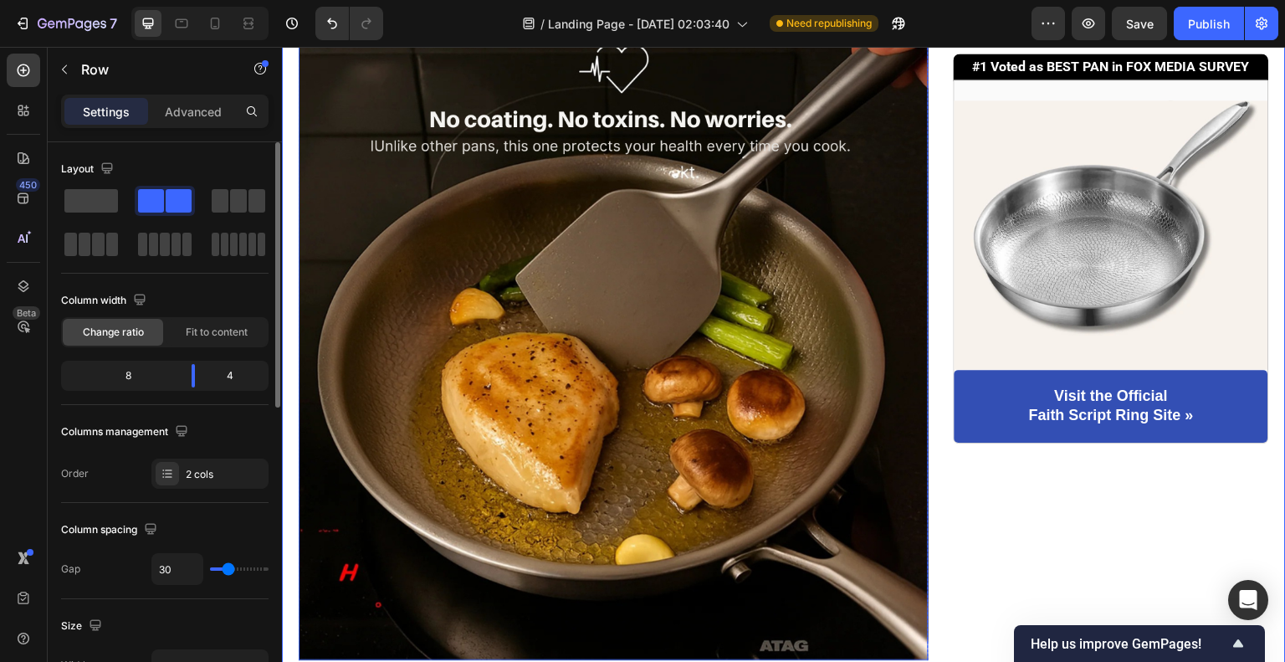
scroll to position [2594, 0]
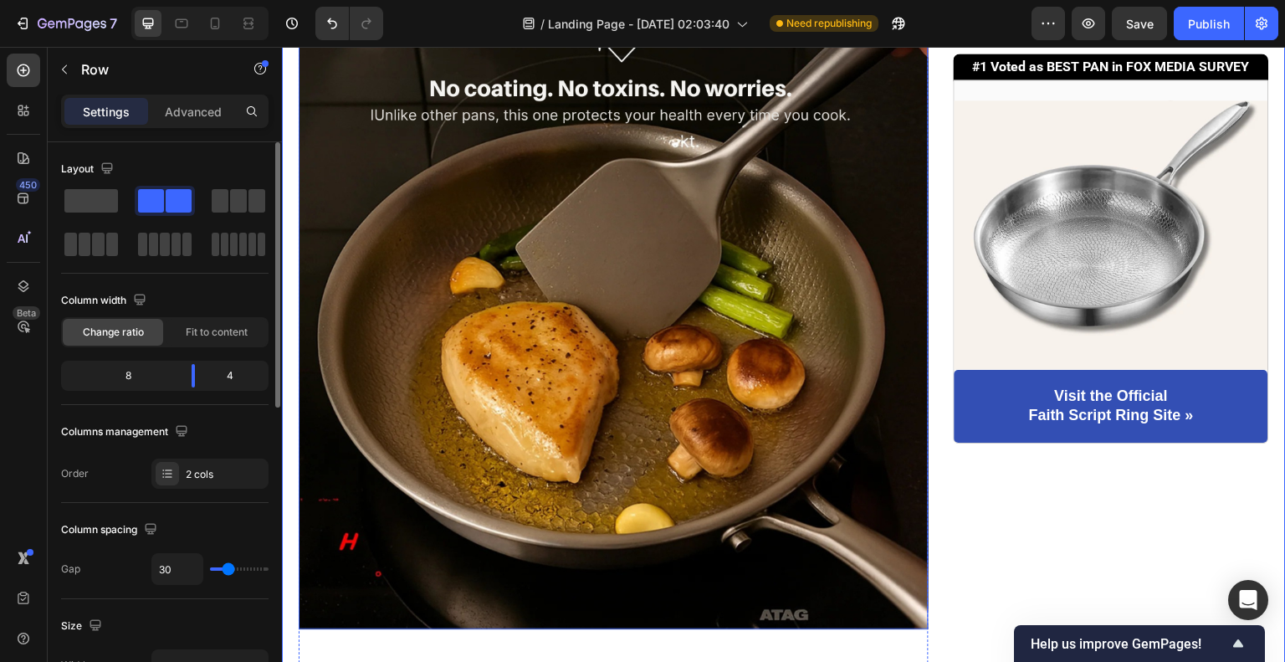
click at [683, 447] on img at bounding box center [614, 314] width 630 height 630
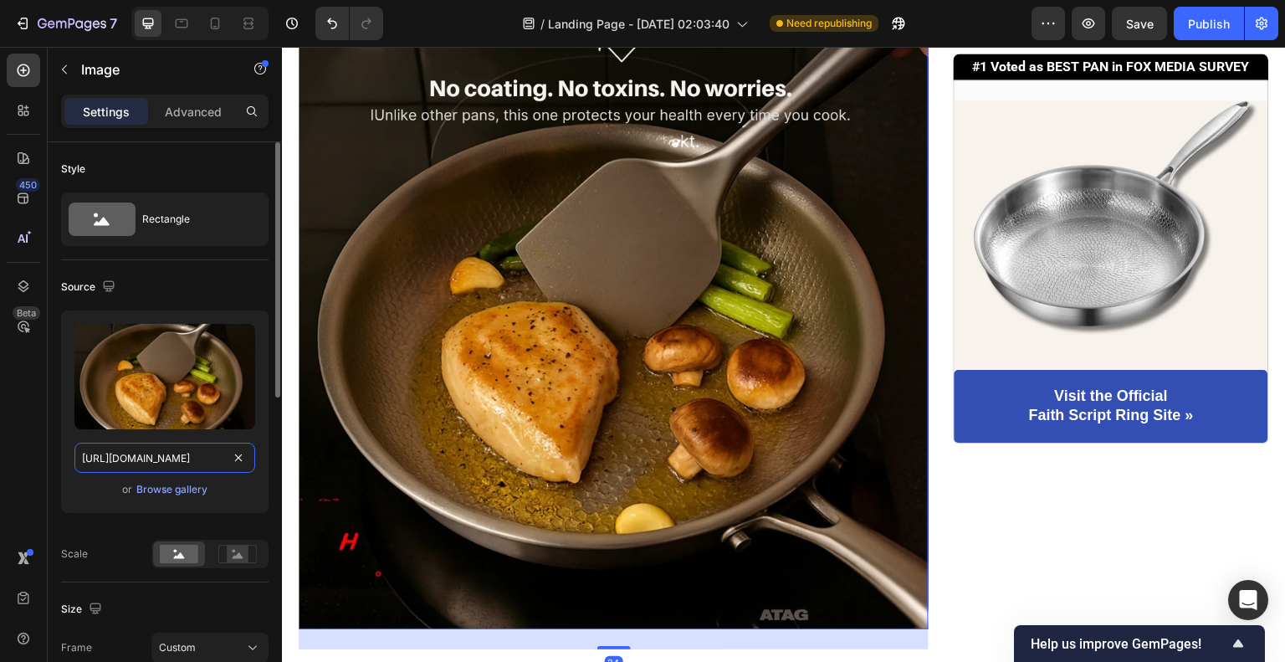
click at [198, 461] on input "[URL][DOMAIN_NAME]" at bounding box center [164, 458] width 181 height 30
paste input "1_9c83d2fd-63f5-4170-b201-9a082b1e77b8.png?v=1758695960"
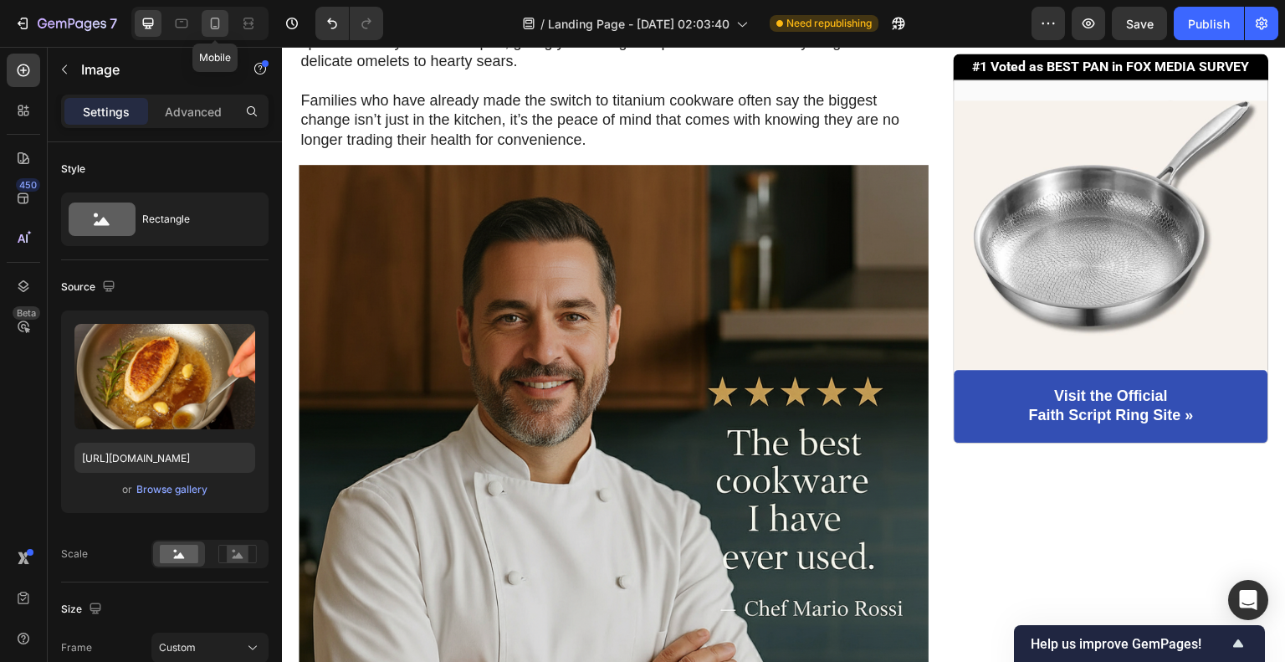
scroll to position [0, 0]
click at [217, 33] on div at bounding box center [215, 23] width 27 height 27
type input "[URL][DOMAIN_NAME]"
type input "200"
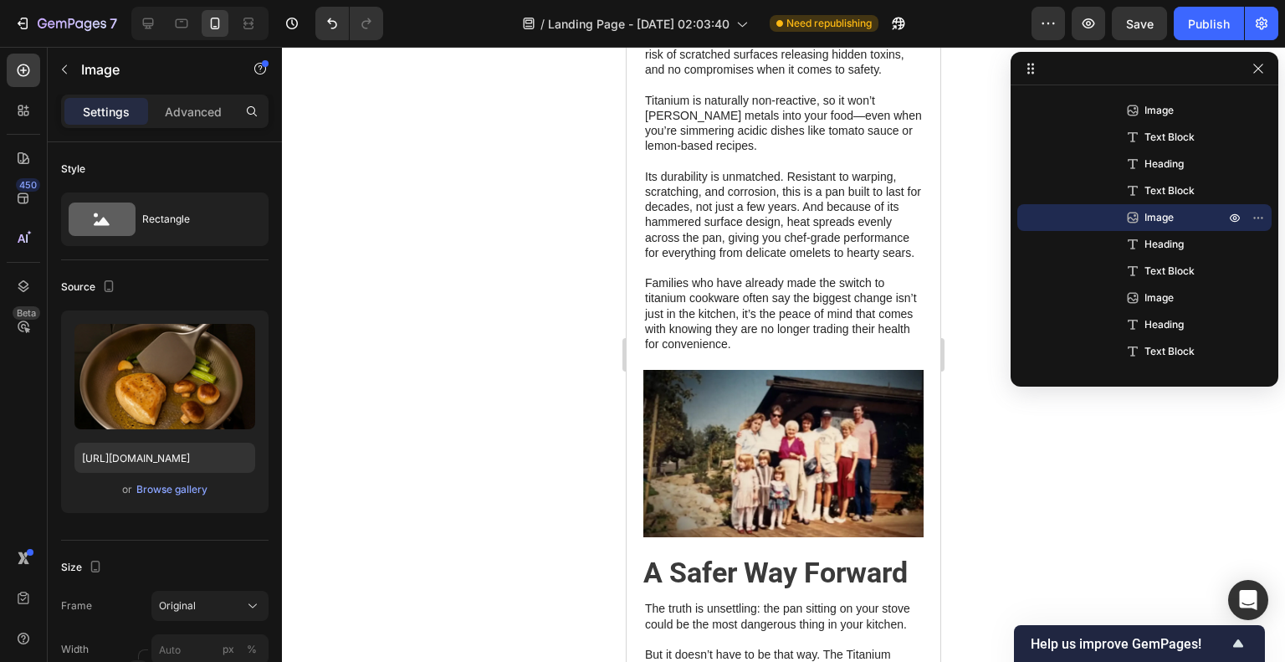
scroll to position [2393, 0]
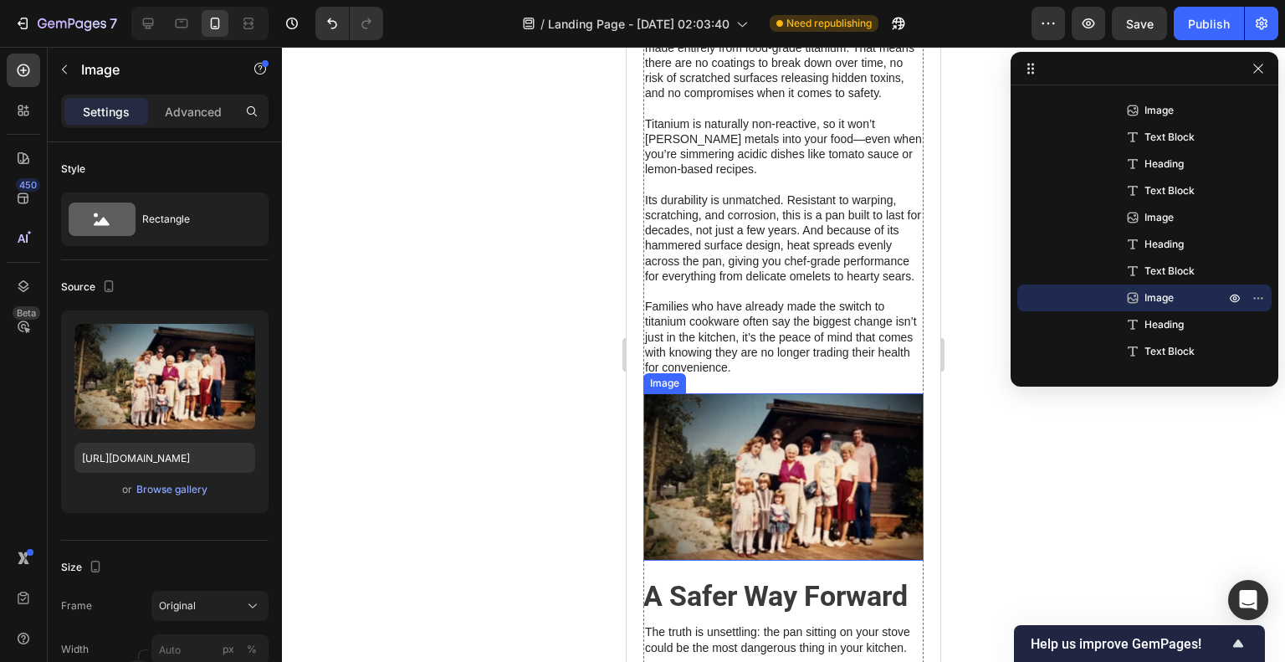
click at [831, 561] on img at bounding box center [783, 476] width 280 height 167
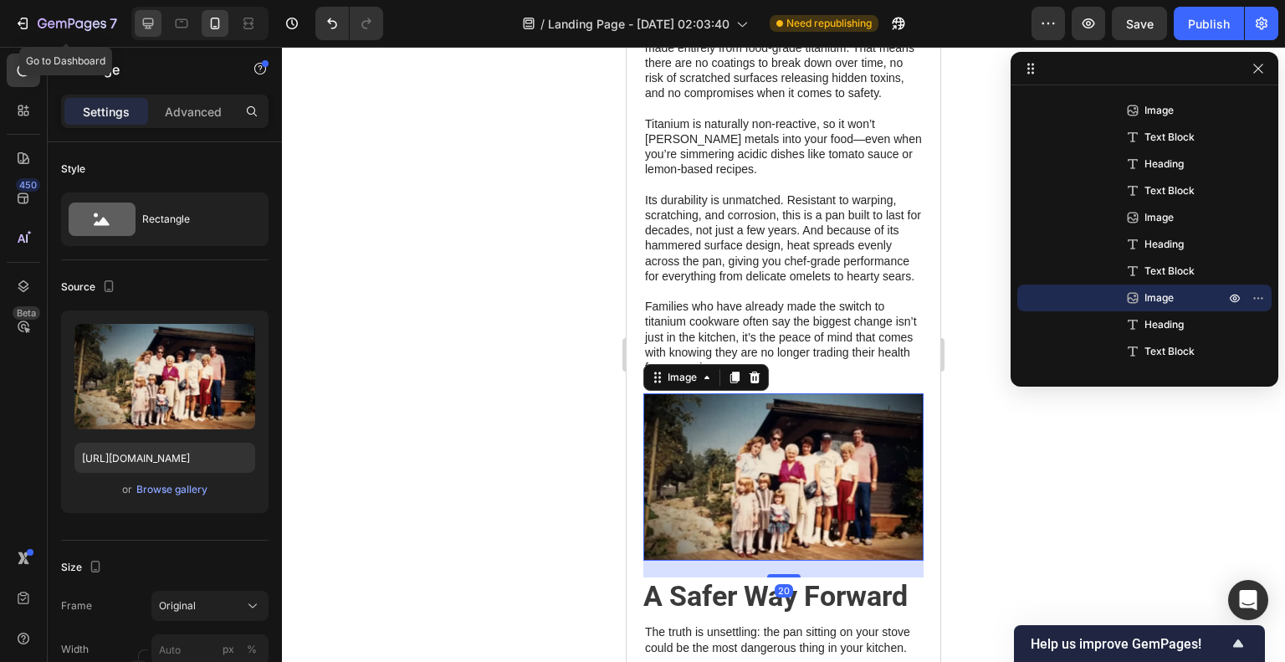
click at [146, 26] on icon at bounding box center [148, 23] width 11 height 11
type input "[URL][DOMAIN_NAME]"
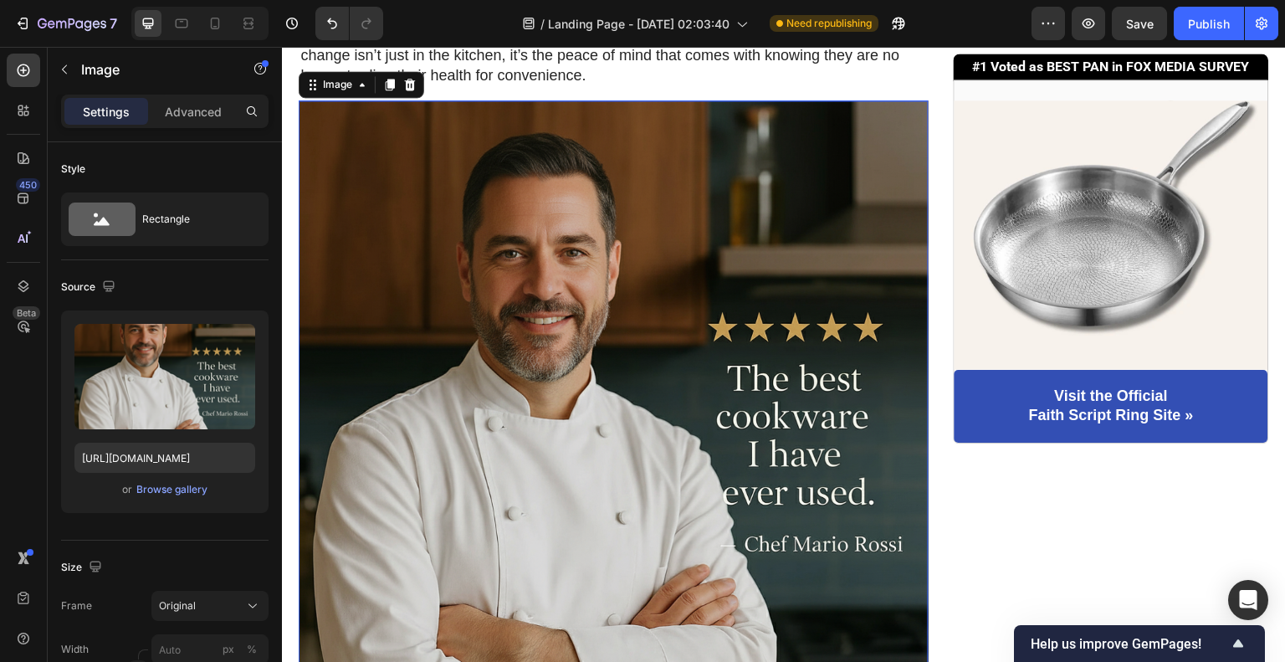
scroll to position [3299, 0]
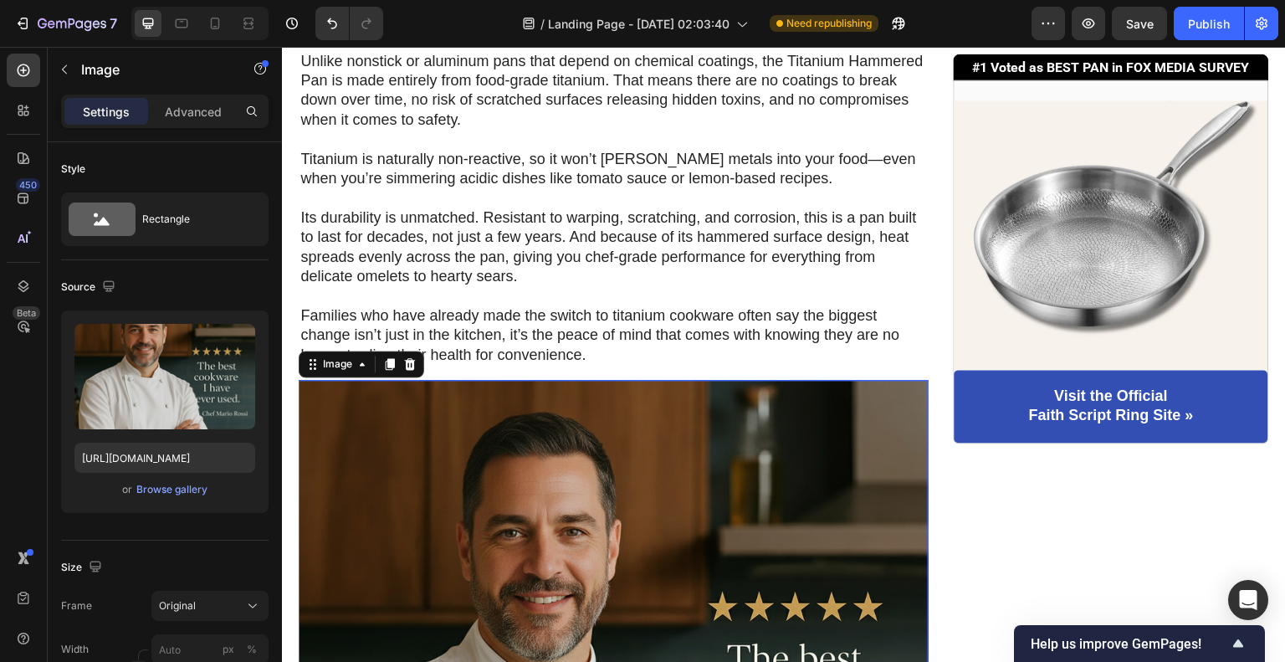
click at [194, 454] on input "[URL][DOMAIN_NAME]" at bounding box center [164, 458] width 181 height 30
click at [229, 22] on div at bounding box center [199, 23] width 137 height 33
click at [226, 22] on div at bounding box center [215, 23] width 27 height 27
type input "[URL][DOMAIN_NAME]"
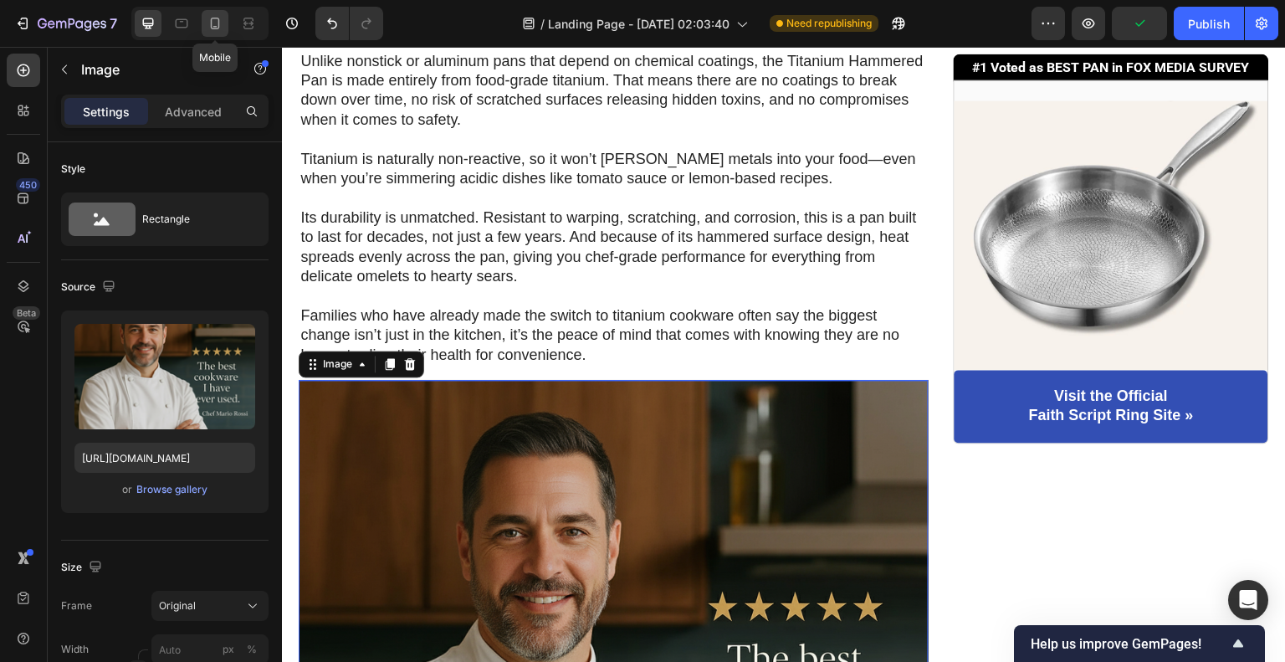
type input "200"
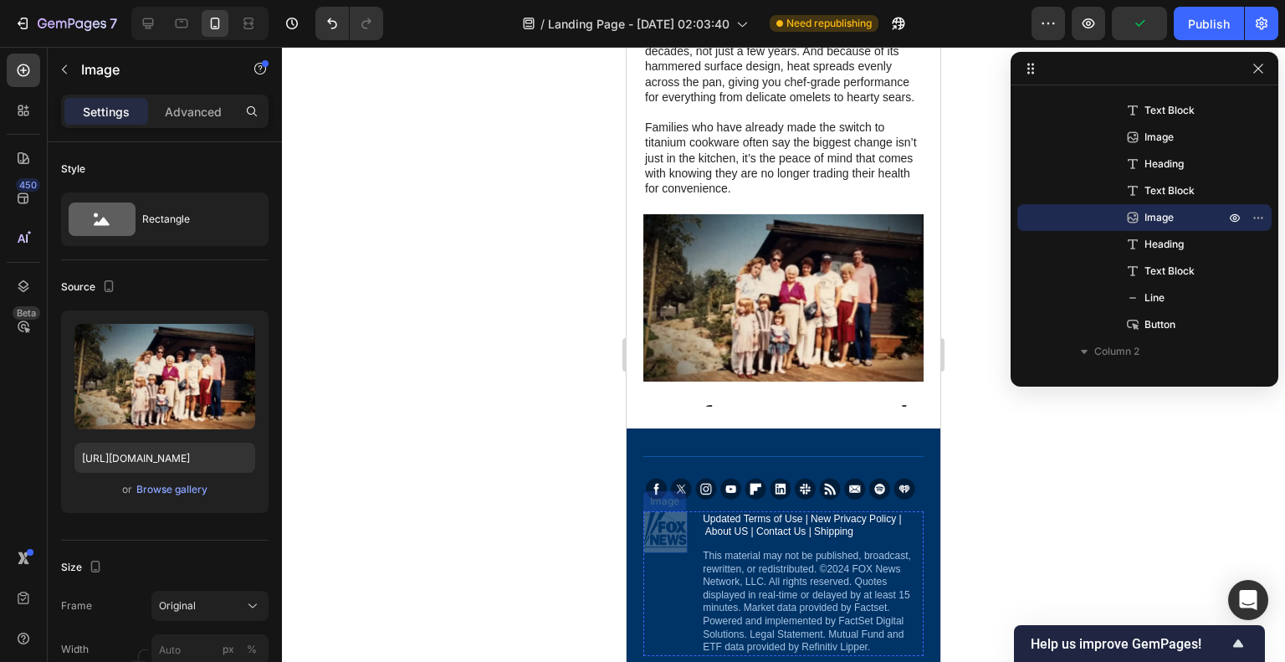
scroll to position [2552, 0]
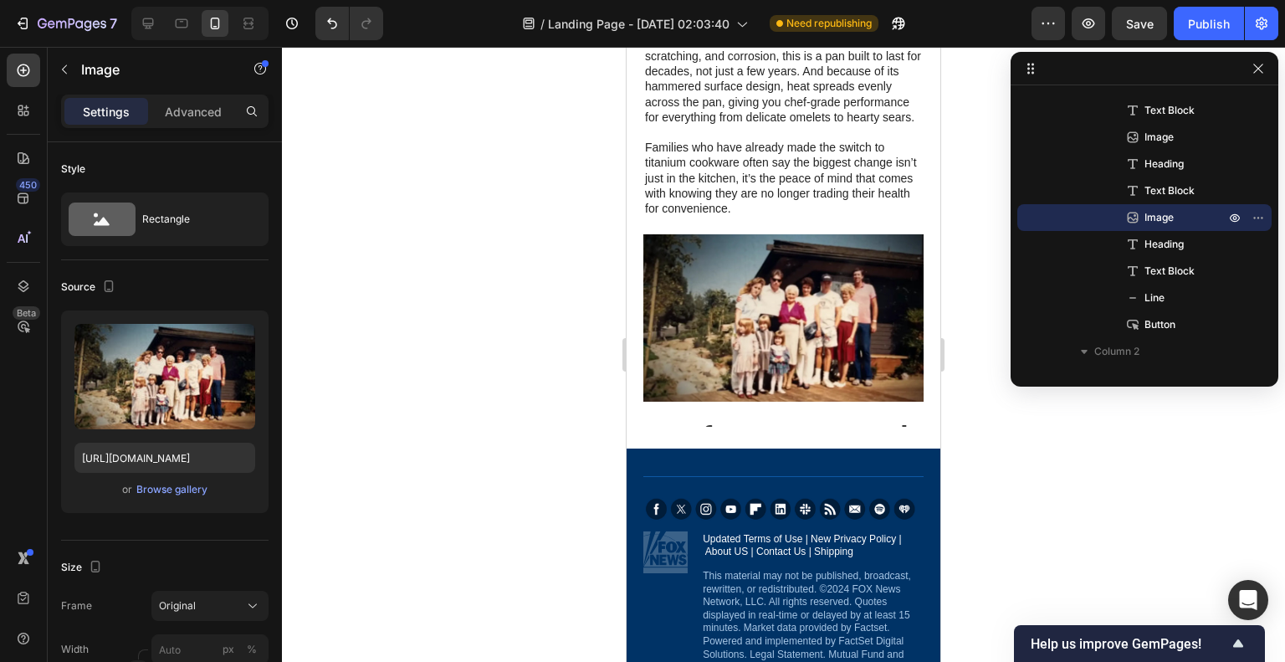
click at [745, 381] on img at bounding box center [783, 317] width 280 height 167
click at [795, 310] on img at bounding box center [783, 317] width 280 height 167
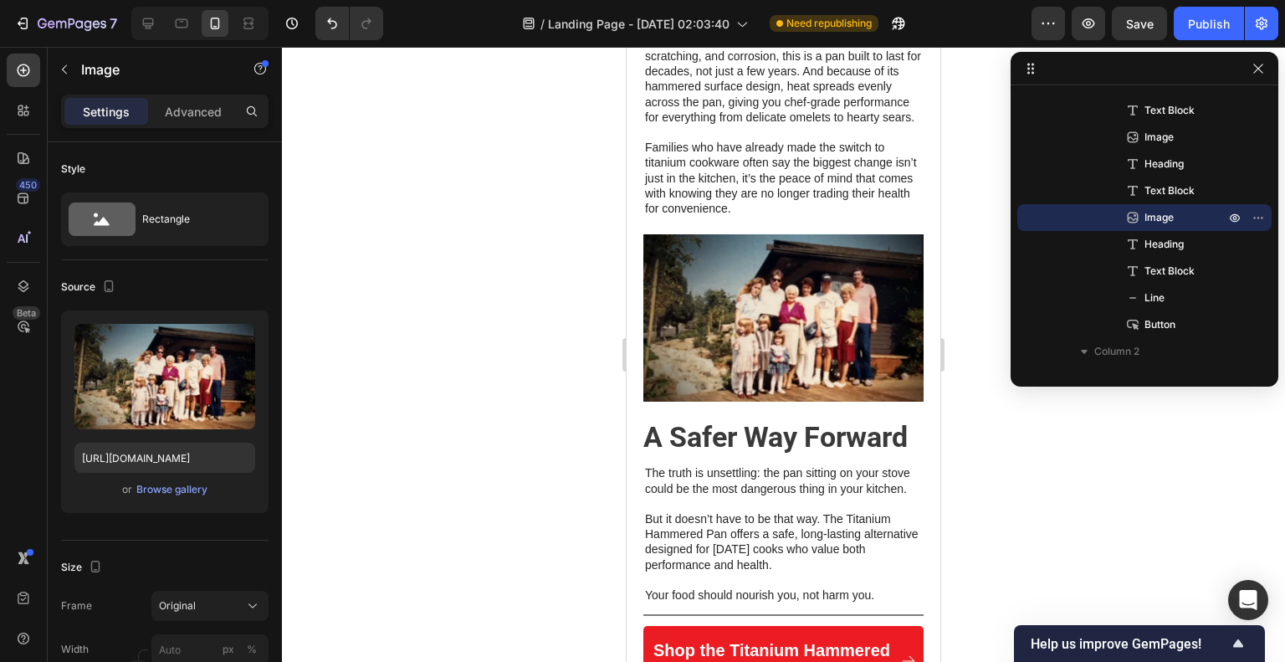
click at [790, 325] on img at bounding box center [783, 317] width 280 height 167
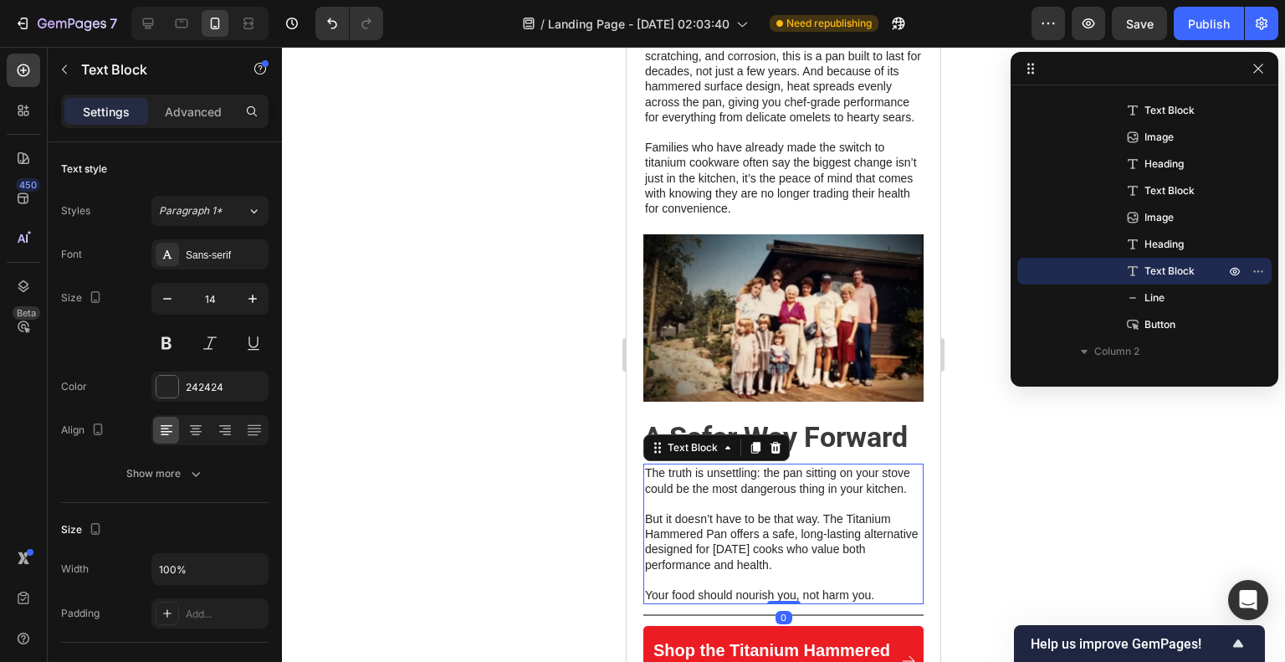
click at [837, 495] on p "The truth is unsettling: the pan sitting on your stove could be the most danger…" at bounding box center [783, 480] width 277 height 30
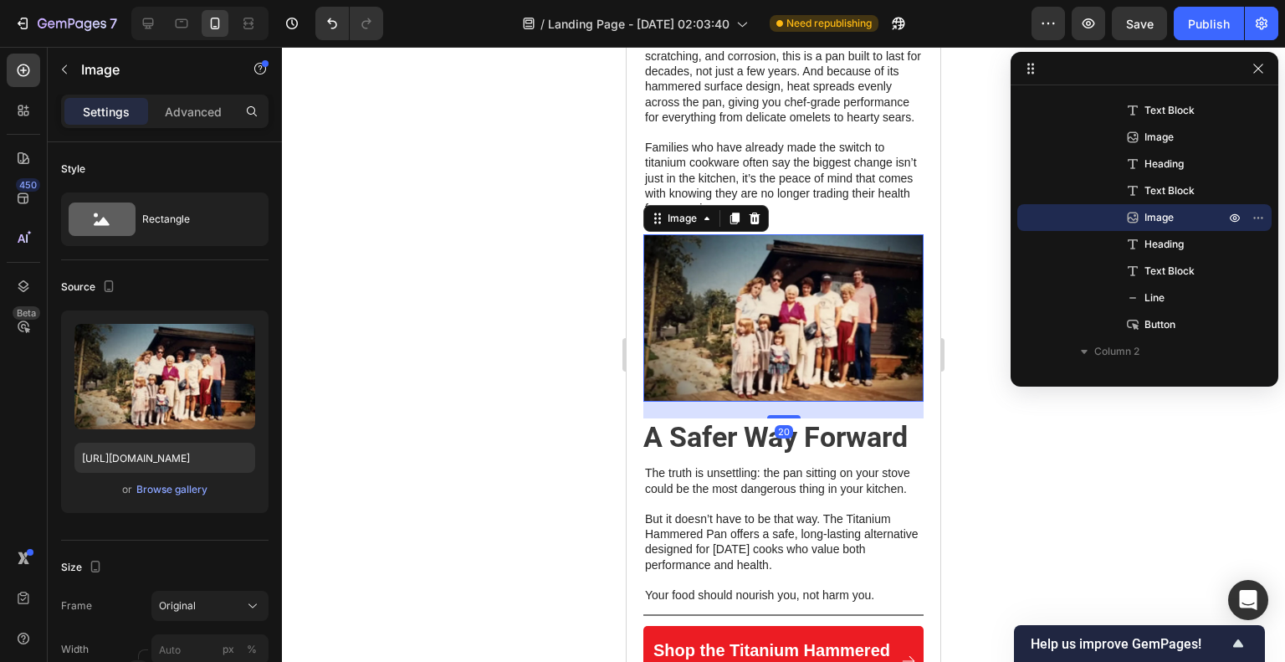
click at [843, 356] on img at bounding box center [783, 317] width 280 height 167
click at [174, 458] on input "[URL][DOMAIN_NAME]" at bounding box center [164, 458] width 181 height 30
paste input "5_8aac4845-bd81-4f21-90a0-e839c39100e2.png?v=1758695964"
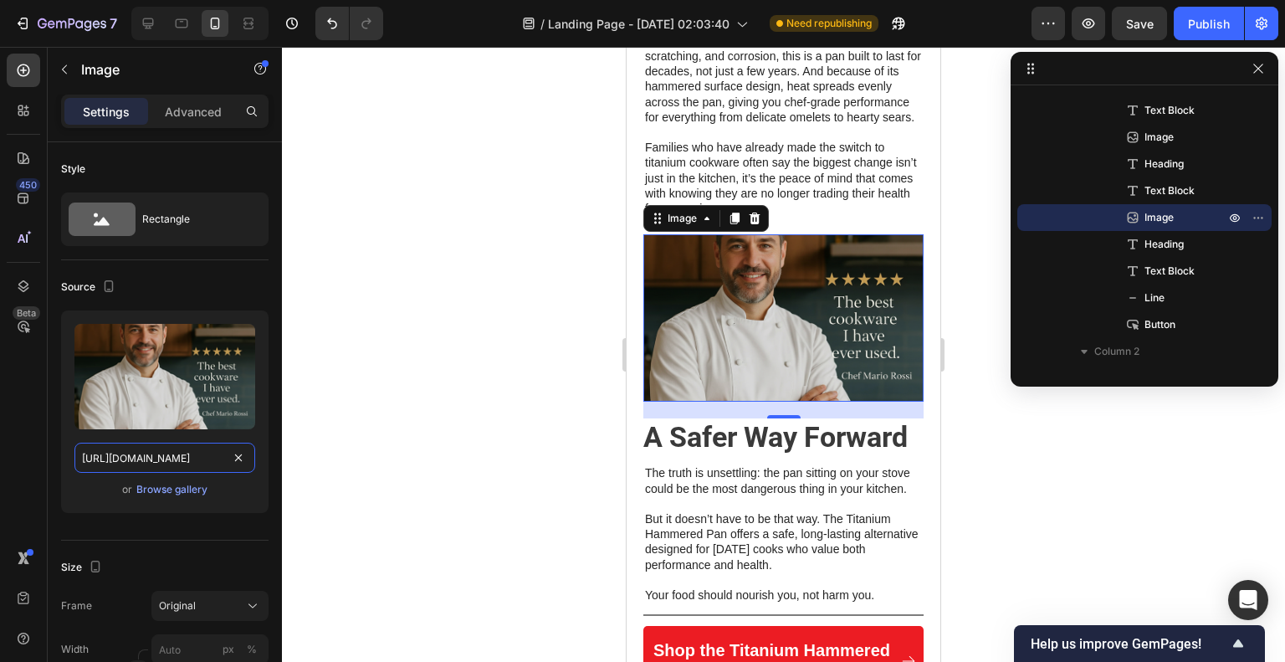
type input "[URL][DOMAIN_NAME]"
click at [991, 545] on div at bounding box center [783, 354] width 1003 height 615
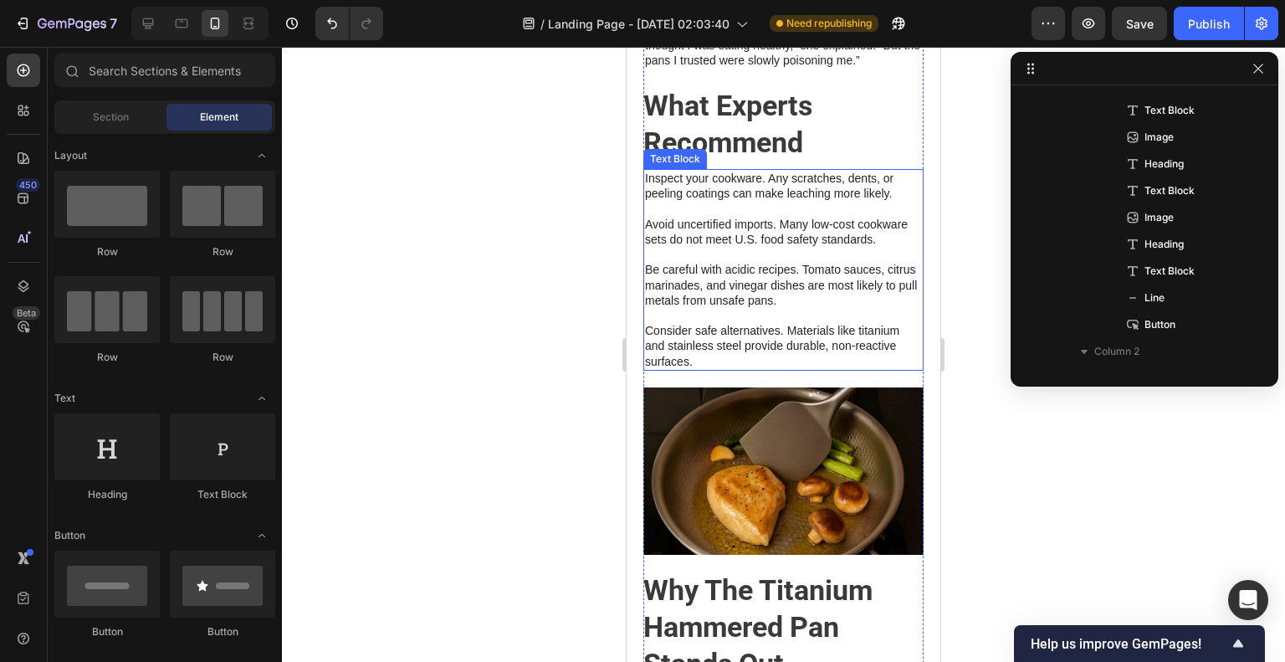
scroll to position [1715, 0]
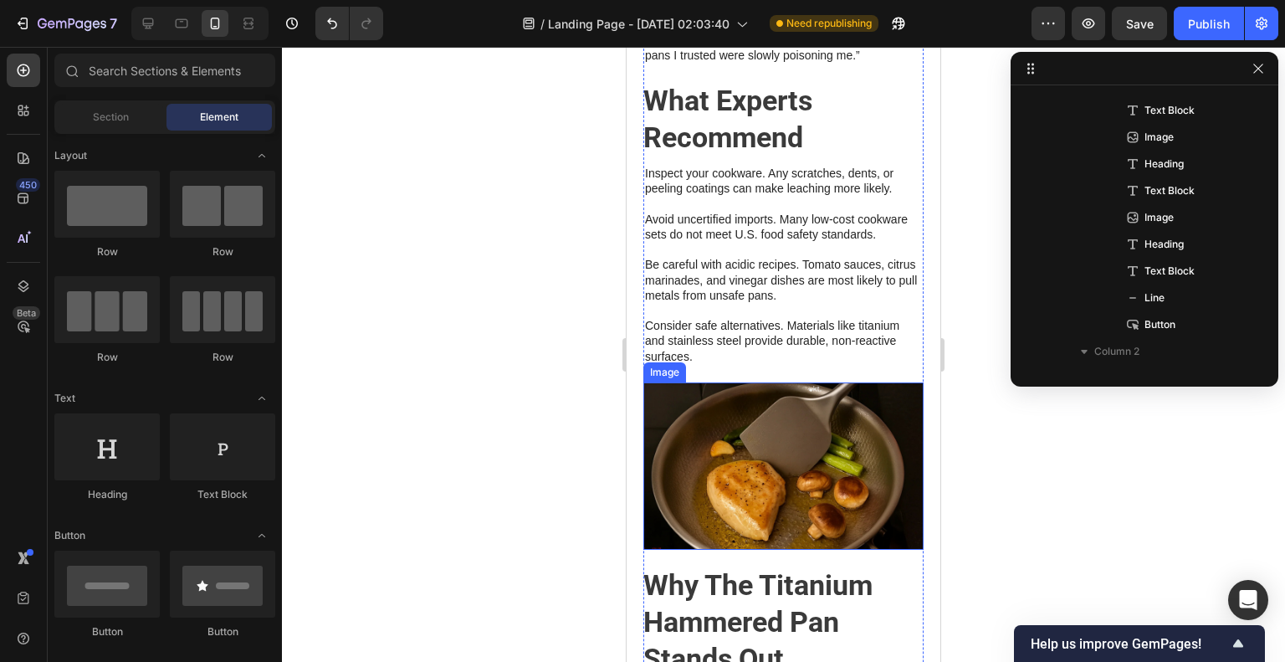
click at [779, 460] on img at bounding box center [783, 465] width 280 height 167
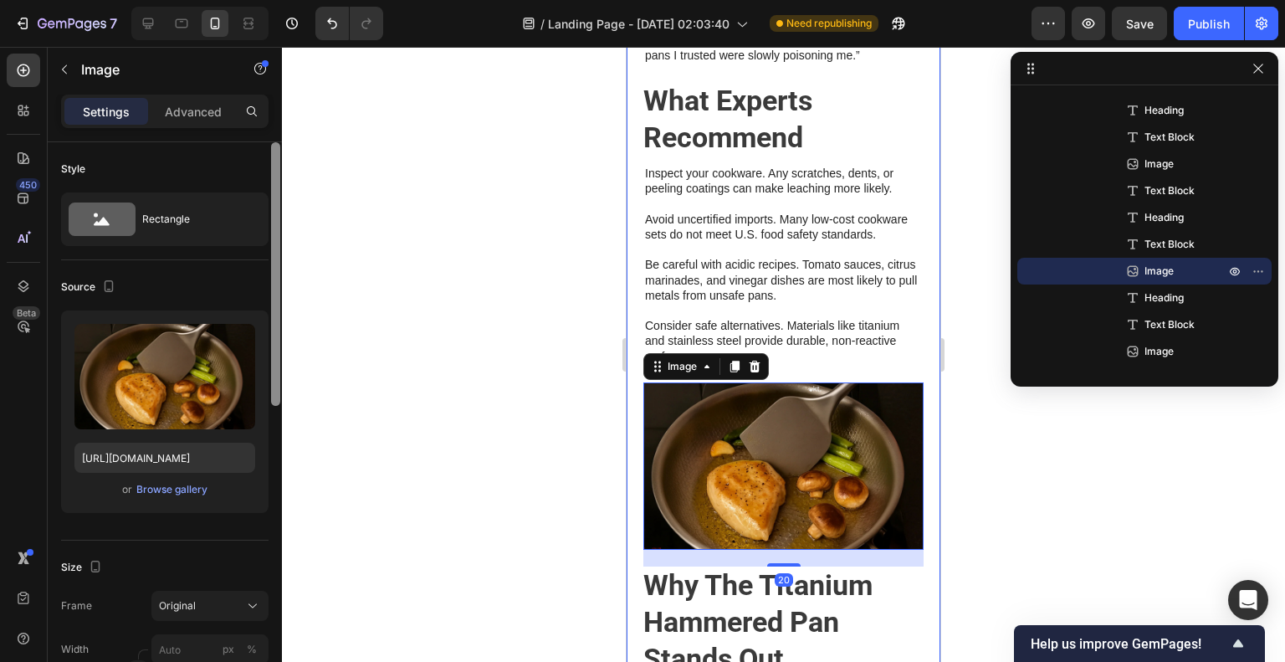
drag, startPoint x: 166, startPoint y: 402, endPoint x: 273, endPoint y: 172, distance: 253.8
click at [351, 0] on div "7 / Landing Page - [DATE] 02:03:40 Need republishing Preview Save Publish 450 B…" at bounding box center [642, 0] width 1285 height 0
click at [148, 26] on icon at bounding box center [148, 23] width 11 height 11
type input "[URL][DOMAIN_NAME]"
type input "100"
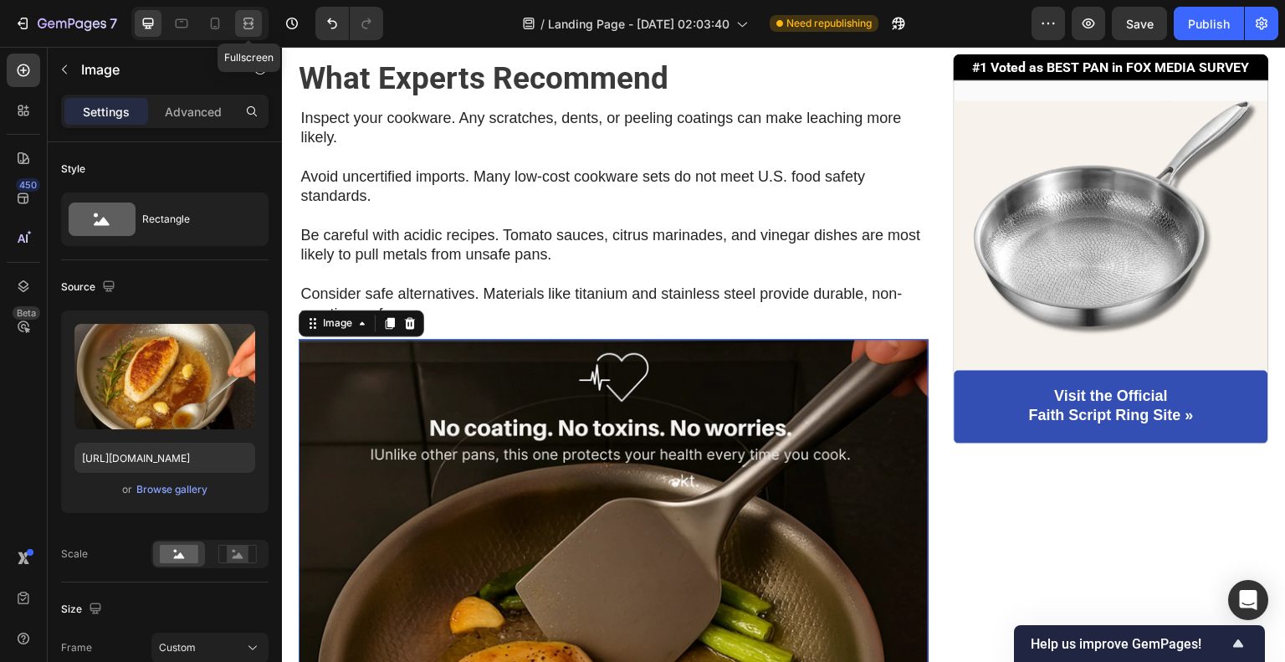
click at [245, 33] on div at bounding box center [248, 23] width 27 height 27
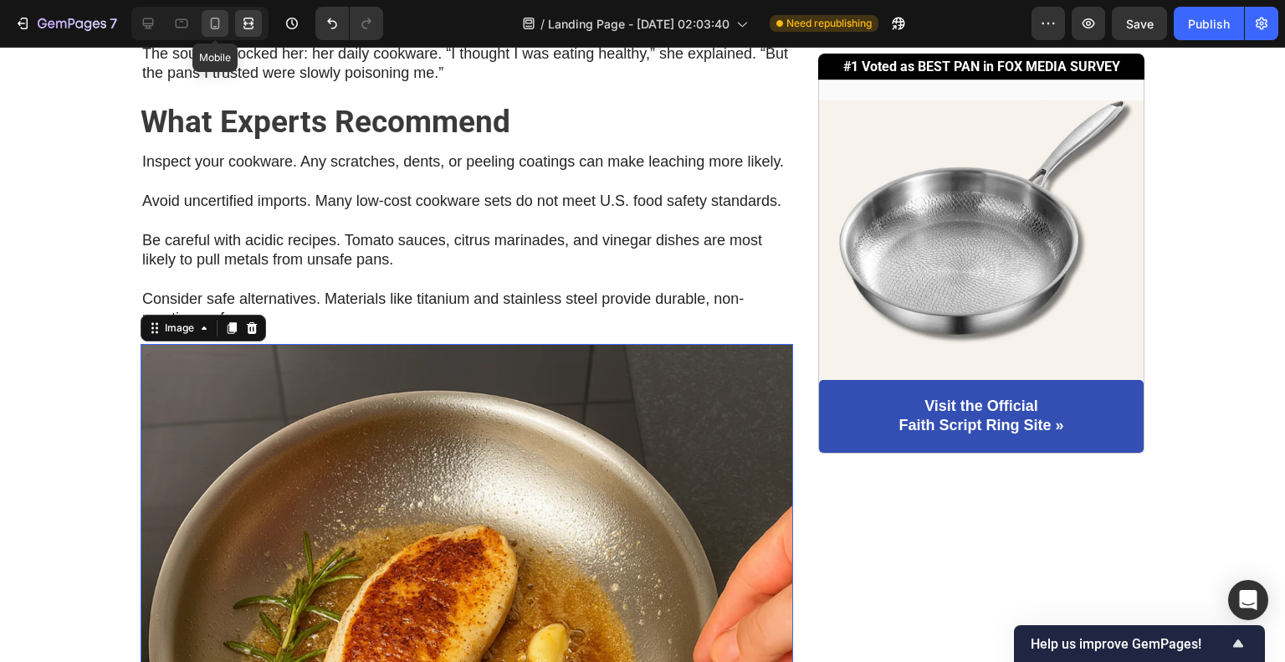
click at [218, 28] on icon at bounding box center [215, 24] width 9 height 12
type input "[URL][DOMAIN_NAME]"
type input "200"
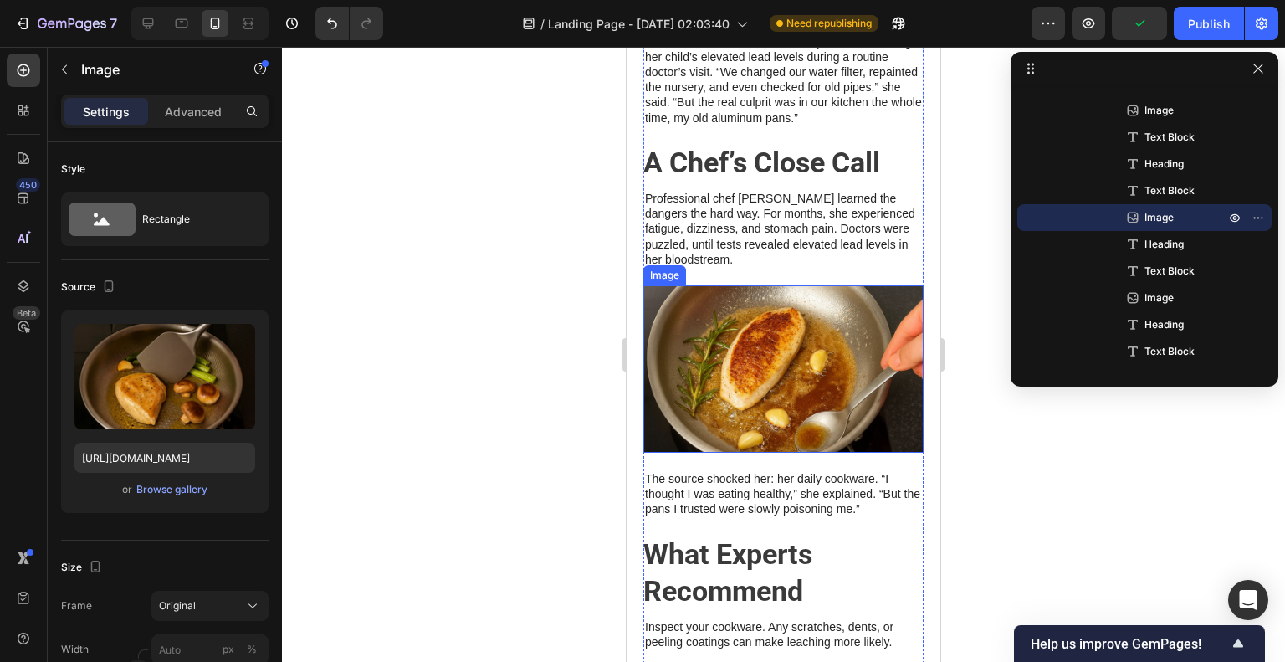
scroll to position [1252, 0]
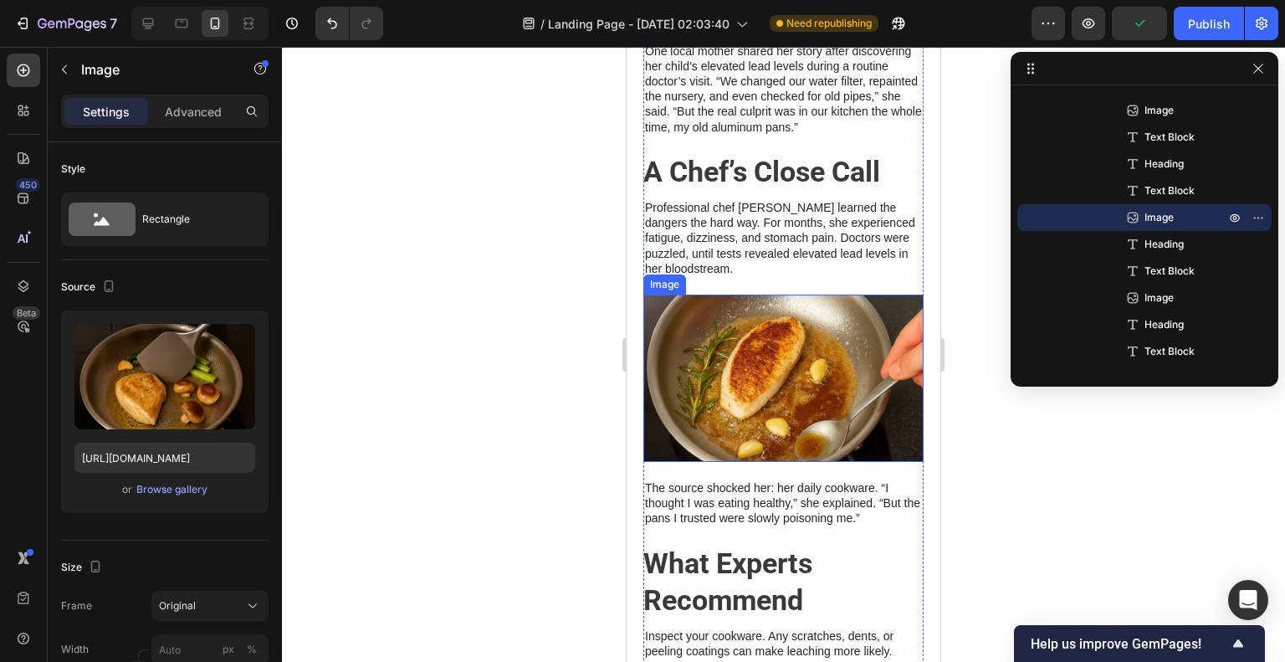
click at [796, 391] on img at bounding box center [783, 377] width 280 height 167
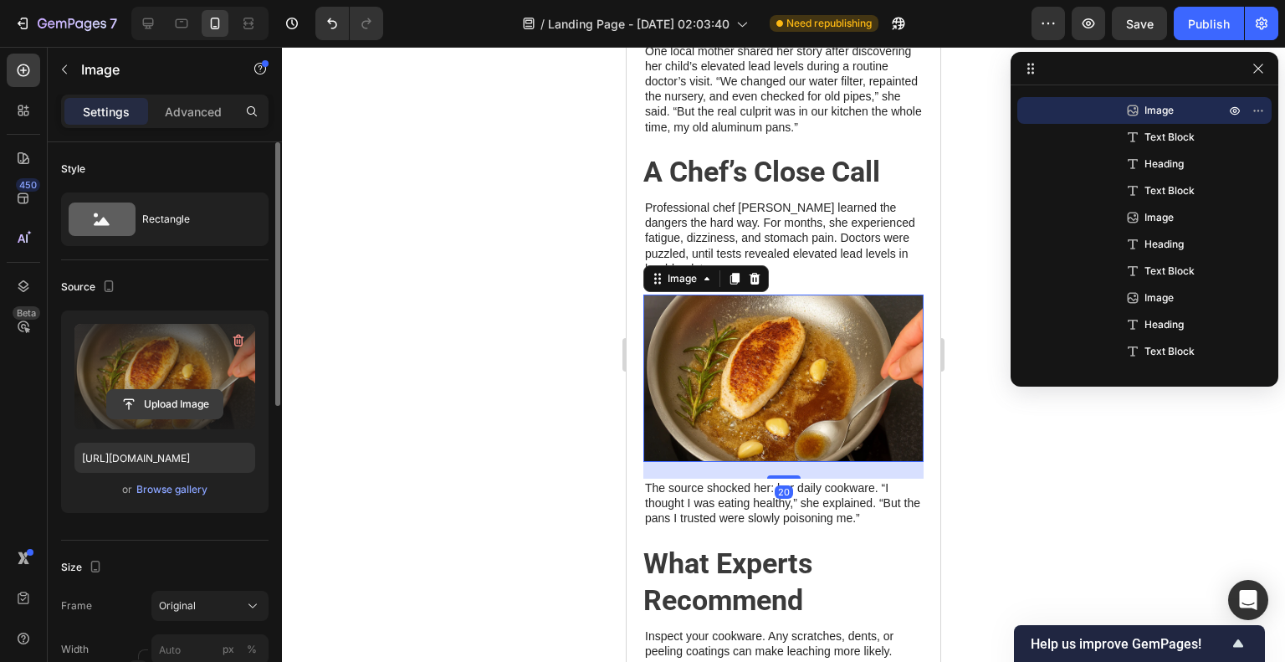
click at [141, 402] on input "file" at bounding box center [164, 404] width 115 height 28
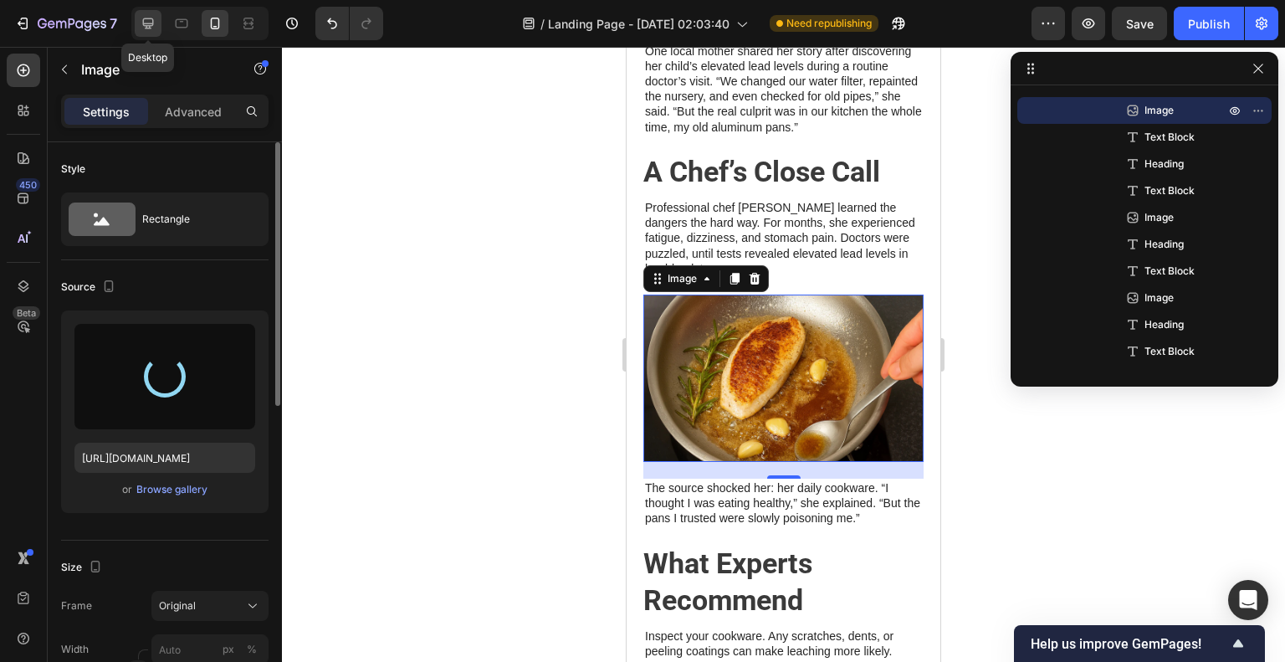
type input "[URL][DOMAIN_NAME]"
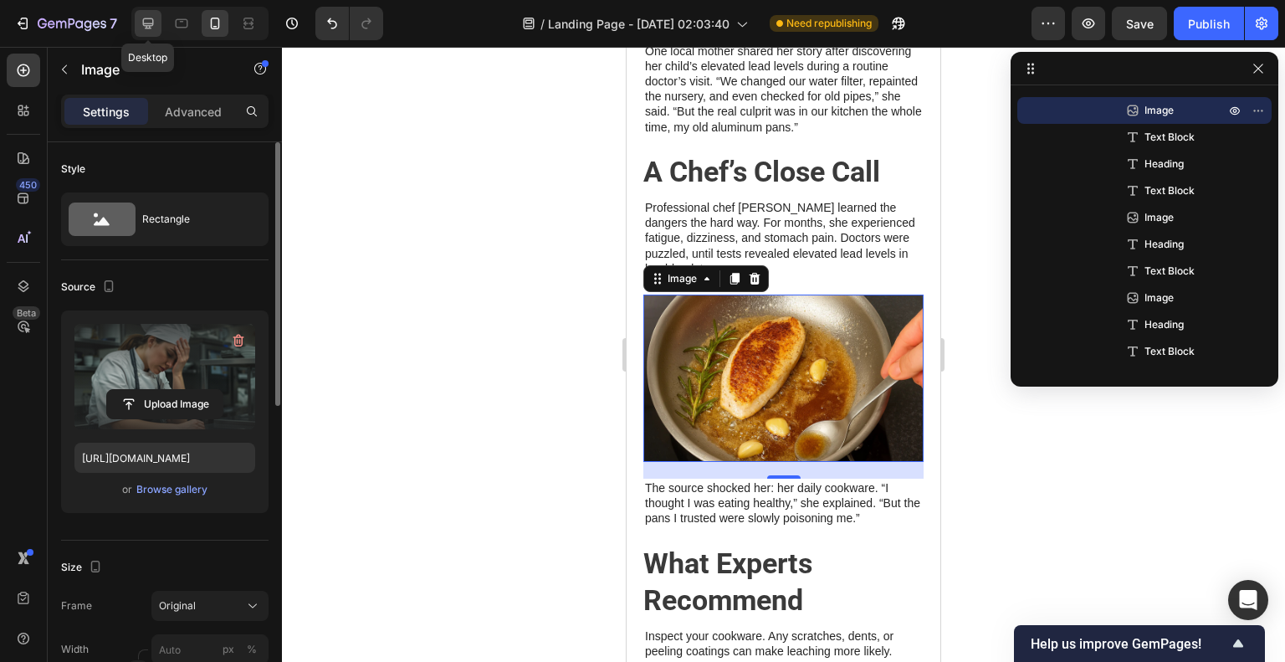
click at [154, 17] on icon at bounding box center [148, 23] width 17 height 17
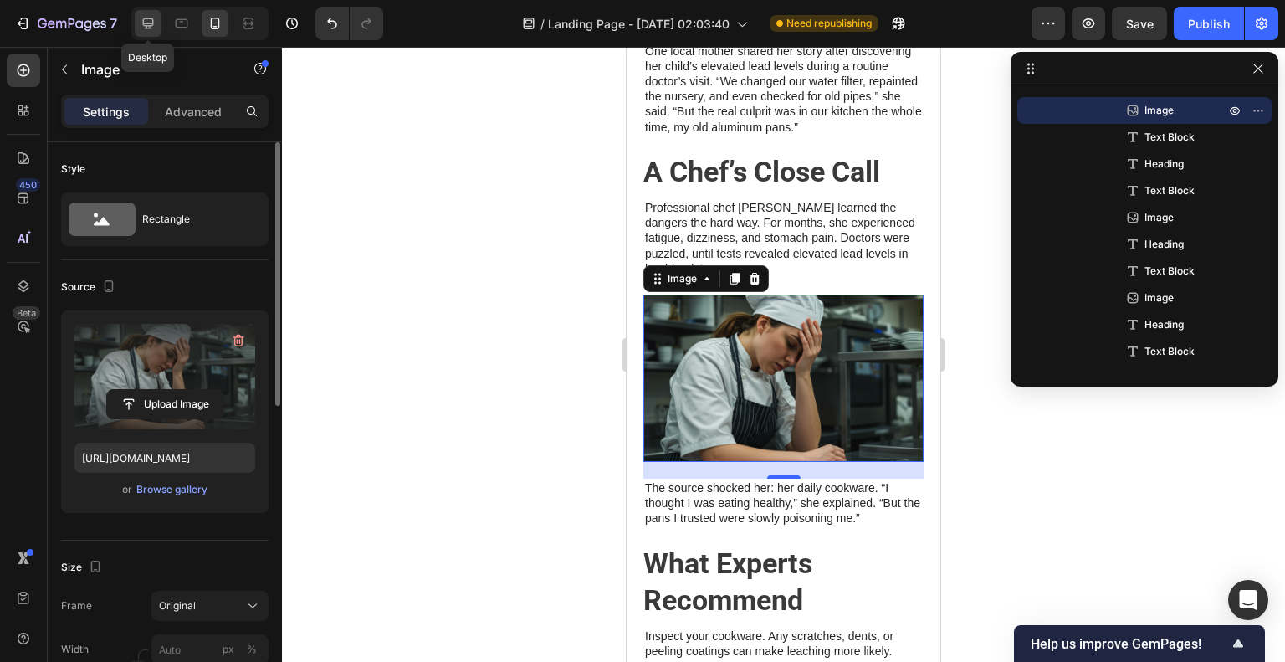
type input "400"
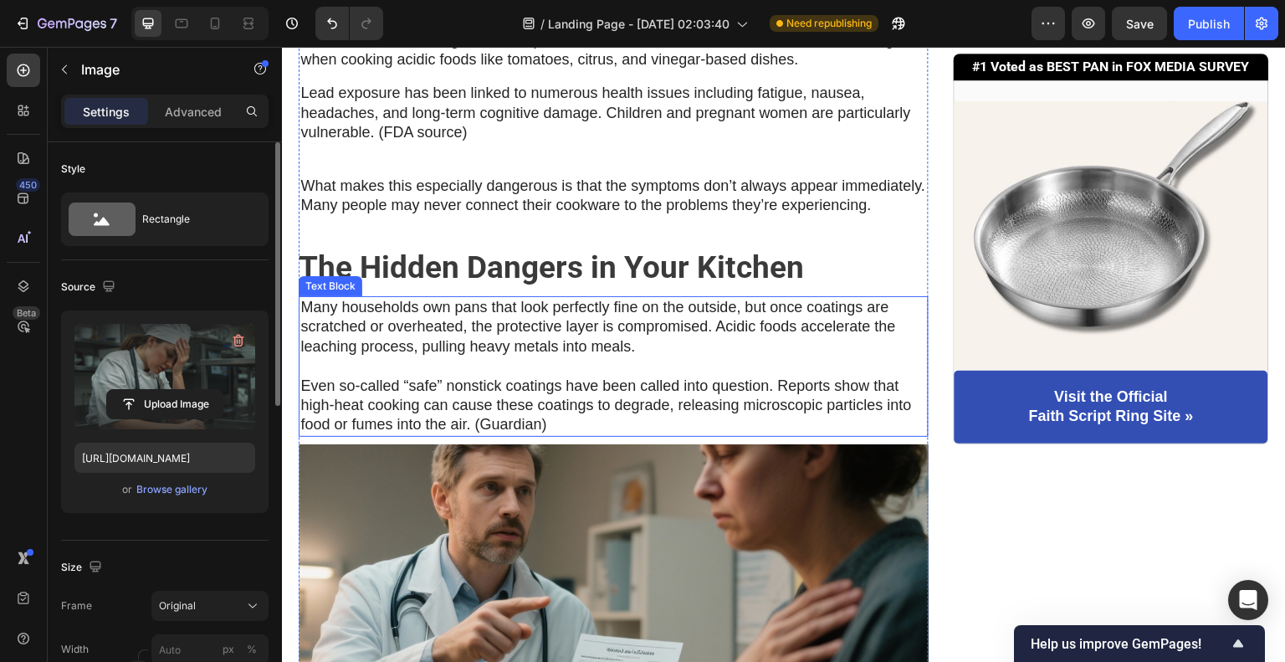
scroll to position [974, 0]
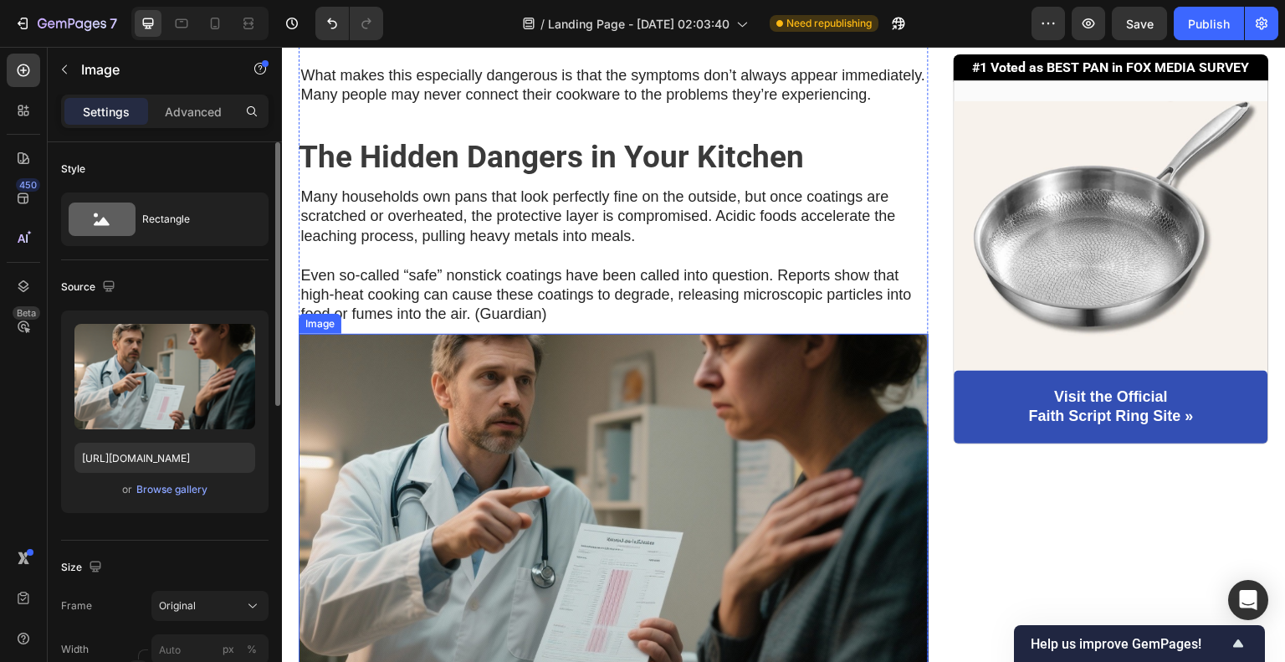
click at [562, 417] on img at bounding box center [614, 501] width 630 height 335
click at [182, 466] on input "[URL][DOMAIN_NAME]" at bounding box center [164, 458] width 181 height 30
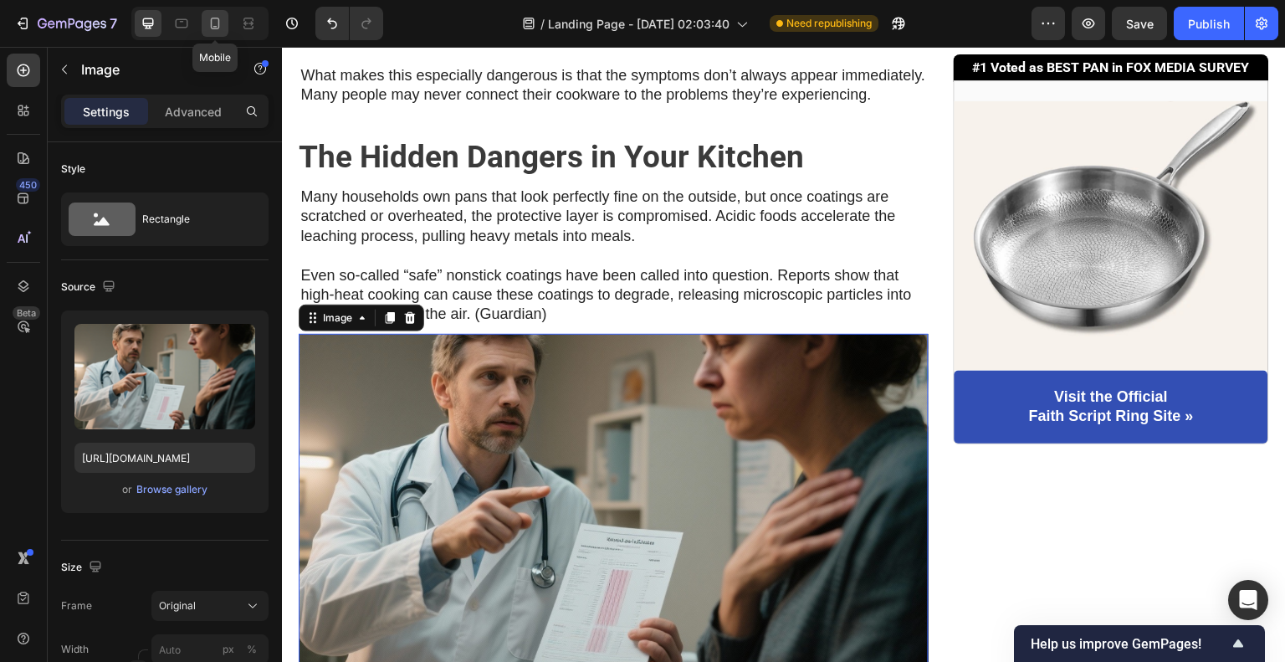
drag, startPoint x: 217, startPoint y: 23, endPoint x: 125, endPoint y: 220, distance: 217.8
click at [217, 23] on icon at bounding box center [215, 23] width 17 height 17
type input "[URL][DOMAIN_NAME]"
type input "200"
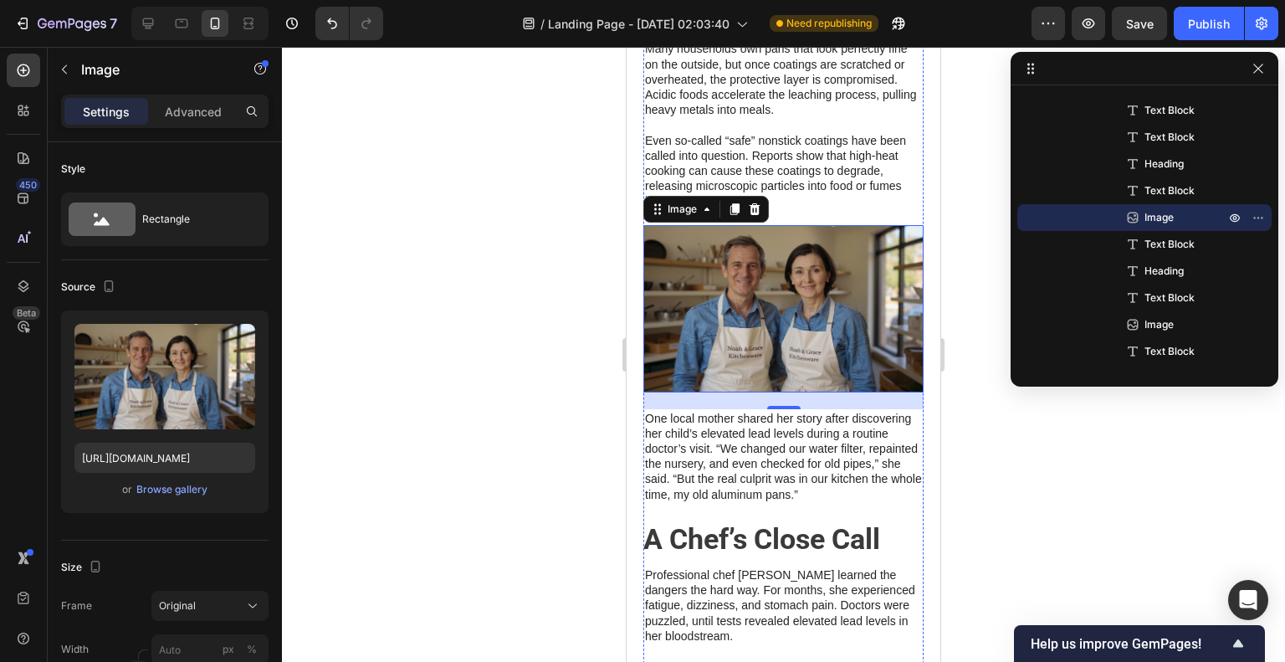
scroll to position [853, 0]
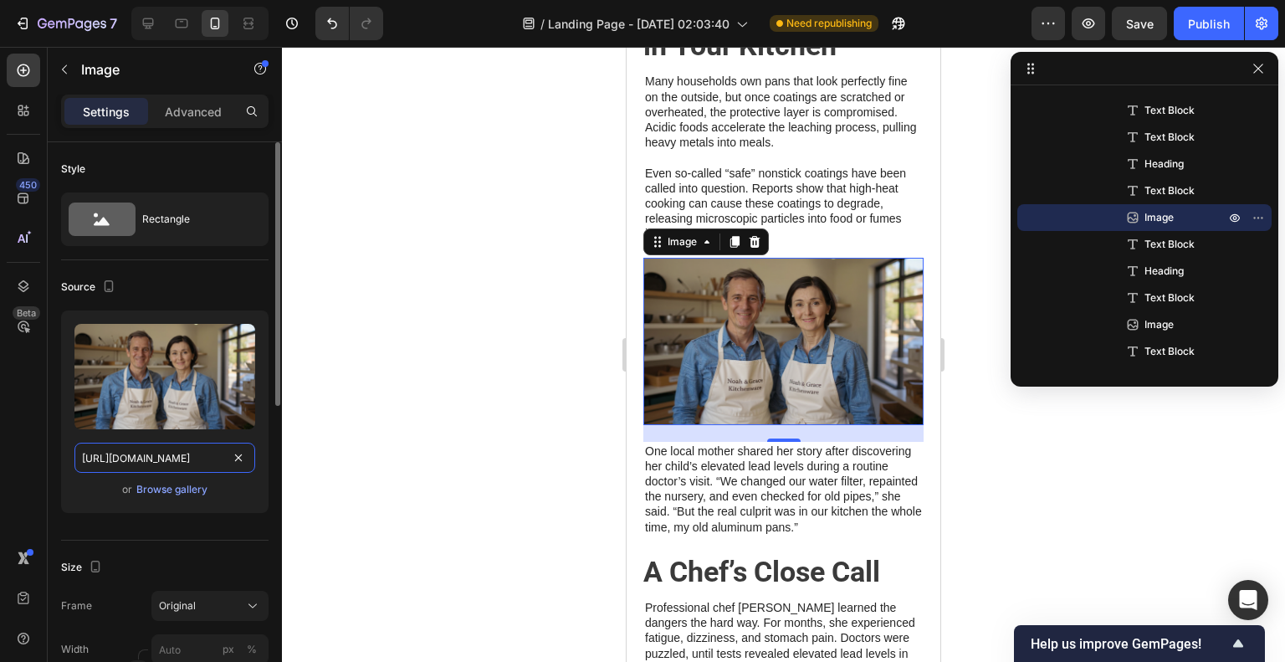
click at [131, 451] on input "[URL][DOMAIN_NAME]" at bounding box center [164, 458] width 181 height 30
paste input "gempages_585861853544972995-3dc2ba6b-b4e0-445b-b227-b7bacd073ab8.png"
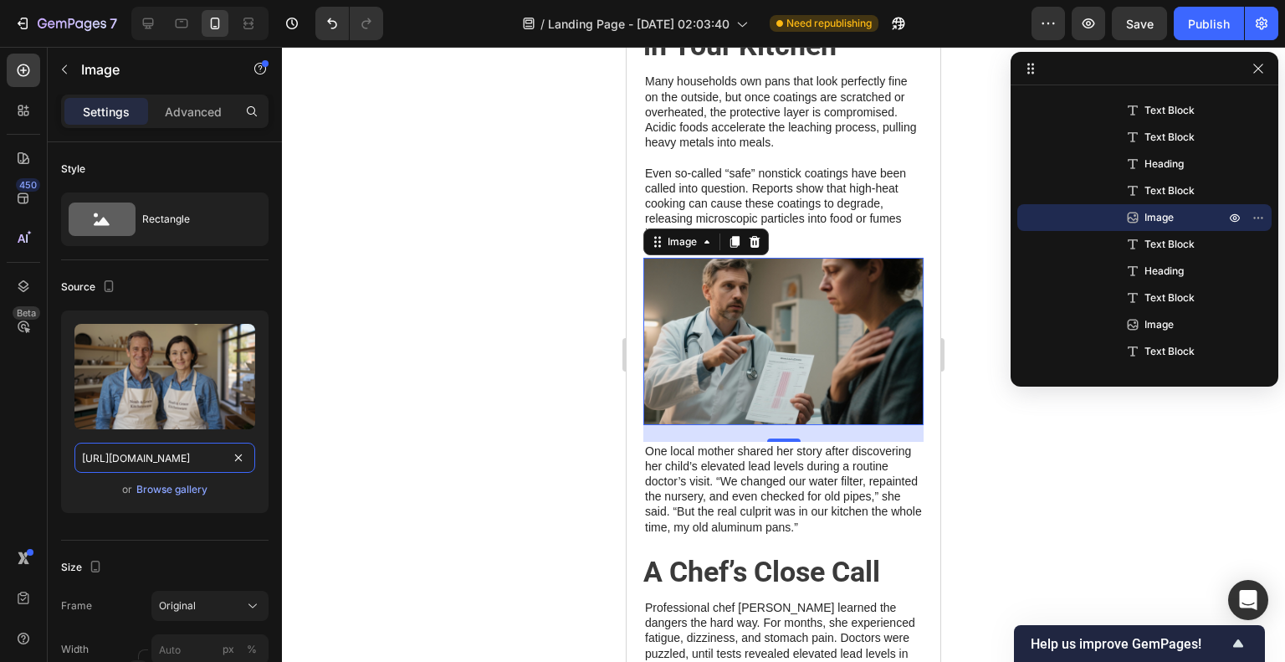
scroll to position [0, 521]
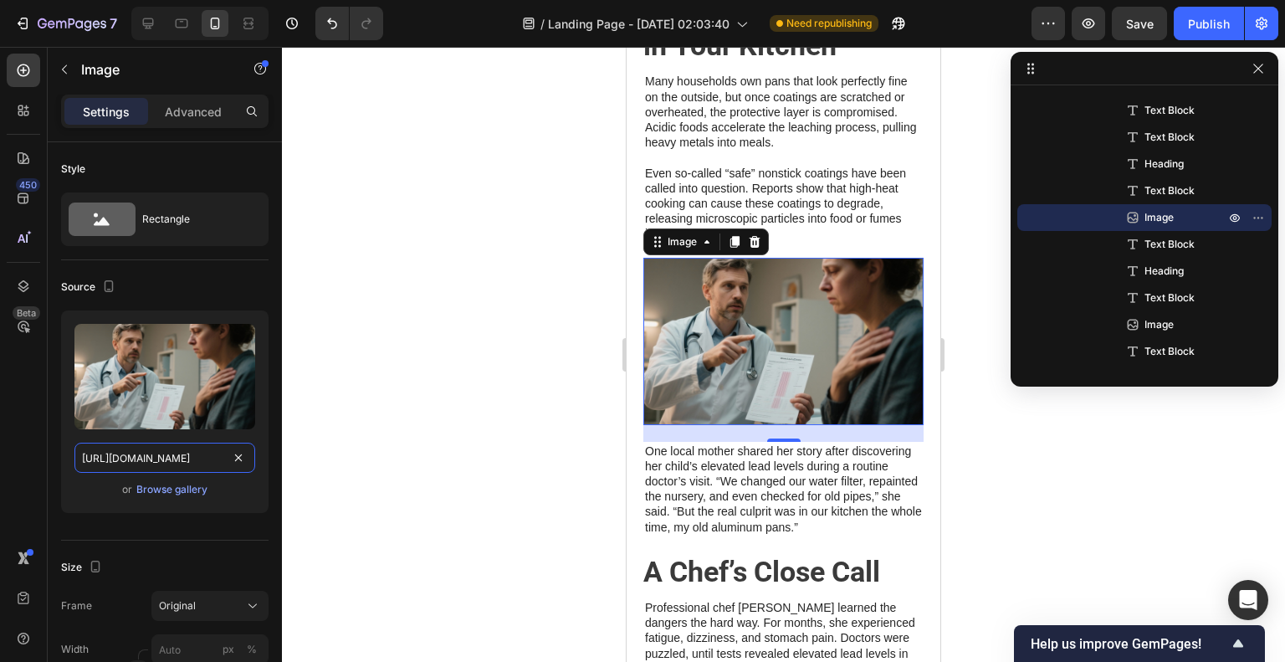
type input "[URL][DOMAIN_NAME]"
click at [583, 418] on div at bounding box center [783, 354] width 1003 height 615
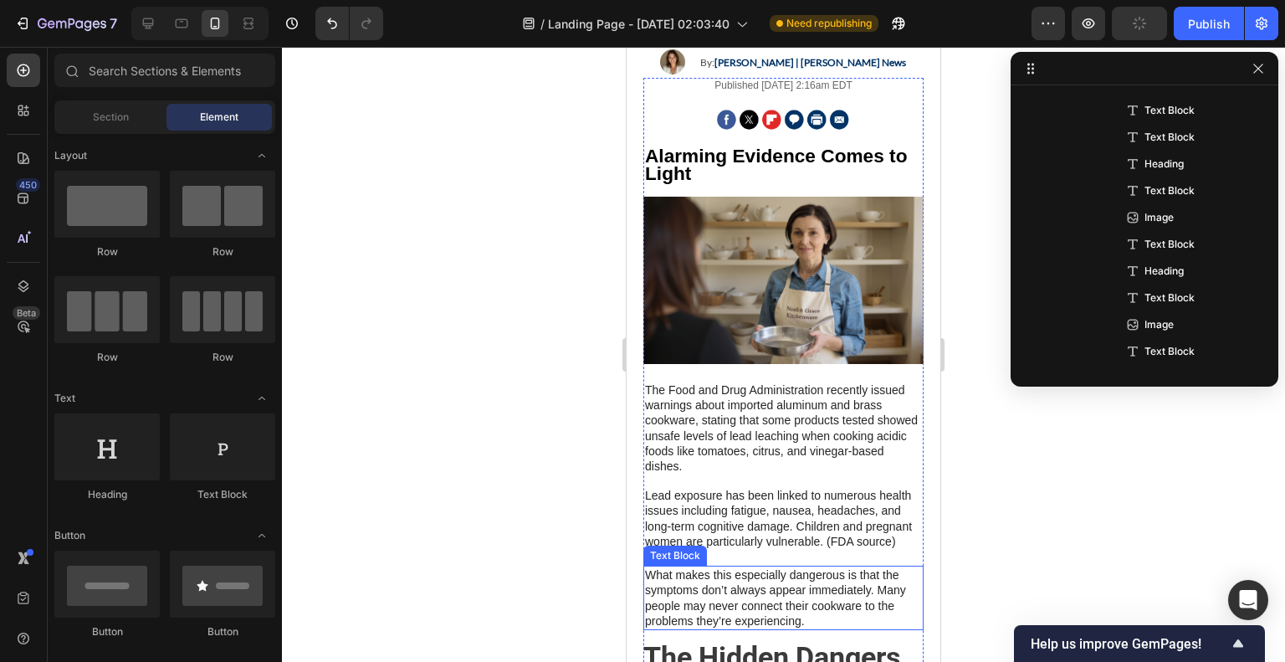
scroll to position [16, 0]
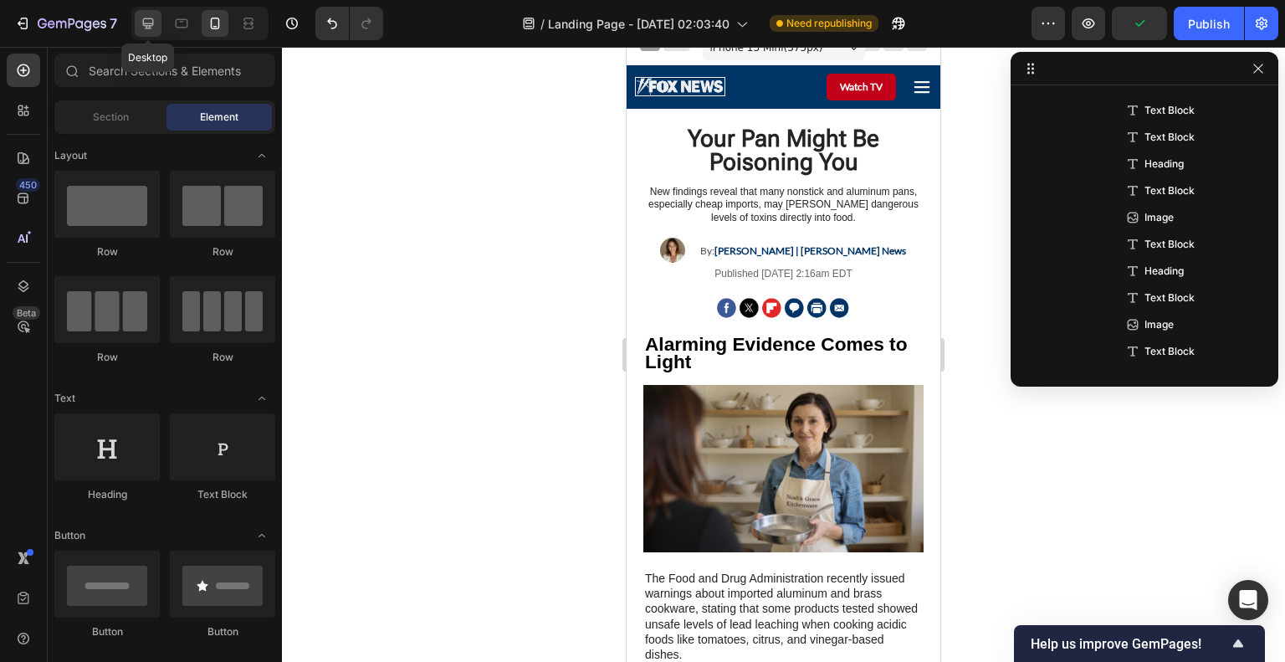
click at [154, 20] on icon at bounding box center [148, 23] width 17 height 17
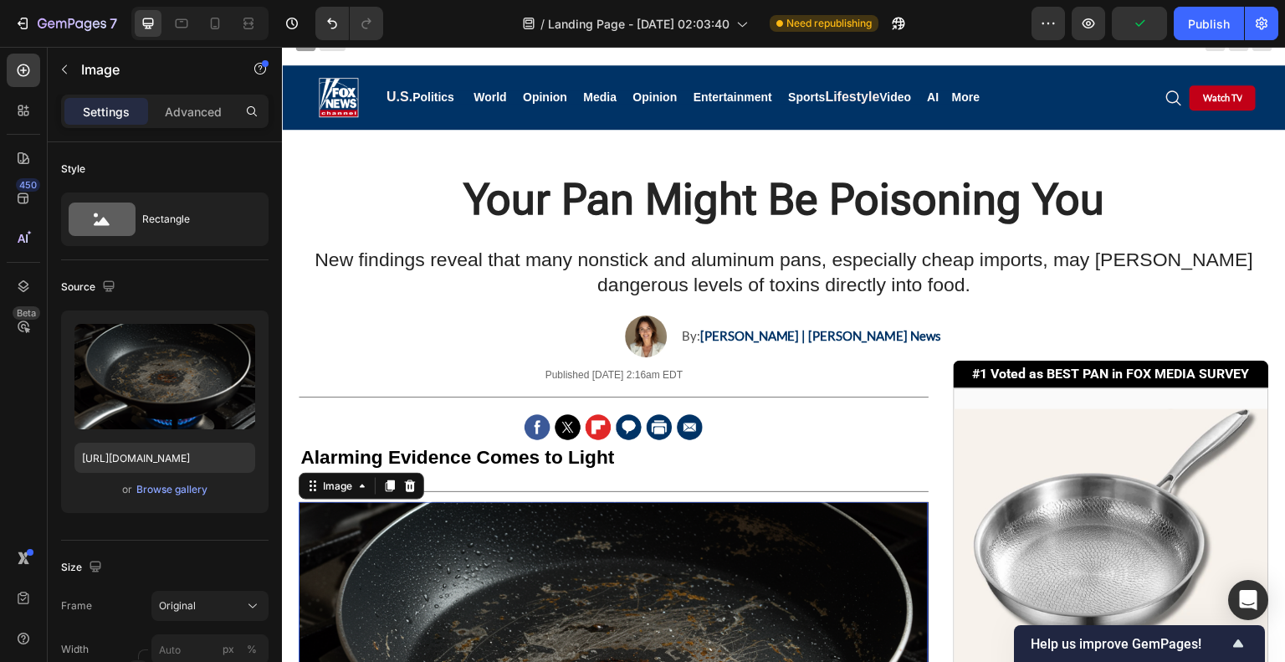
click at [704, 535] on img at bounding box center [614, 669] width 630 height 335
click at [177, 467] on input "[URL][DOMAIN_NAME]" at bounding box center [164, 458] width 181 height 30
click at [214, 23] on icon at bounding box center [215, 23] width 17 height 17
type input "[URL][DOMAIN_NAME]"
type input "200"
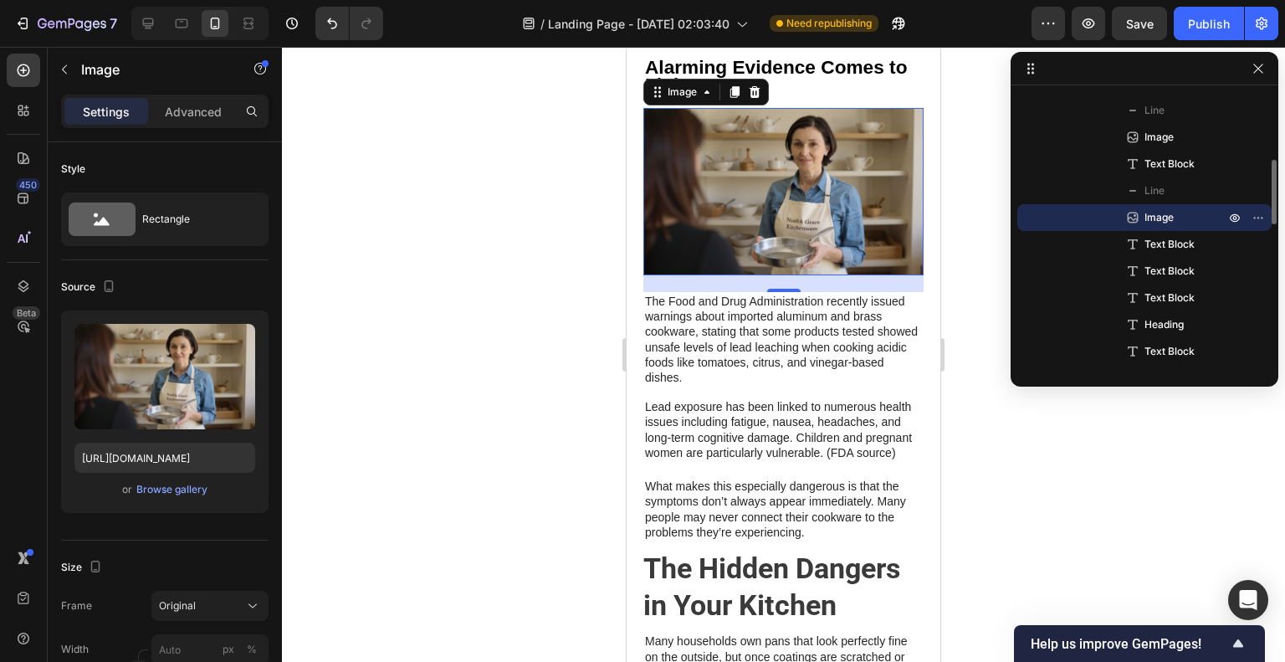
scroll to position [294, 0]
click at [796, 220] on img at bounding box center [783, 190] width 280 height 167
click at [192, 460] on input "[URL][DOMAIN_NAME]" at bounding box center [164, 458] width 181 height 30
paste input "gempages_585861853544972995-885554b6-43ee-458e-8ec2-15563e73a652.png"
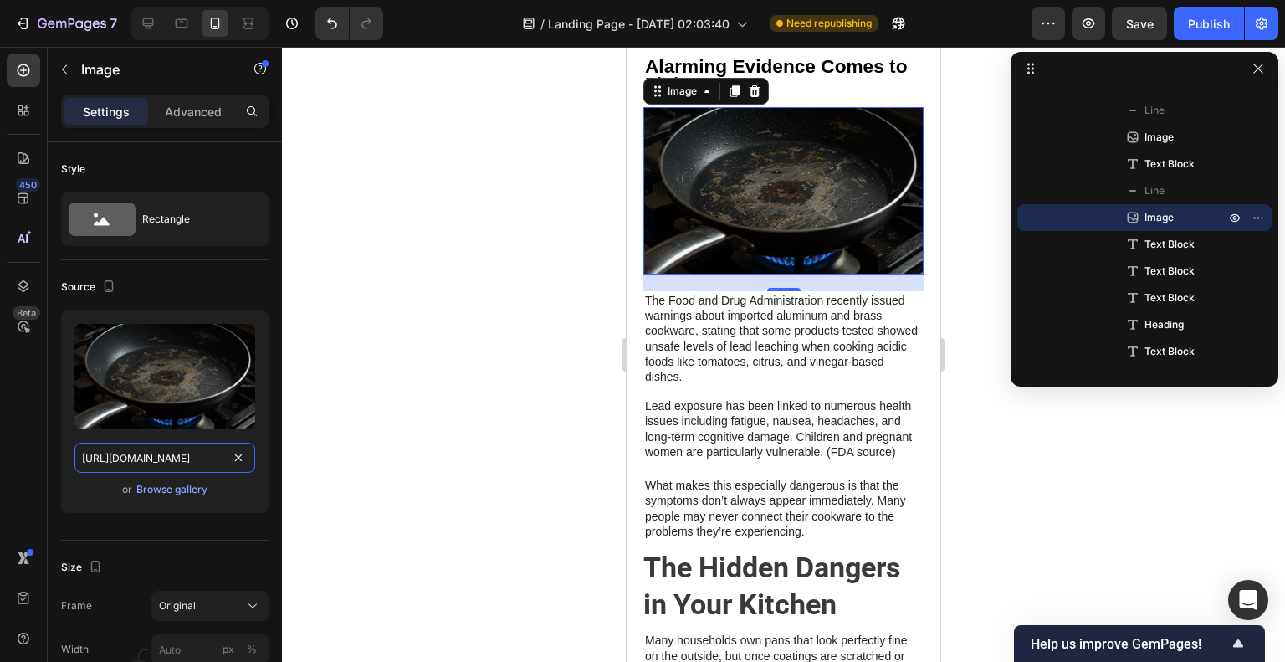
type input "[URL][DOMAIN_NAME]"
click at [1022, 527] on div at bounding box center [783, 354] width 1003 height 615
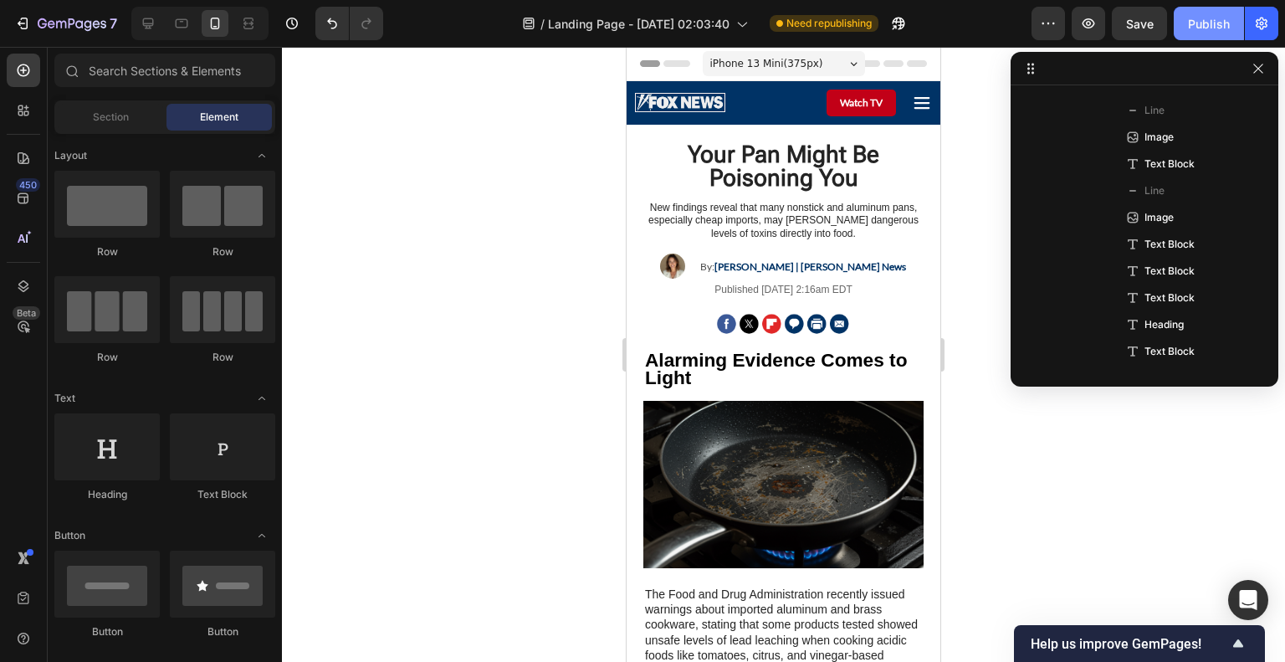
click at [1198, 33] on button "Publish" at bounding box center [1209, 23] width 70 height 33
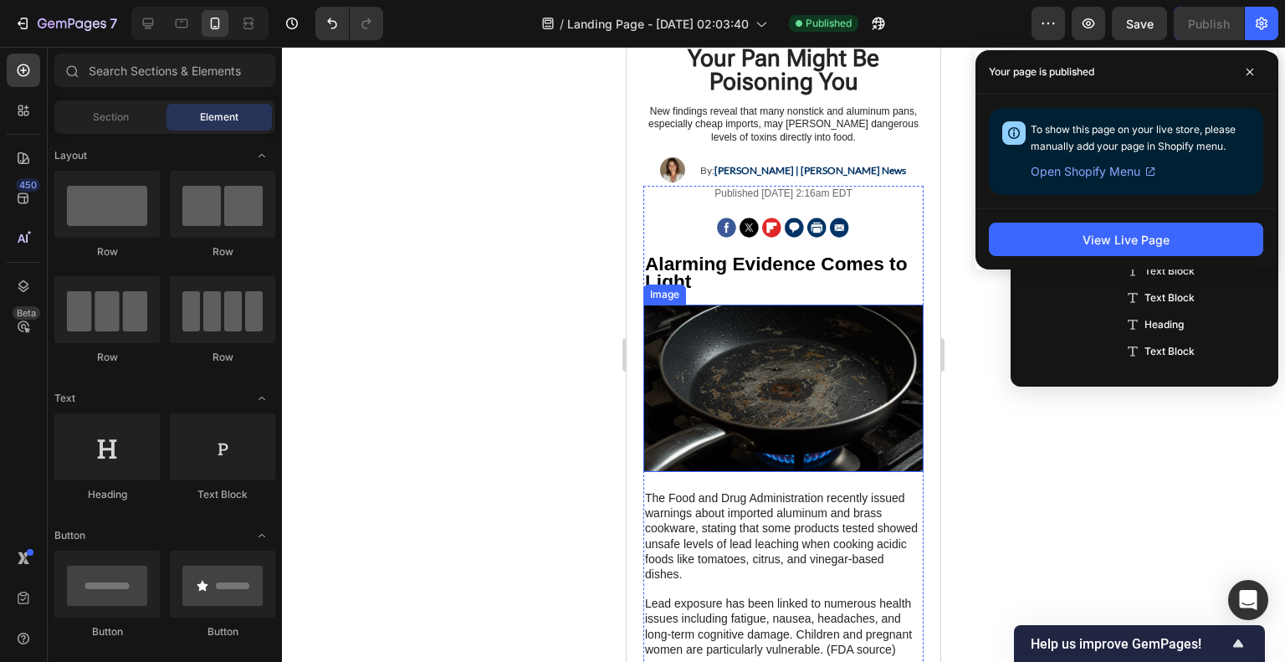
scroll to position [335, 0]
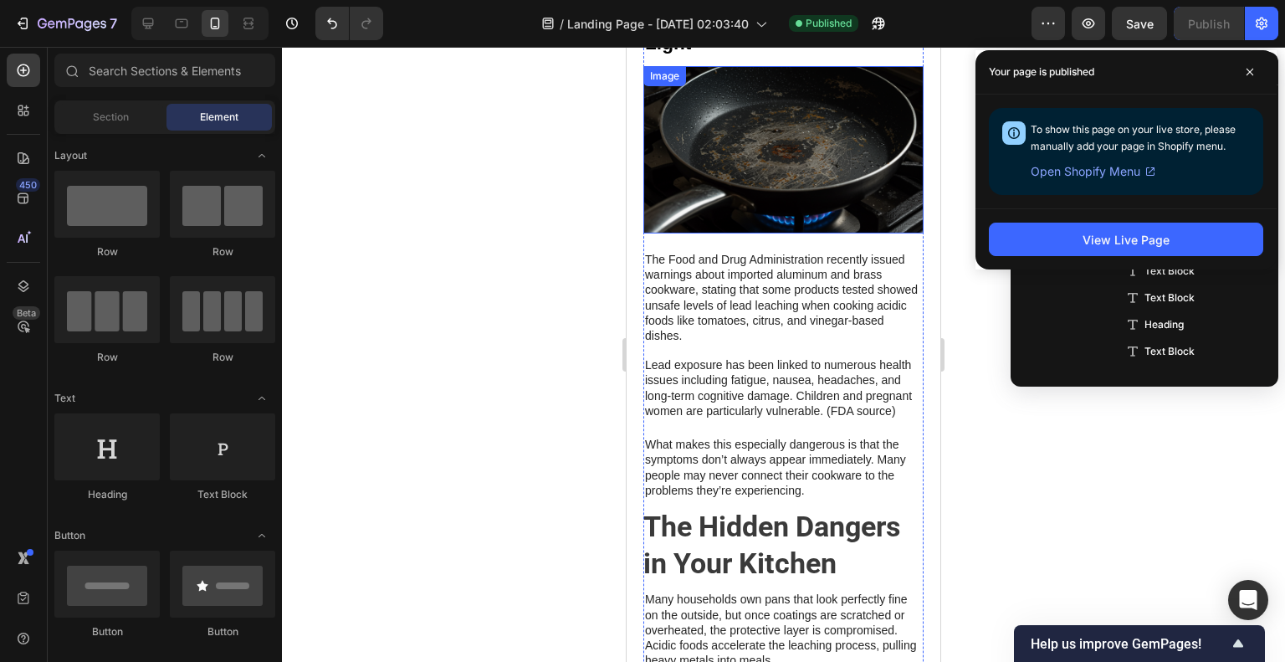
click at [772, 202] on img at bounding box center [783, 149] width 280 height 167
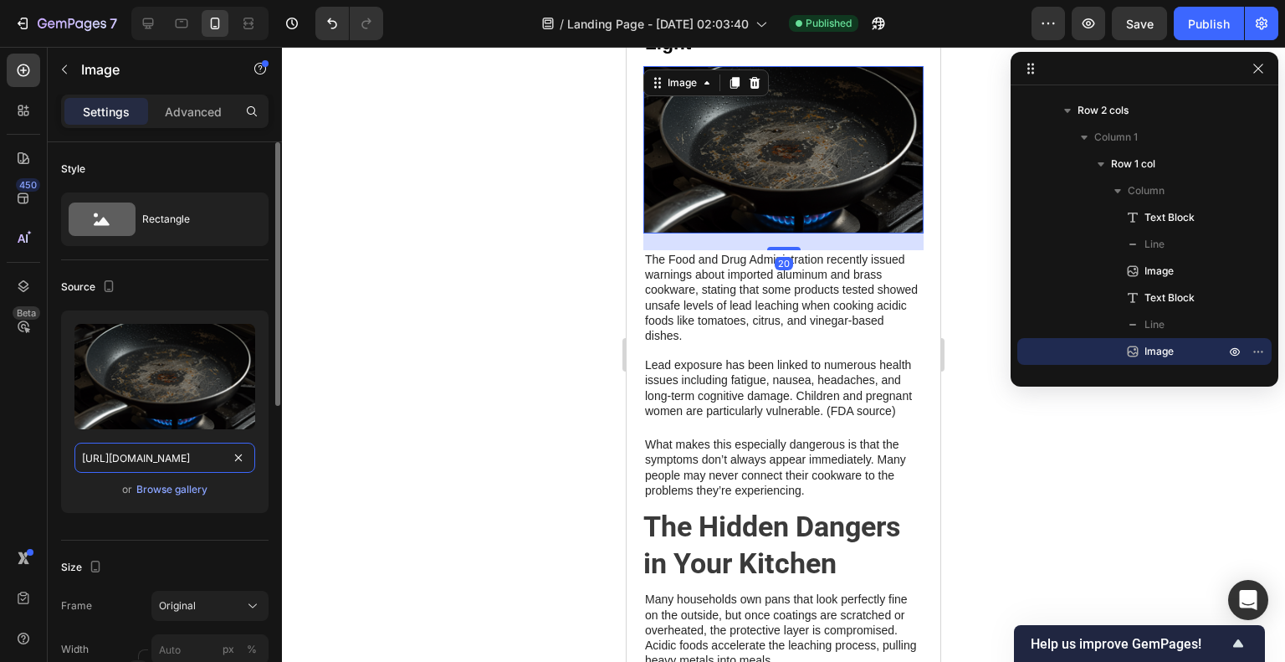
click at [136, 465] on input "[URL][DOMAIN_NAME]" at bounding box center [164, 458] width 181 height 30
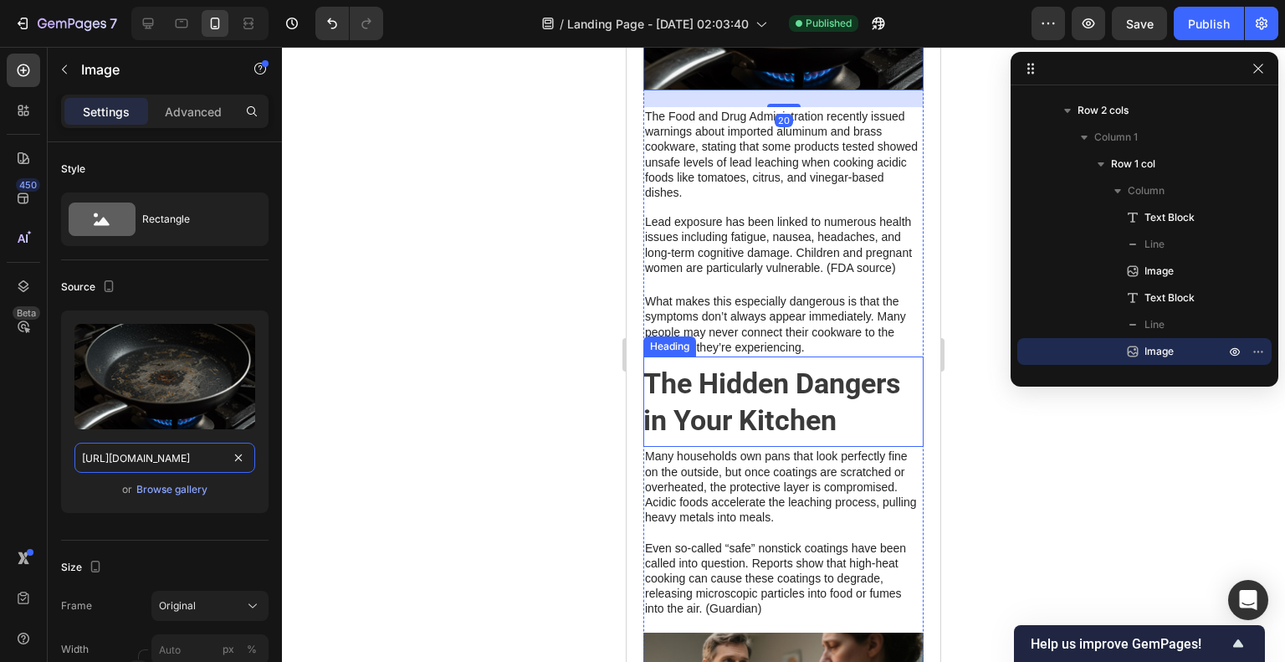
scroll to position [669, 0]
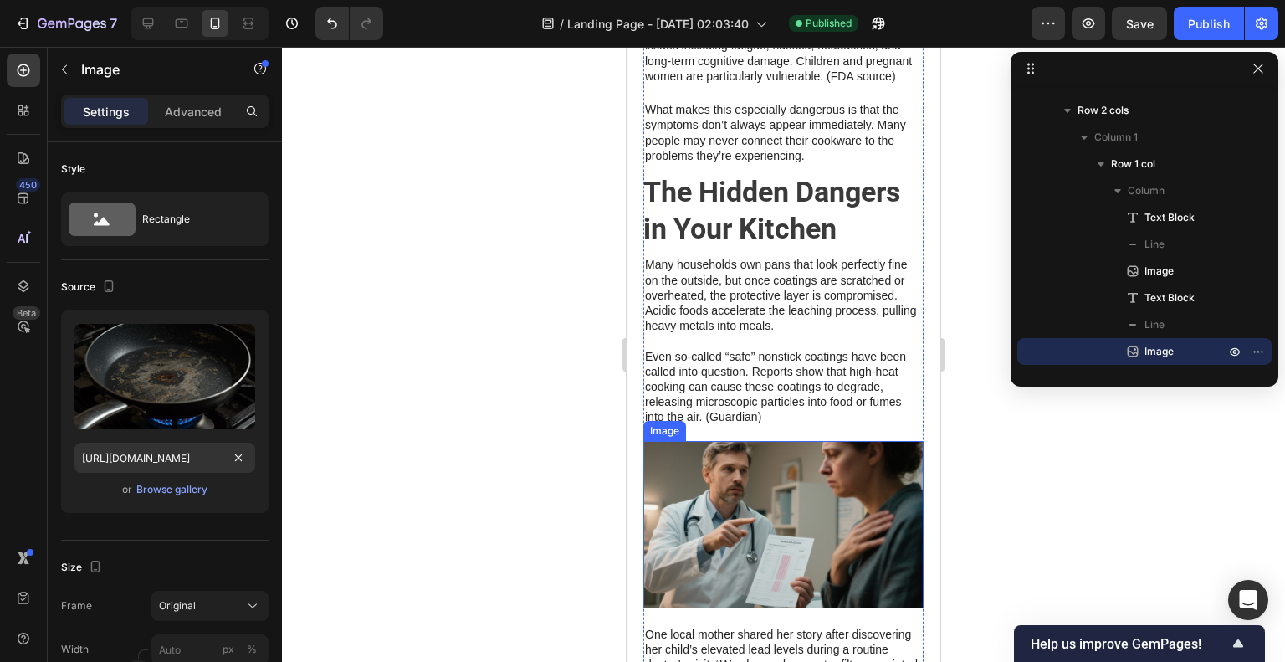
click at [735, 501] on img at bounding box center [783, 524] width 280 height 167
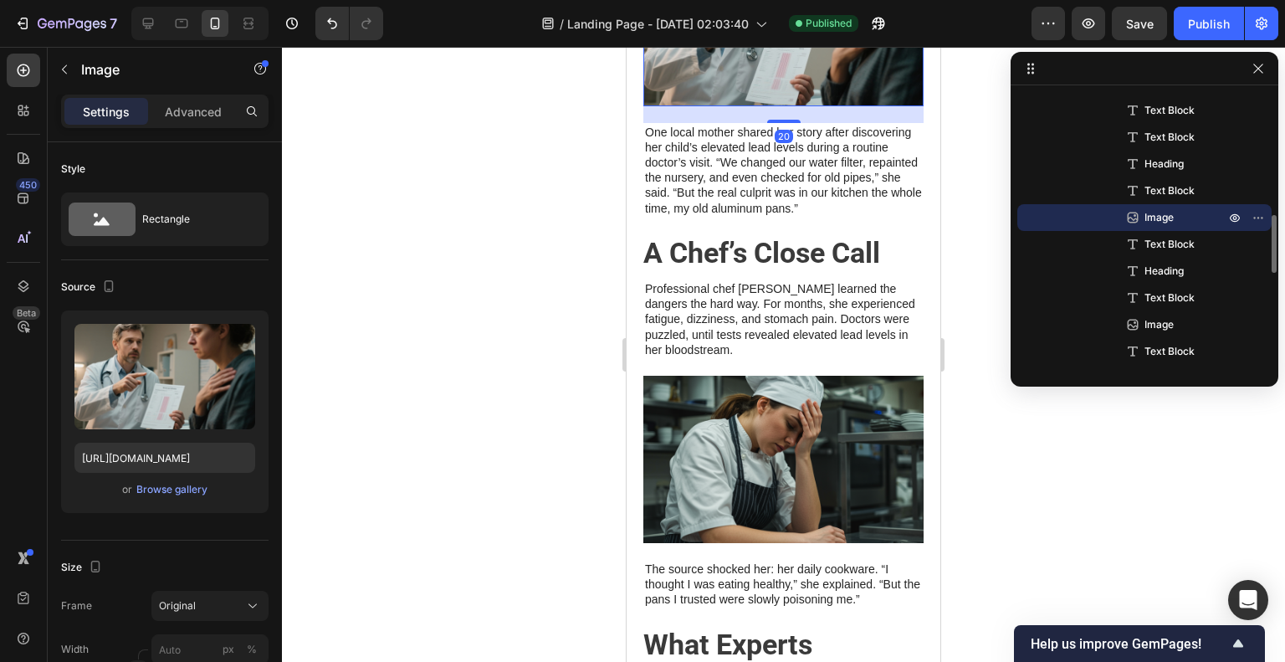
scroll to position [1506, 0]
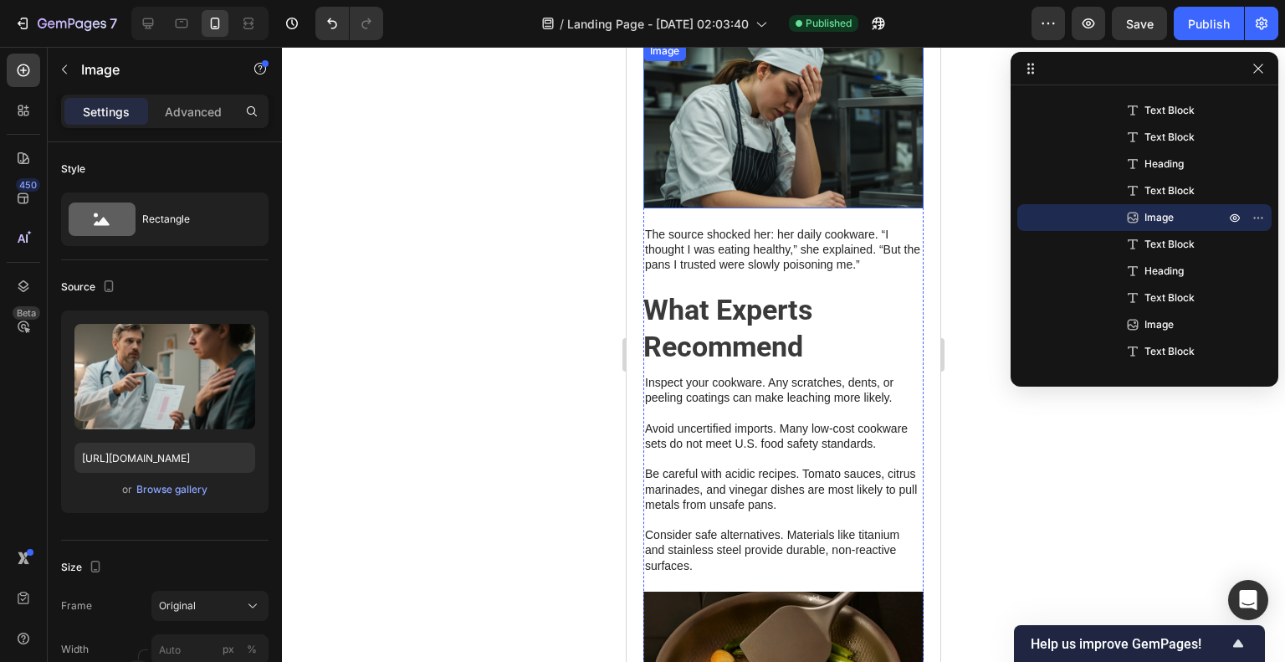
click at [716, 187] on img at bounding box center [783, 124] width 280 height 167
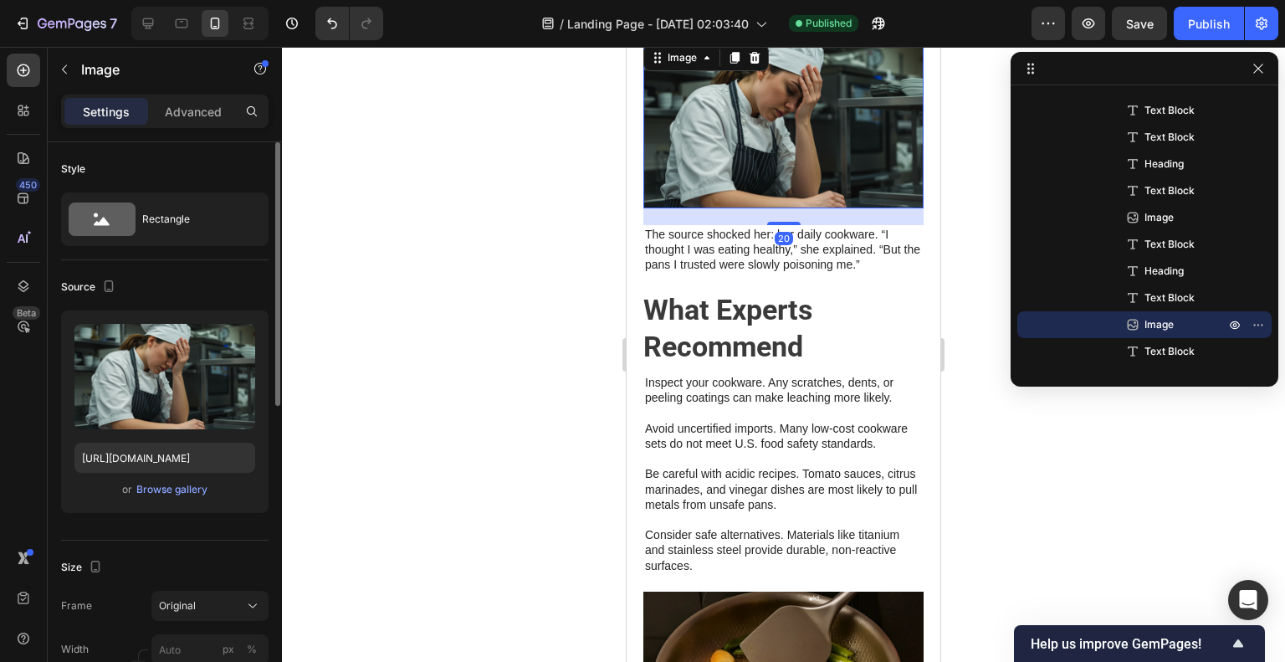
click at [114, 438] on div "Upload Image [URL][DOMAIN_NAME] or Browse gallery" at bounding box center [164, 411] width 207 height 202
click at [124, 452] on input "[URL][DOMAIN_NAME]" at bounding box center [164, 458] width 181 height 30
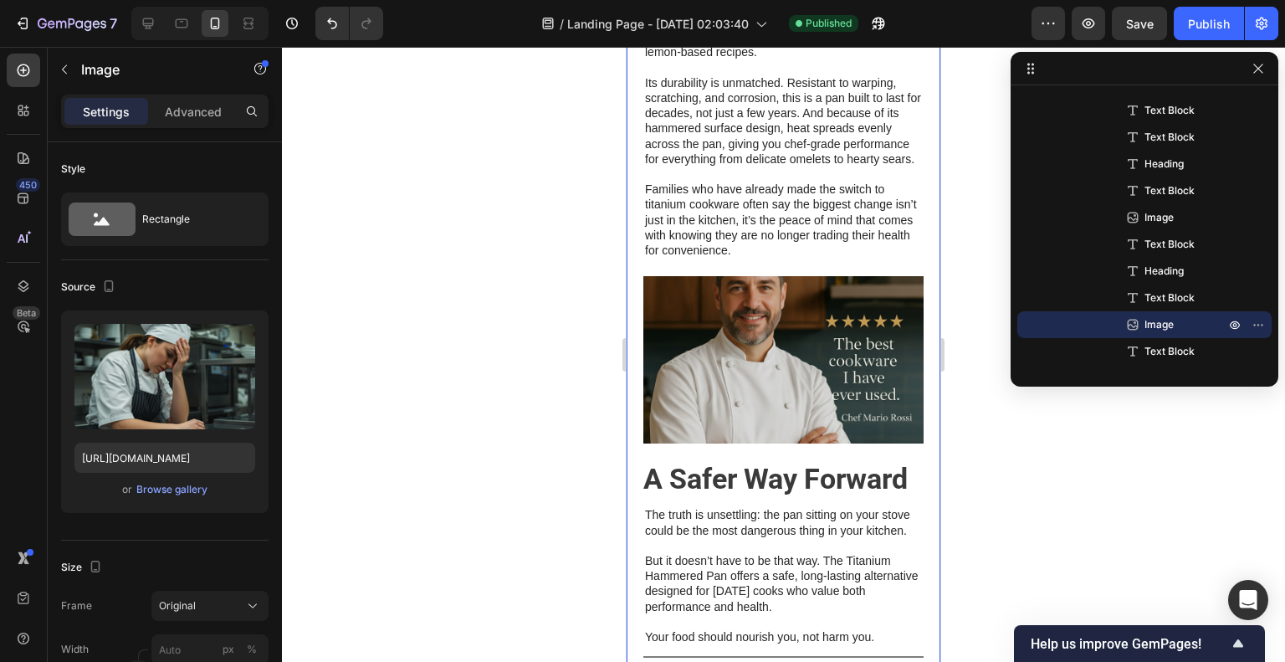
scroll to position [3442, 0]
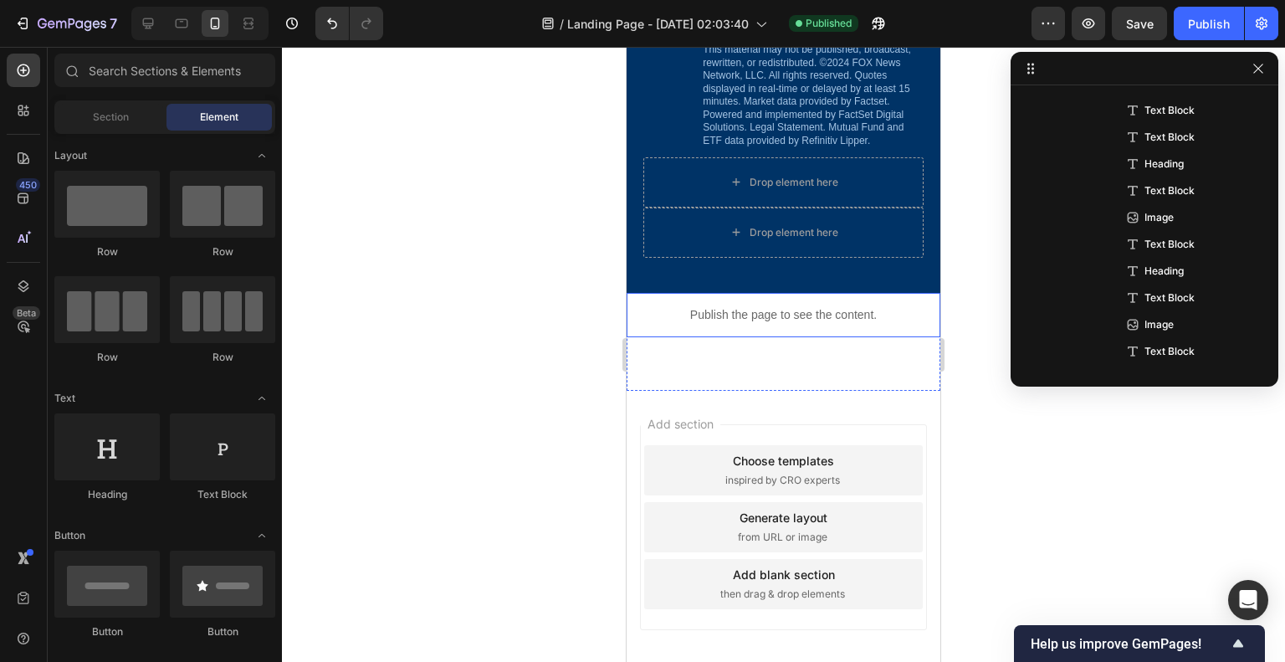
click at [761, 316] on p "Publish the page to see the content." at bounding box center [784, 315] width 314 height 18
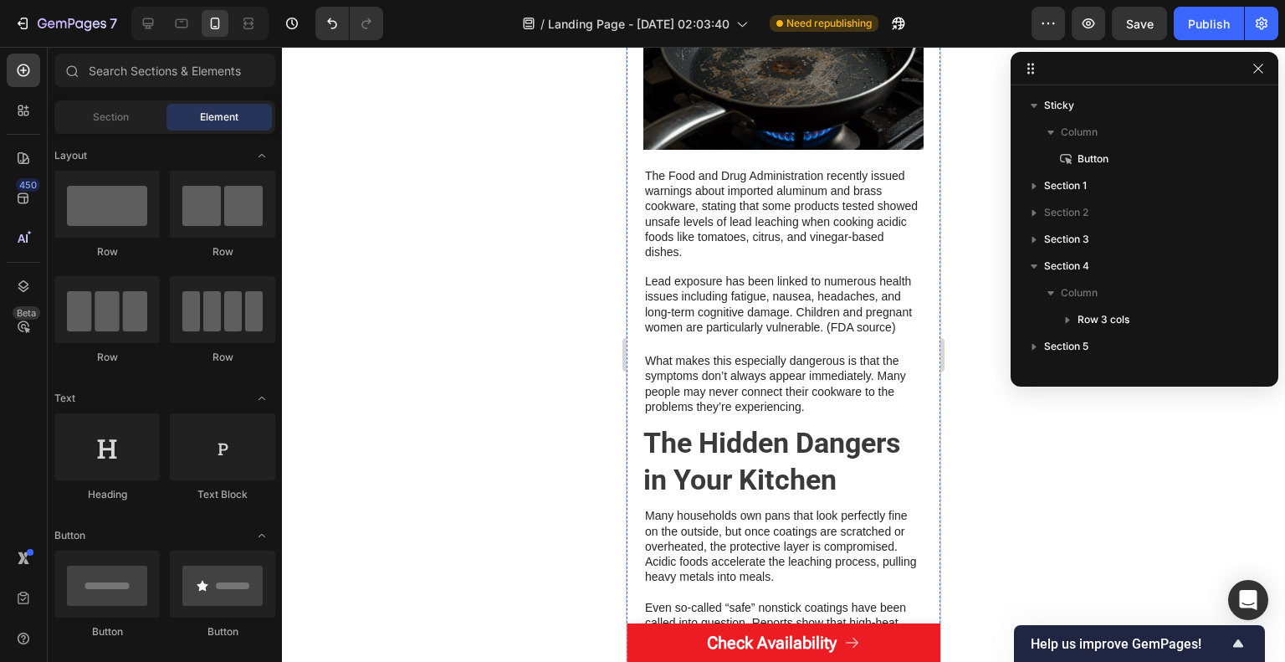
scroll to position [837, 0]
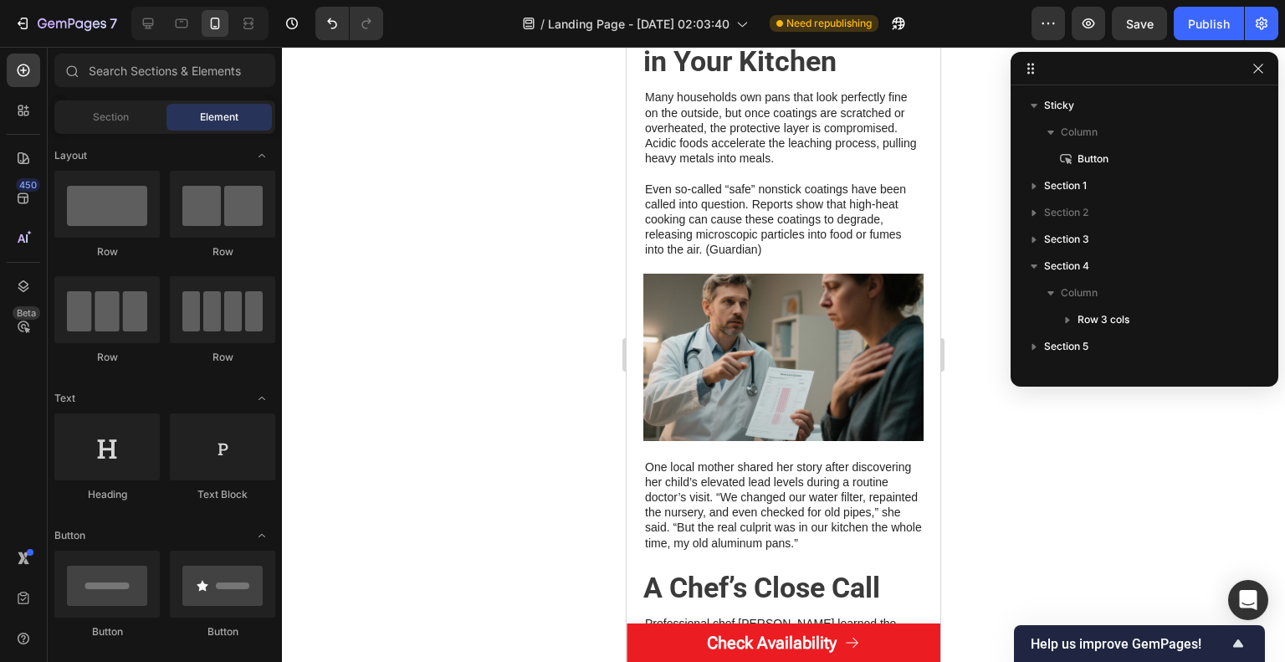
click at [1170, 16] on div "Preview Save Publish" at bounding box center [1155, 23] width 247 height 33
click at [1181, 22] on button "Publish" at bounding box center [1209, 23] width 70 height 33
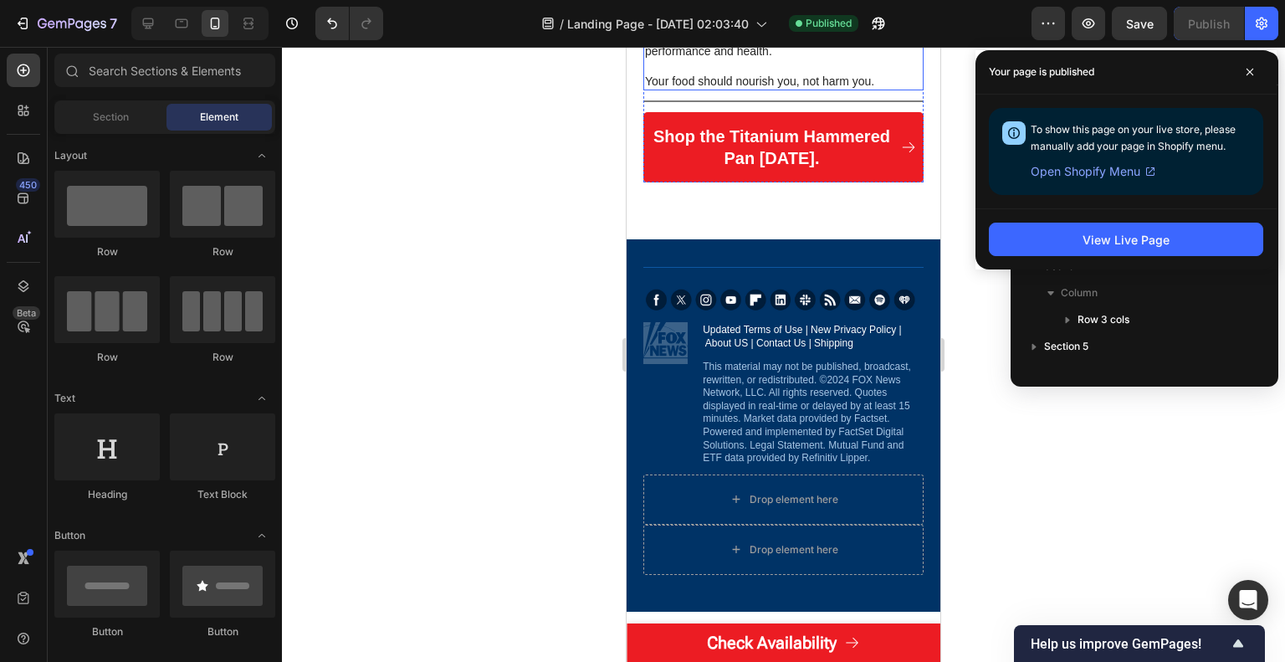
scroll to position [3012, 0]
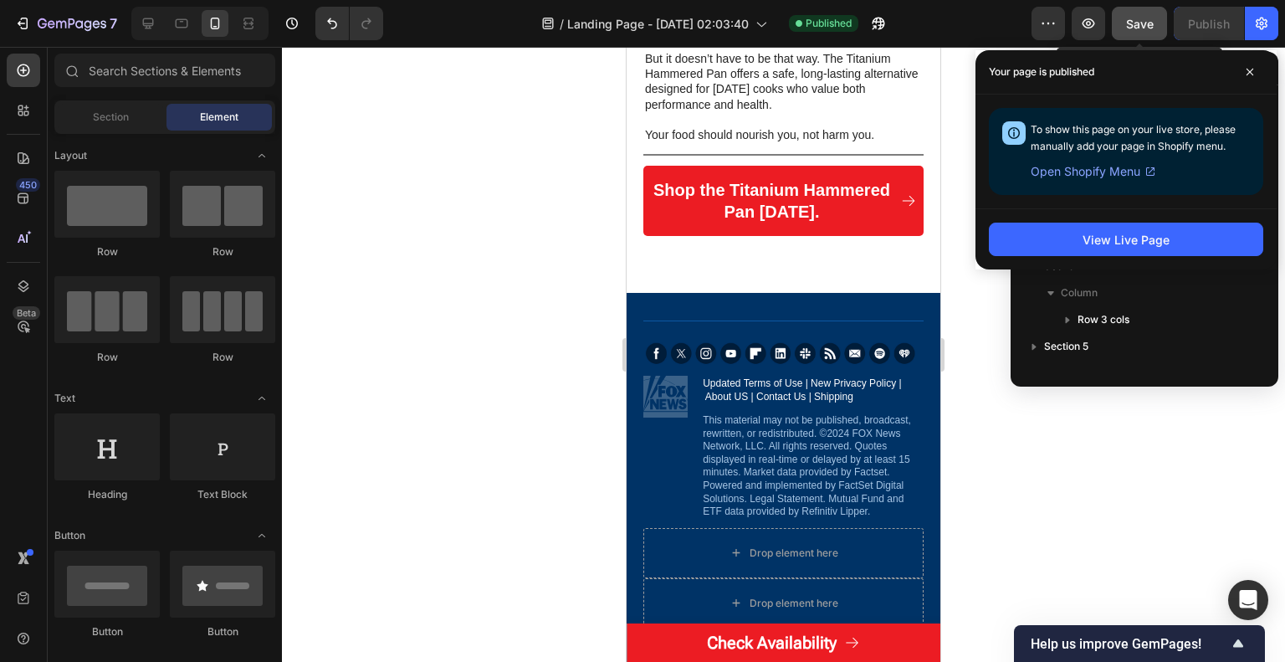
click at [1143, 32] on div "Save" at bounding box center [1140, 24] width 28 height 18
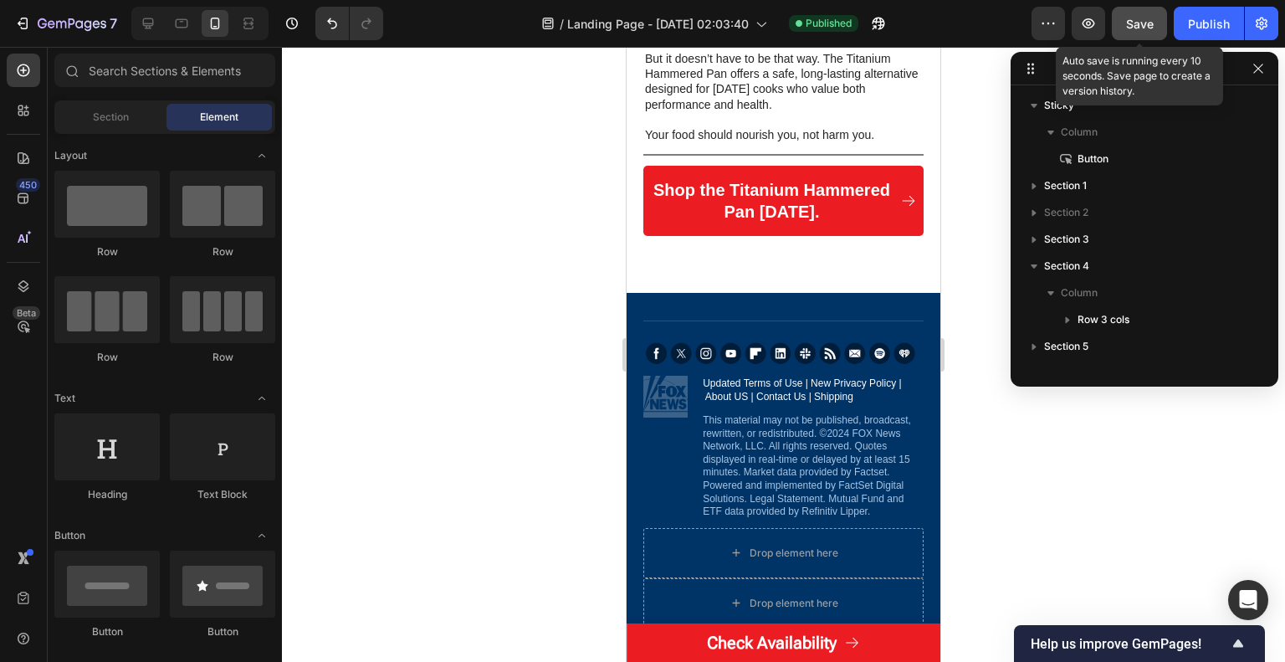
click at [1112, 7] on button "Save" at bounding box center [1139, 23] width 55 height 33
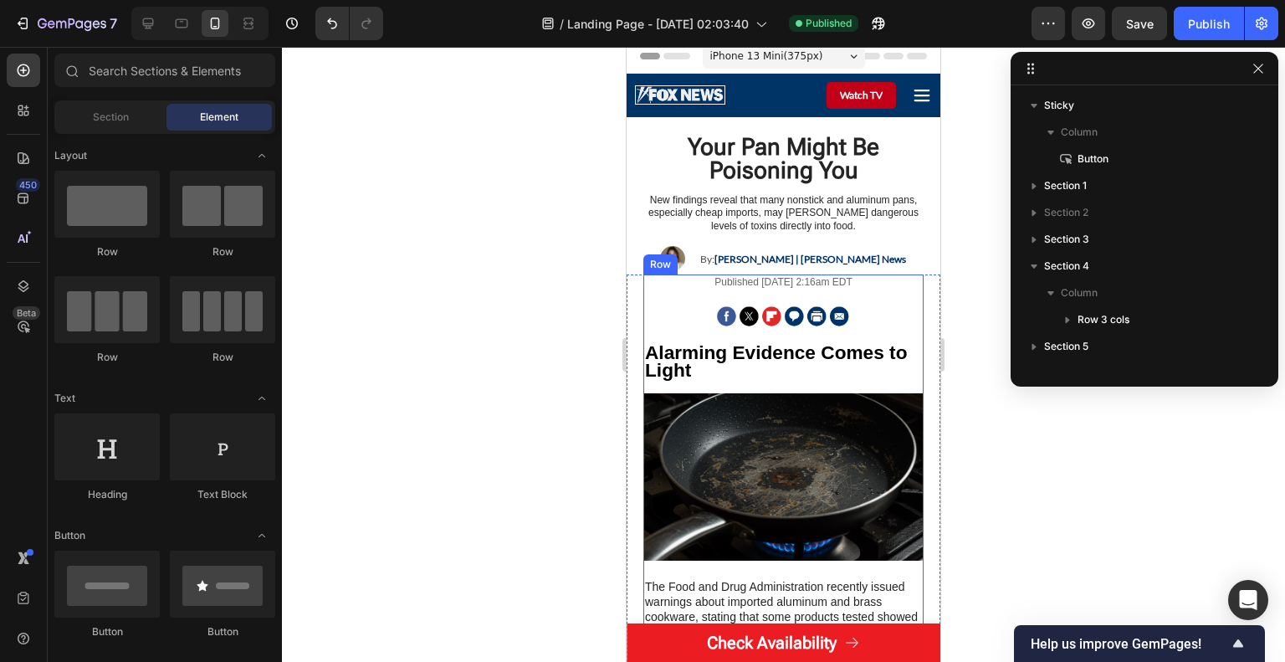
scroll to position [0, 0]
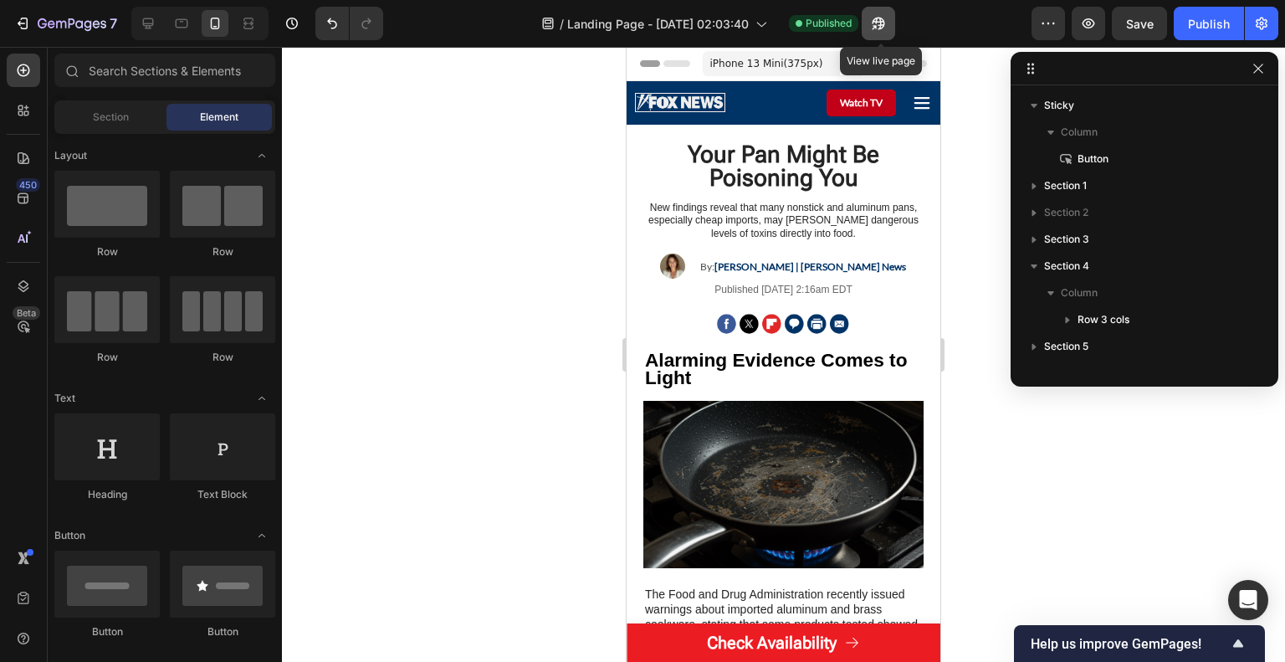
click at [890, 39] on button "button" at bounding box center [878, 23] width 33 height 33
